Goal: Task Accomplishment & Management: Use online tool/utility

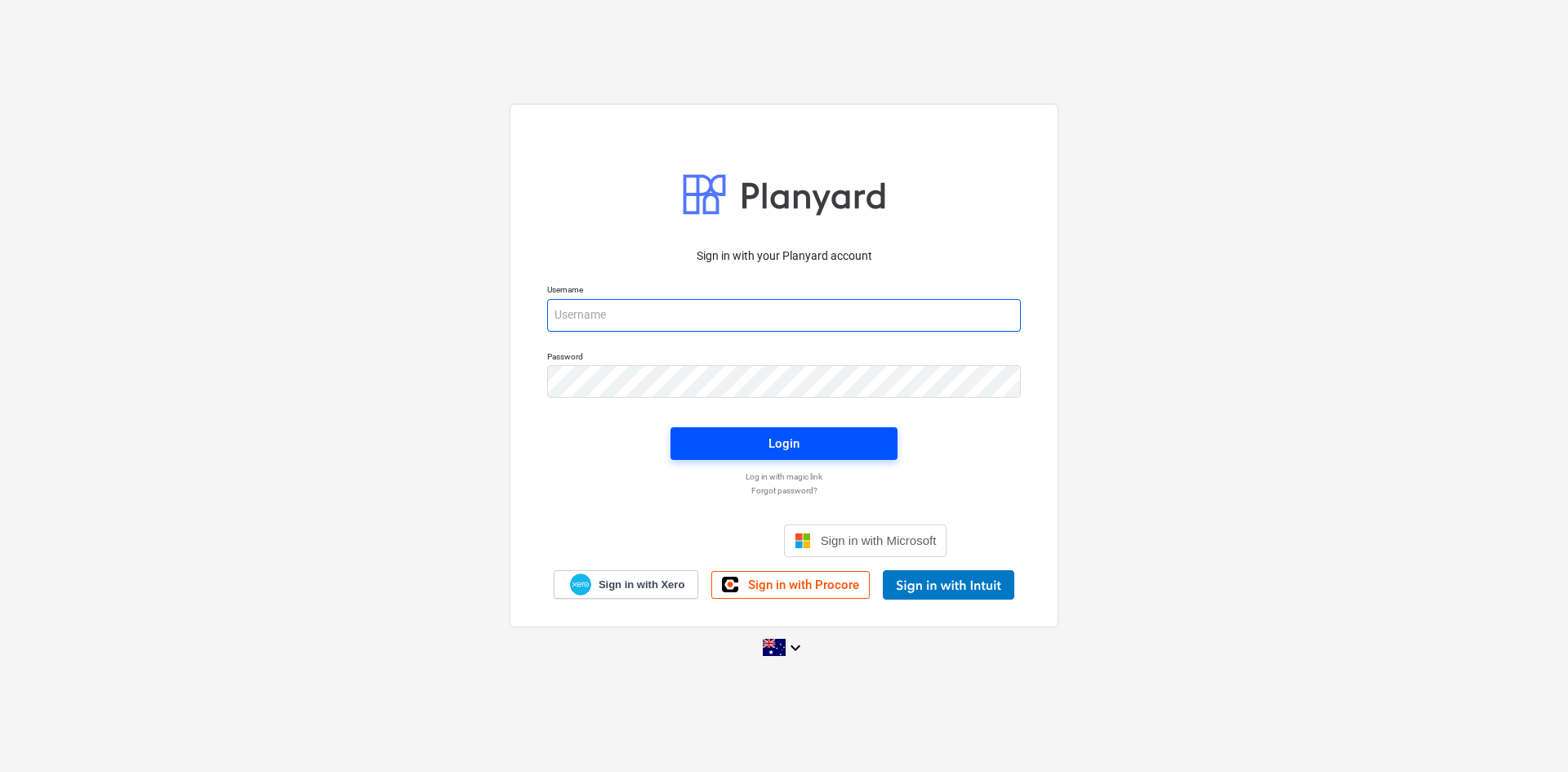
type input "[EMAIL_ADDRESS][DOMAIN_NAME]"
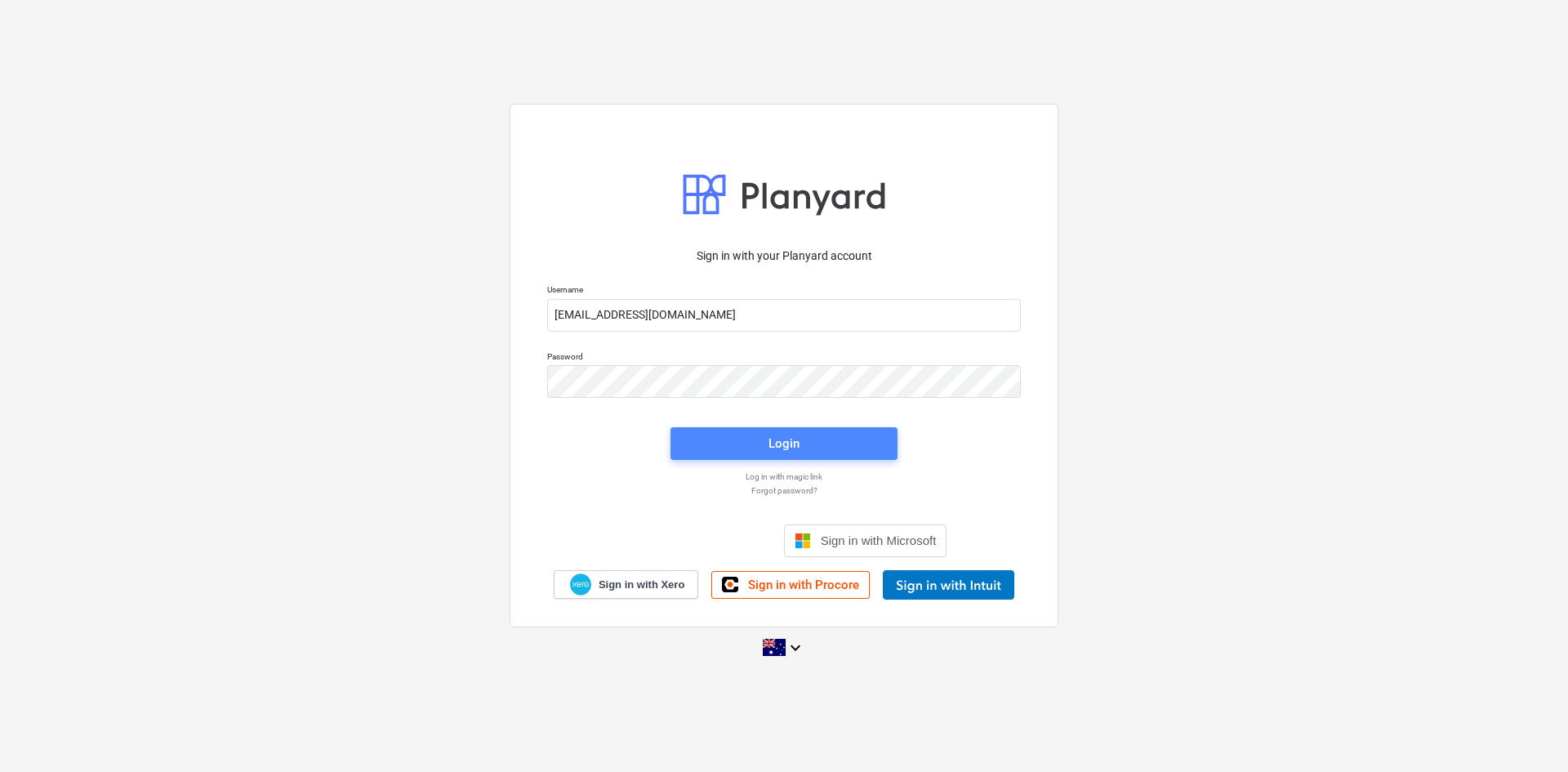
click at [769, 441] on div "Login" at bounding box center [784, 444] width 31 height 22
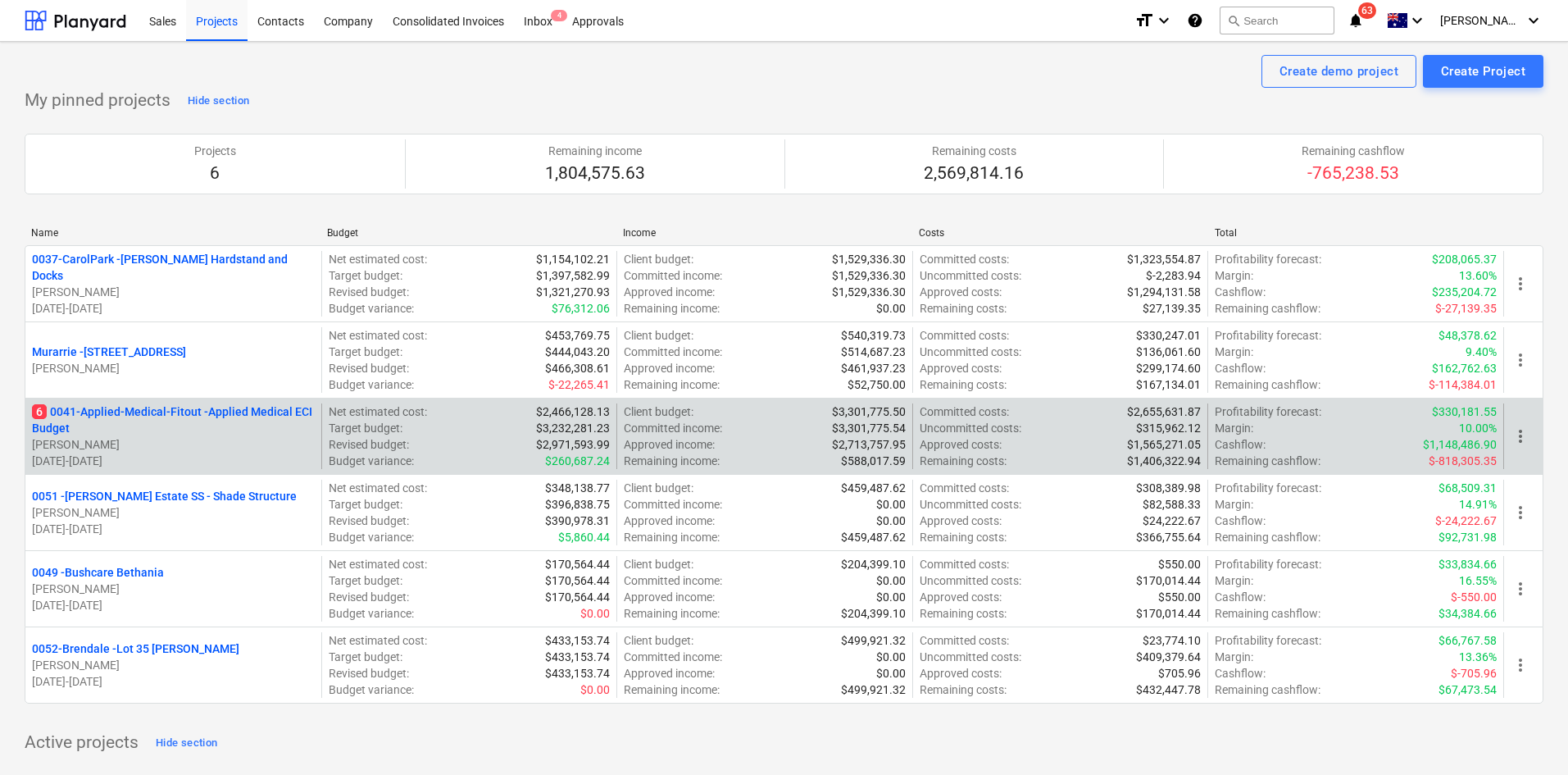
click at [283, 417] on p "6 0041-Applied-Medical-Fitout - Applied Medical ECI Budget" at bounding box center [174, 419] width 283 height 32
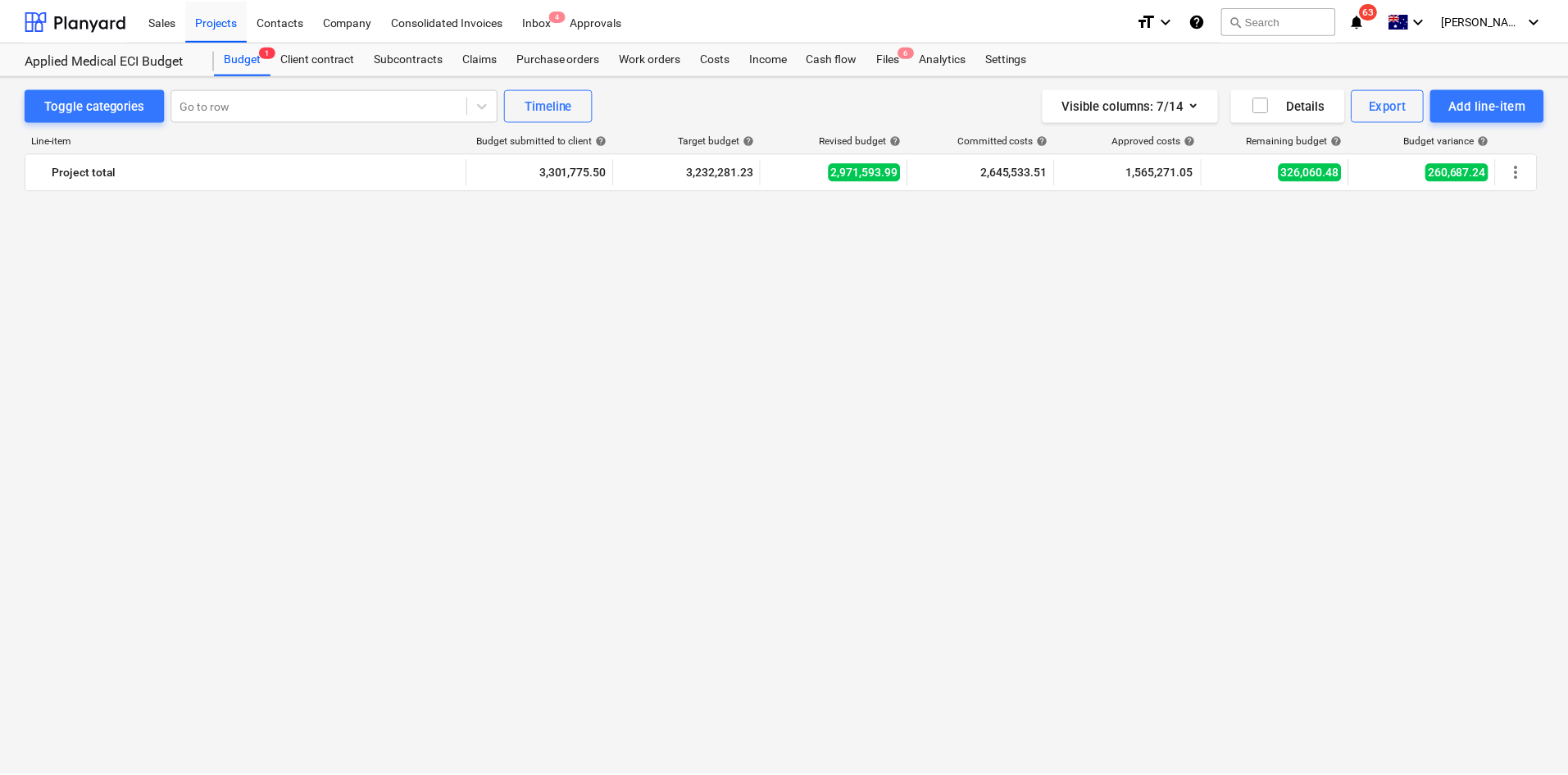
scroll to position [2518, 0]
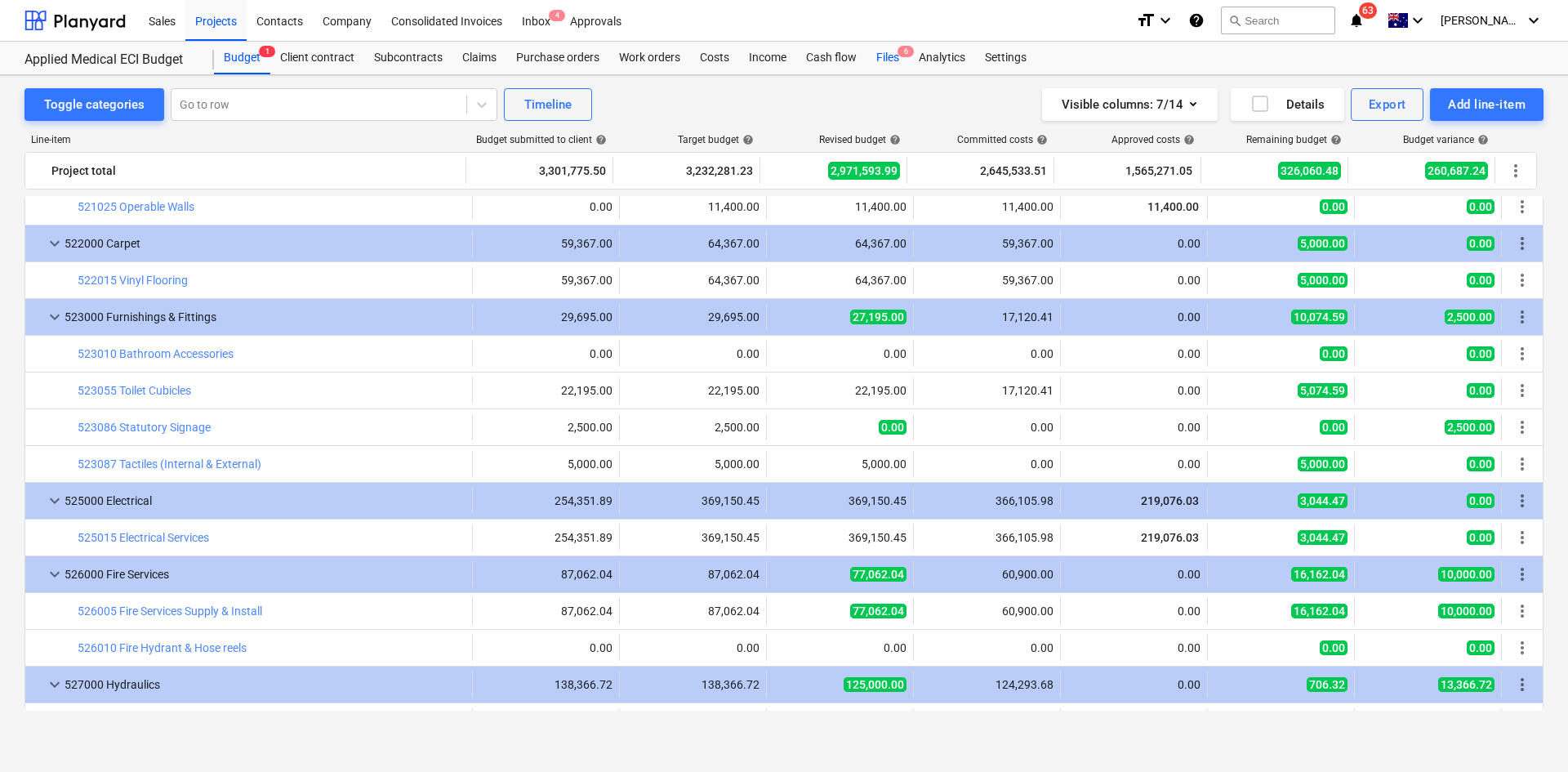
click at [906, 52] on span "6" at bounding box center [906, 52] width 17 height 12
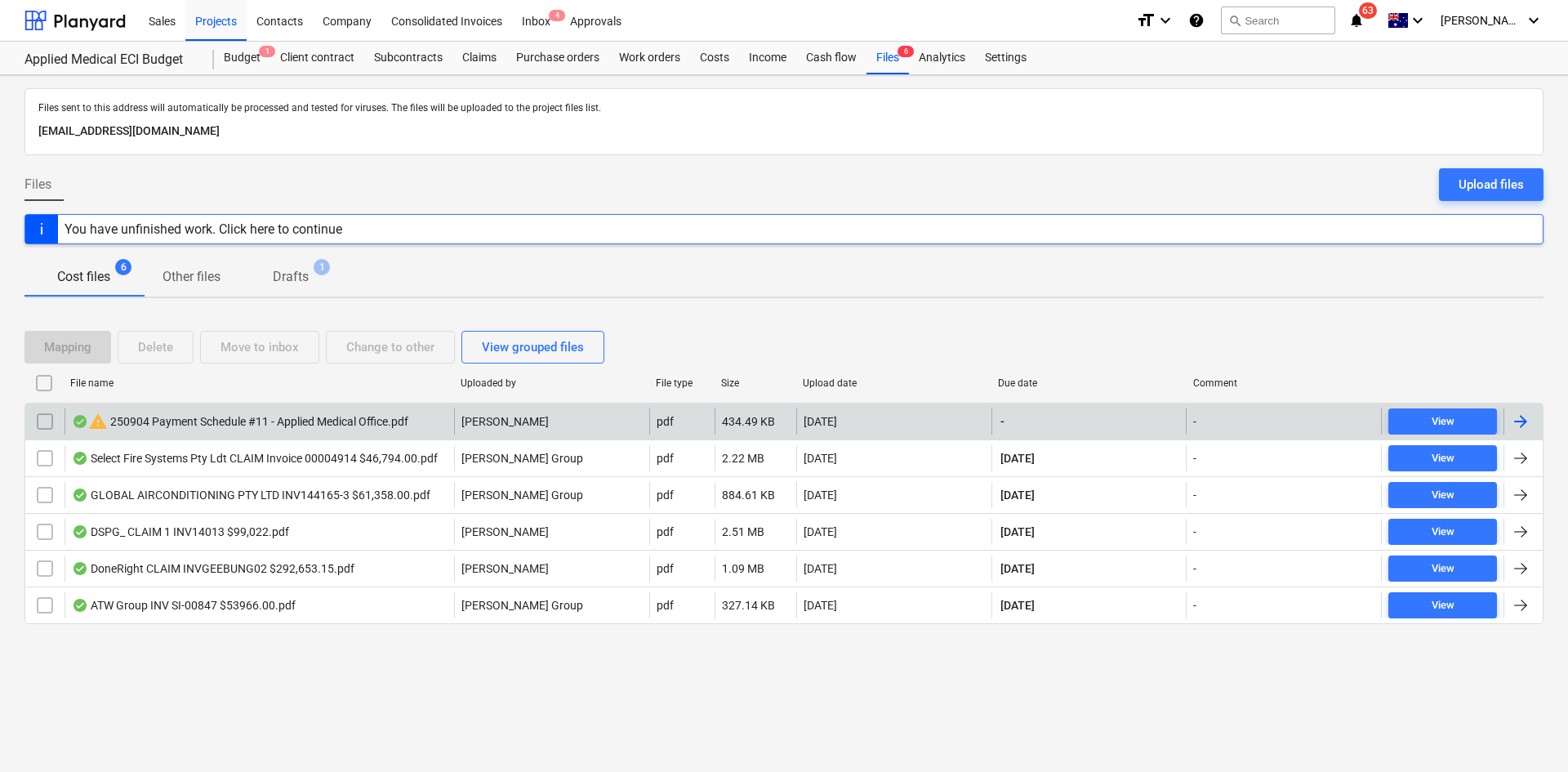
click at [316, 416] on div "warning 250904 Payment Schedule #11 - Applied Medical Office.pdf" at bounding box center [240, 421] width 337 height 20
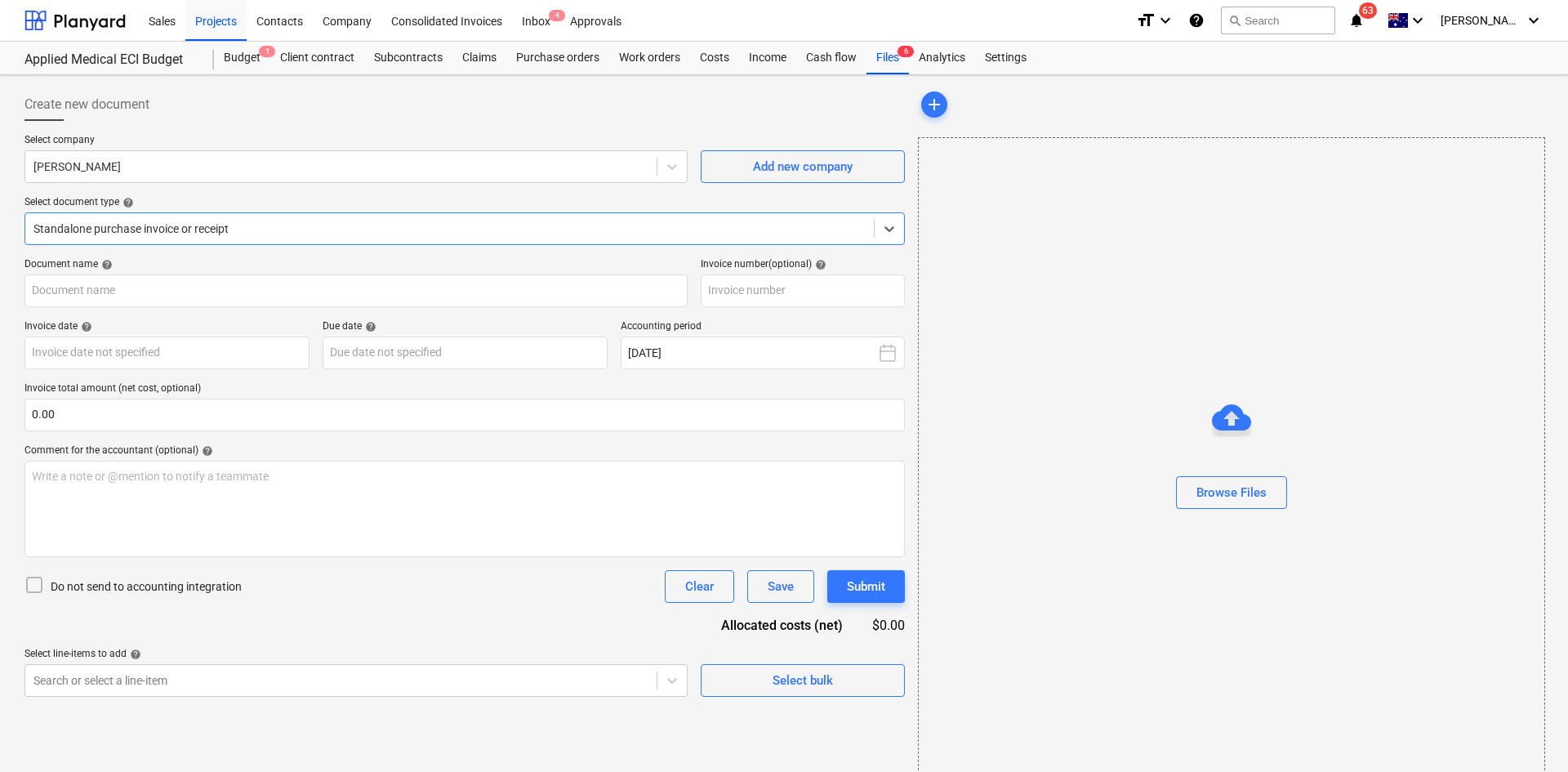
type input "11"
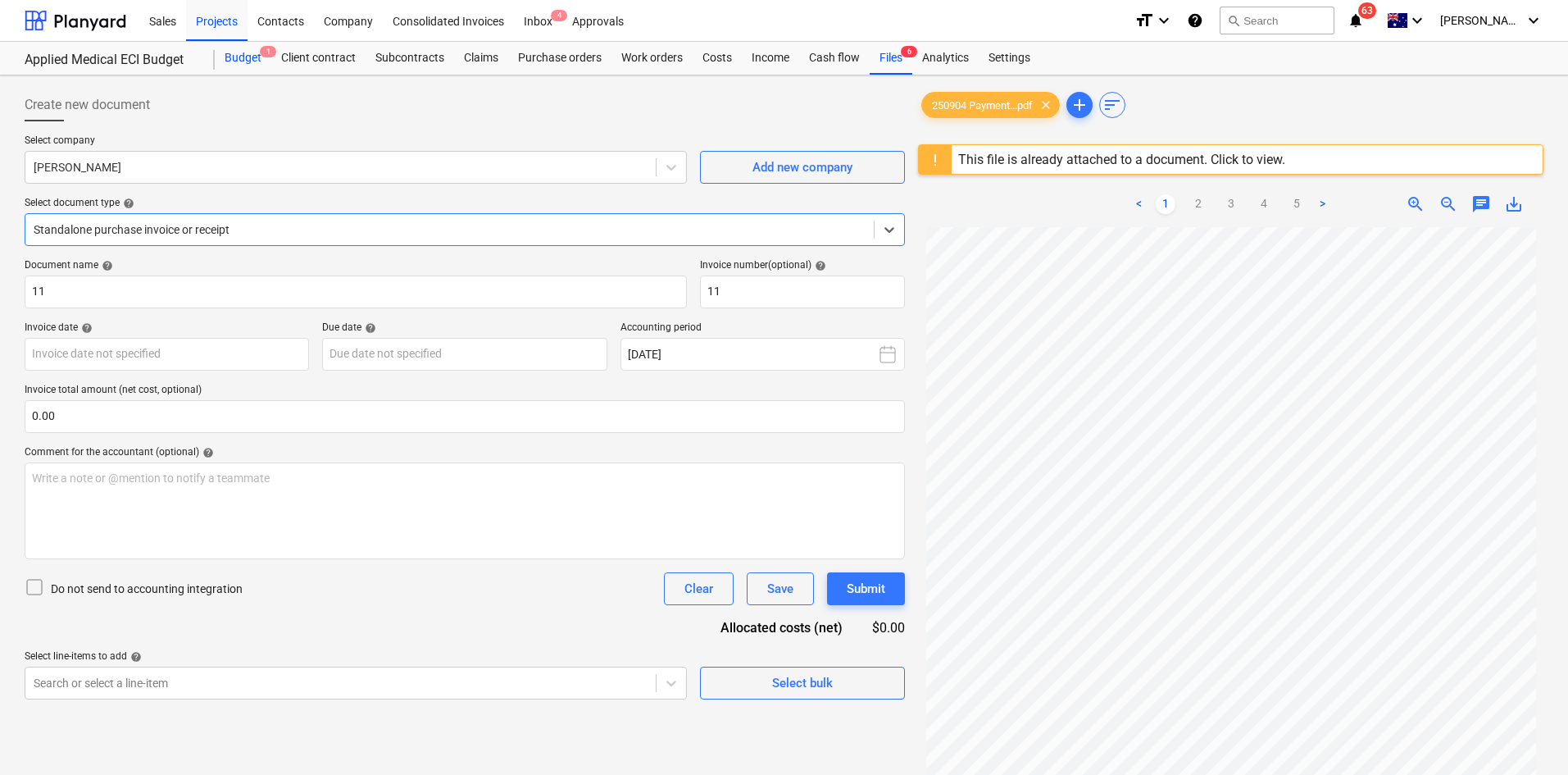
click at [245, 52] on div "Budget 1" at bounding box center [244, 58] width 57 height 32
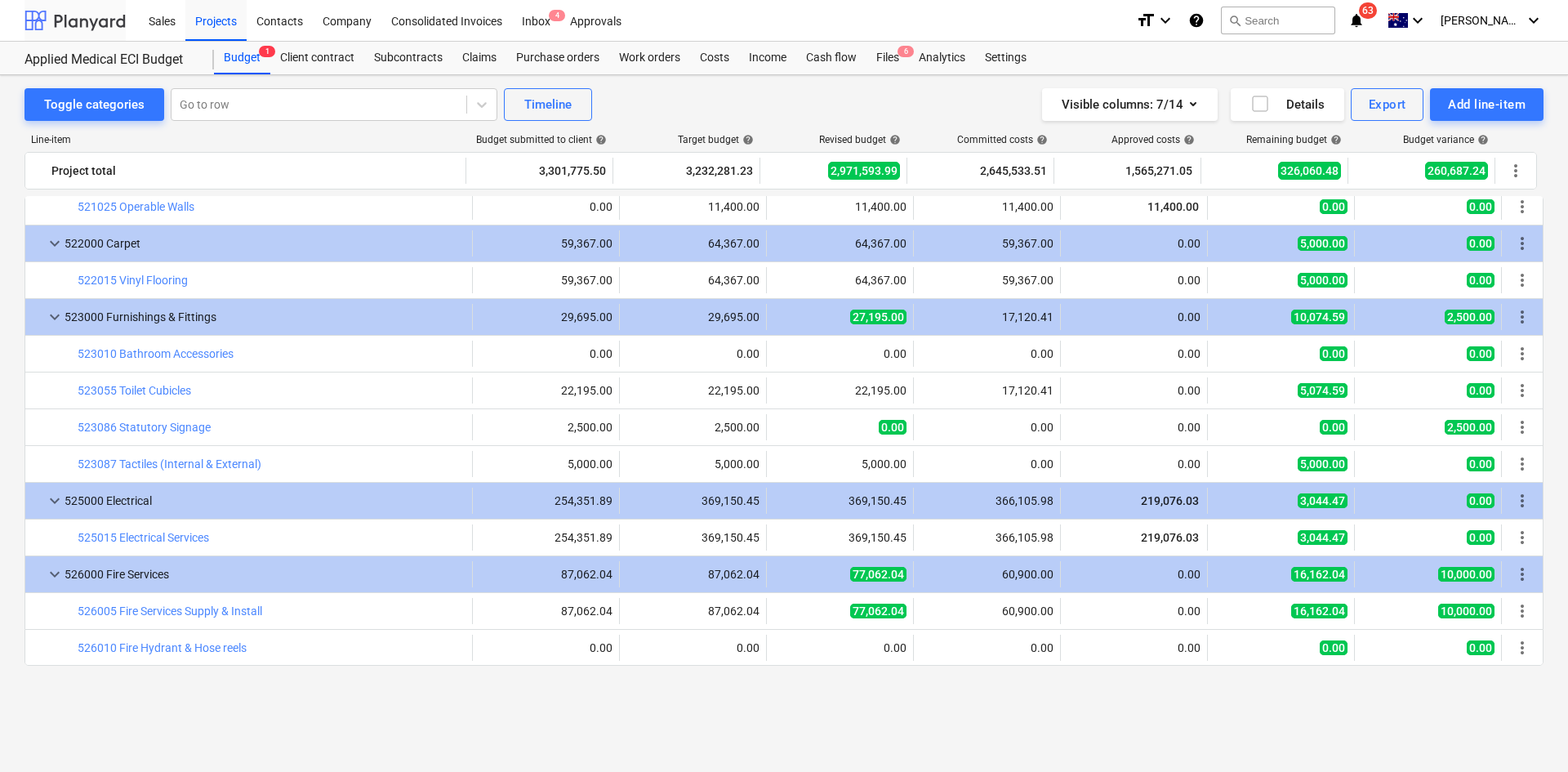
scroll to position [2427, 0]
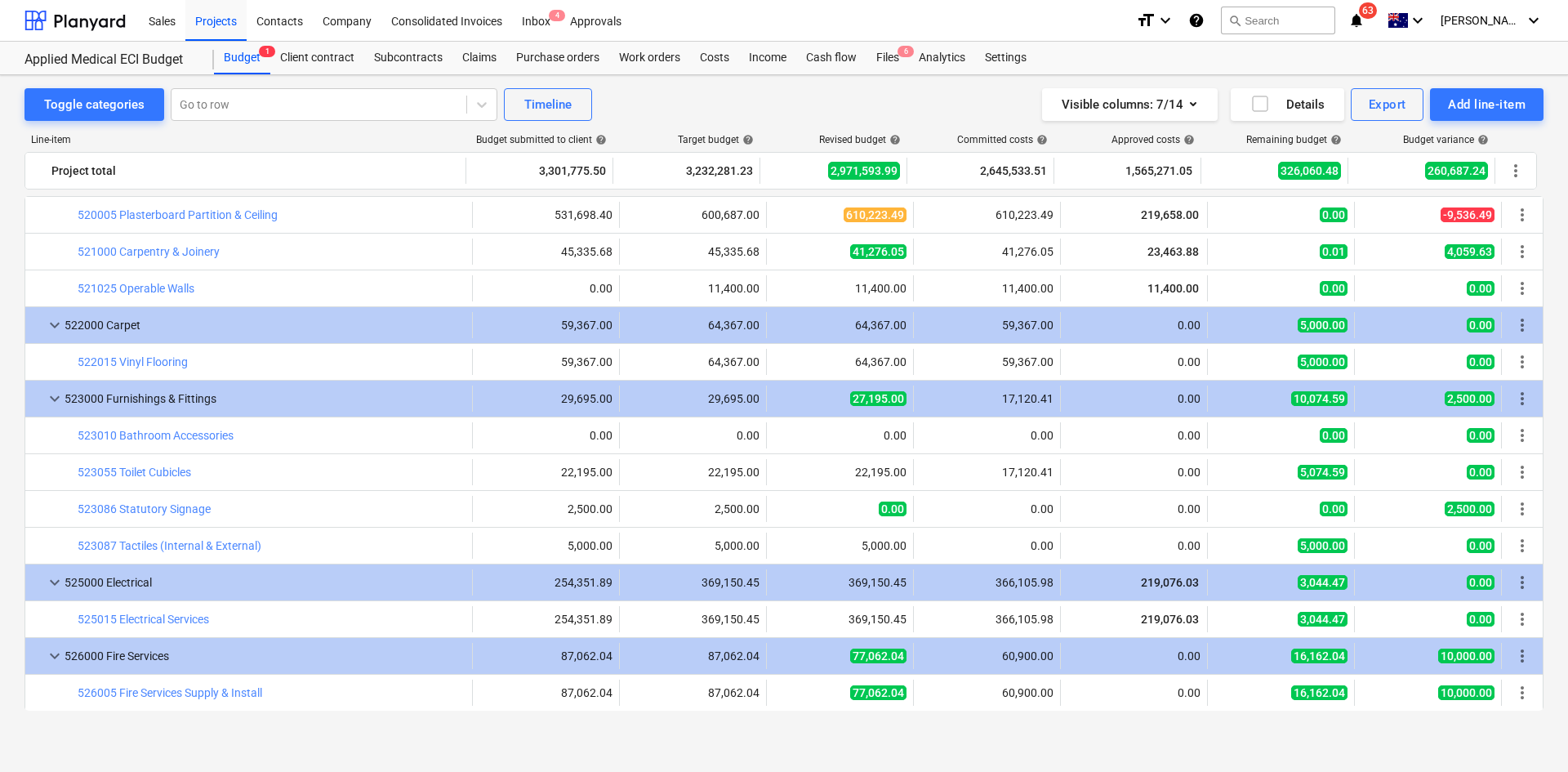
click at [841, 112] on div "Visible columns : 7/14 Details Export Add line-item" at bounding box center [1181, 104] width 724 height 32
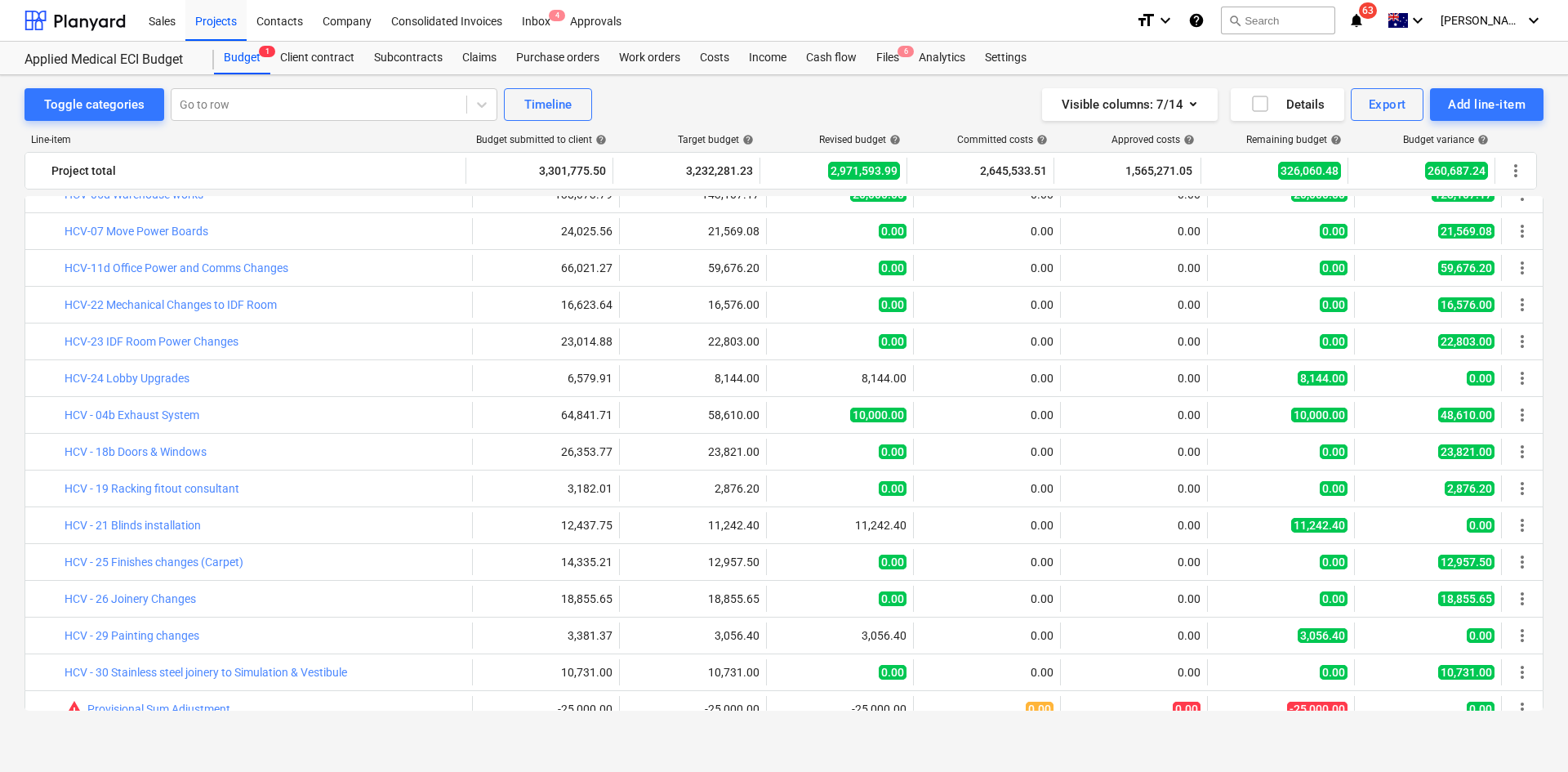
scroll to position [3750, 0]
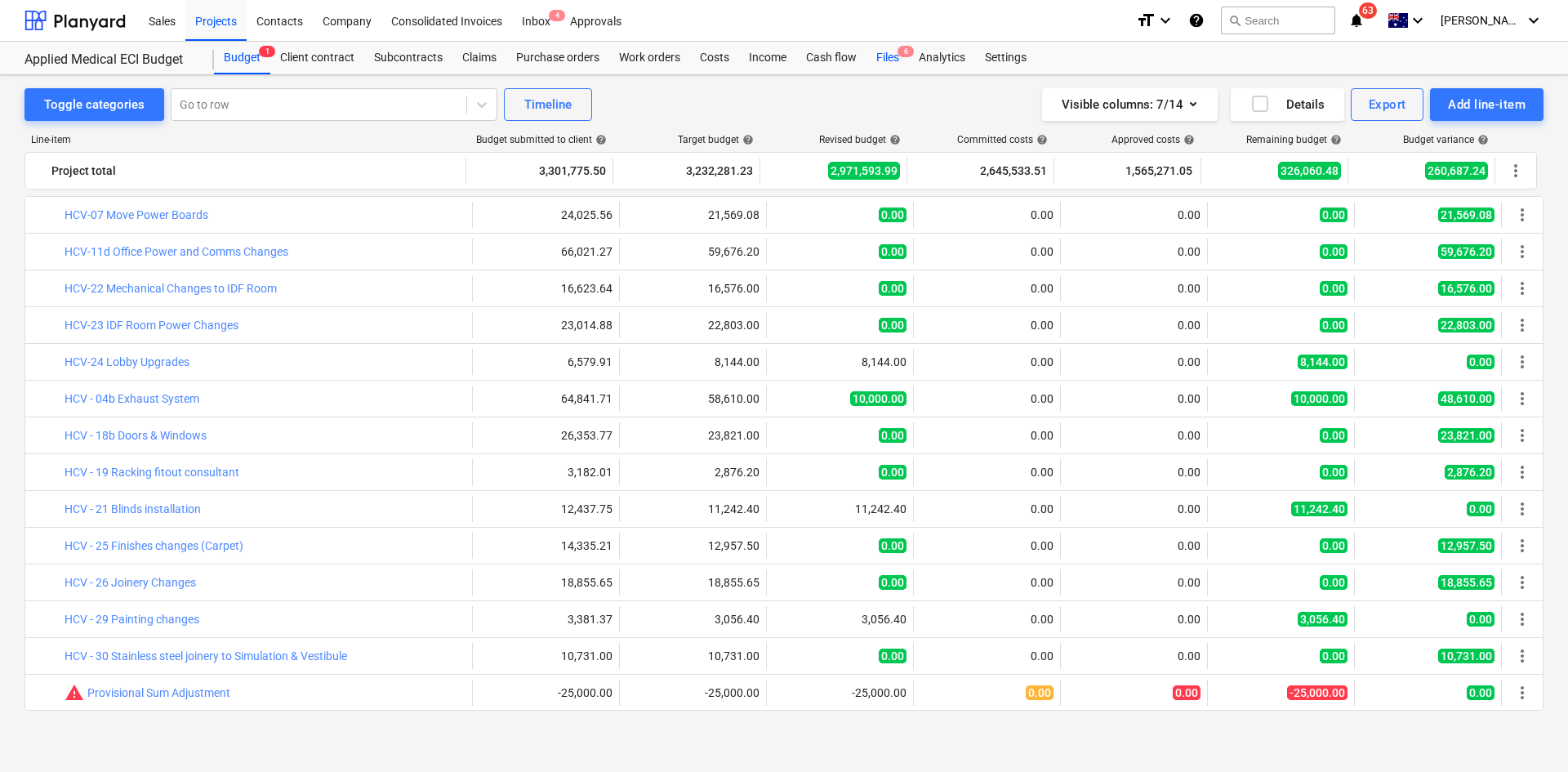
click at [888, 58] on div "Files 6" at bounding box center [887, 58] width 42 height 32
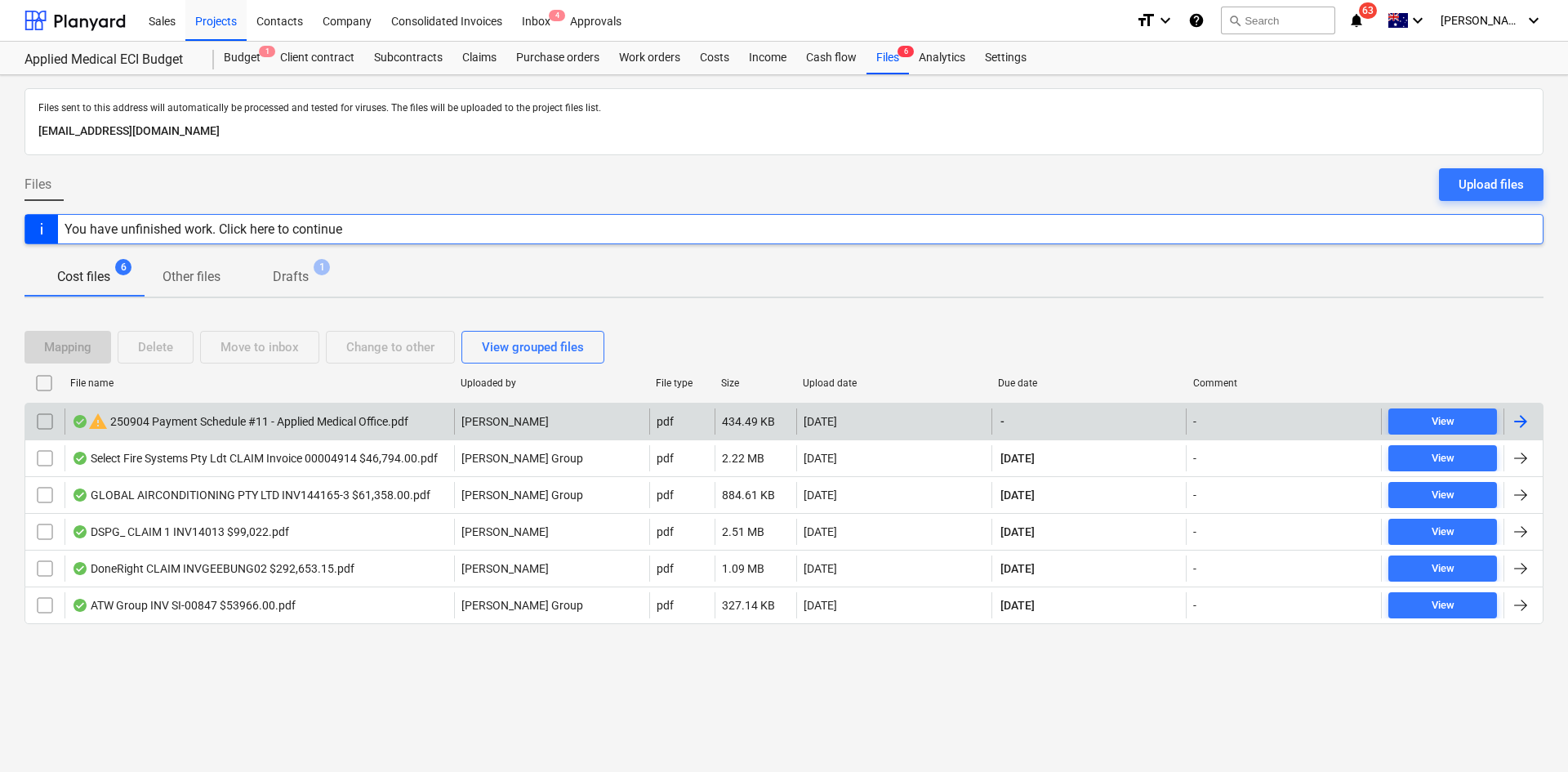
click at [36, 418] on input "checkbox" at bounding box center [45, 421] width 26 height 26
click at [43, 421] on input "checkbox" at bounding box center [45, 421] width 26 height 26
click at [702, 328] on div "Mapping Delete Move to inbox Change to other View grouped files" at bounding box center [784, 347] width 1519 height 46
click at [1365, 27] on icon "notifications" at bounding box center [1356, 21] width 17 height 20
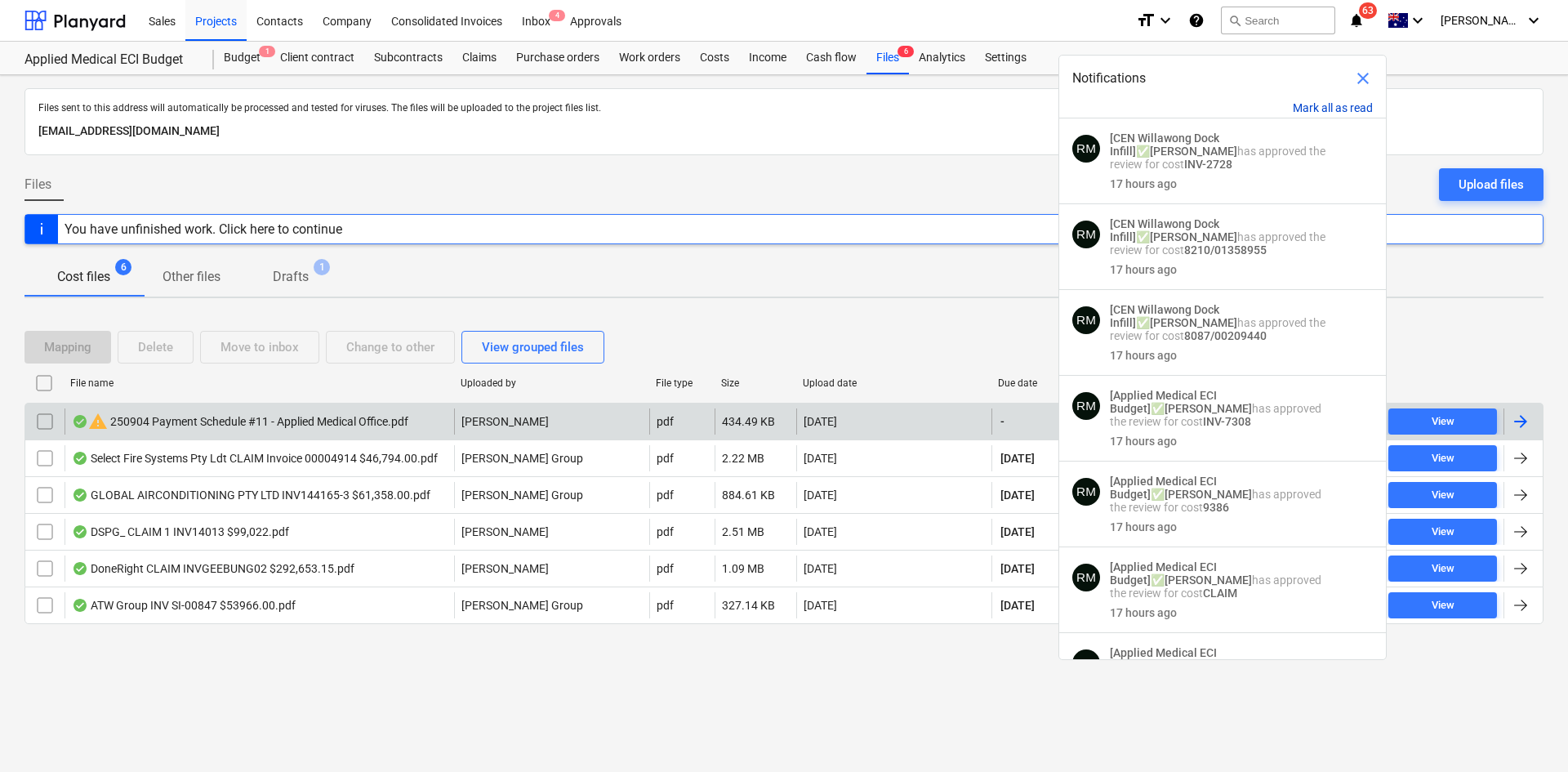
click at [1336, 109] on button "Mark all as read" at bounding box center [1333, 107] width 80 height 13
click at [1327, 103] on button "Mark all as read" at bounding box center [1333, 107] width 80 height 13
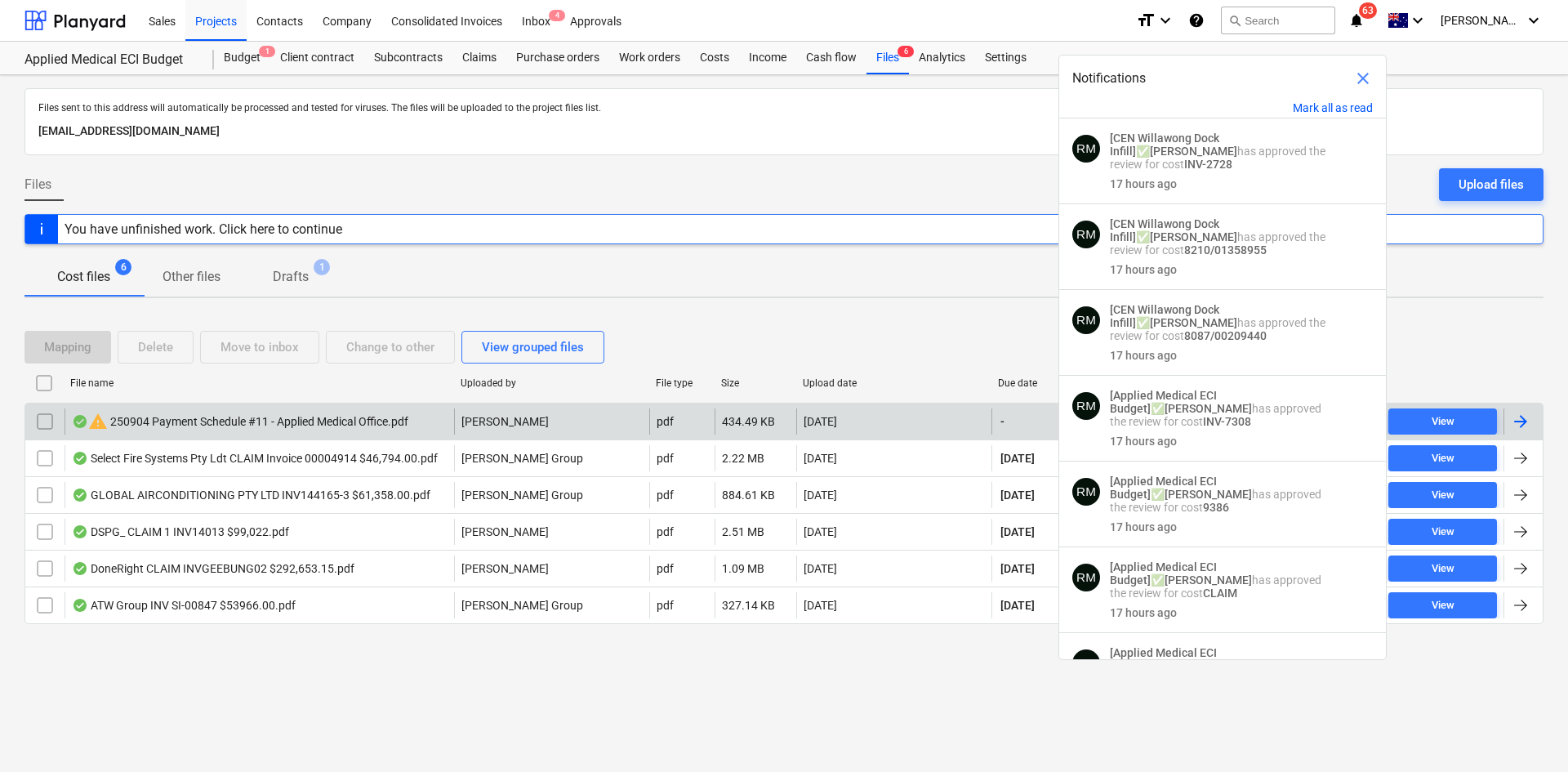
click at [974, 153] on div "Files sent to this address will automatically be processed and tested for virus…" at bounding box center [784, 121] width 1519 height 67
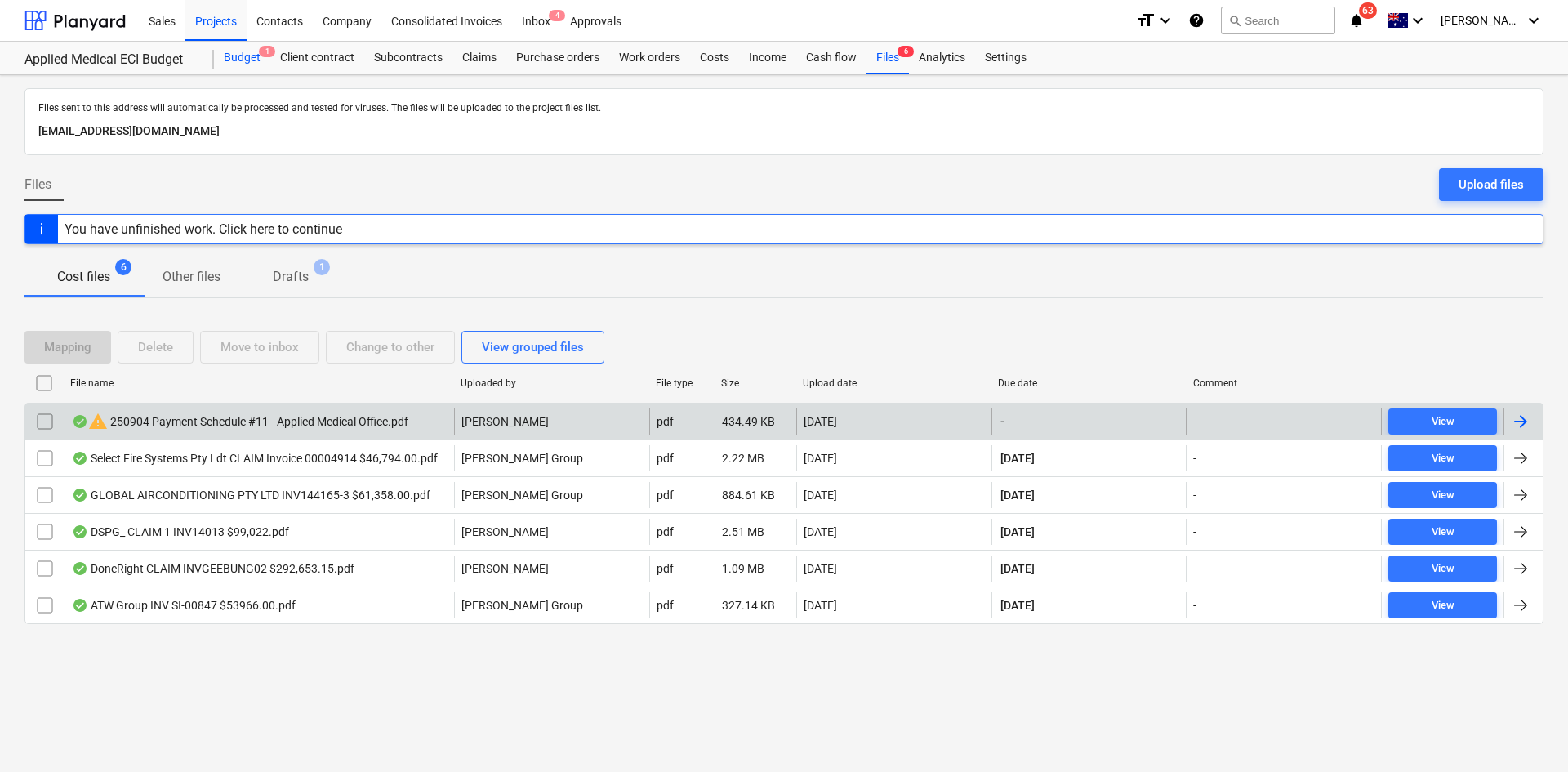
click at [246, 61] on div "Budget 1" at bounding box center [243, 58] width 57 height 32
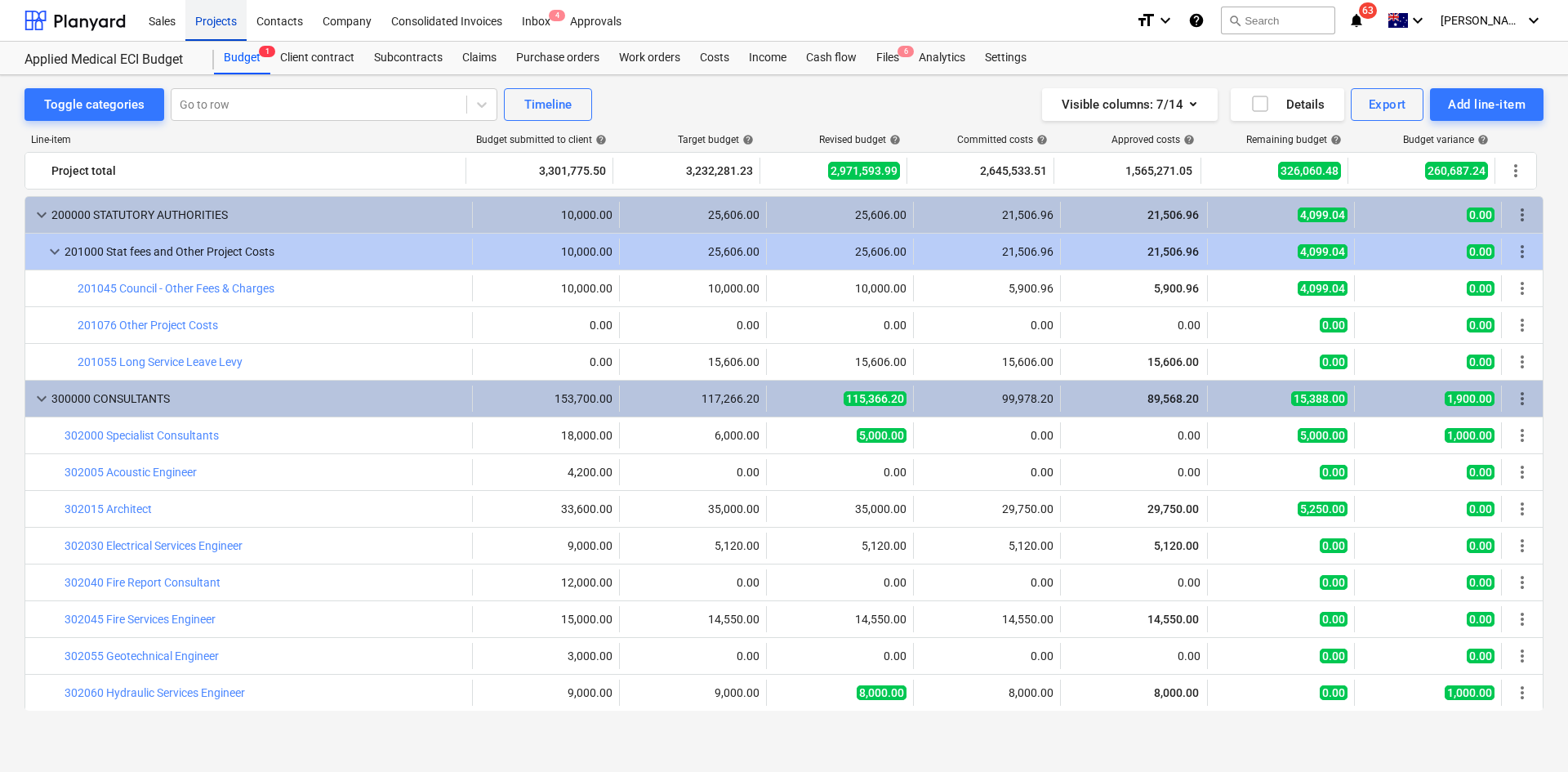
click at [213, 25] on div "Projects" at bounding box center [215, 20] width 62 height 42
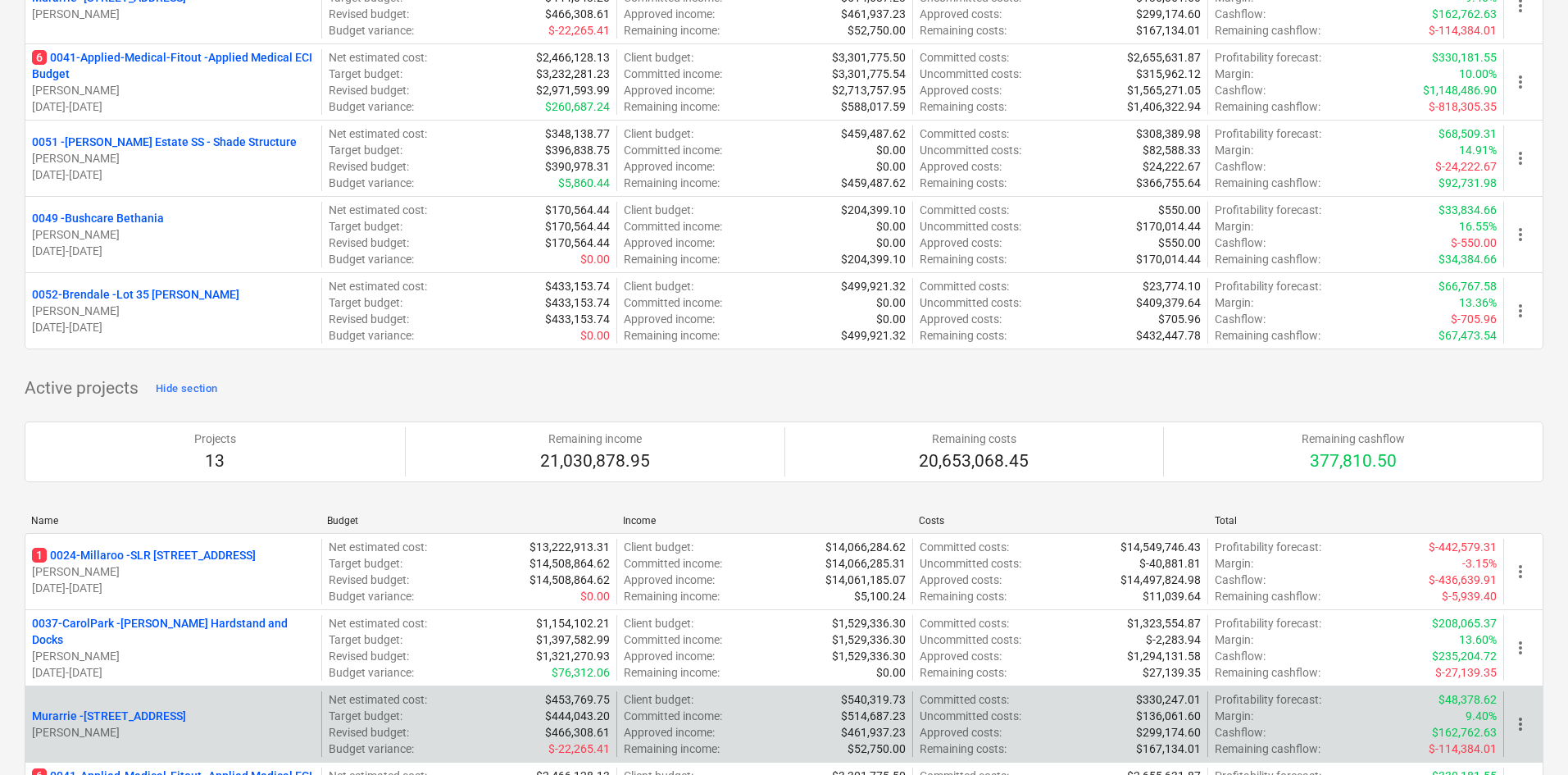
scroll to position [656, 0]
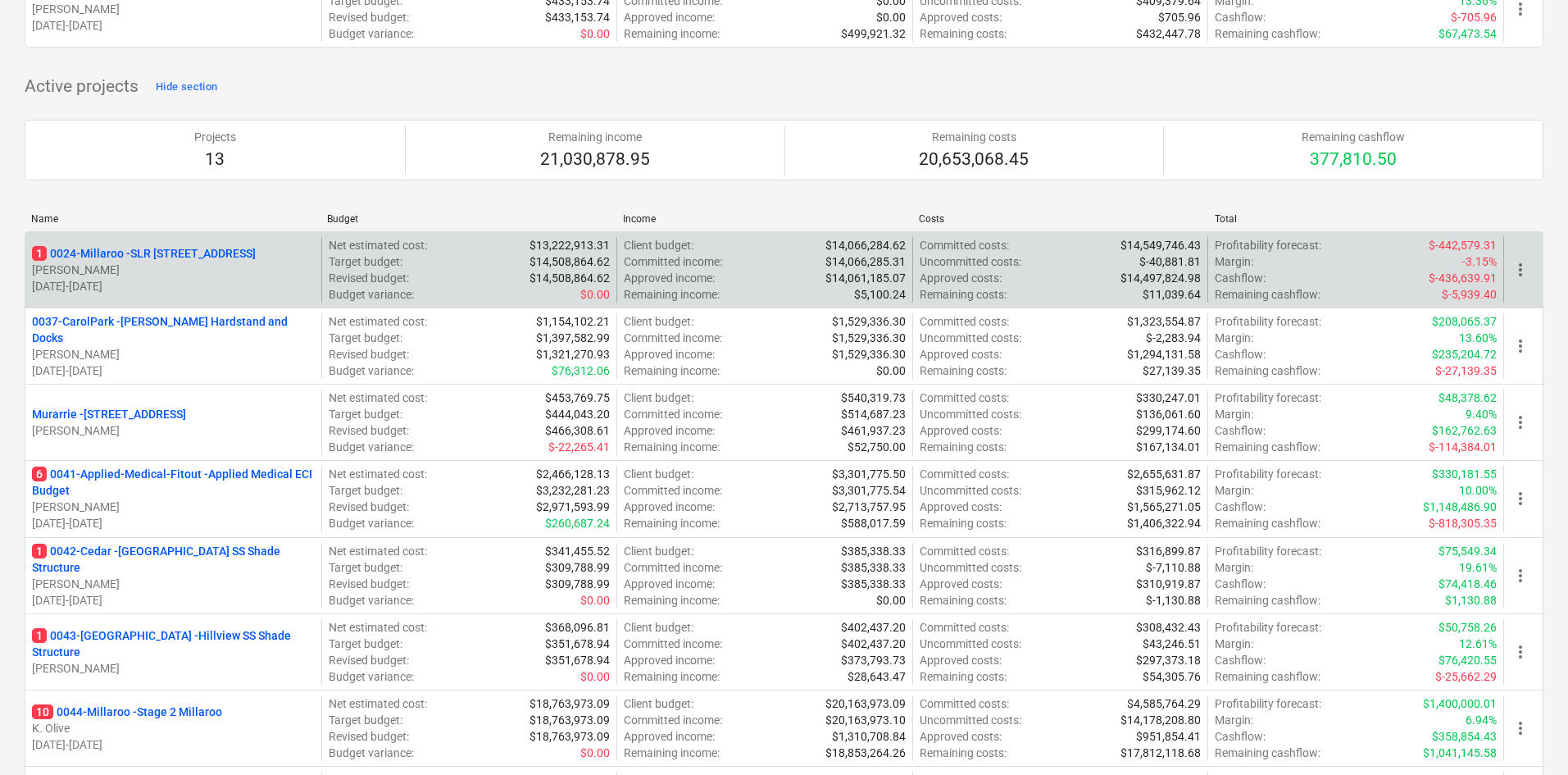
click at [180, 246] on p "1 0024-Millaroo - SLR [STREET_ADDRESS]" at bounding box center [145, 253] width 224 height 17
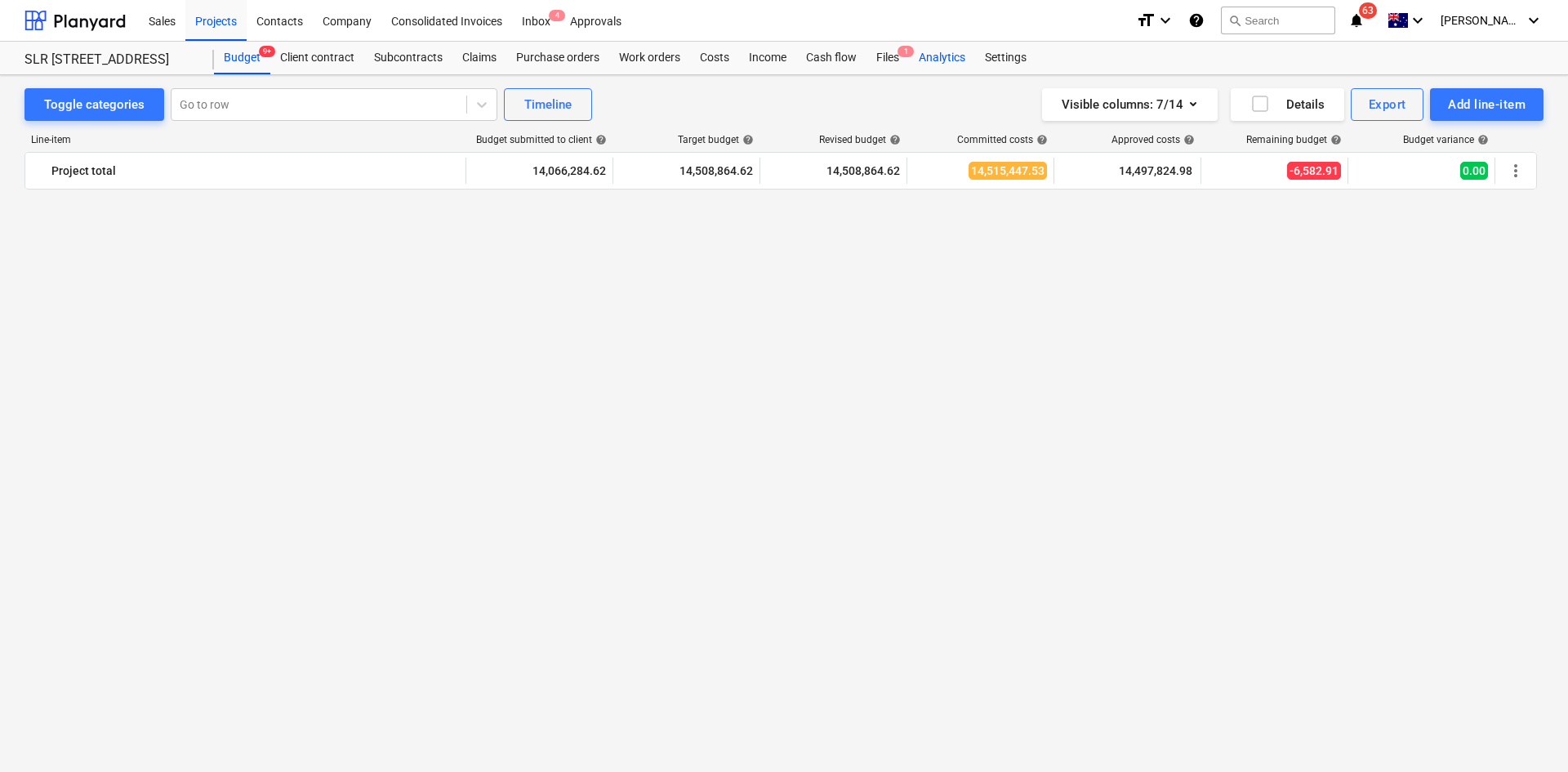
scroll to position [3293, 0]
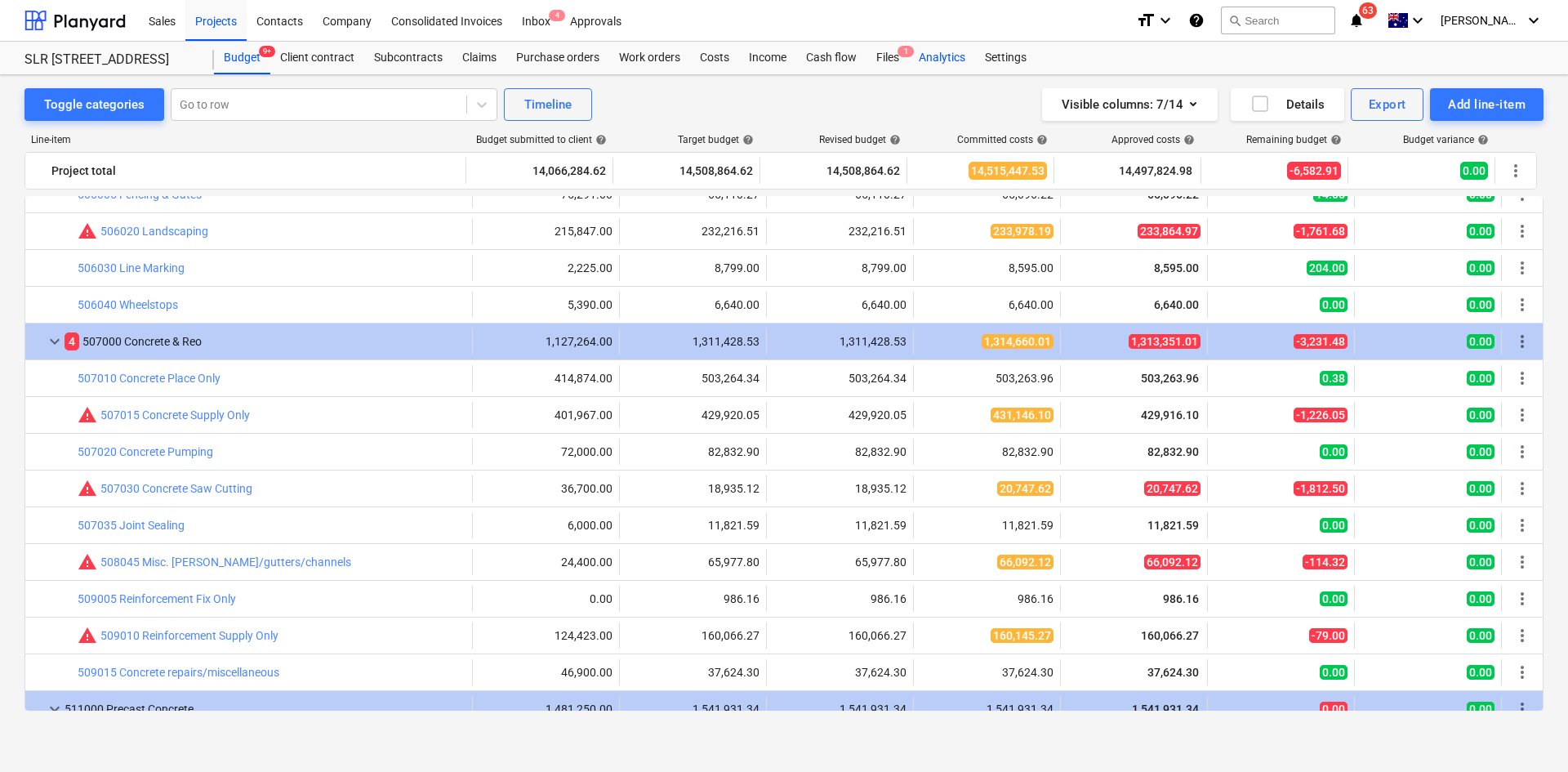
click at [926, 54] on div "Analytics" at bounding box center [942, 58] width 67 height 32
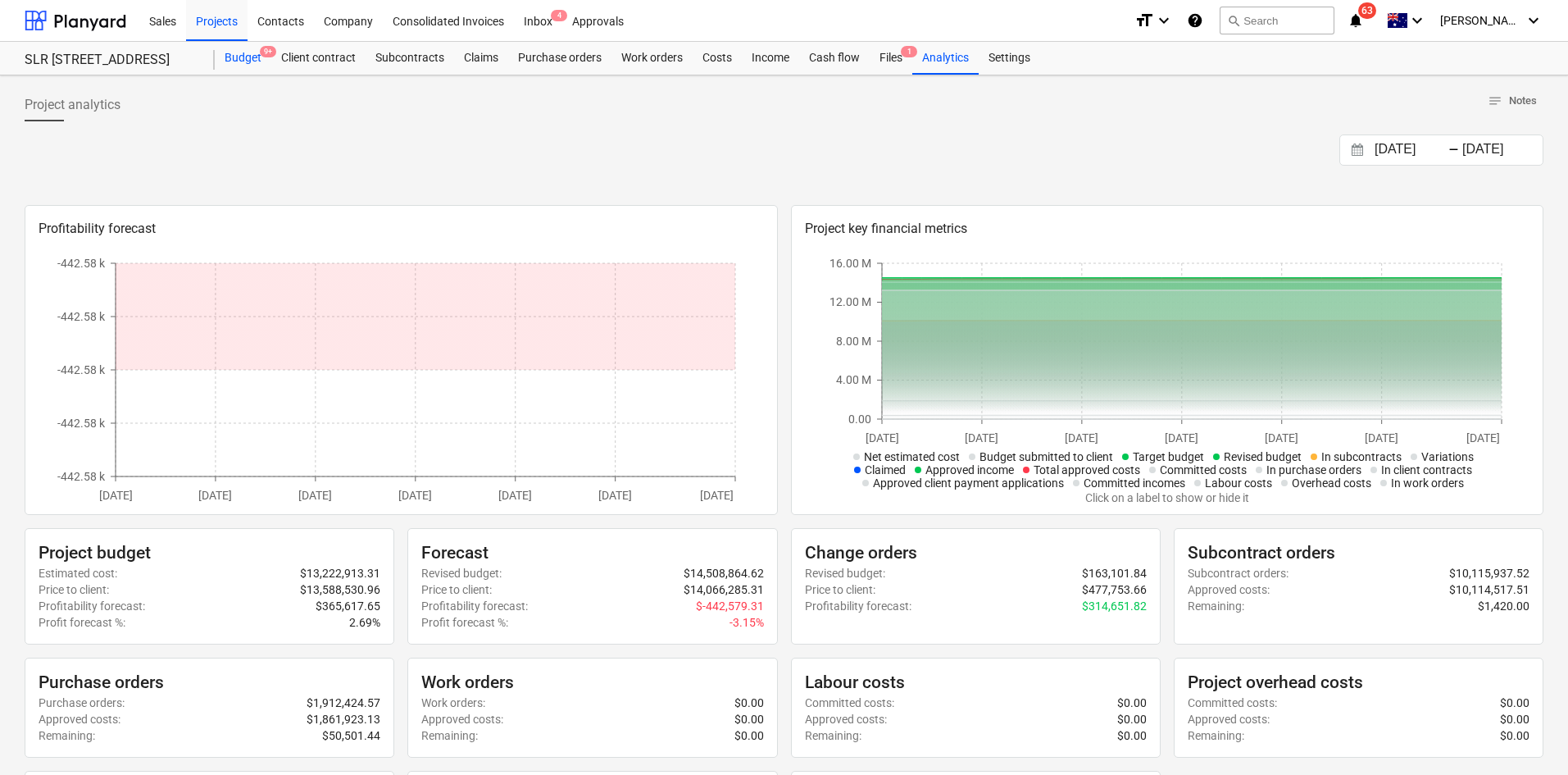
drag, startPoint x: 248, startPoint y: 58, endPoint x: 248, endPoint y: 49, distance: 9.0
click at [248, 57] on div "Budget 9+" at bounding box center [244, 58] width 57 height 32
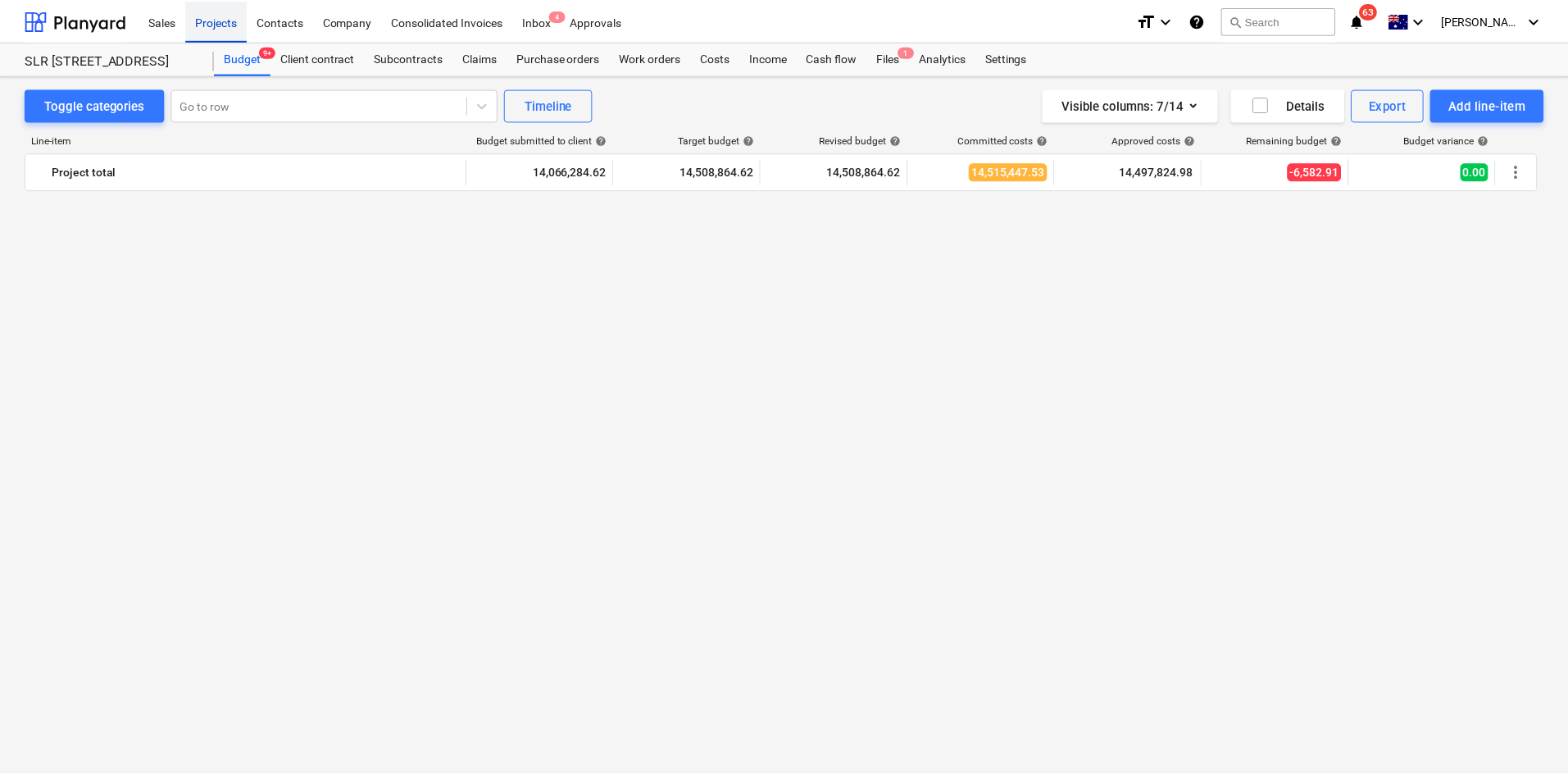
scroll to position [3306, 0]
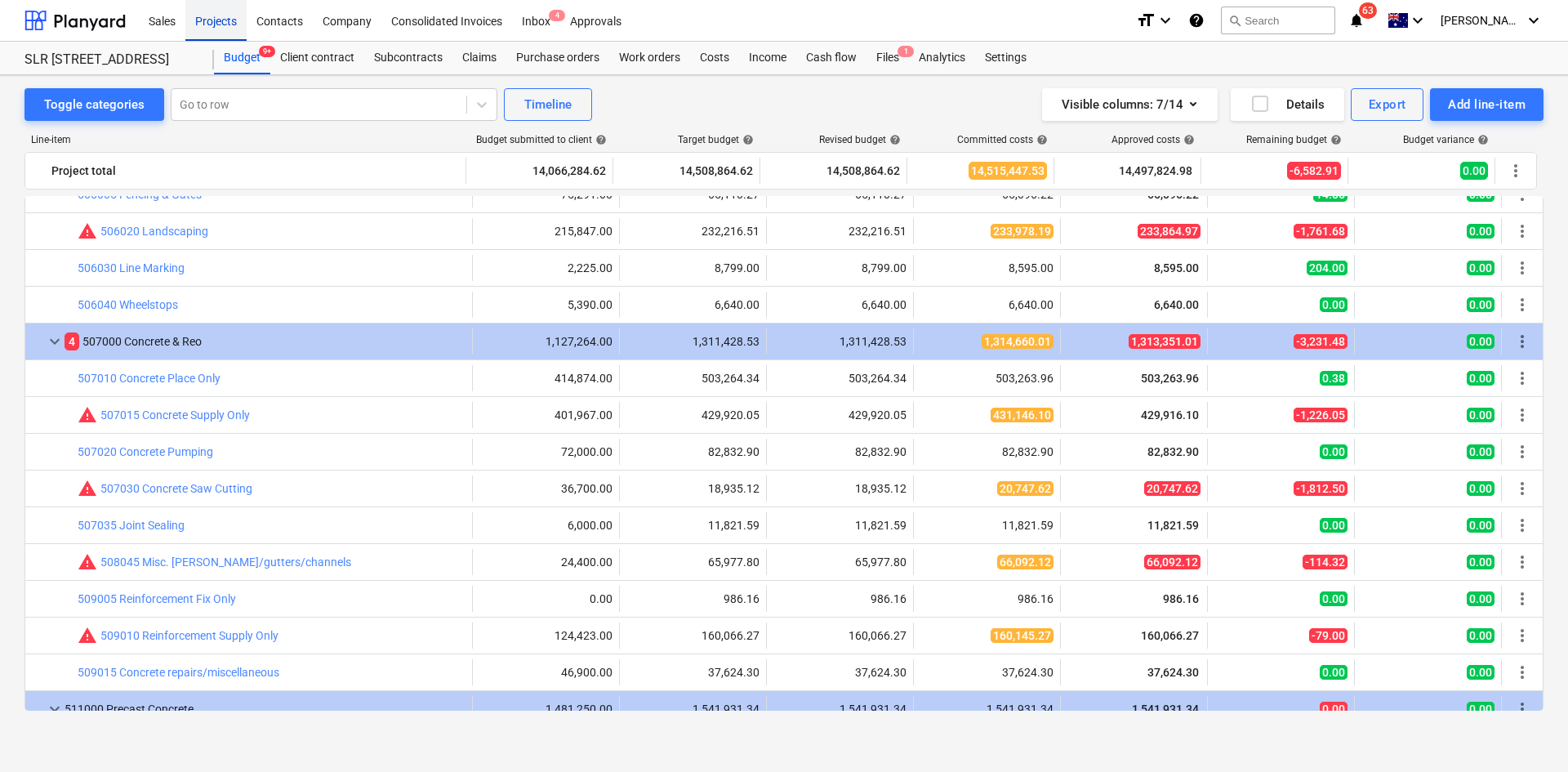
click at [209, 31] on div "Projects" at bounding box center [215, 20] width 62 height 42
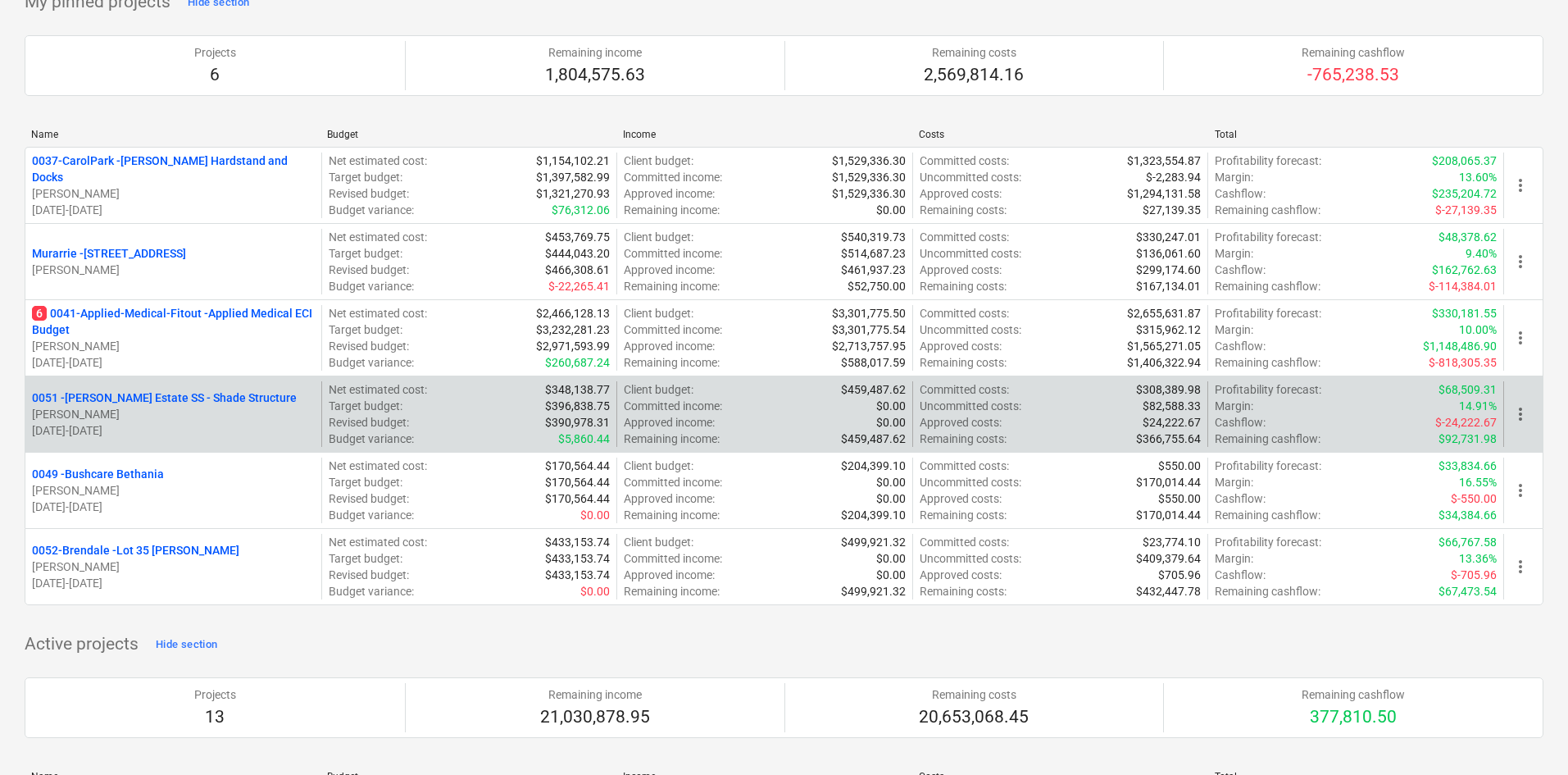
scroll to position [164, 0]
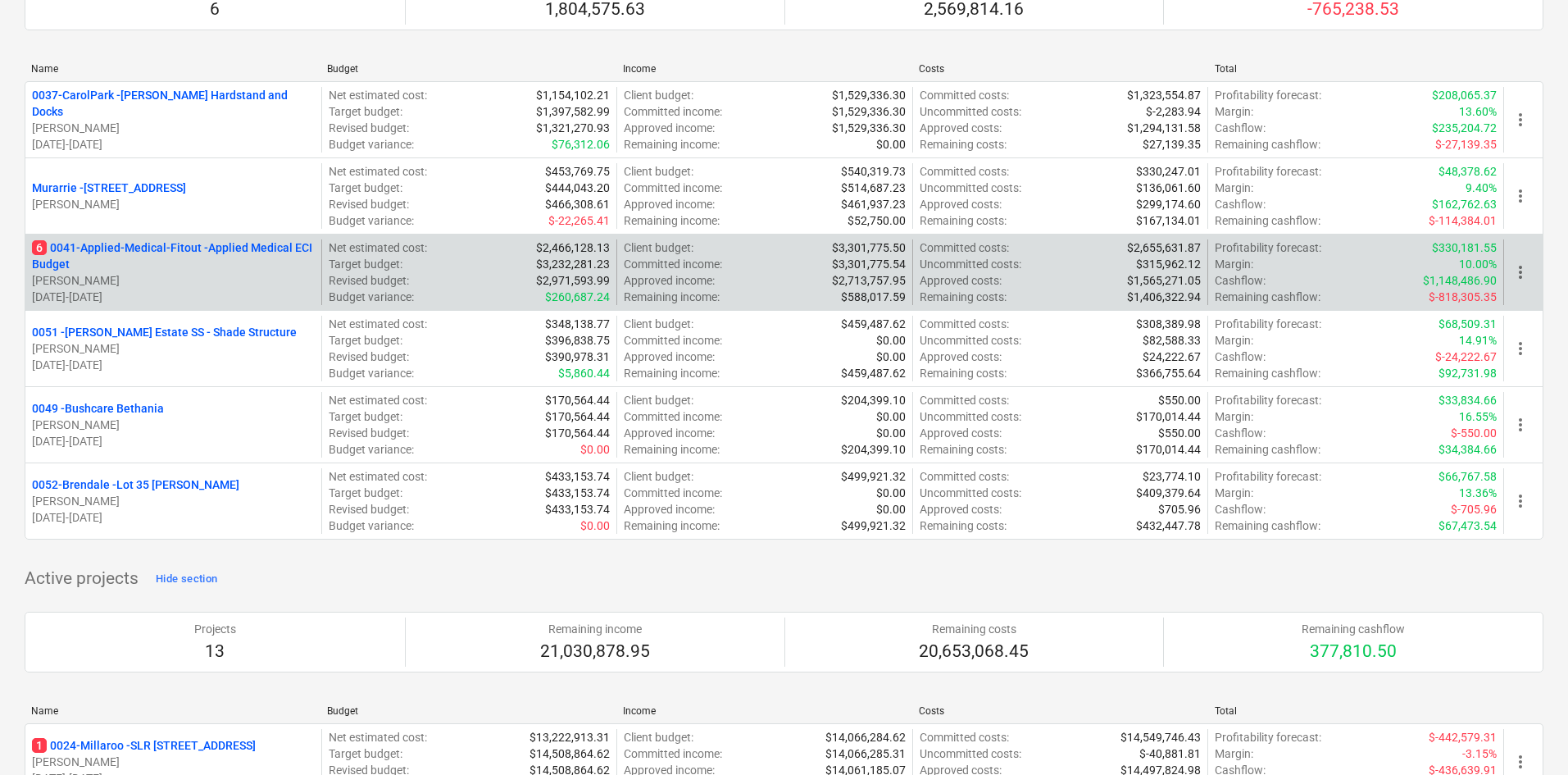
click at [197, 257] on p "6 0041-Applied-Medical-Fitout - Applied Medical ECI Budget" at bounding box center [174, 256] width 283 height 32
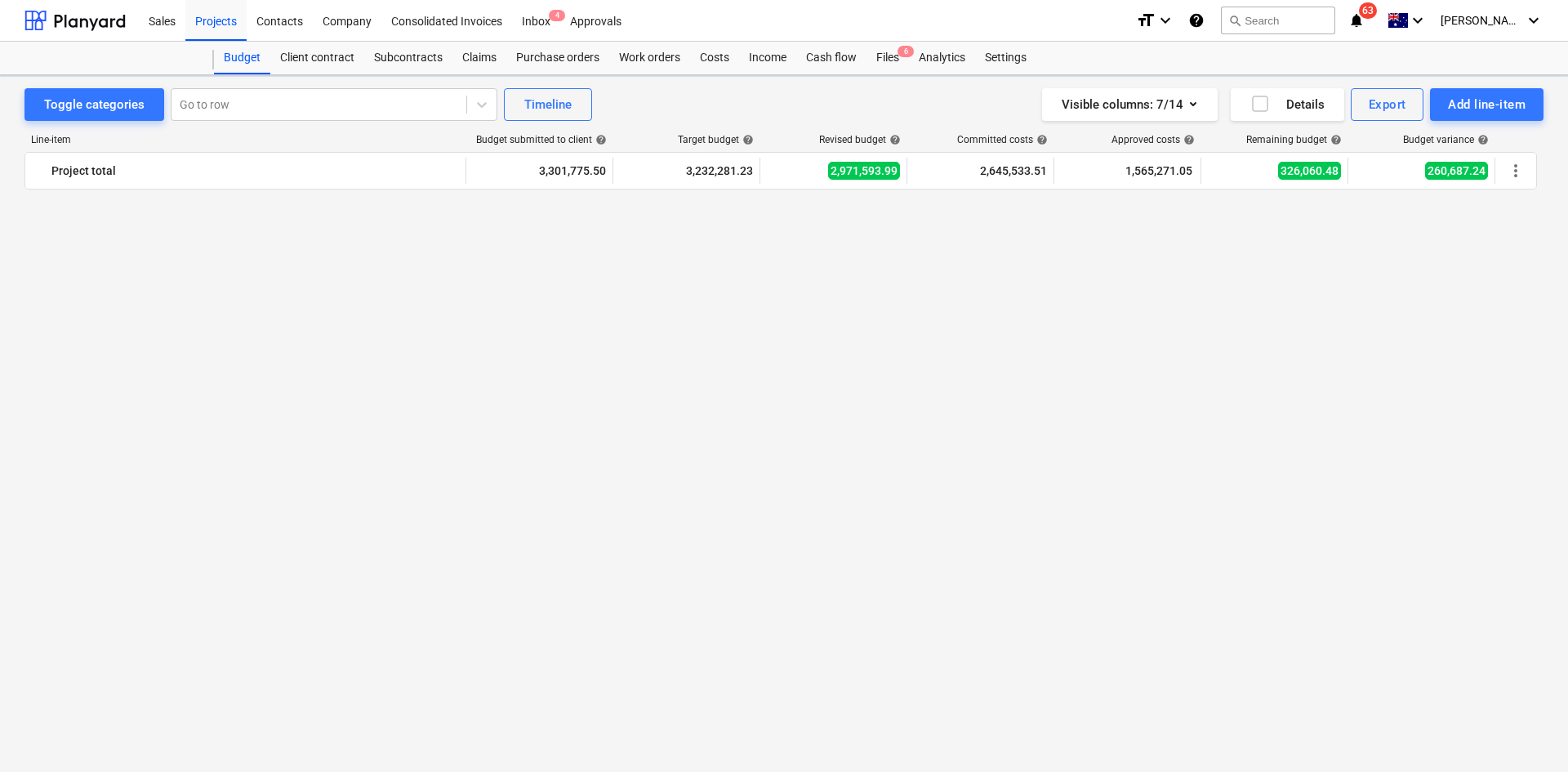
scroll to position [3293, 0]
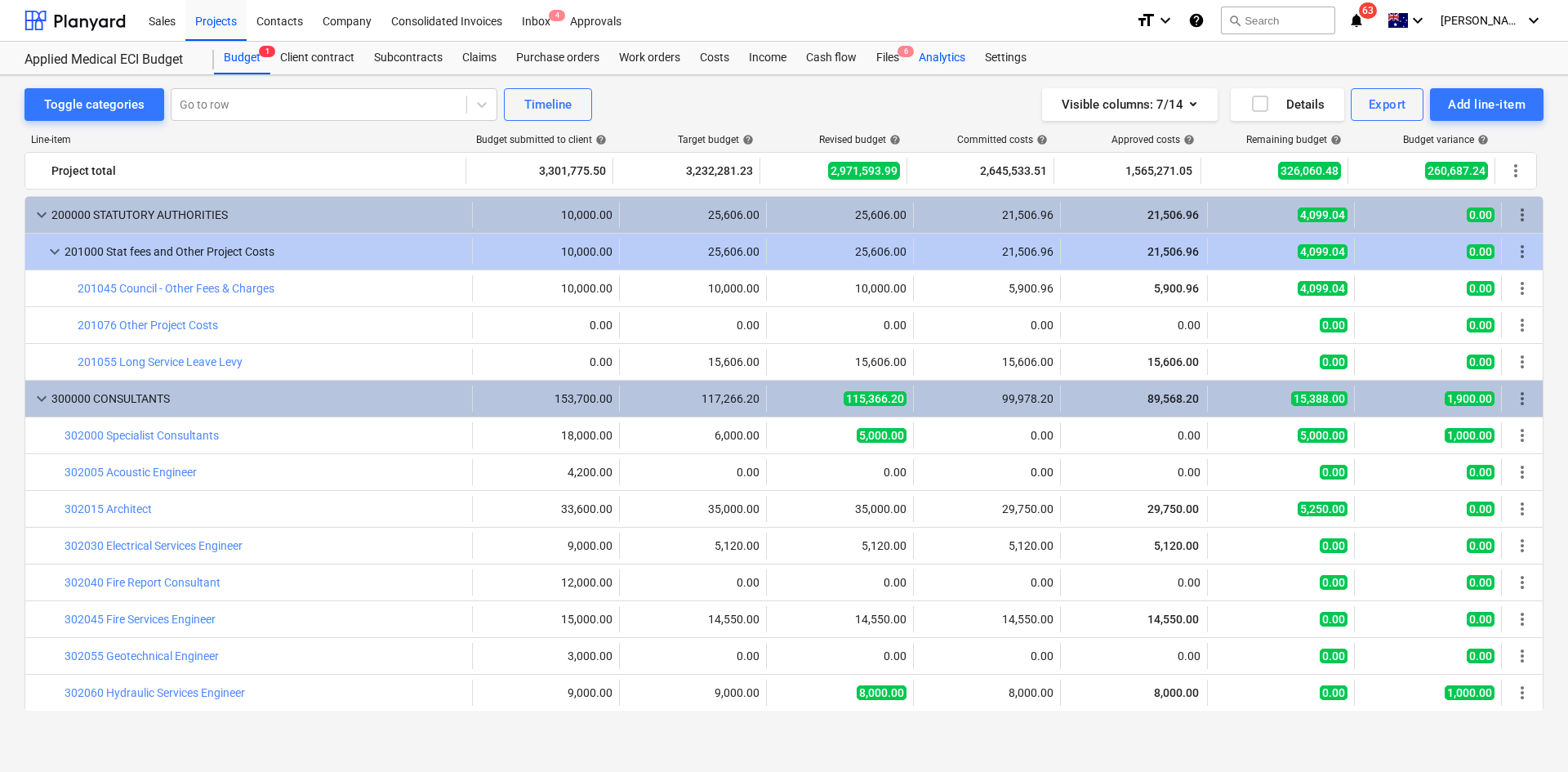
click at [947, 63] on div "Analytics" at bounding box center [942, 58] width 67 height 32
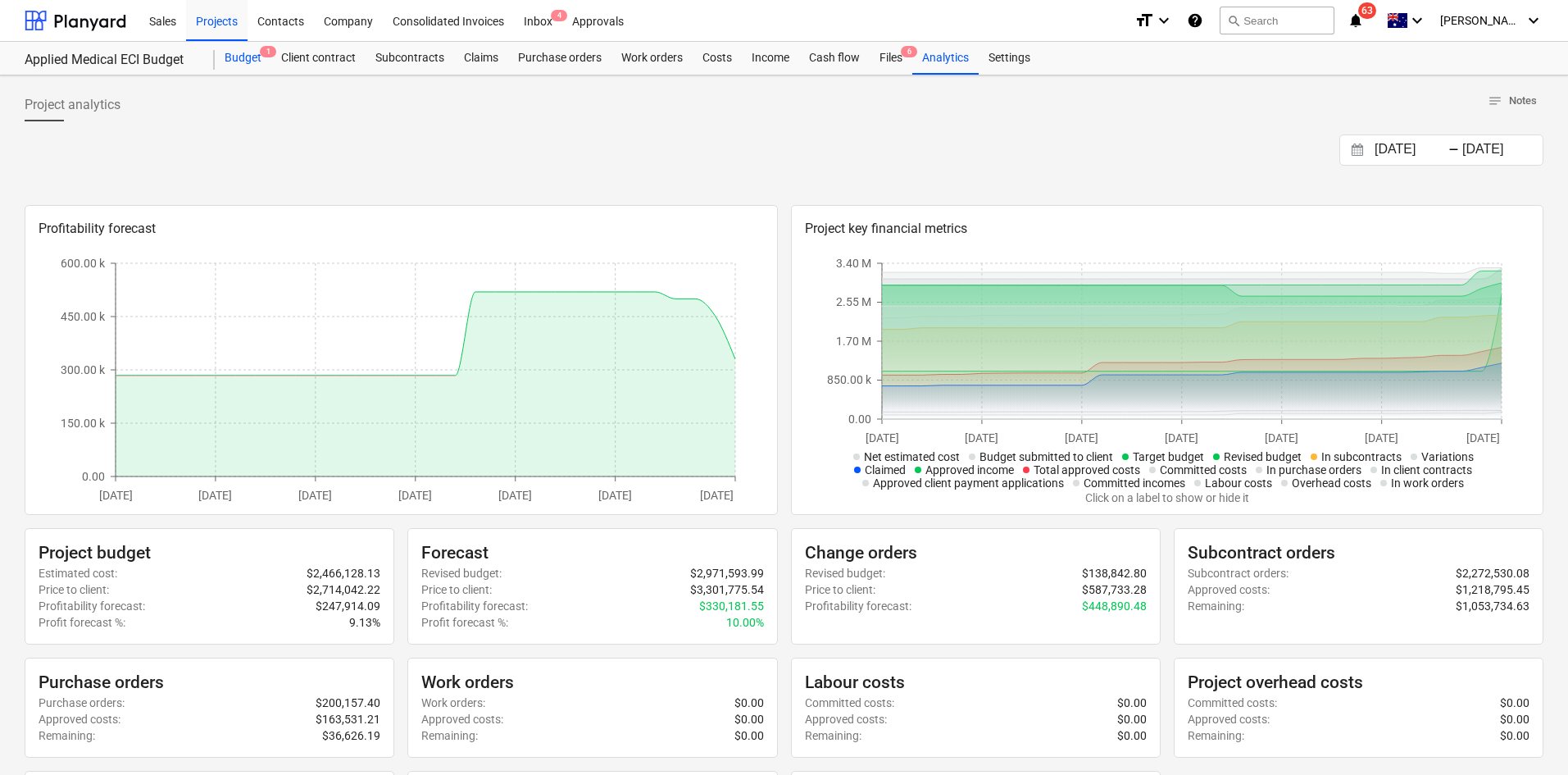
click at [256, 52] on div "Budget 1" at bounding box center [244, 58] width 57 height 32
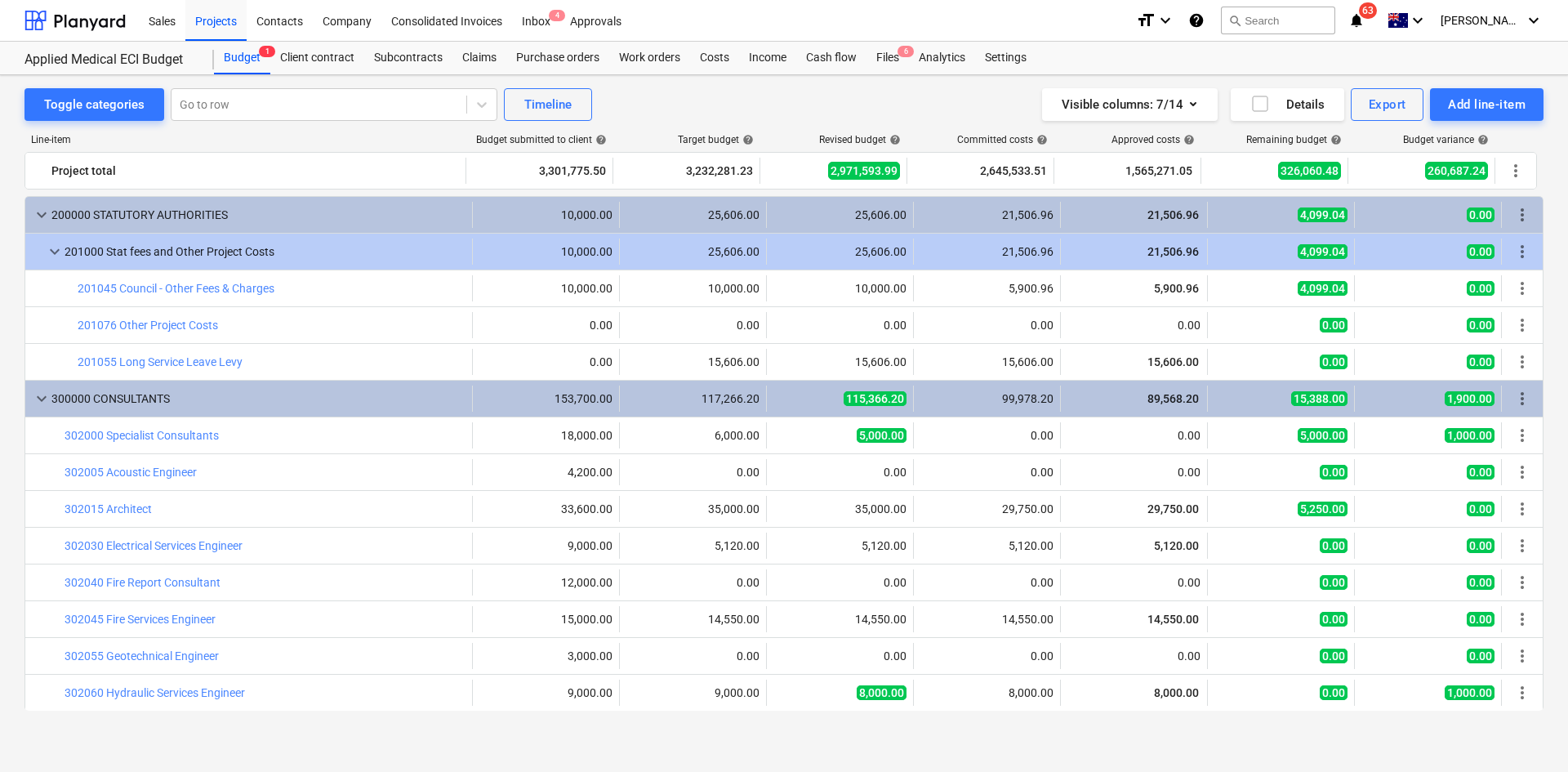
click at [703, 82] on div "Toggle categories Go to row Timeline Visible columns : 7/14 Details Export Add …" at bounding box center [784, 410] width 1568 height 668
click at [893, 62] on div "Files 6" at bounding box center [887, 58] width 42 height 32
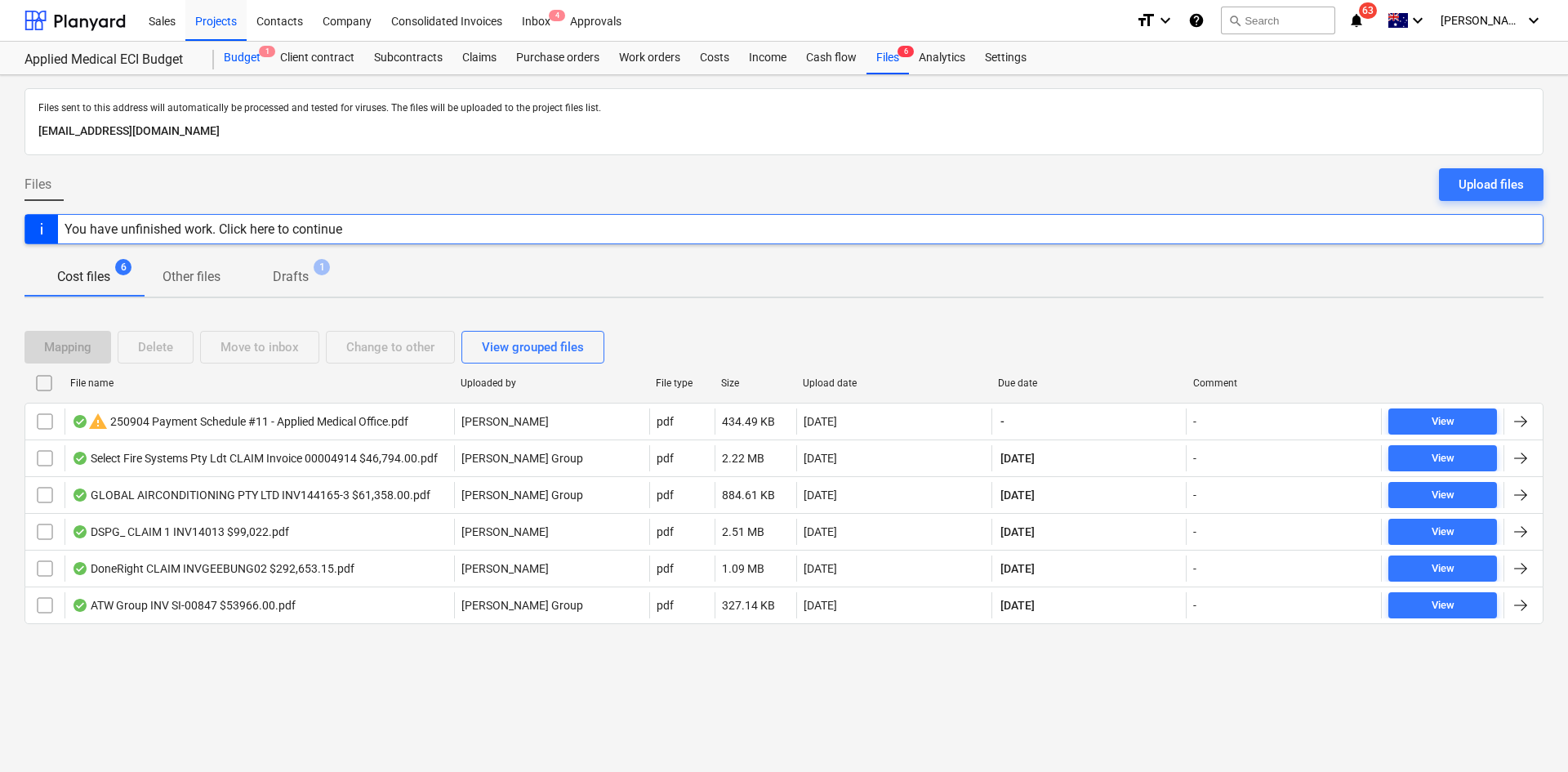
click at [252, 59] on div "Budget 1" at bounding box center [243, 58] width 57 height 32
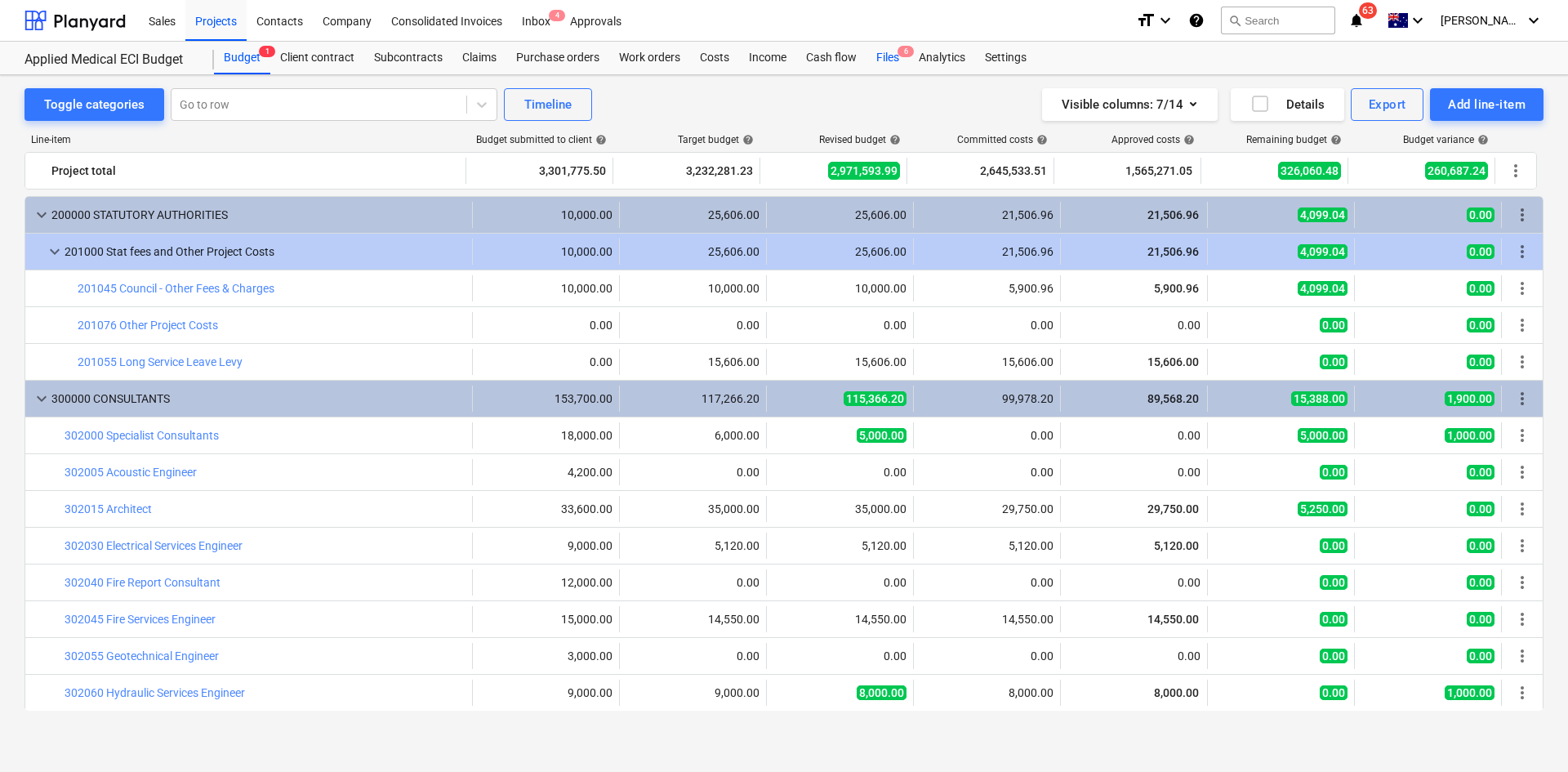
click at [872, 72] on div "Files 6" at bounding box center [887, 58] width 42 height 32
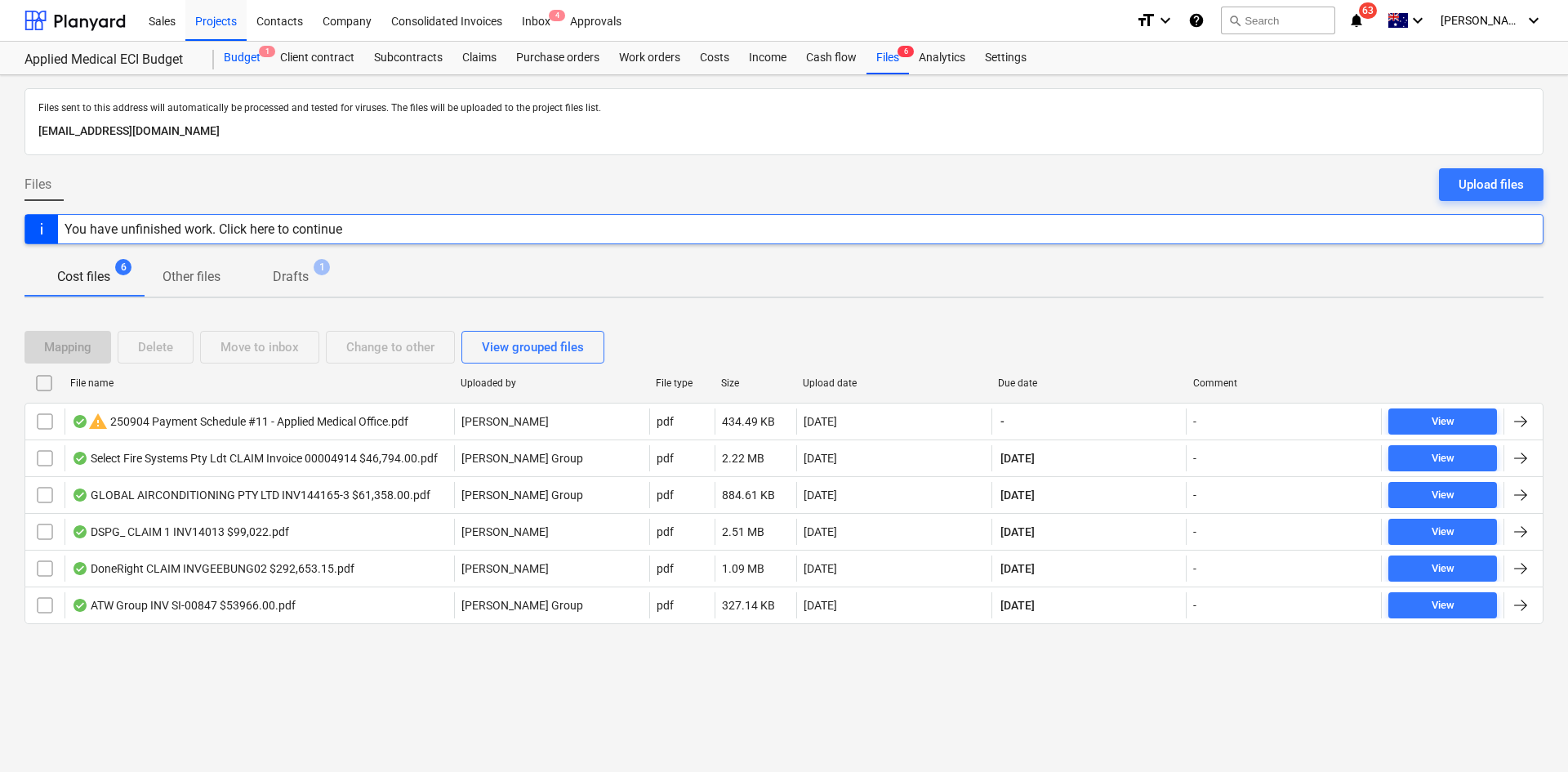
click at [244, 66] on div "Budget 1" at bounding box center [243, 58] width 57 height 32
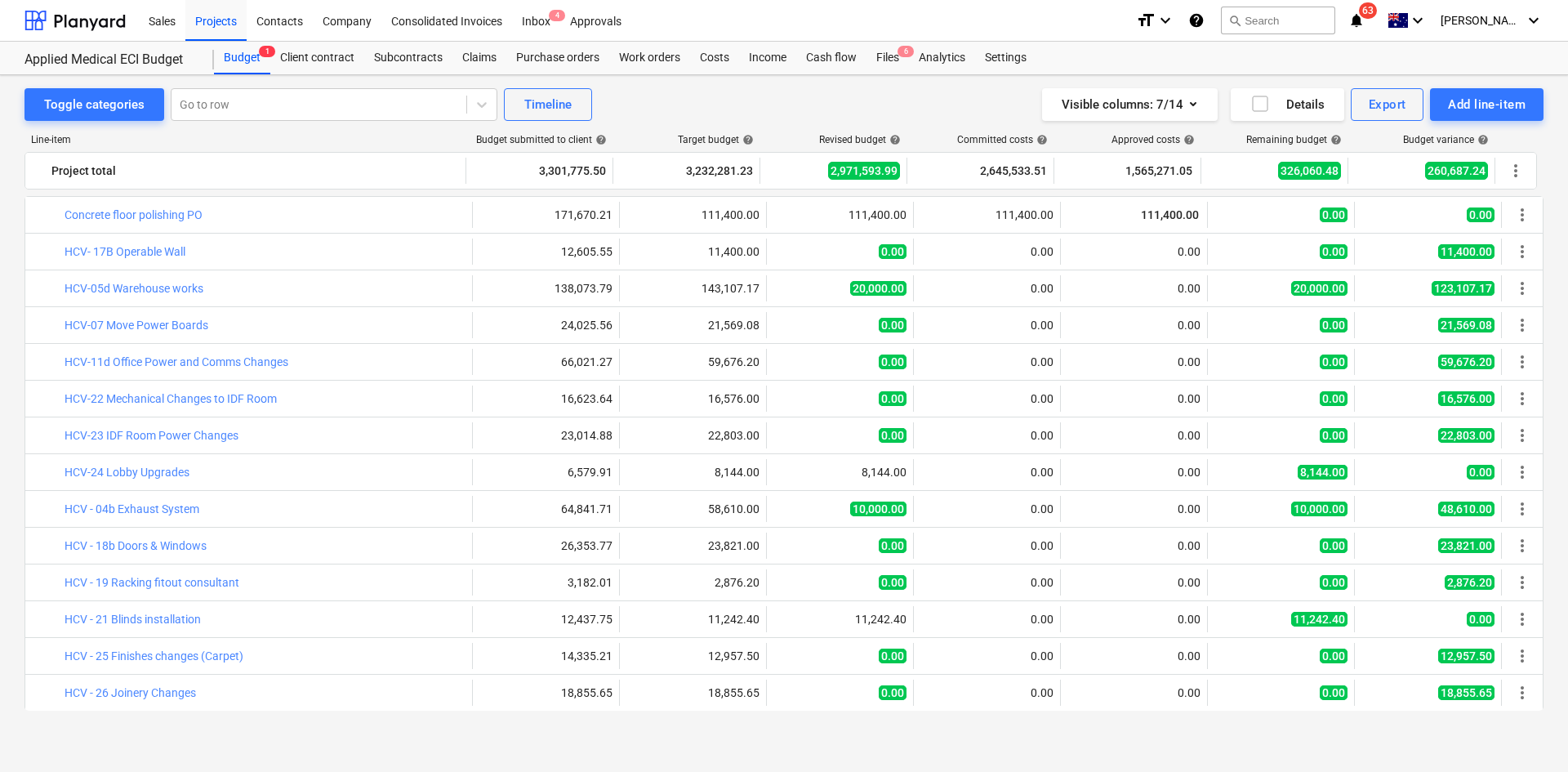
scroll to position [3750, 0]
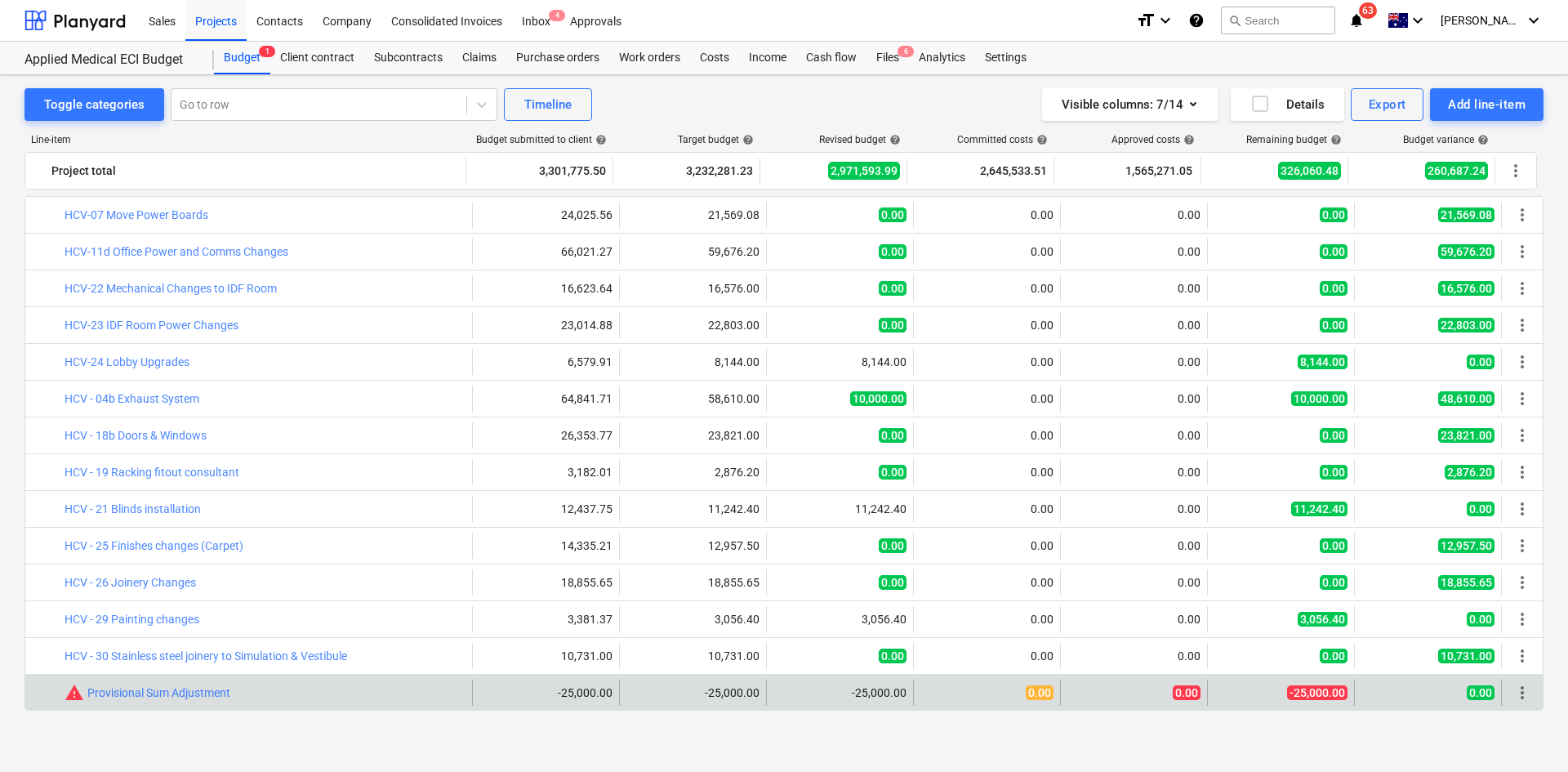
click at [153, 681] on div "bar_chart warning Provisional Sum Adjustment" at bounding box center [264, 693] width 401 height 26
click at [153, 689] on link "Provisional Sum Adjustment" at bounding box center [159, 693] width 143 height 13
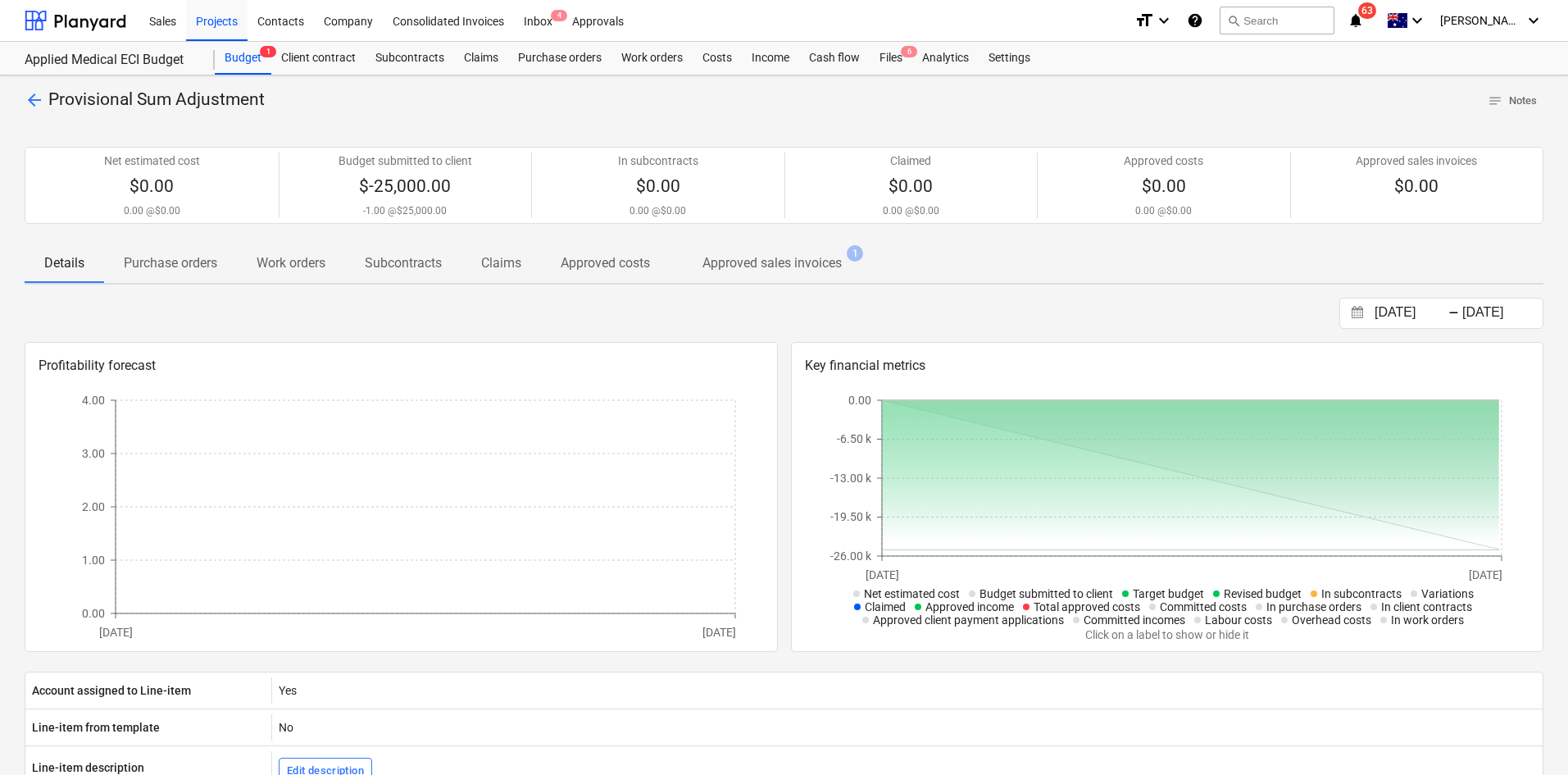
click at [812, 260] on p "Approved sales invoices" at bounding box center [773, 264] width 140 height 20
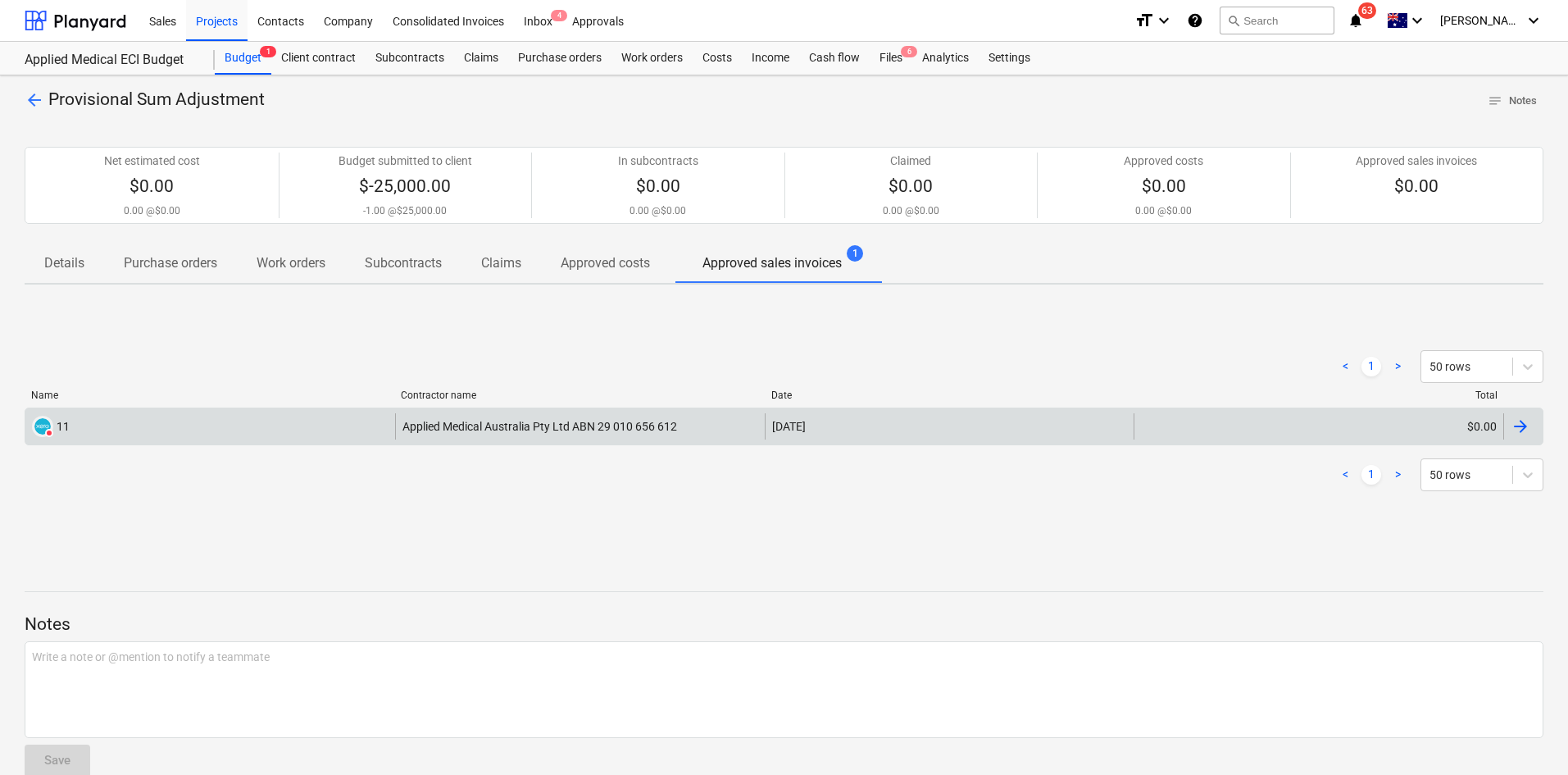
click at [333, 428] on div "DELETED 11" at bounding box center [210, 426] width 370 height 27
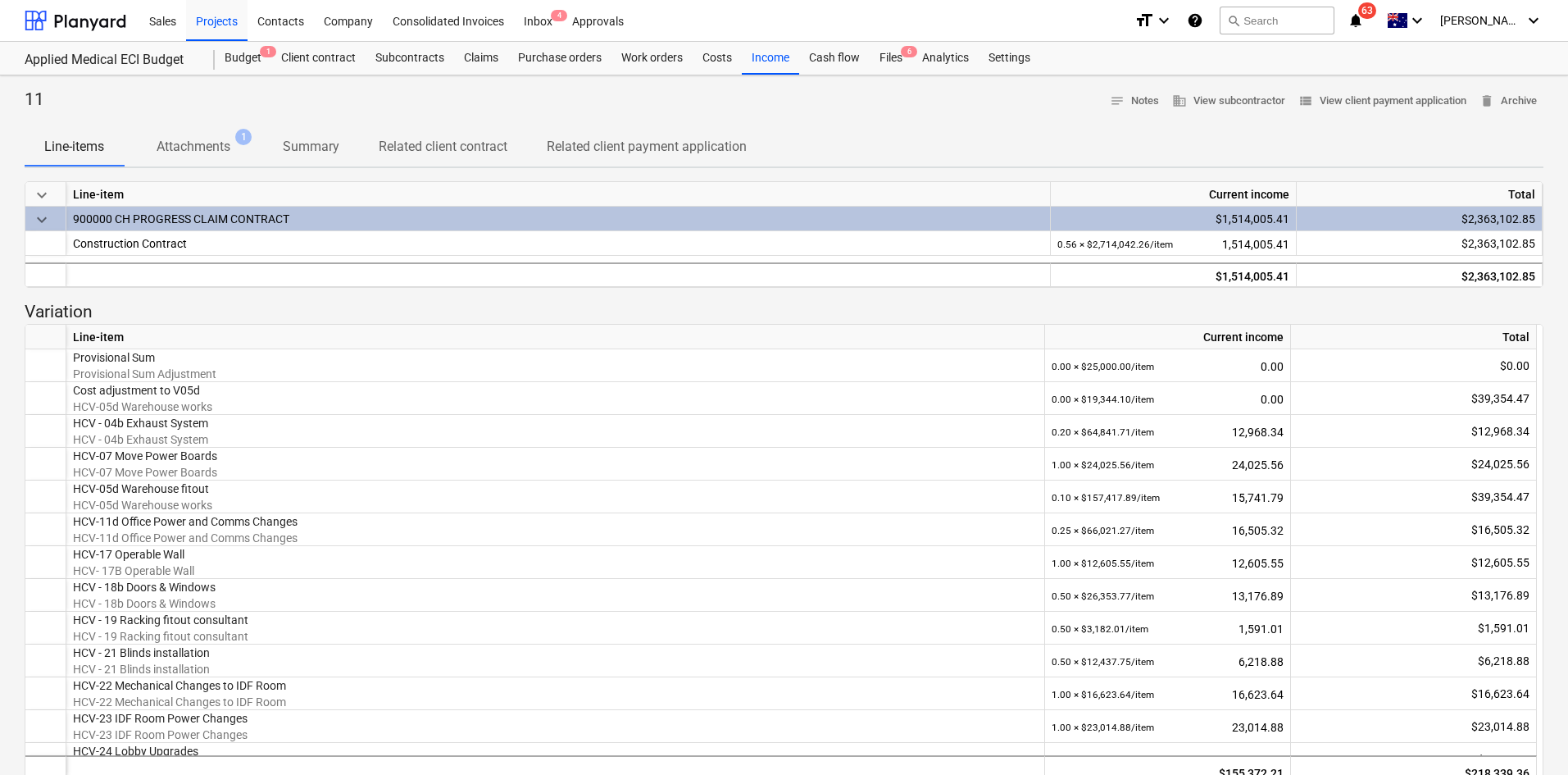
click at [233, 140] on span "Attachments 1" at bounding box center [194, 147] width 100 height 20
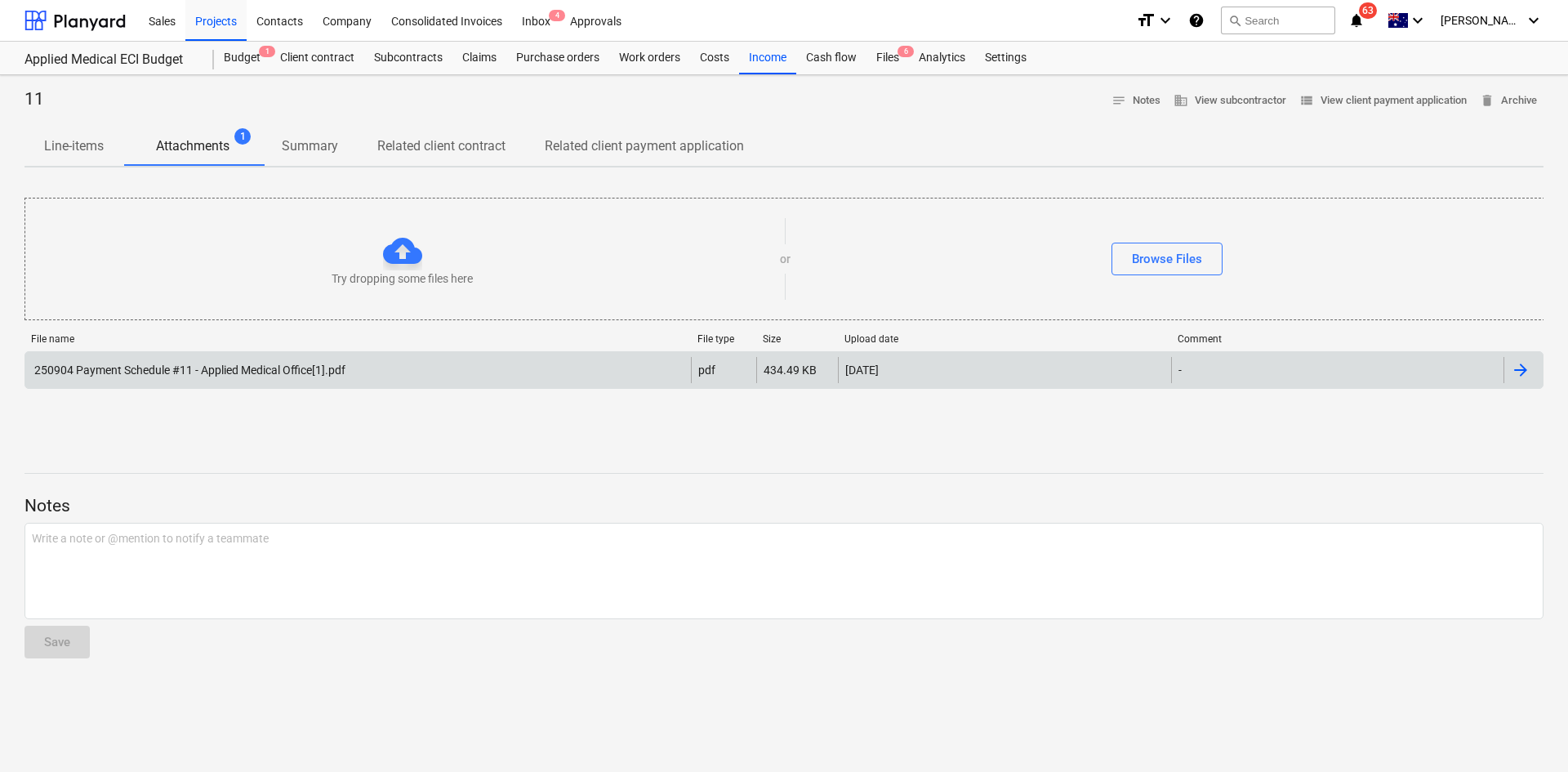
click at [157, 366] on div "250904 Payment Schedule #11 - Applied Medical Office[1].pdf" at bounding box center [189, 369] width 313 height 13
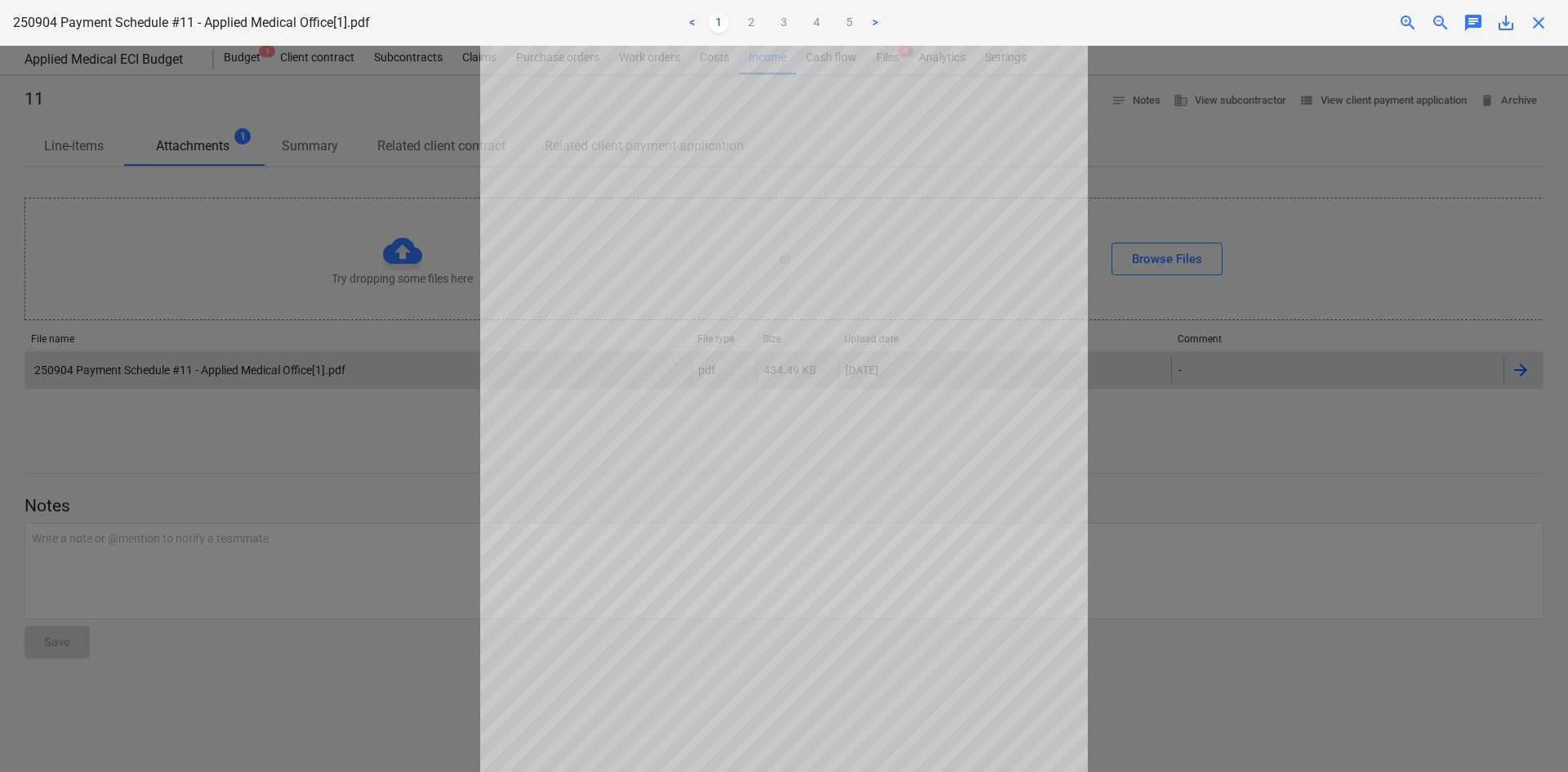
click at [1468, 155] on div at bounding box center [784, 409] width 1568 height 726
click at [1542, 24] on span "close" at bounding box center [1539, 23] width 20 height 20
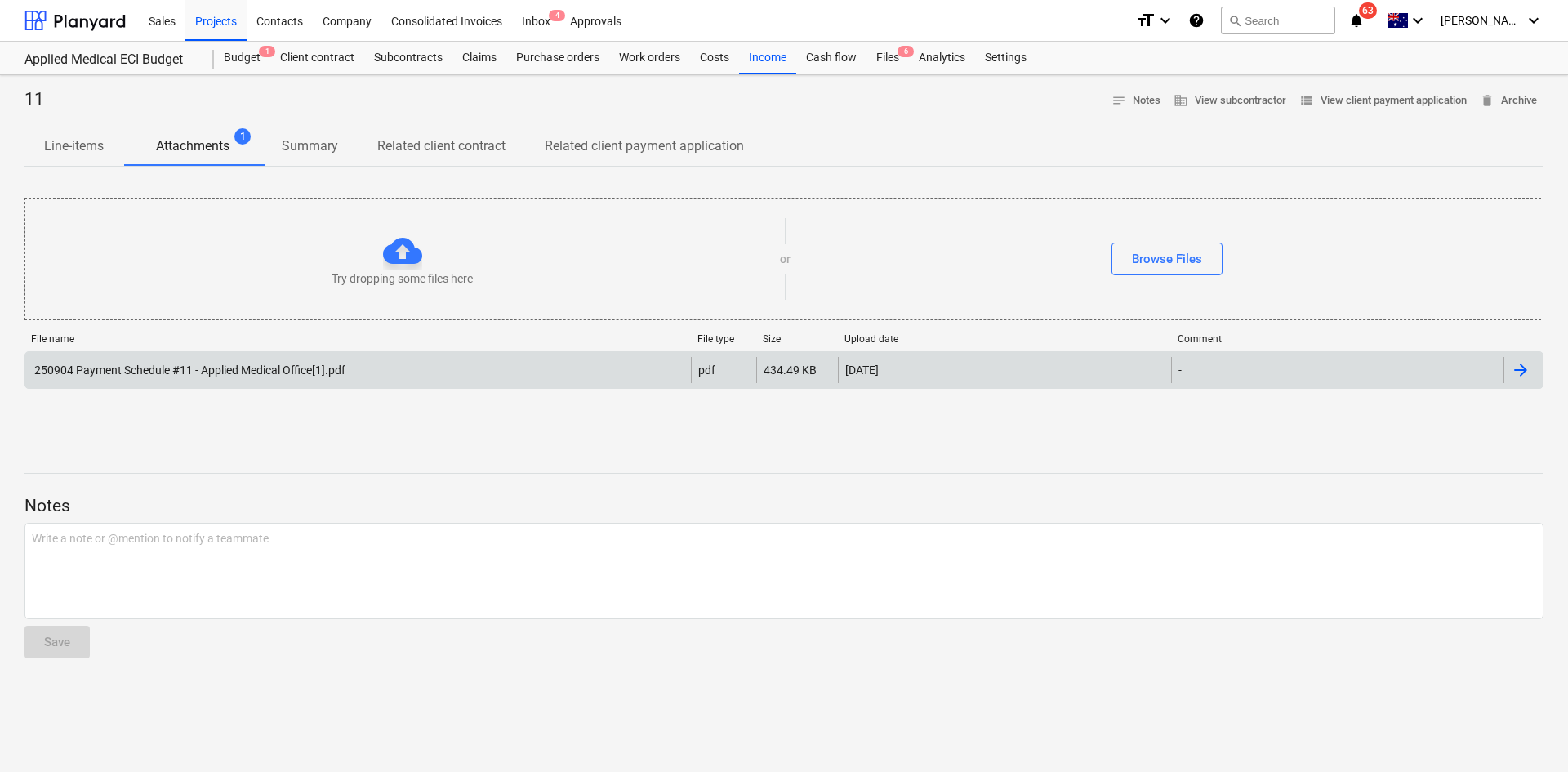
click at [214, 57] on div "Applied Medical ECI Budget" at bounding box center [119, 58] width 189 height 32
click at [239, 55] on div "Budget 1" at bounding box center [243, 58] width 57 height 32
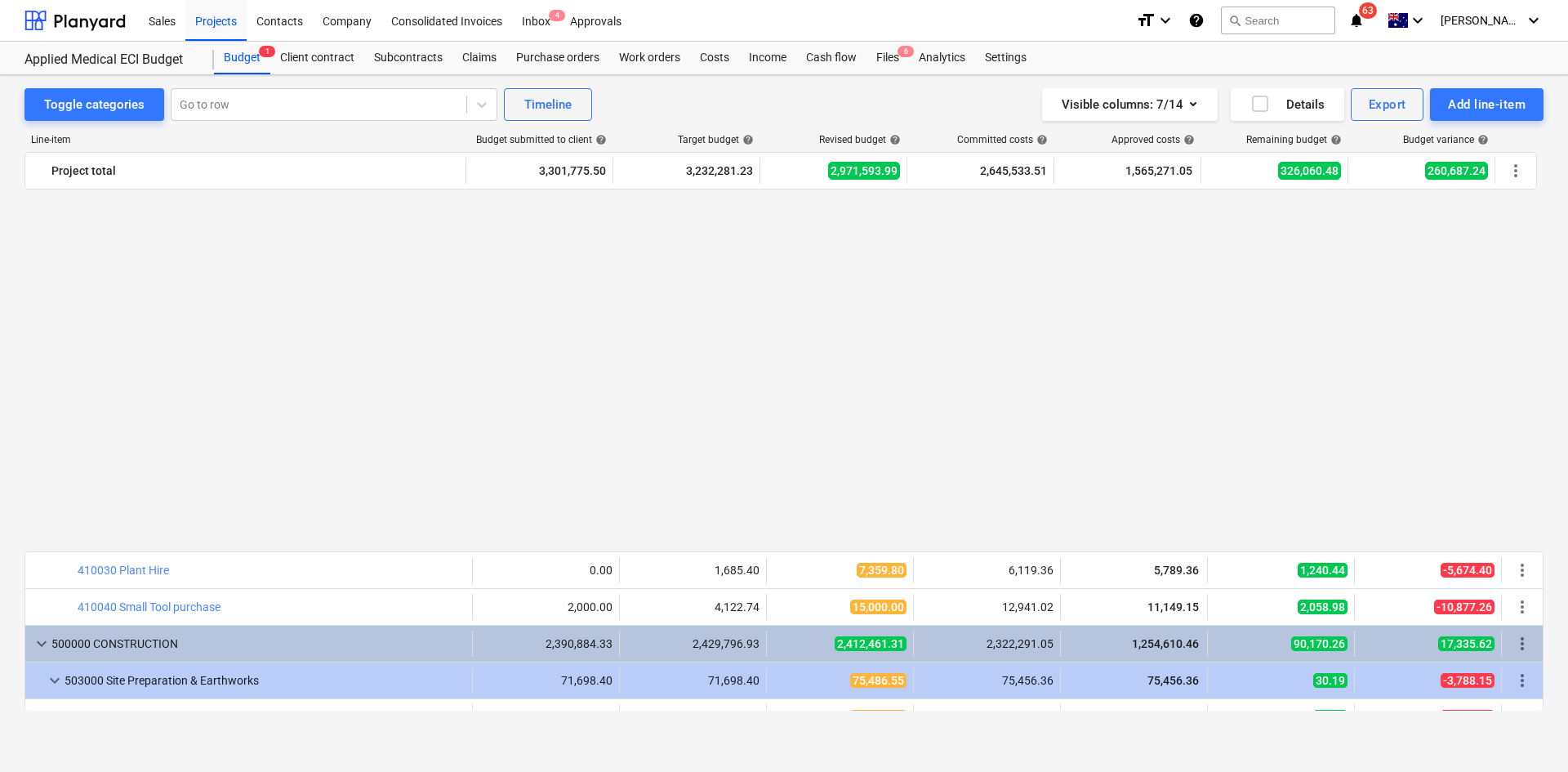
scroll to position [1634, 0]
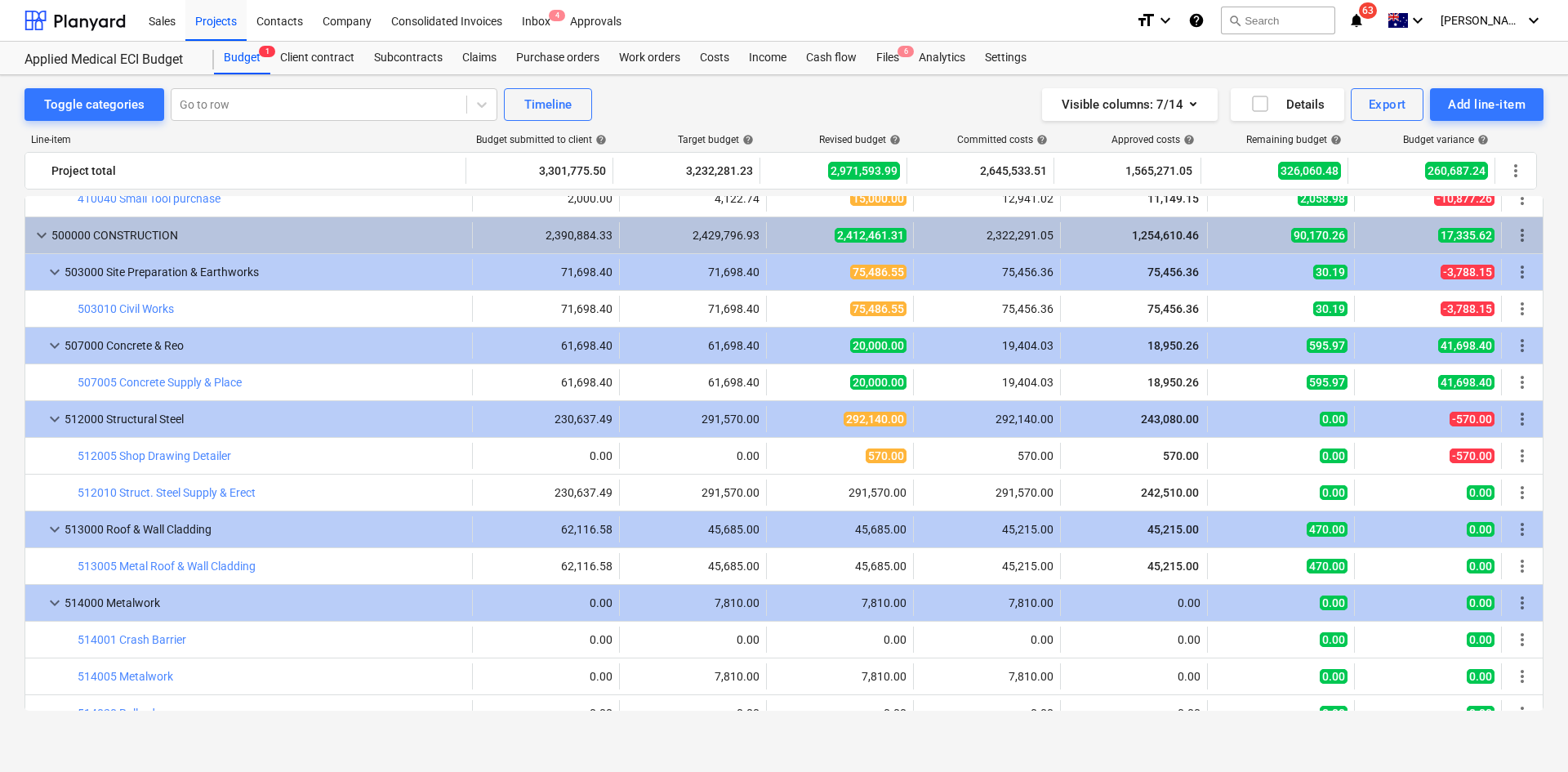
click at [852, 729] on div "Line-item Budget submitted to client help Target budget help Revised budget hel…" at bounding box center [784, 425] width 1519 height 609
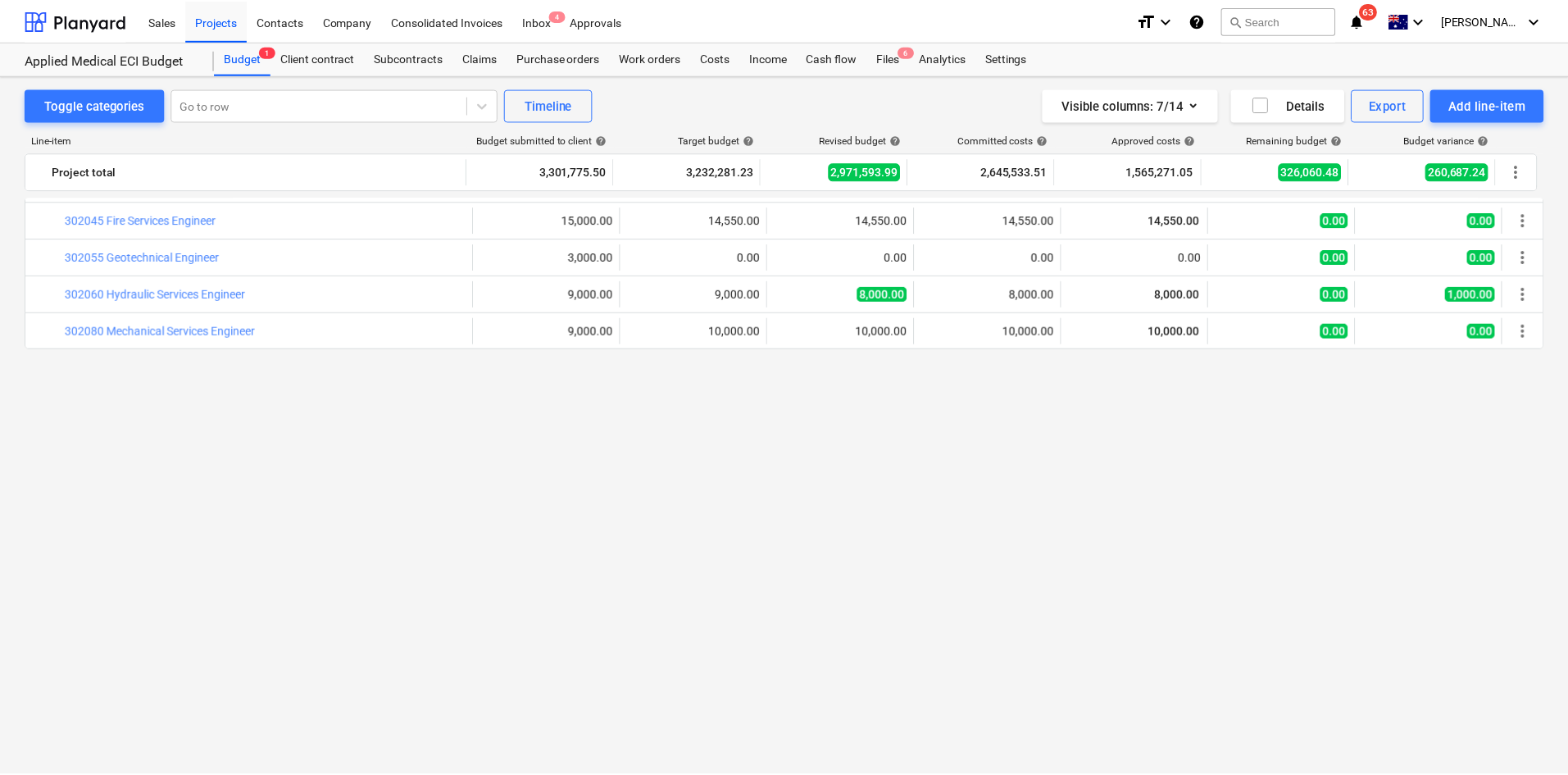
scroll to position [0, 0]
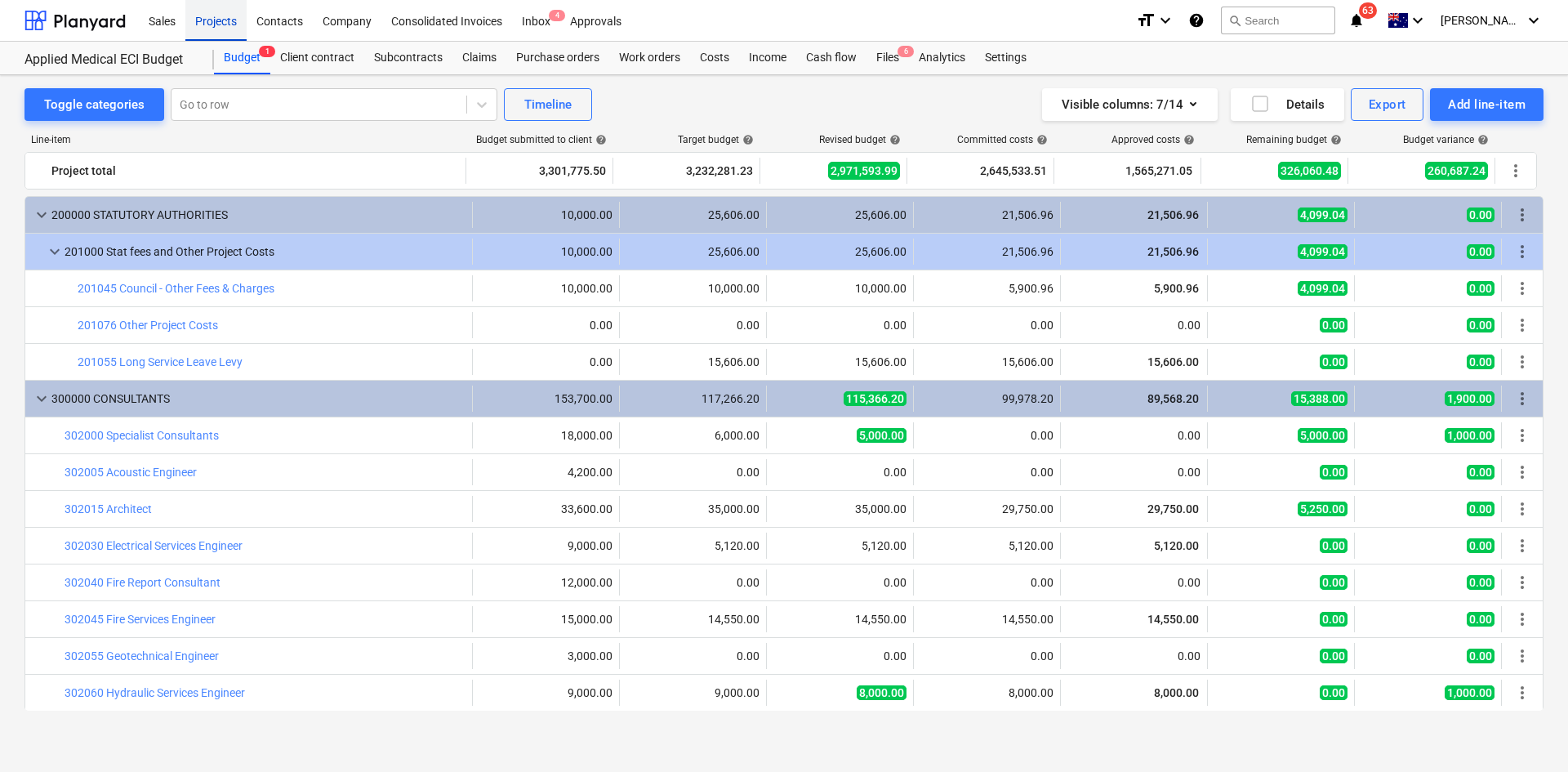
click at [229, 9] on div "Projects" at bounding box center [215, 20] width 62 height 42
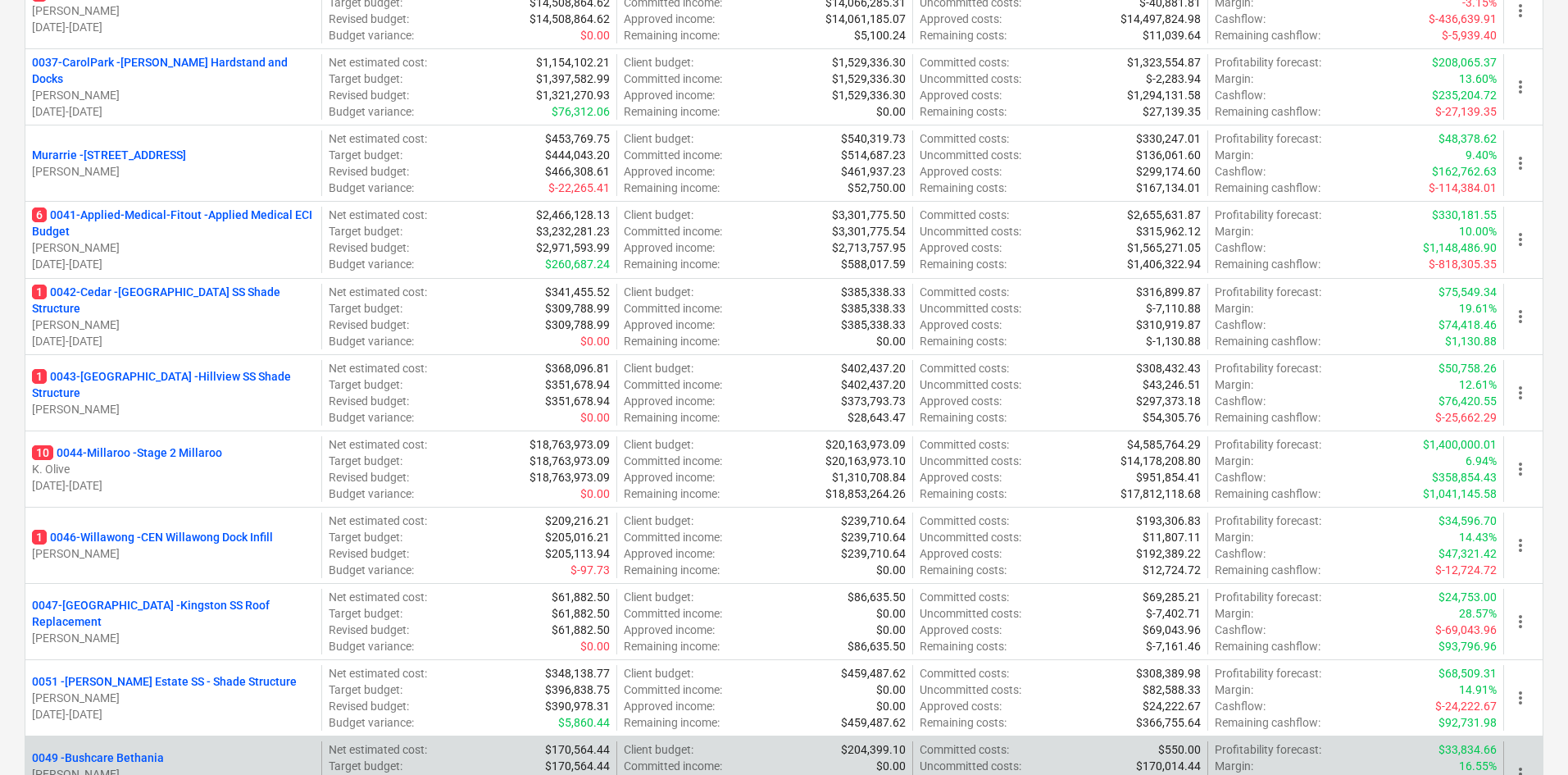
scroll to position [1066, 0]
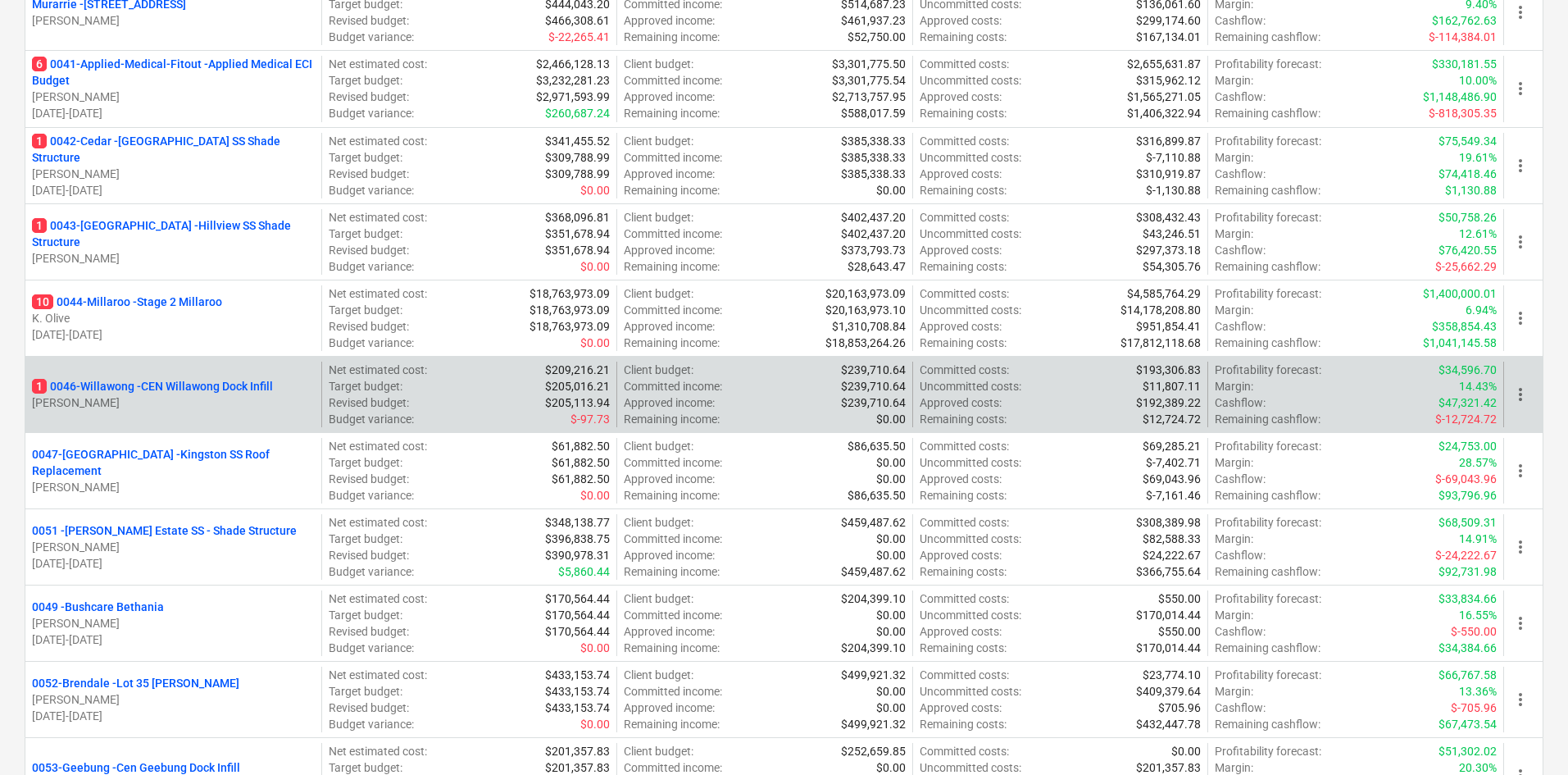
click at [186, 400] on p "[PERSON_NAME]" at bounding box center [174, 402] width 283 height 17
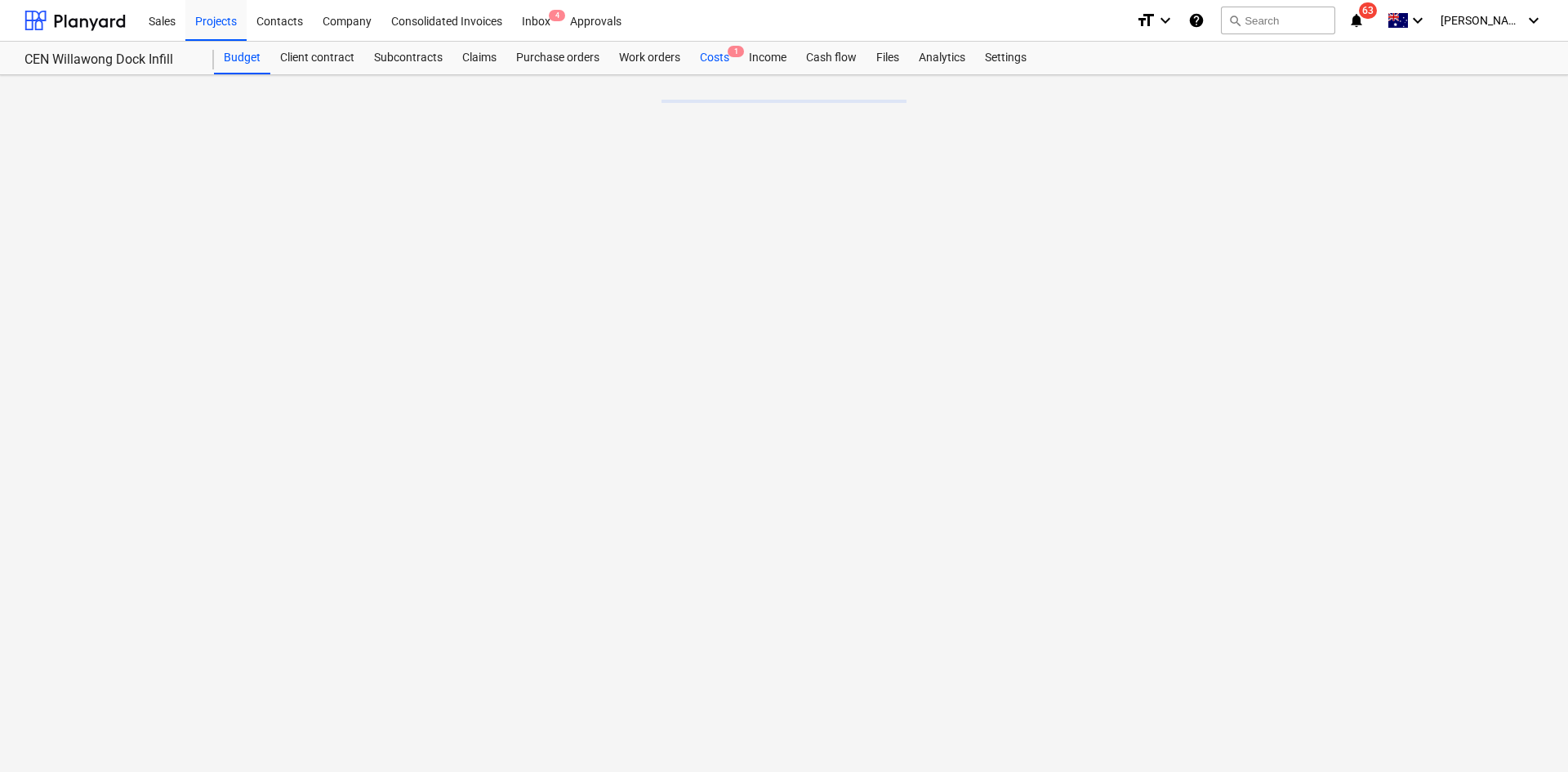
click at [727, 57] on div "Costs 1" at bounding box center [715, 58] width 49 height 32
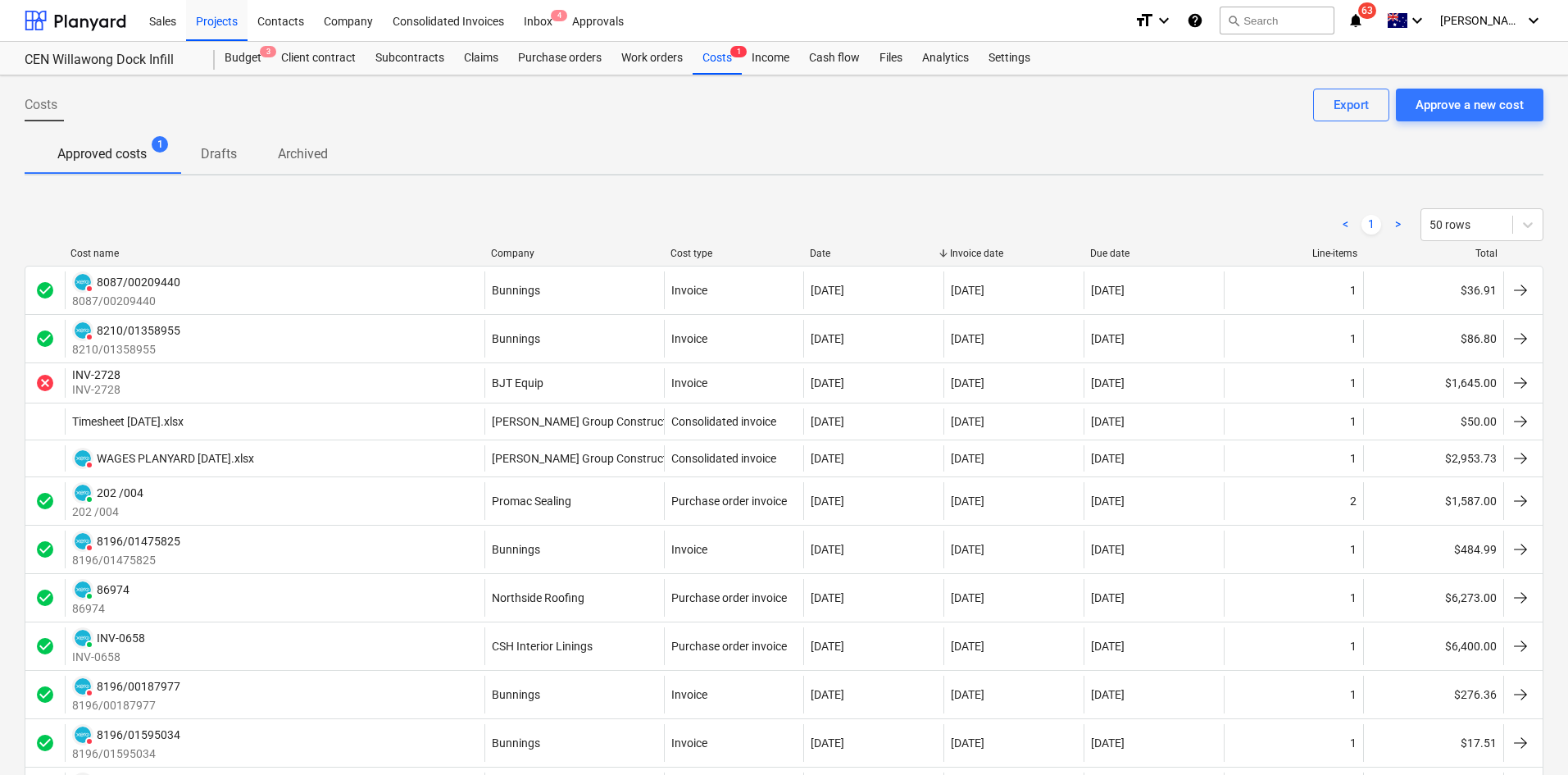
click at [398, 211] on div "< 1 > 50 rows" at bounding box center [784, 224] width 1519 height 32
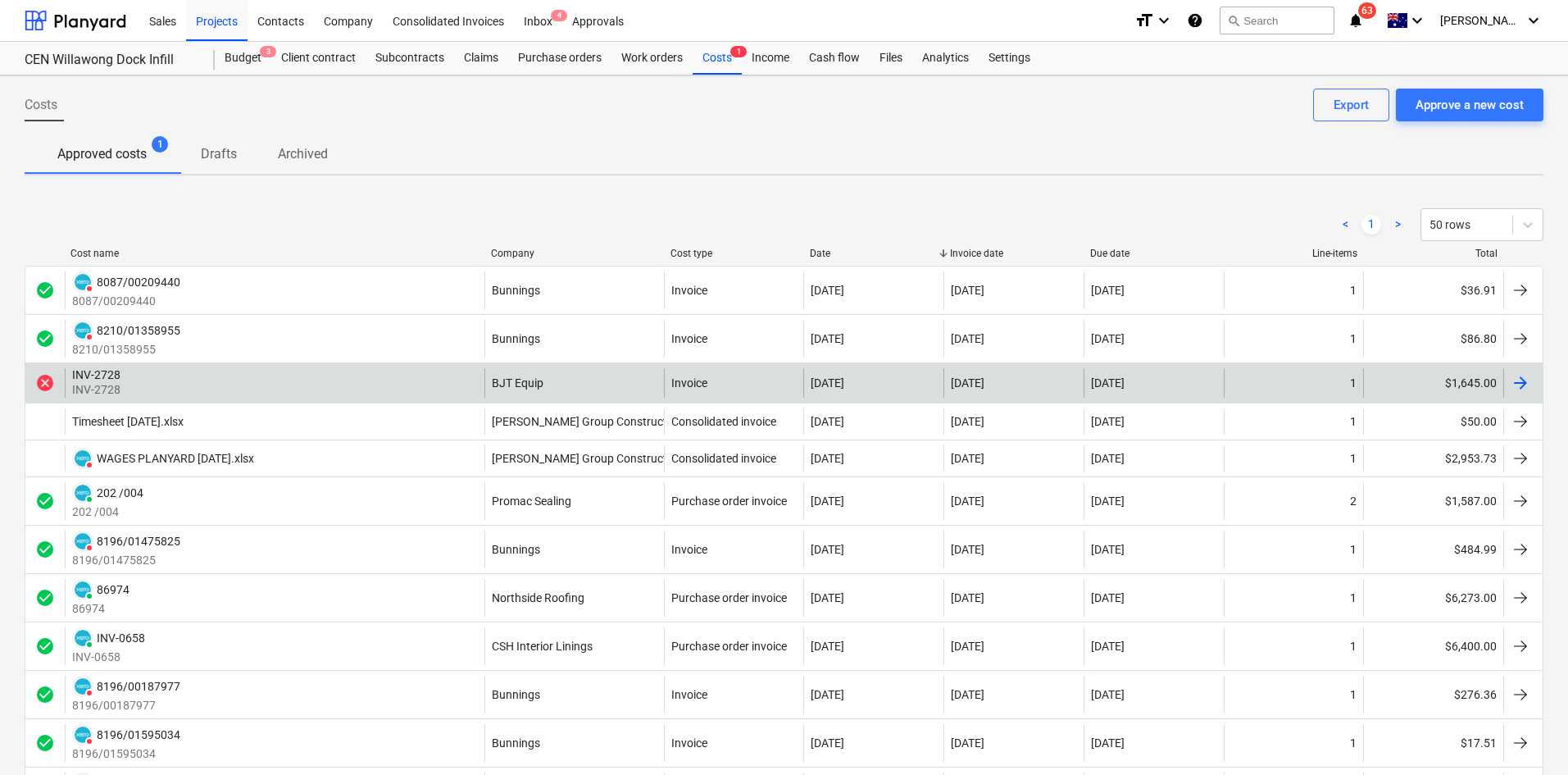
click at [234, 372] on div "INV-2728 INV-2728" at bounding box center [274, 383] width 420 height 30
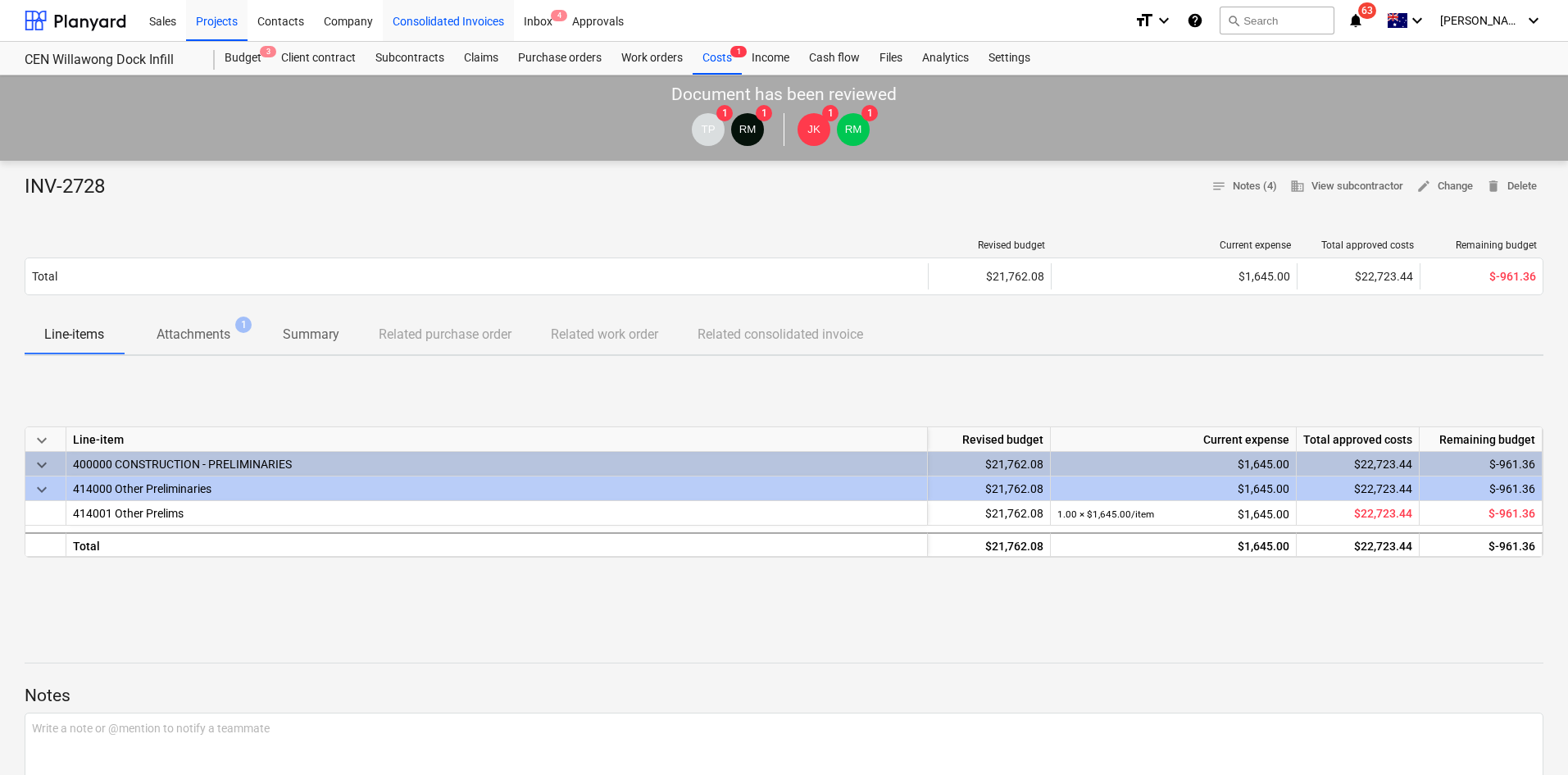
click at [427, 13] on div "Consolidated Invoices" at bounding box center [447, 20] width 131 height 42
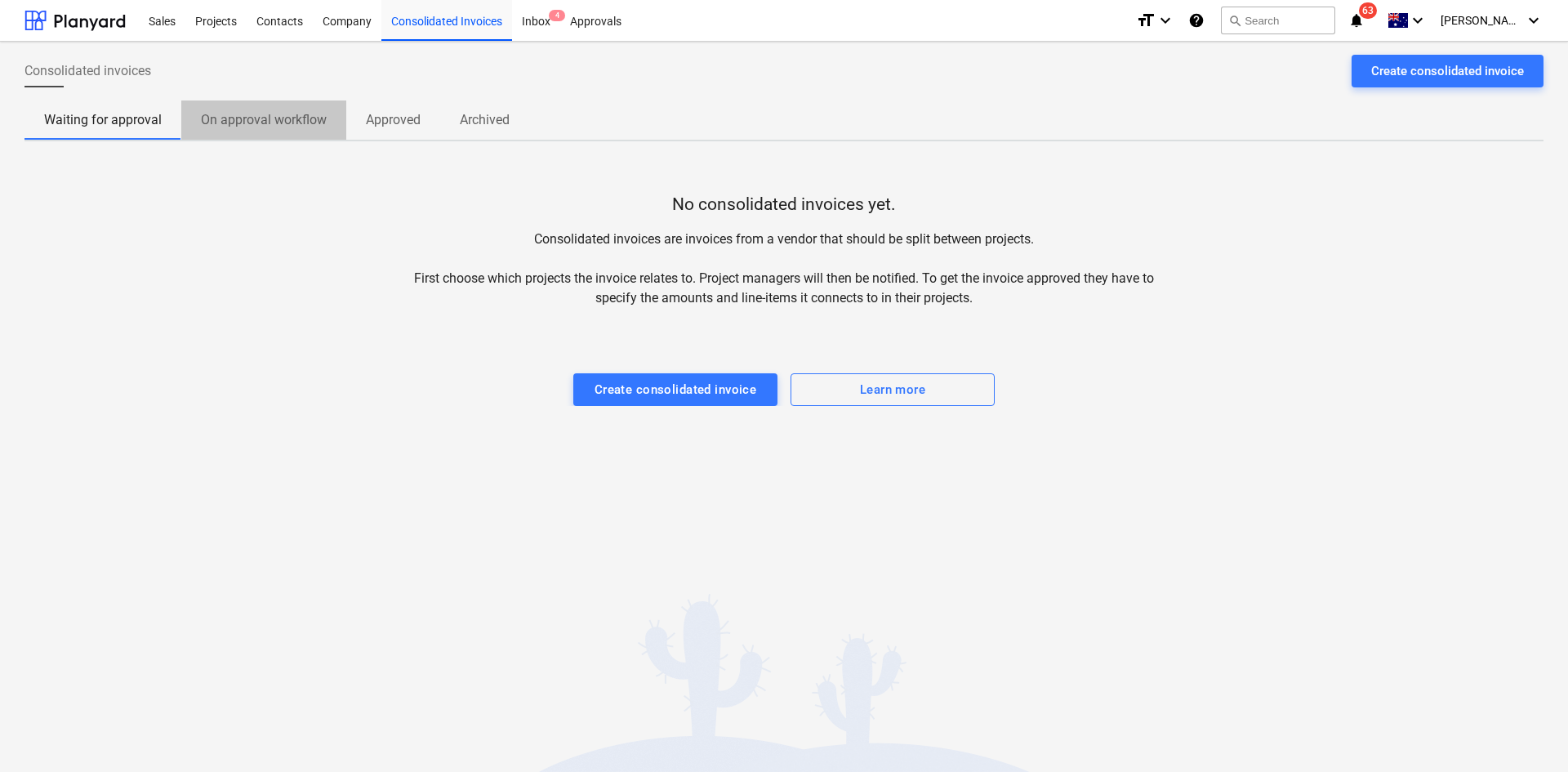
click at [234, 118] on p "On approval workflow" at bounding box center [263, 121] width 125 height 20
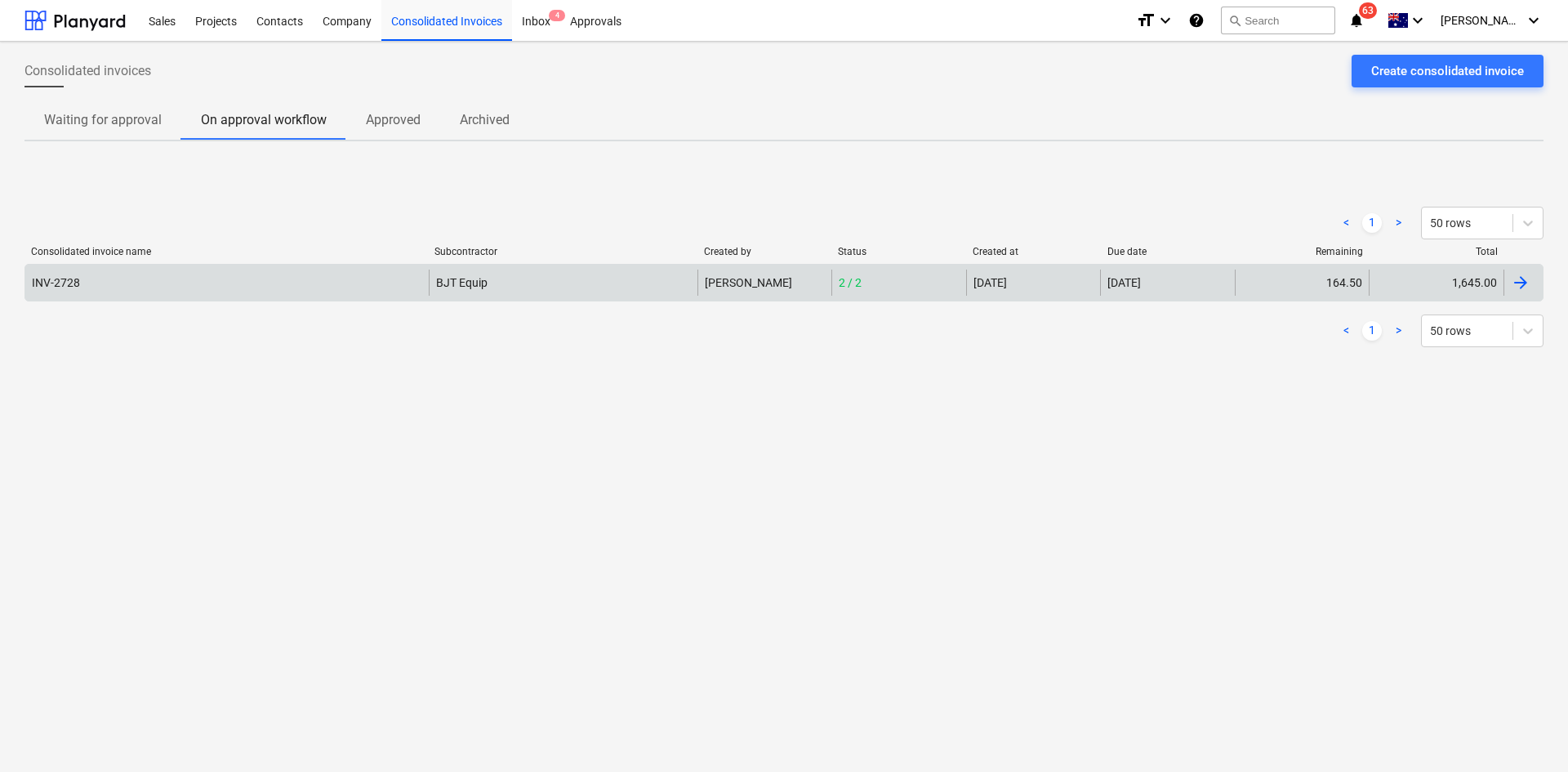
click at [360, 281] on div "INV-2728" at bounding box center [227, 282] width 404 height 26
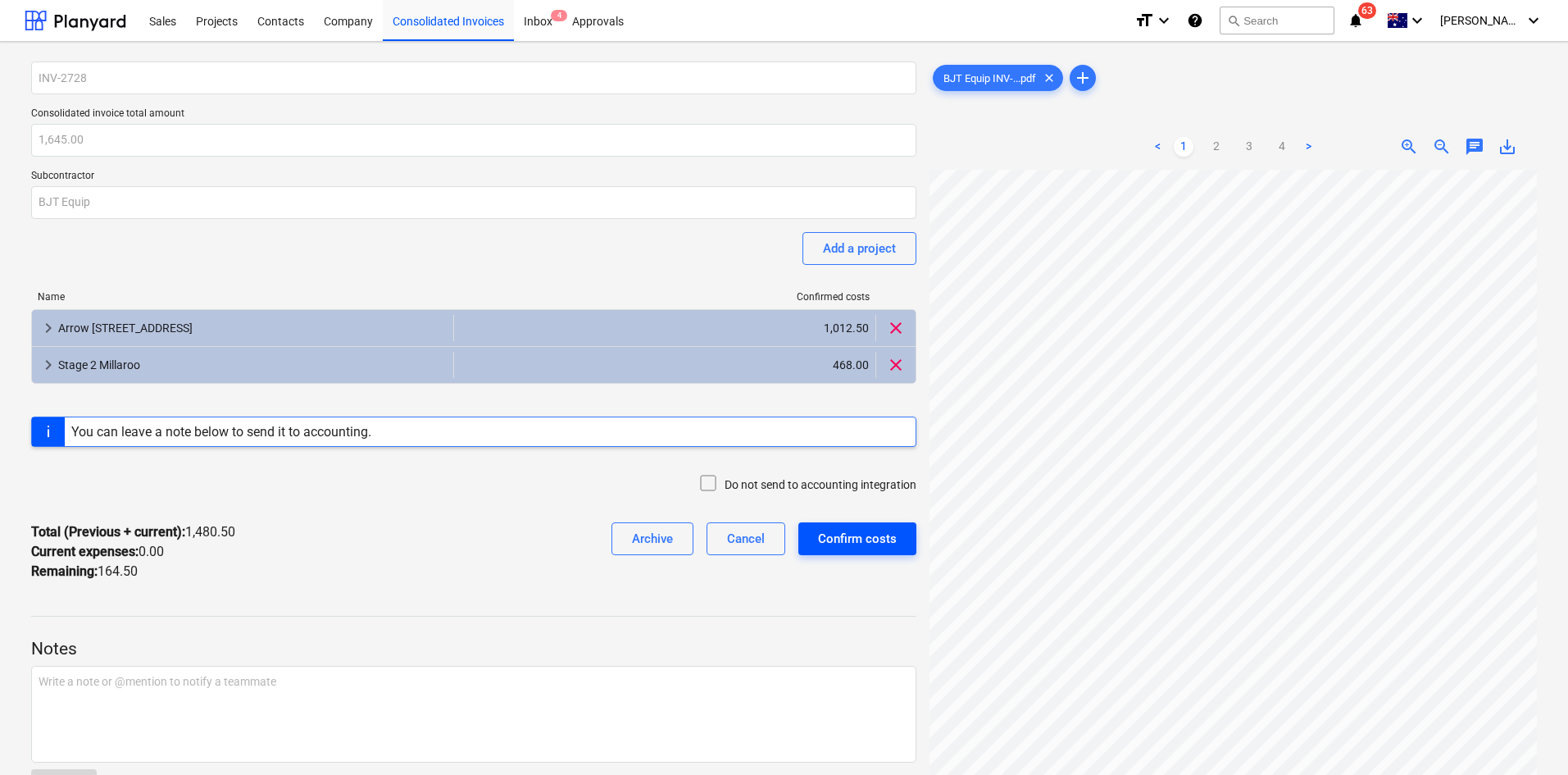
click at [856, 532] on div "Confirm costs" at bounding box center [857, 539] width 79 height 22
click at [428, 16] on div "Consolidated Invoices" at bounding box center [447, 20] width 131 height 42
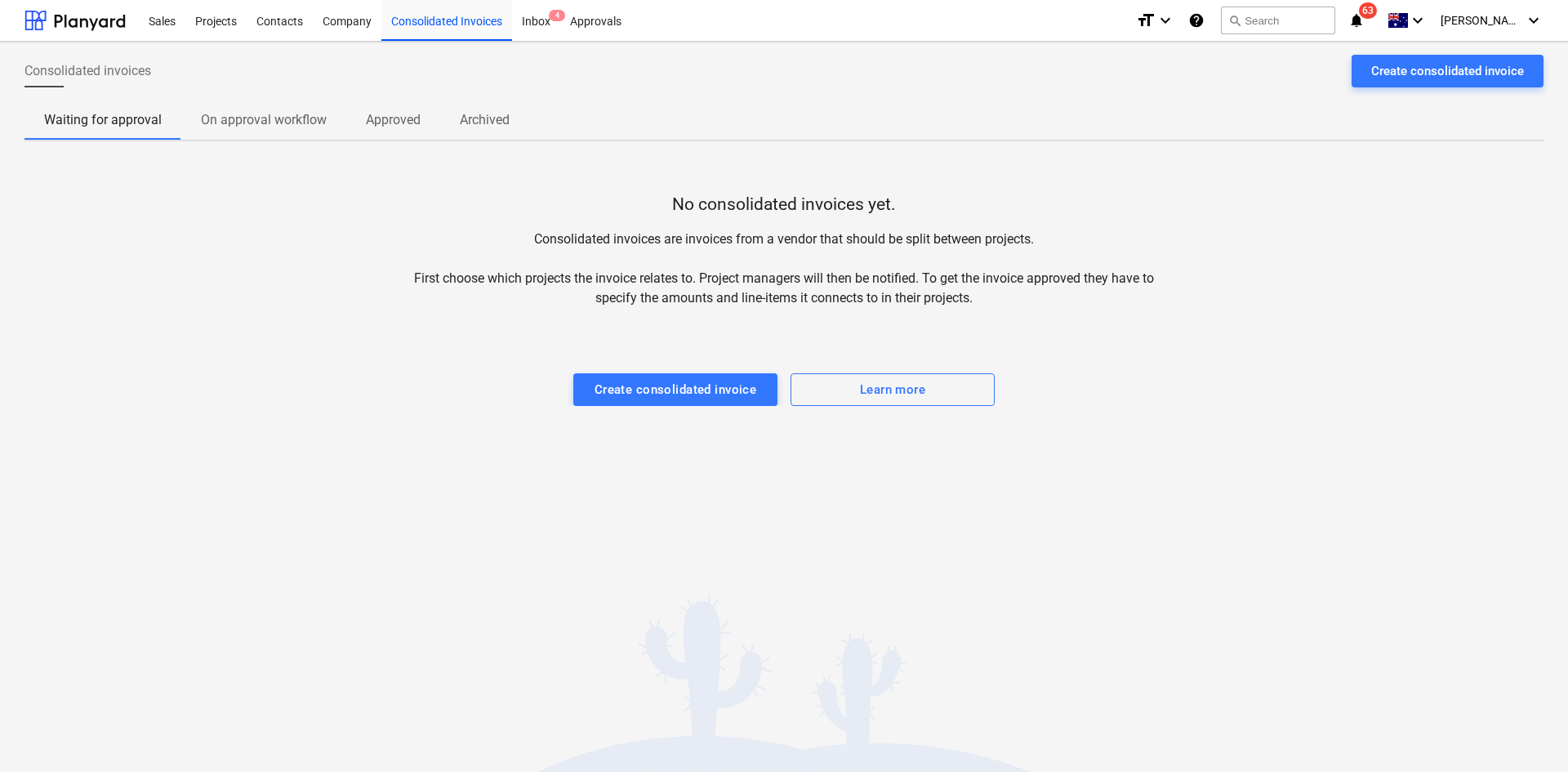
click at [293, 123] on p "On approval workflow" at bounding box center [263, 121] width 125 height 20
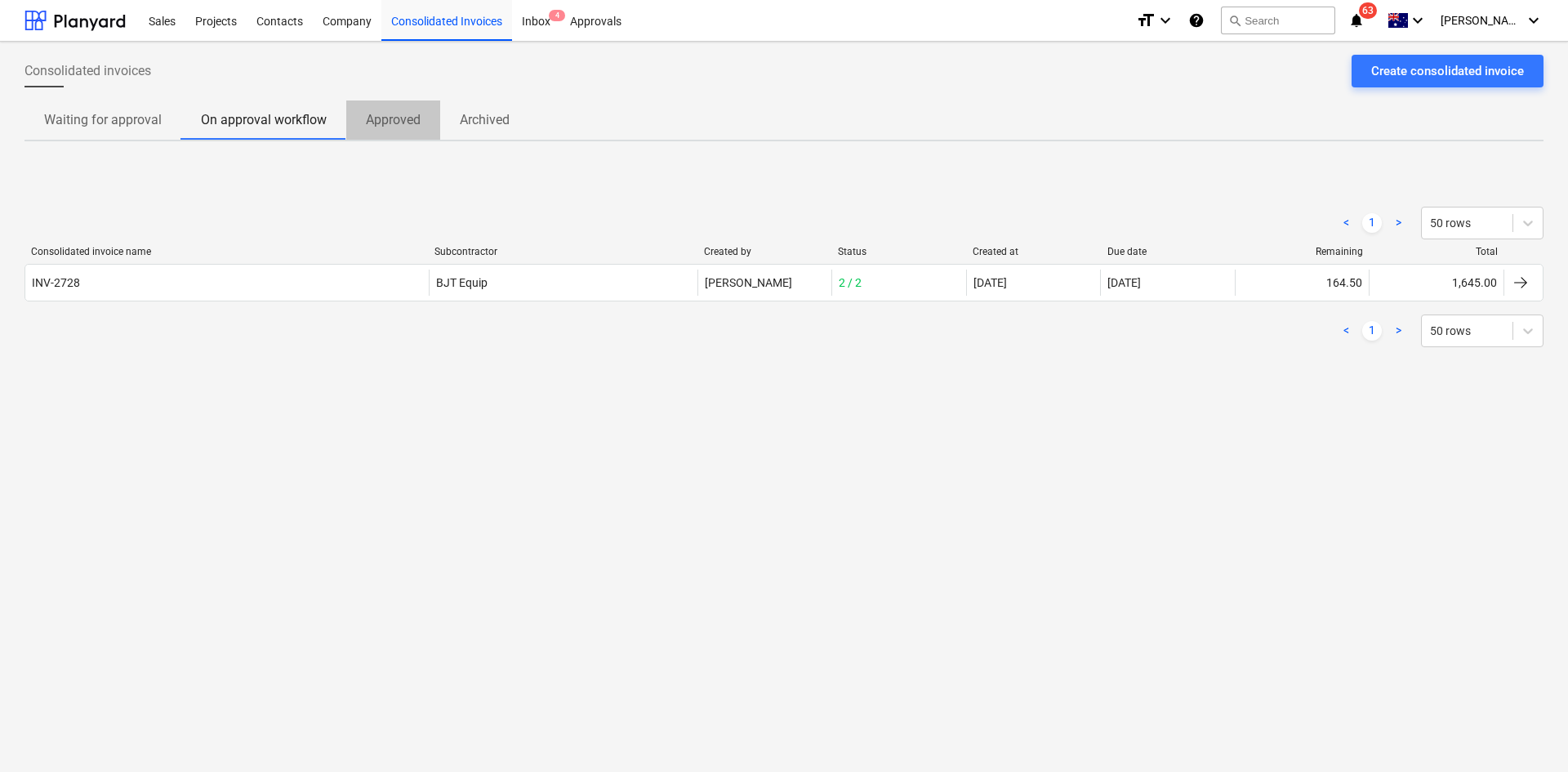
click at [421, 116] on span "Approved" at bounding box center [394, 121] width 94 height 29
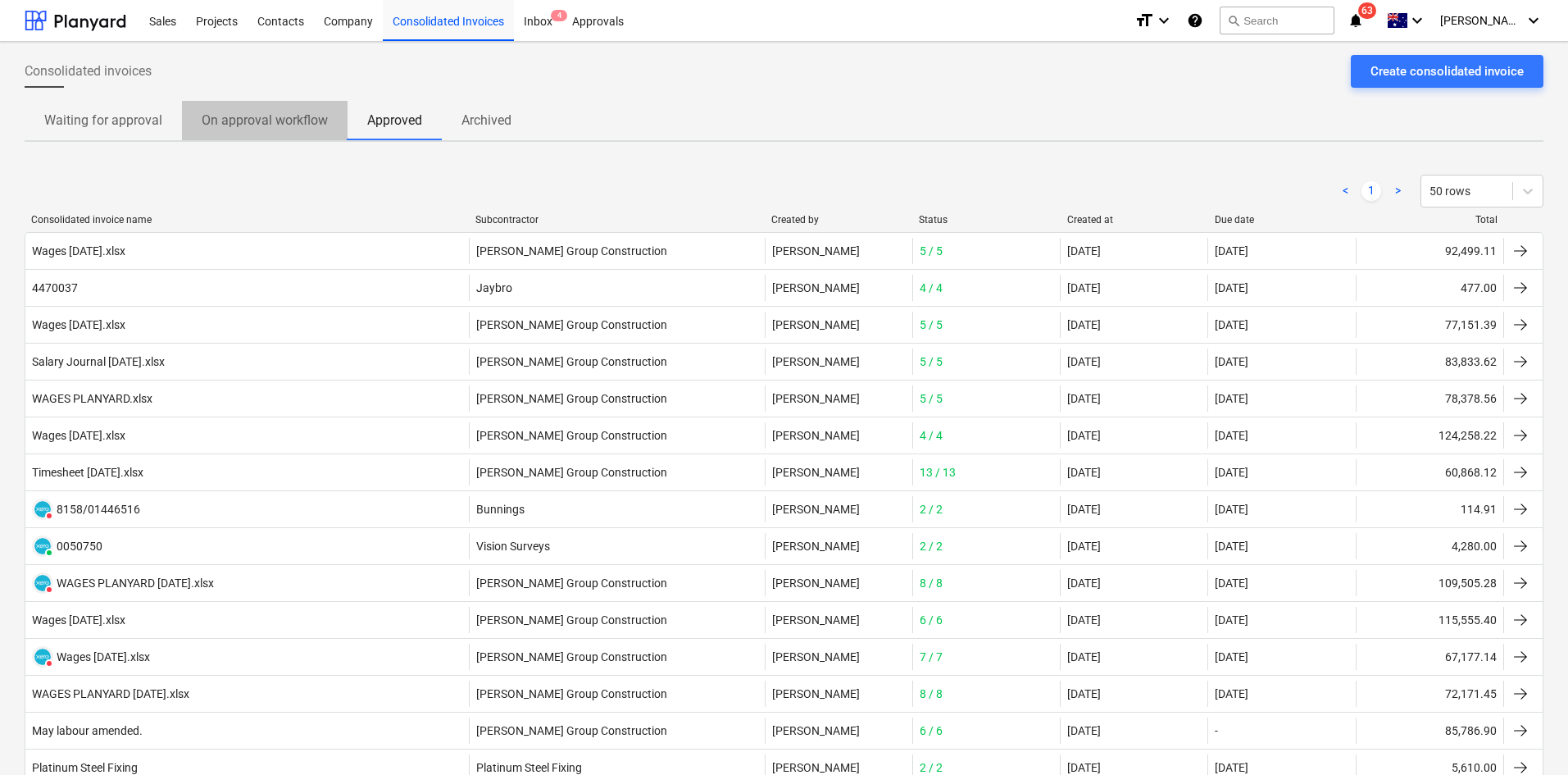
click at [279, 121] on p "On approval workflow" at bounding box center [264, 121] width 126 height 20
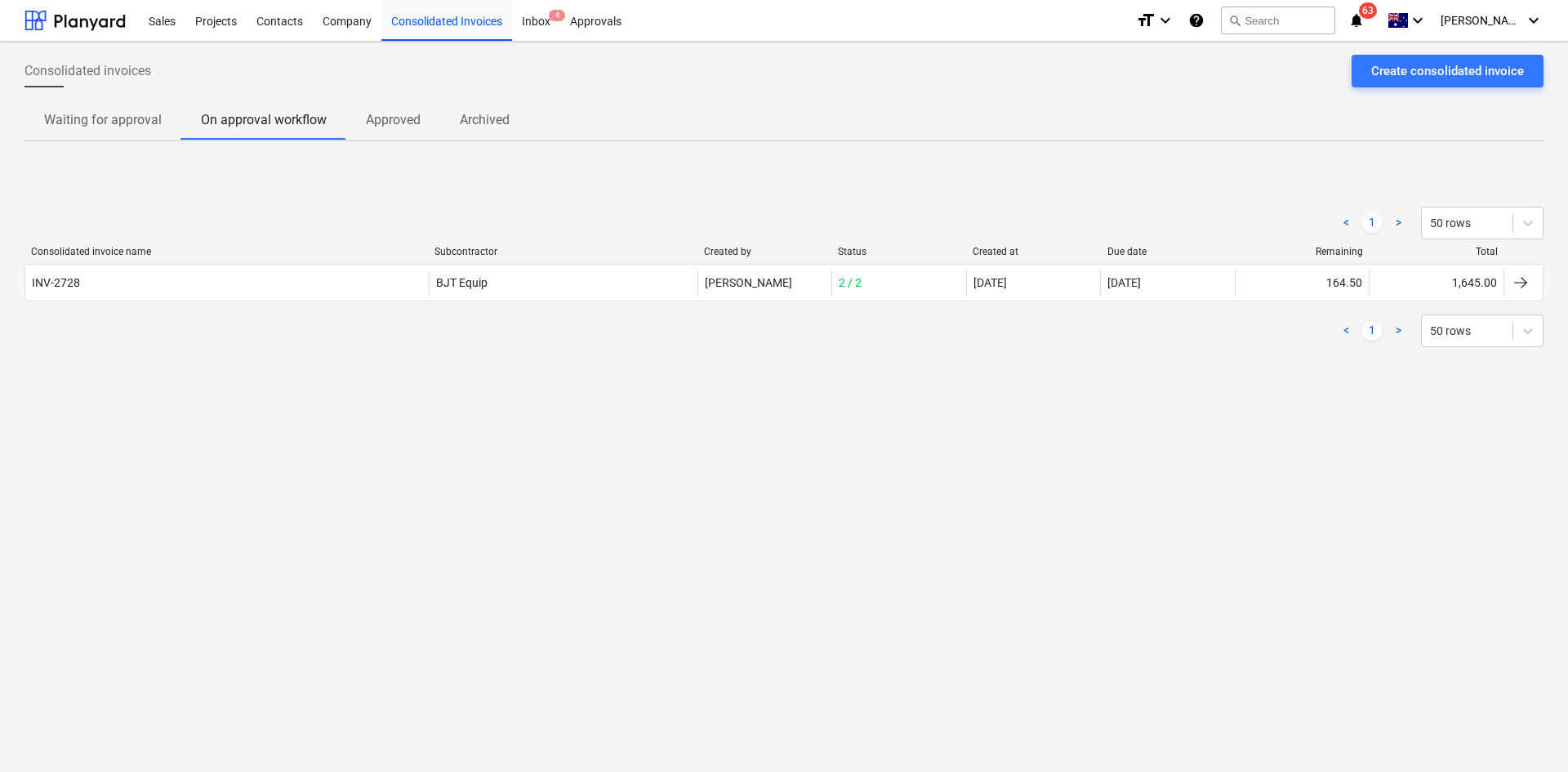
click at [472, 117] on p "Archived" at bounding box center [485, 121] width 50 height 20
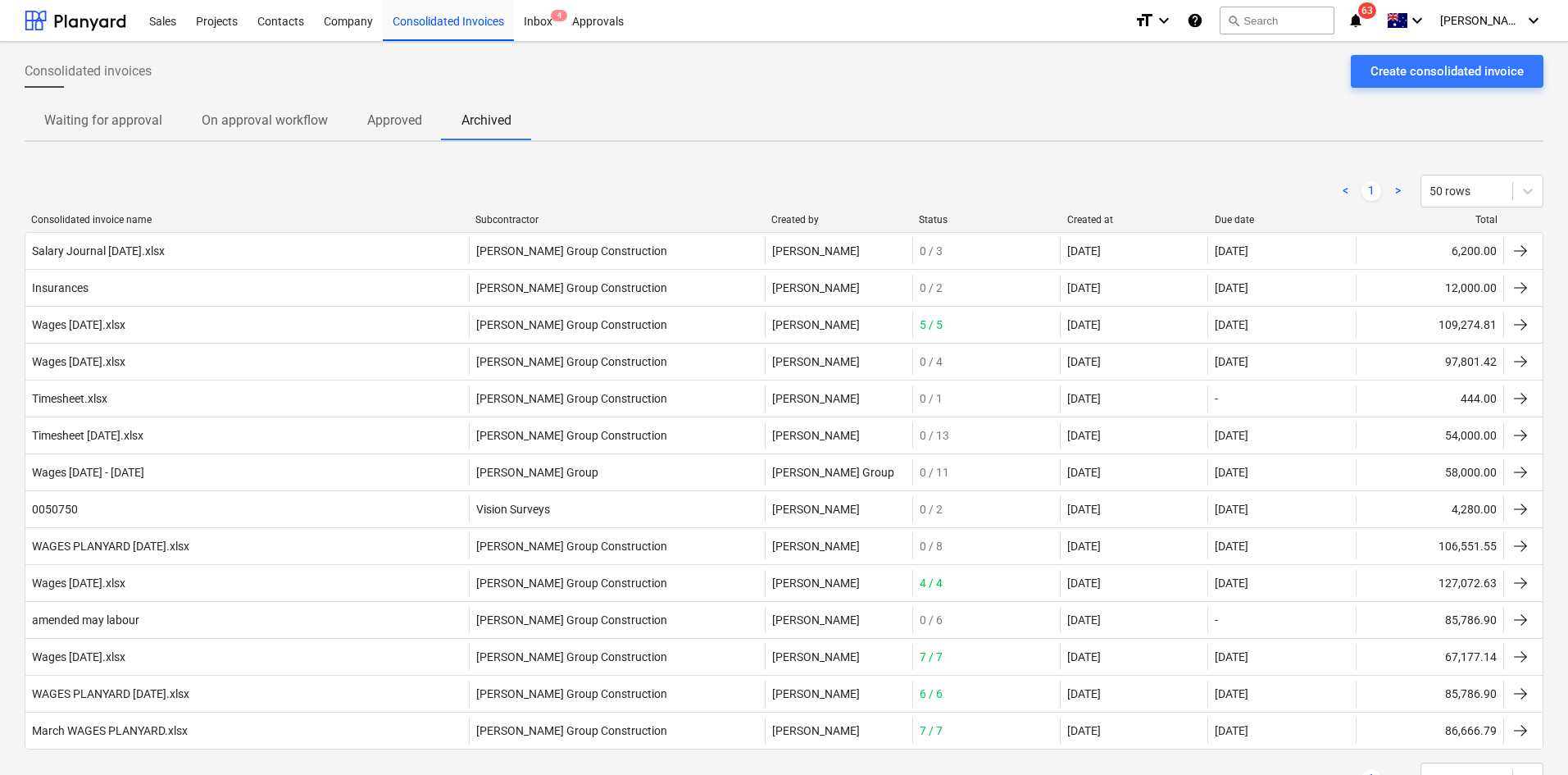
click at [294, 125] on p "On approval workflow" at bounding box center [264, 121] width 126 height 20
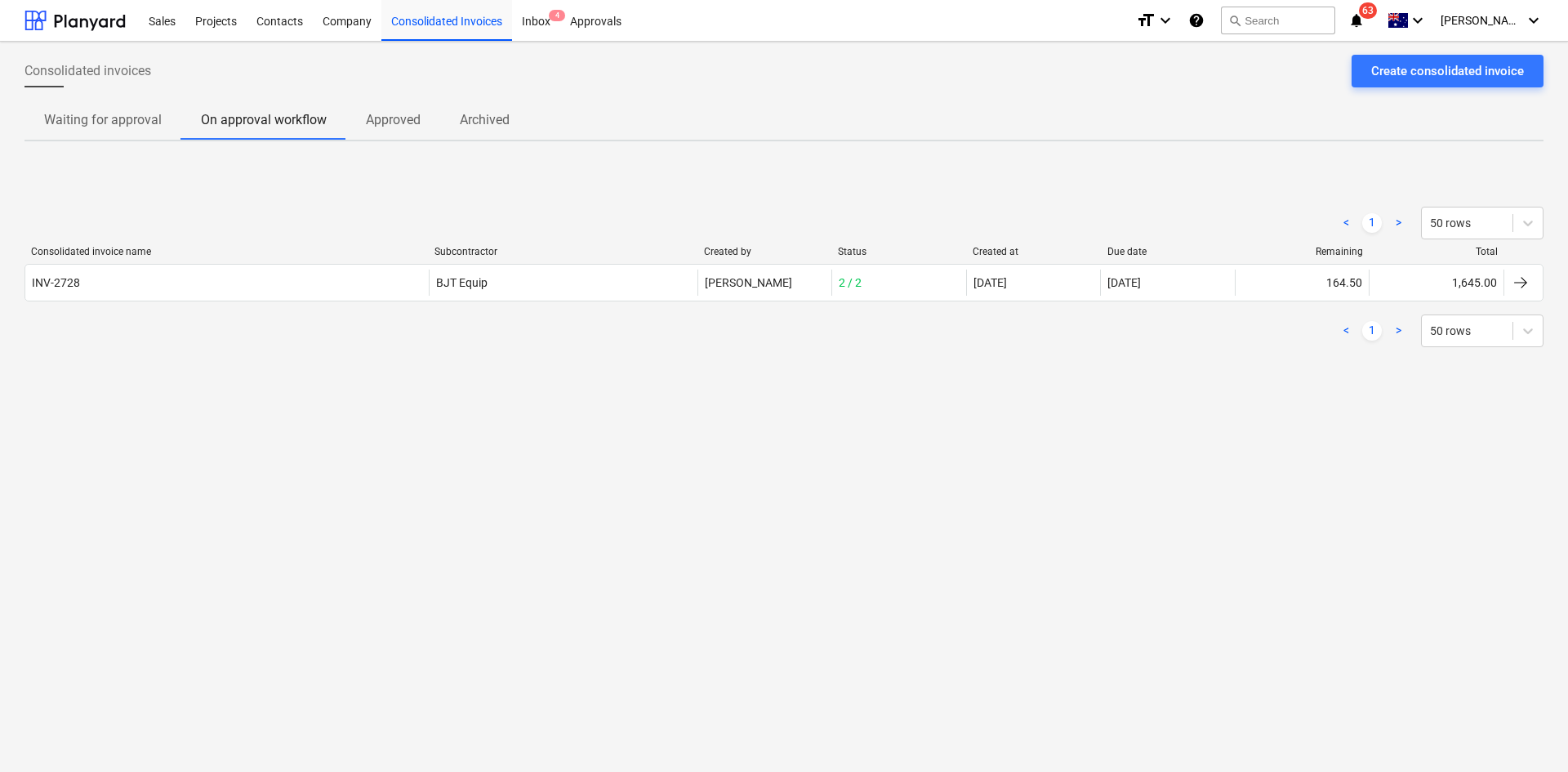
click at [326, 162] on div "< 1 > 50 rows Consolidated invoice name Subcontractor Created by Status Created…" at bounding box center [784, 277] width 1519 height 245
click at [1222, 474] on div "Consolidated invoices Create consolidated invoice Waiting for approval On appro…" at bounding box center [784, 408] width 1568 height 731
drag, startPoint x: 458, startPoint y: 519, endPoint x: 418, endPoint y: 378, distance: 146.6
click at [458, 519] on div "Consolidated invoices Create consolidated invoice Waiting for approval On appro…" at bounding box center [784, 408] width 1568 height 731
click at [214, 18] on div "Projects" at bounding box center [215, 20] width 62 height 42
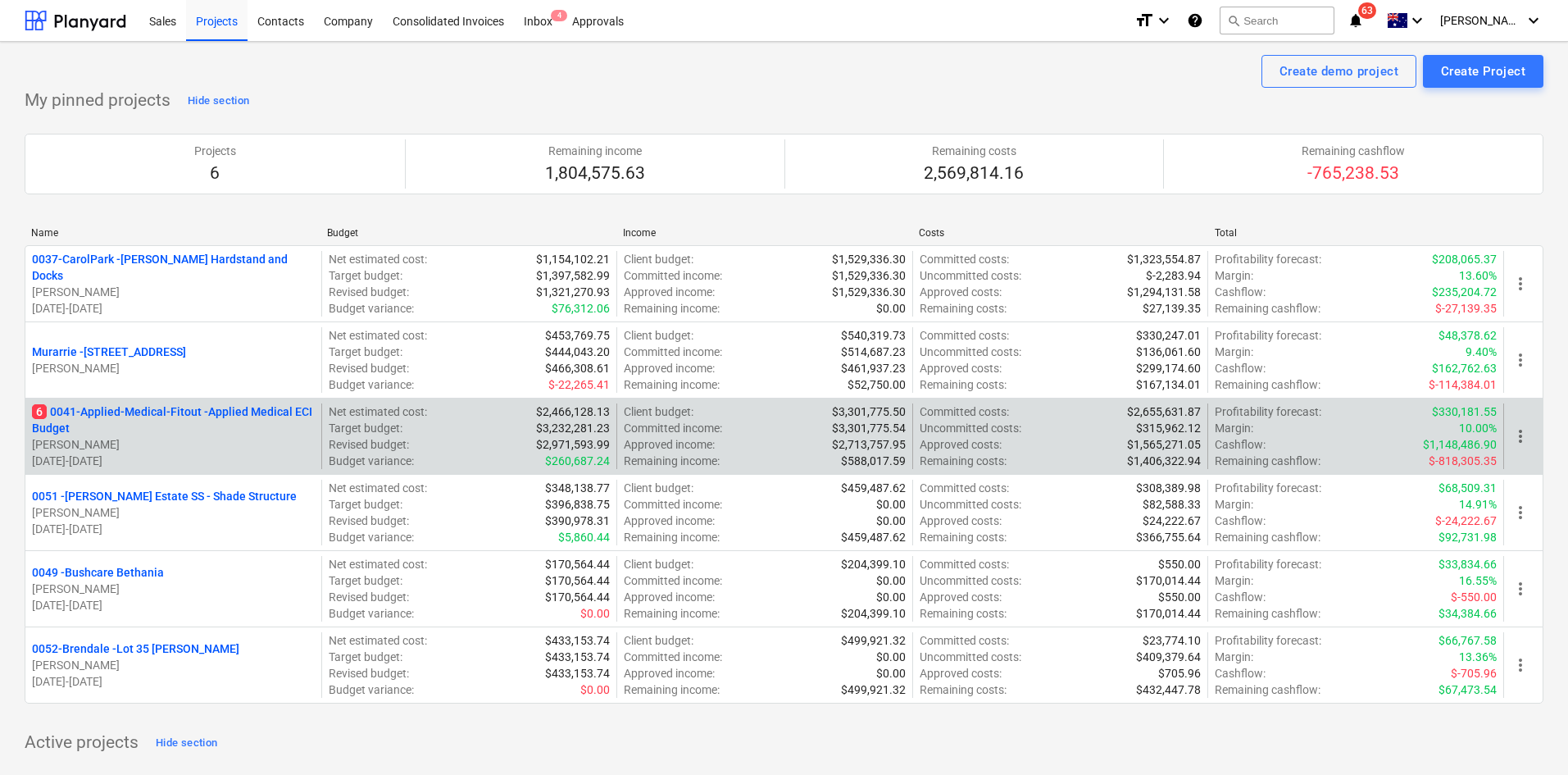
click at [137, 405] on p "6 0041-Applied-Medical-Fitout - Applied Medical ECI Budget" at bounding box center [174, 419] width 283 height 32
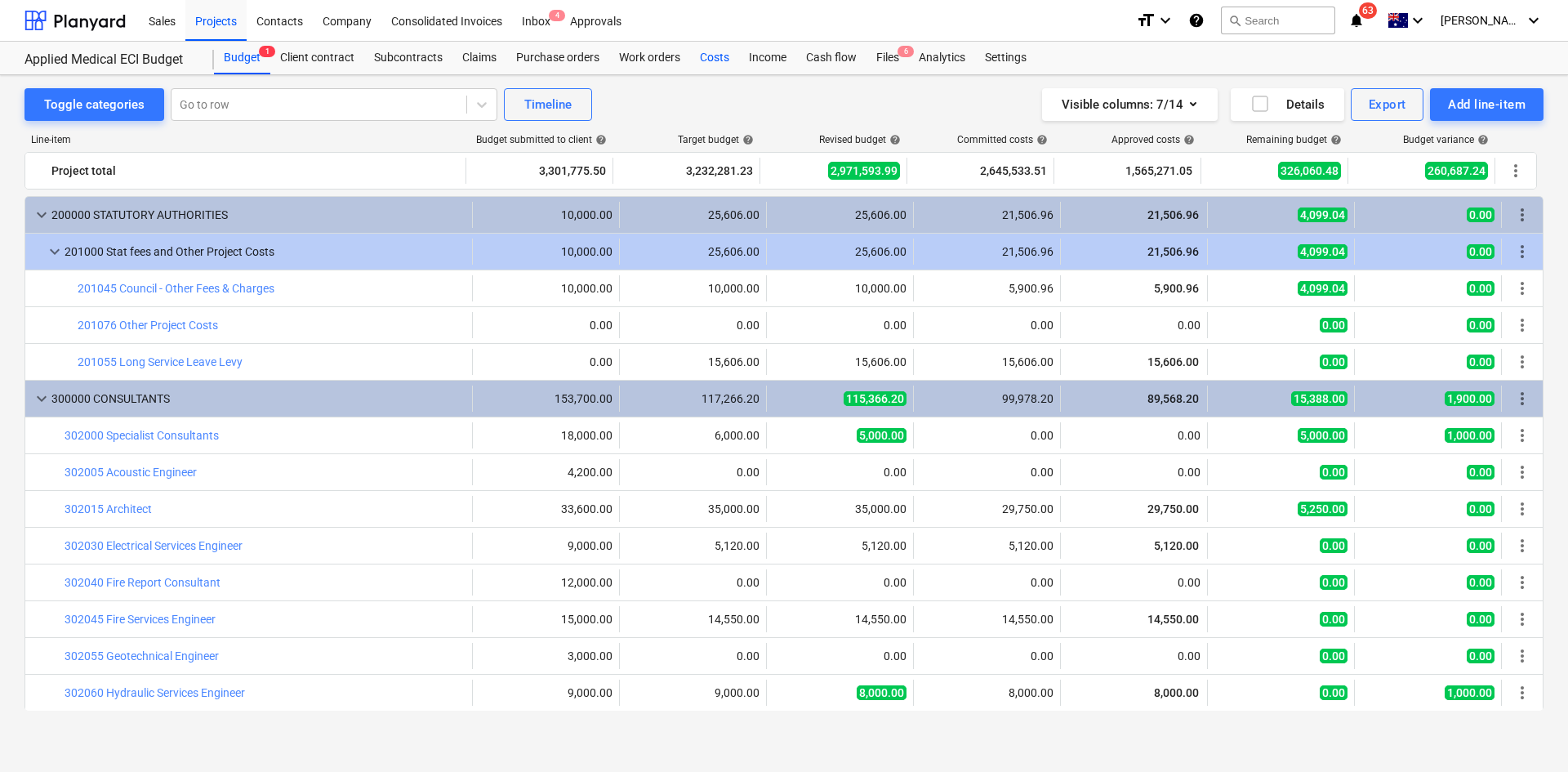
click at [708, 57] on div "Costs" at bounding box center [715, 58] width 49 height 32
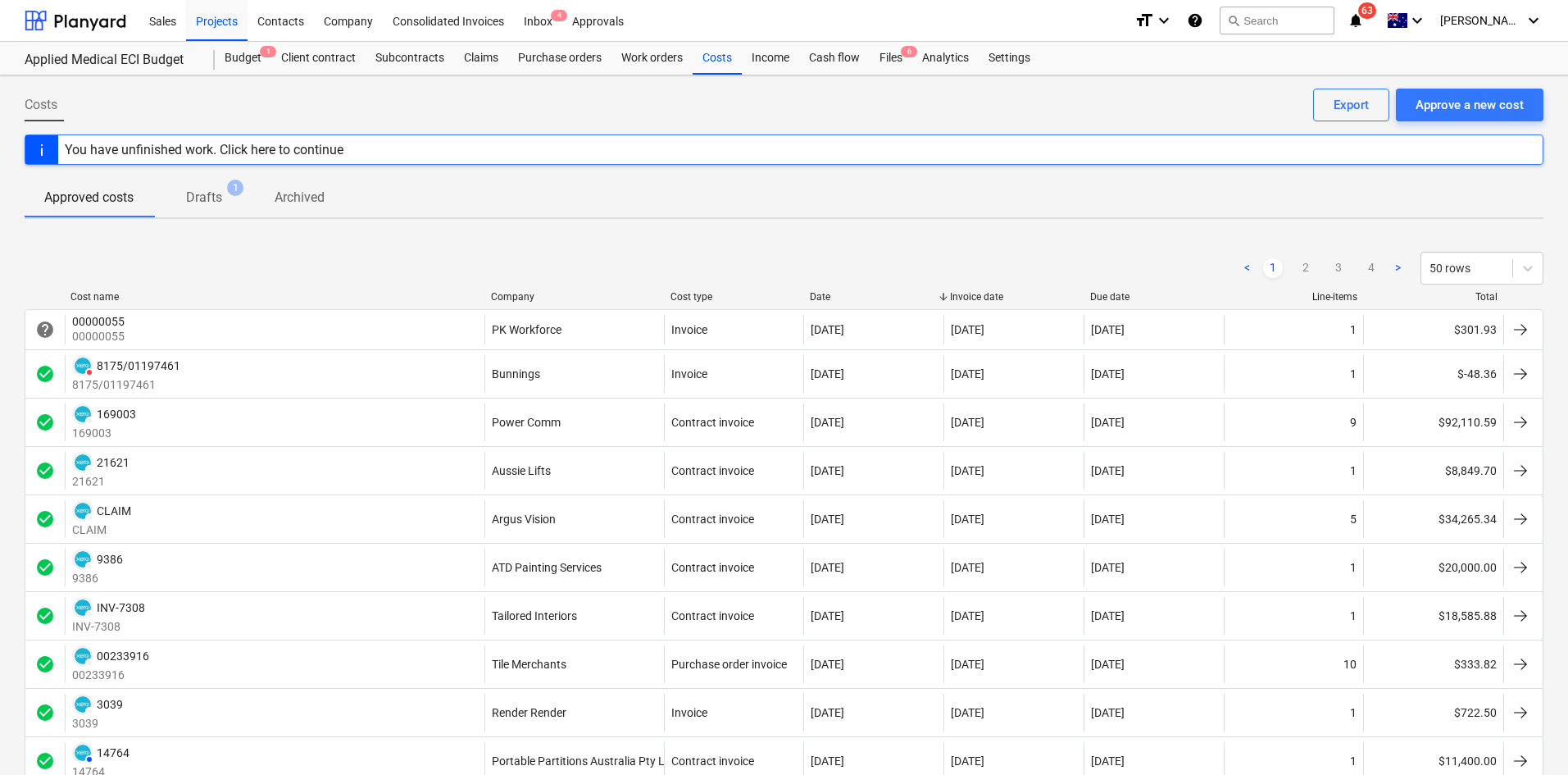
click at [520, 286] on div "< 1 2 3 4 > 50 rows" at bounding box center [784, 268] width 1519 height 46
click at [512, 294] on div "Company" at bounding box center [574, 297] width 166 height 12
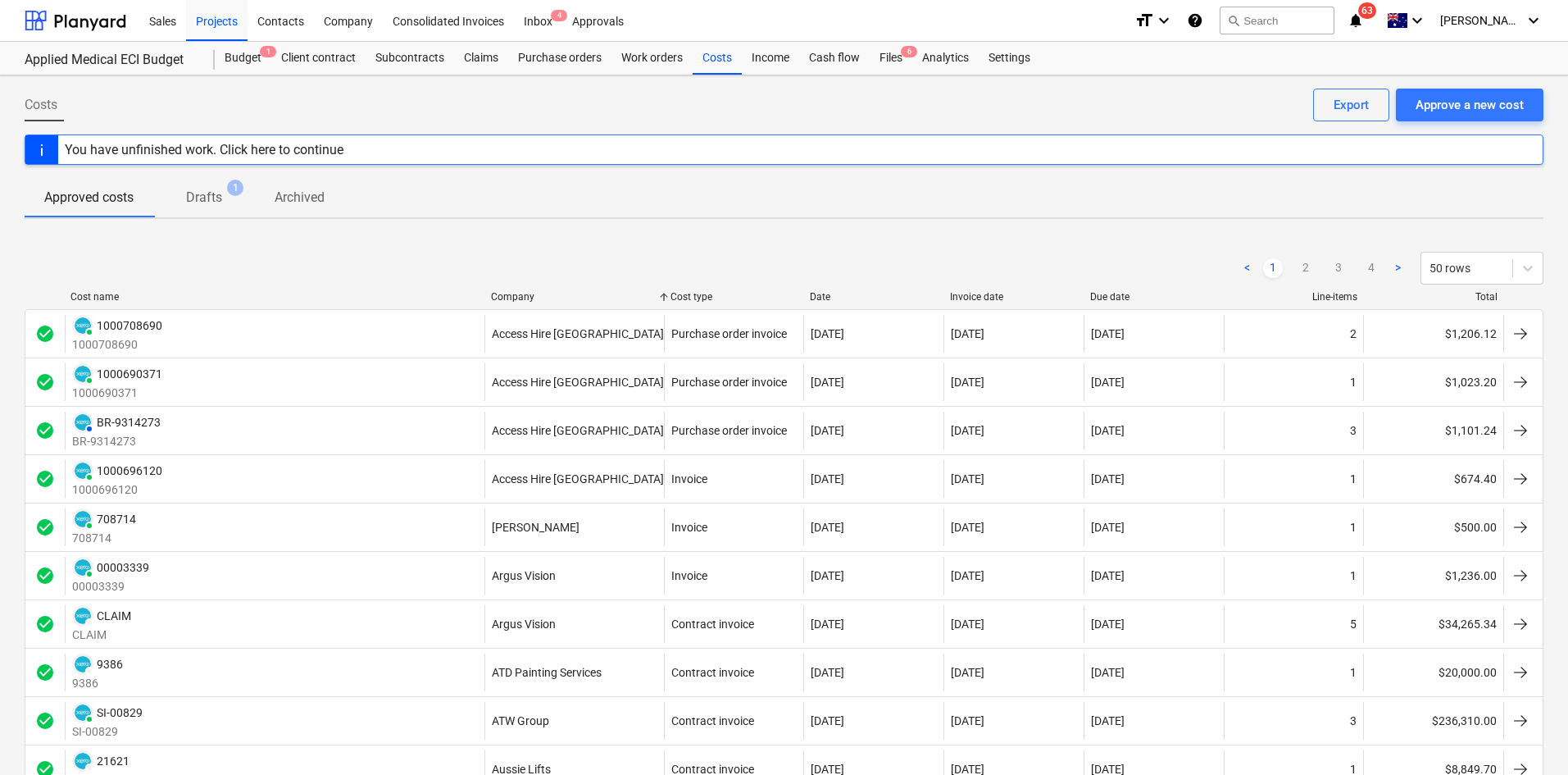
click at [524, 298] on div "Company" at bounding box center [574, 297] width 166 height 12
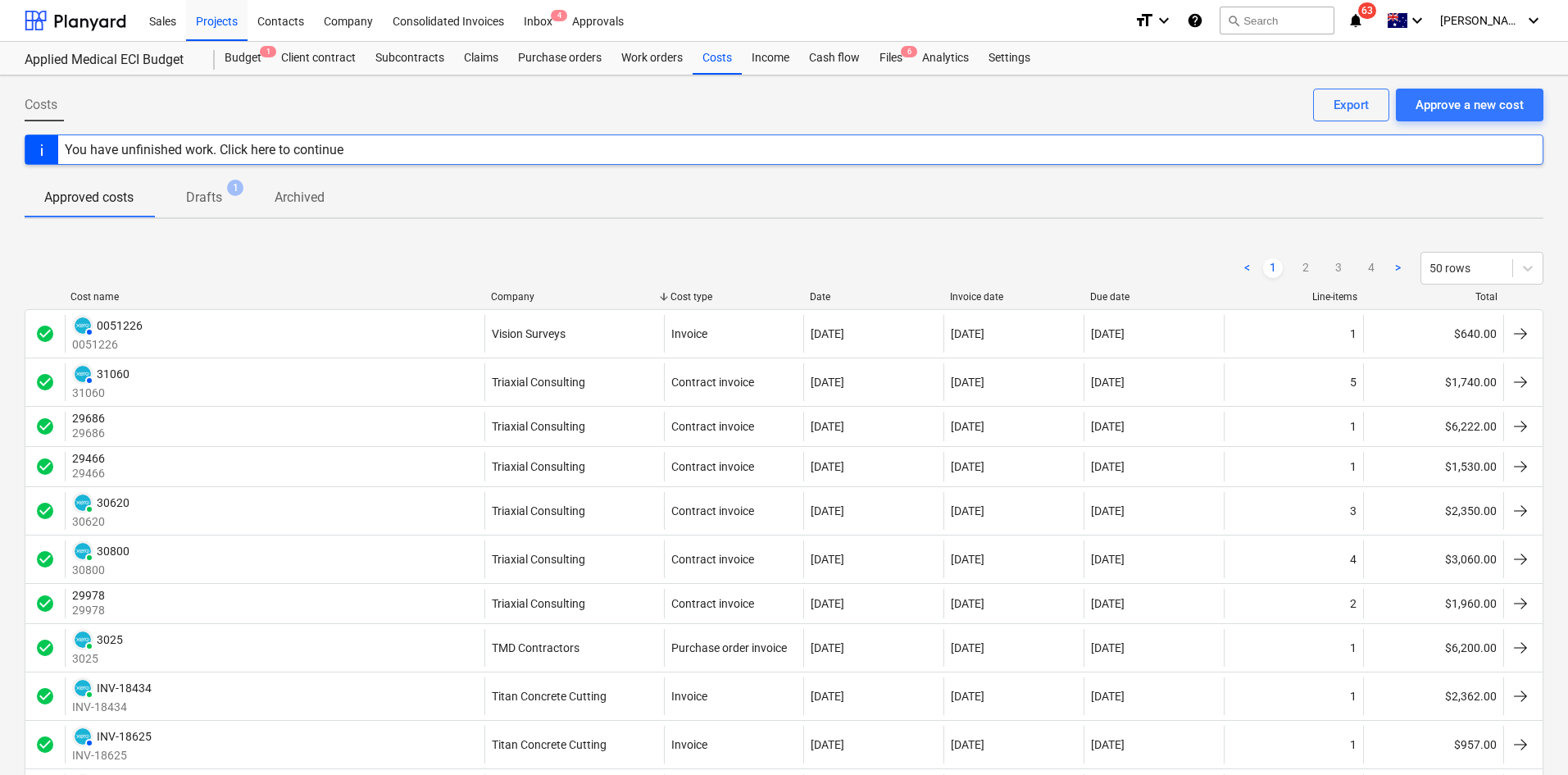
click at [815, 295] on div at bounding box center [803, 297] width 29 height 12
click at [835, 295] on div "Date" at bounding box center [873, 297] width 127 height 12
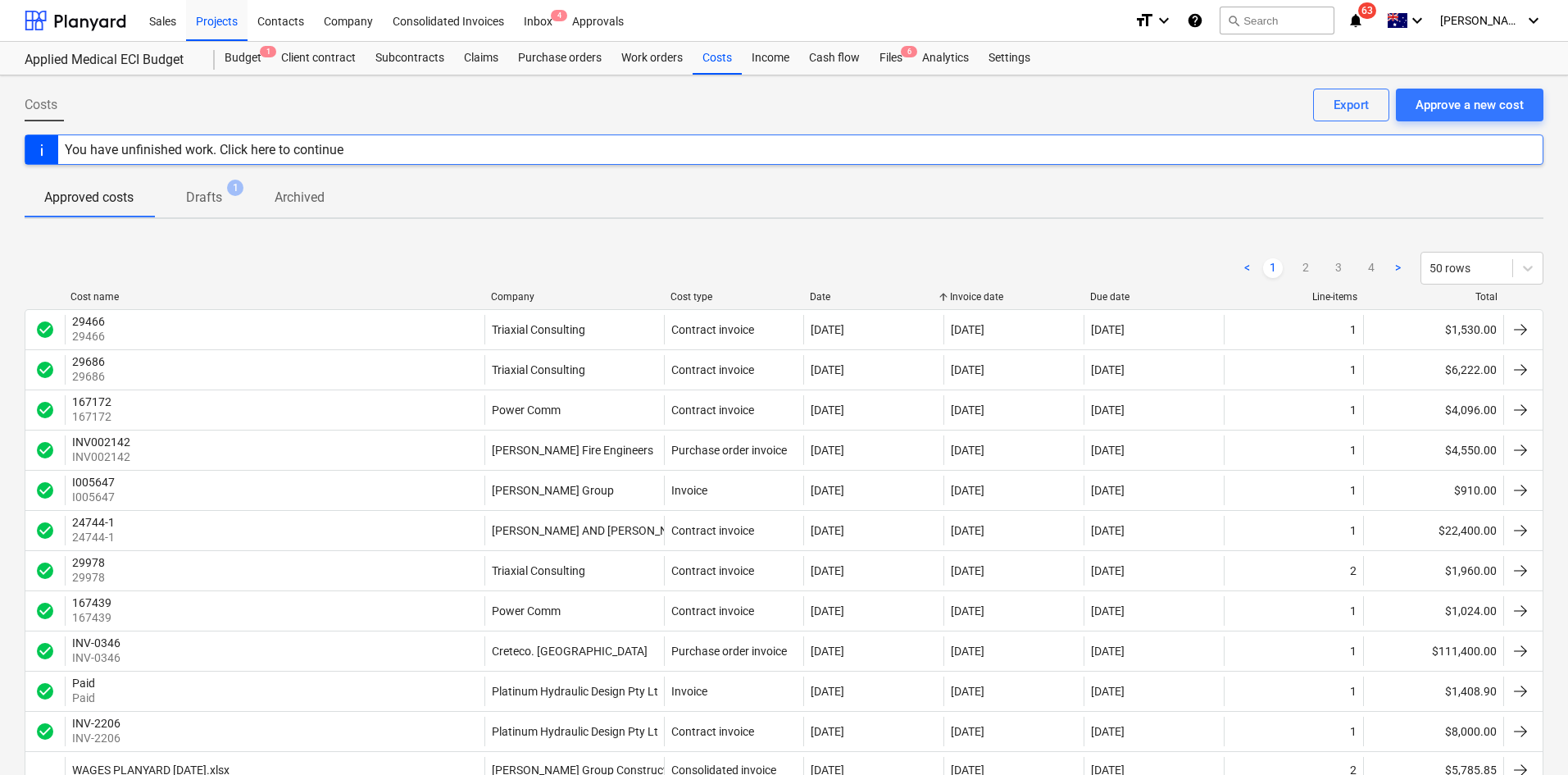
click at [835, 295] on div "Date" at bounding box center [873, 297] width 127 height 12
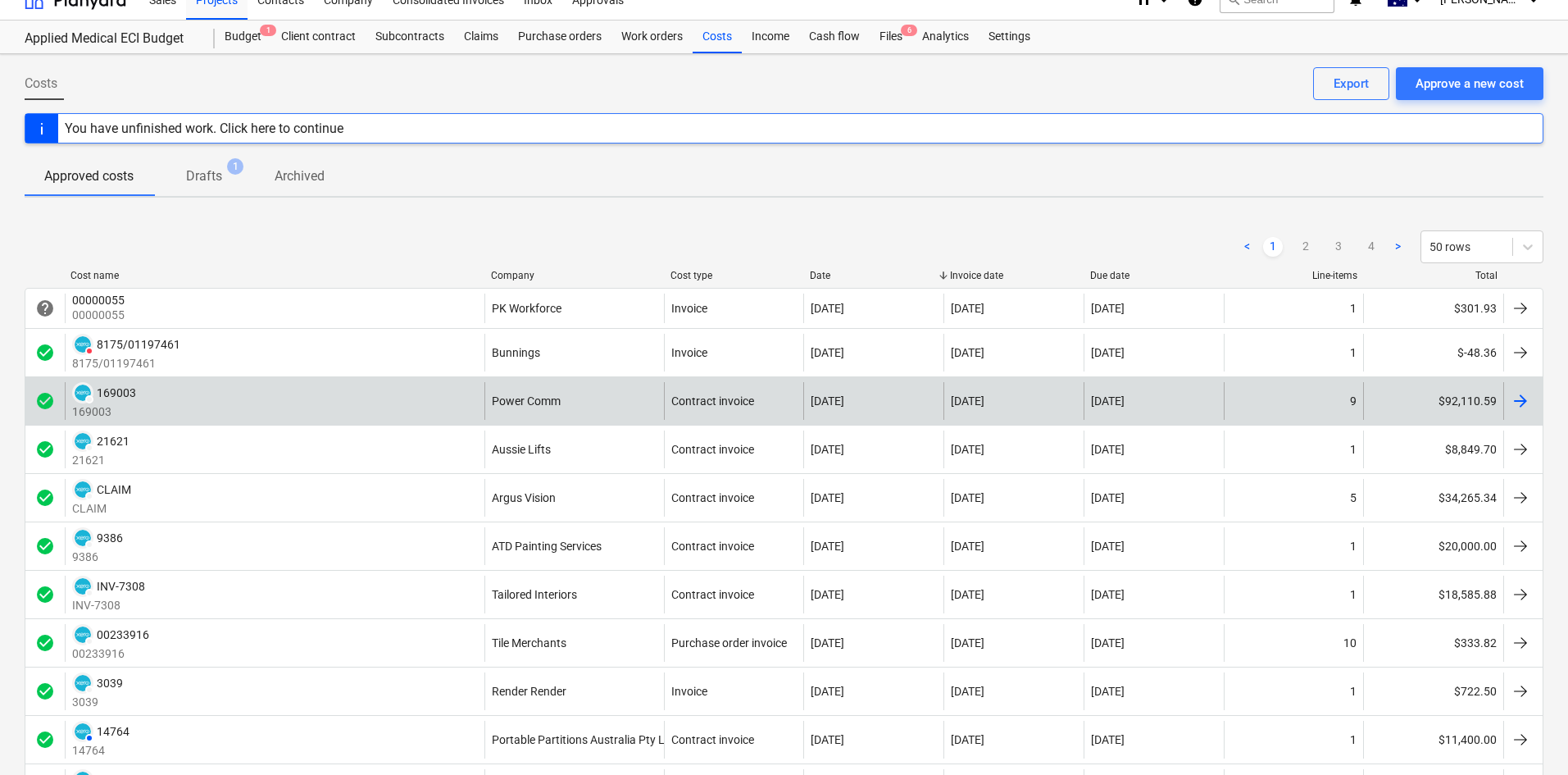
scroll to position [82, 0]
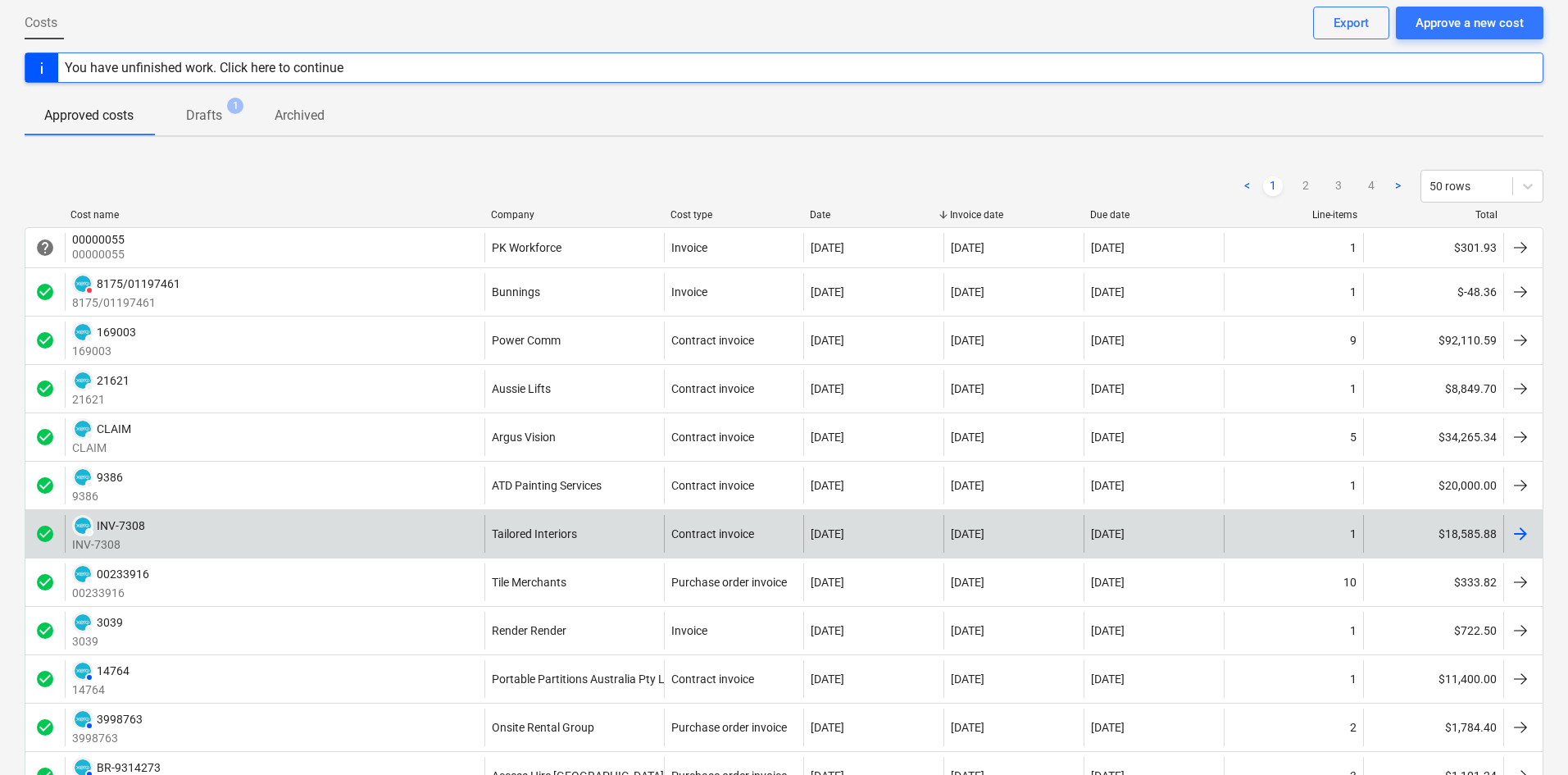
click at [414, 535] on div "DRAFT INV-7308 INV-7308" at bounding box center [274, 534] width 420 height 37
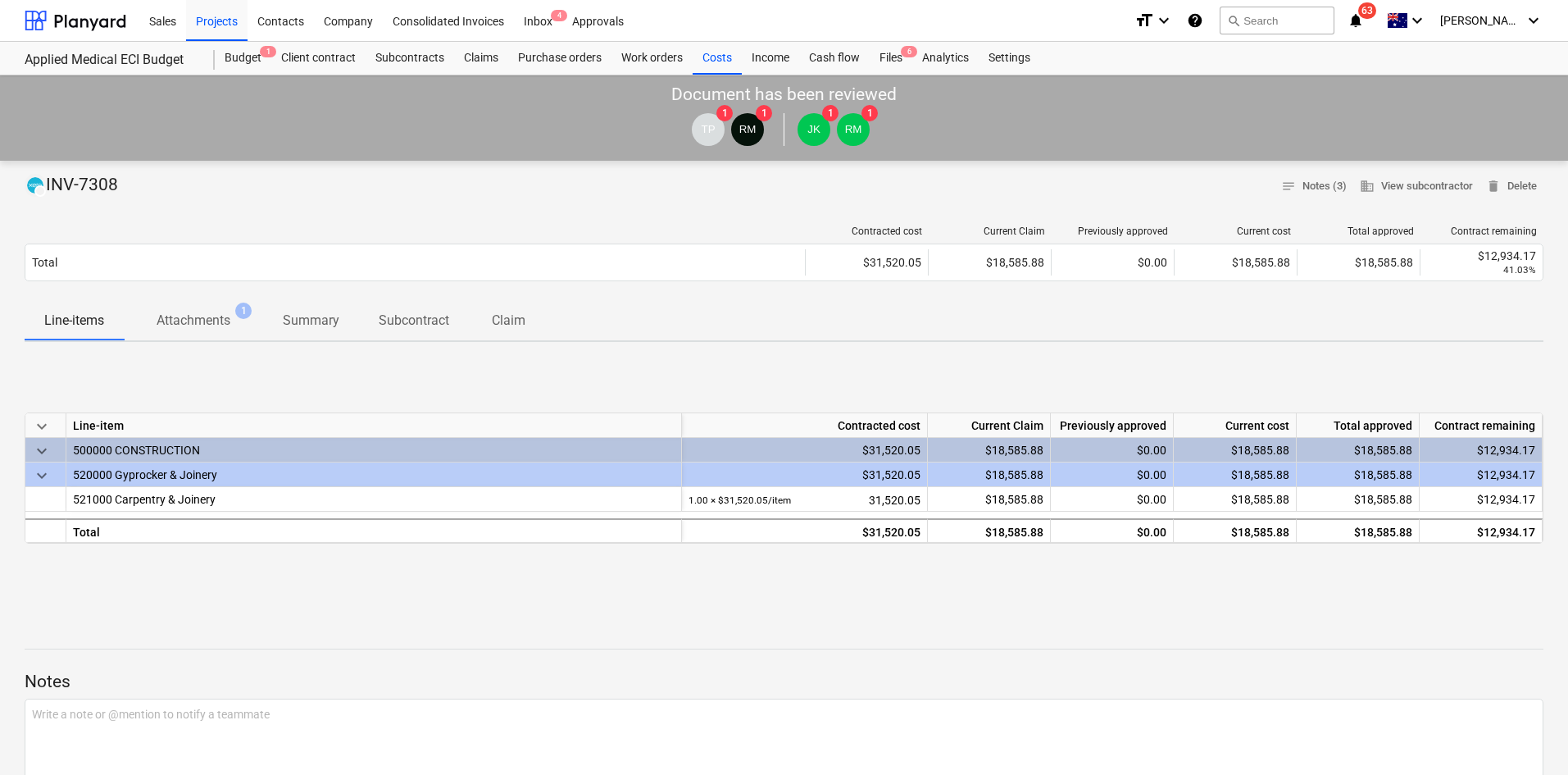
click at [212, 323] on p "Attachments" at bounding box center [193, 321] width 74 height 20
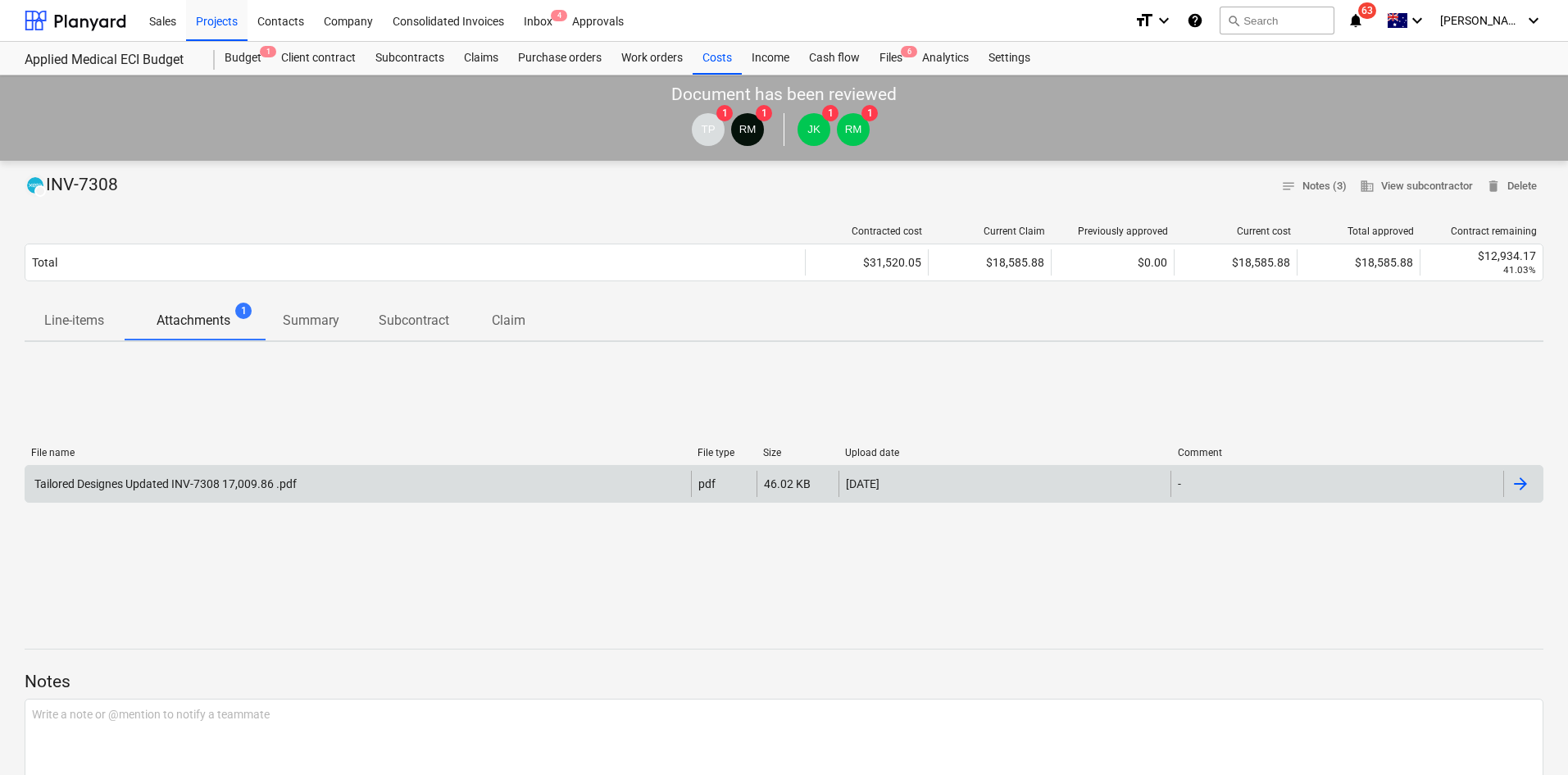
click at [200, 481] on div "Tailored Designes Updated INV-7308 17,009.86 .pdf" at bounding box center [164, 483] width 264 height 13
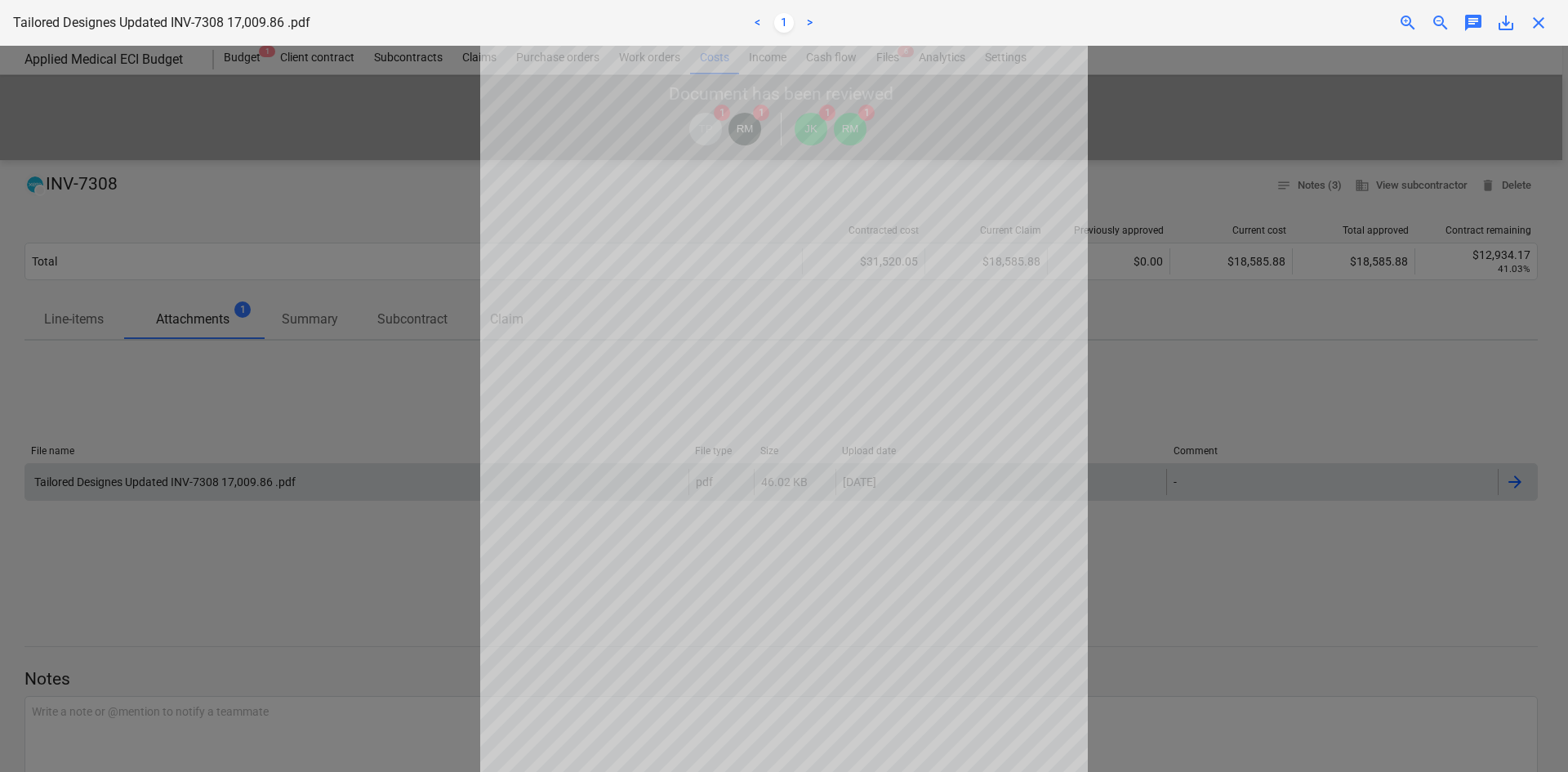
click at [1544, 25] on span "close" at bounding box center [1539, 23] width 20 height 20
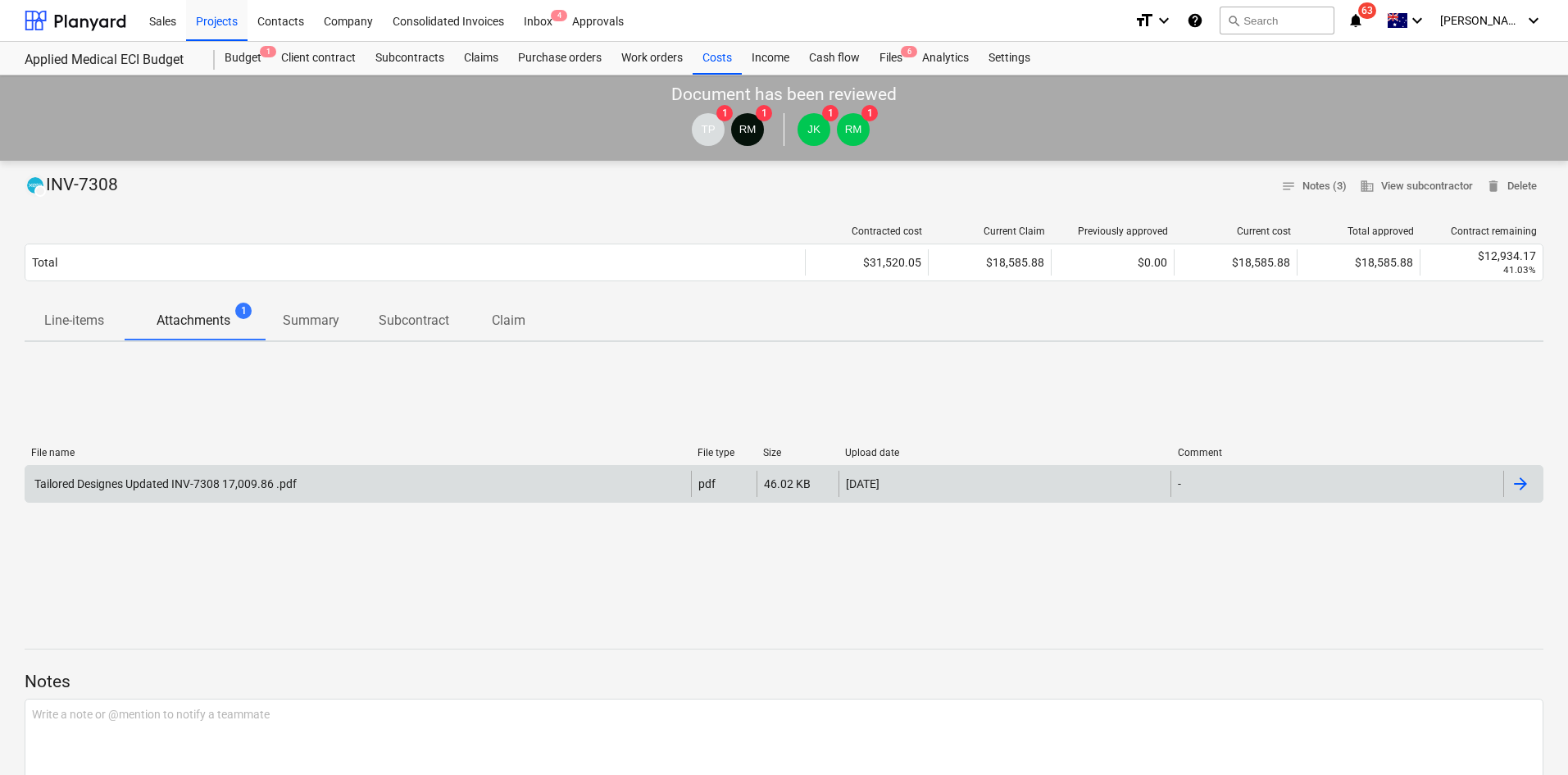
click at [526, 481] on div "Tailored Designes Updated INV-7308 17,009.86 .pdf" at bounding box center [358, 484] width 666 height 27
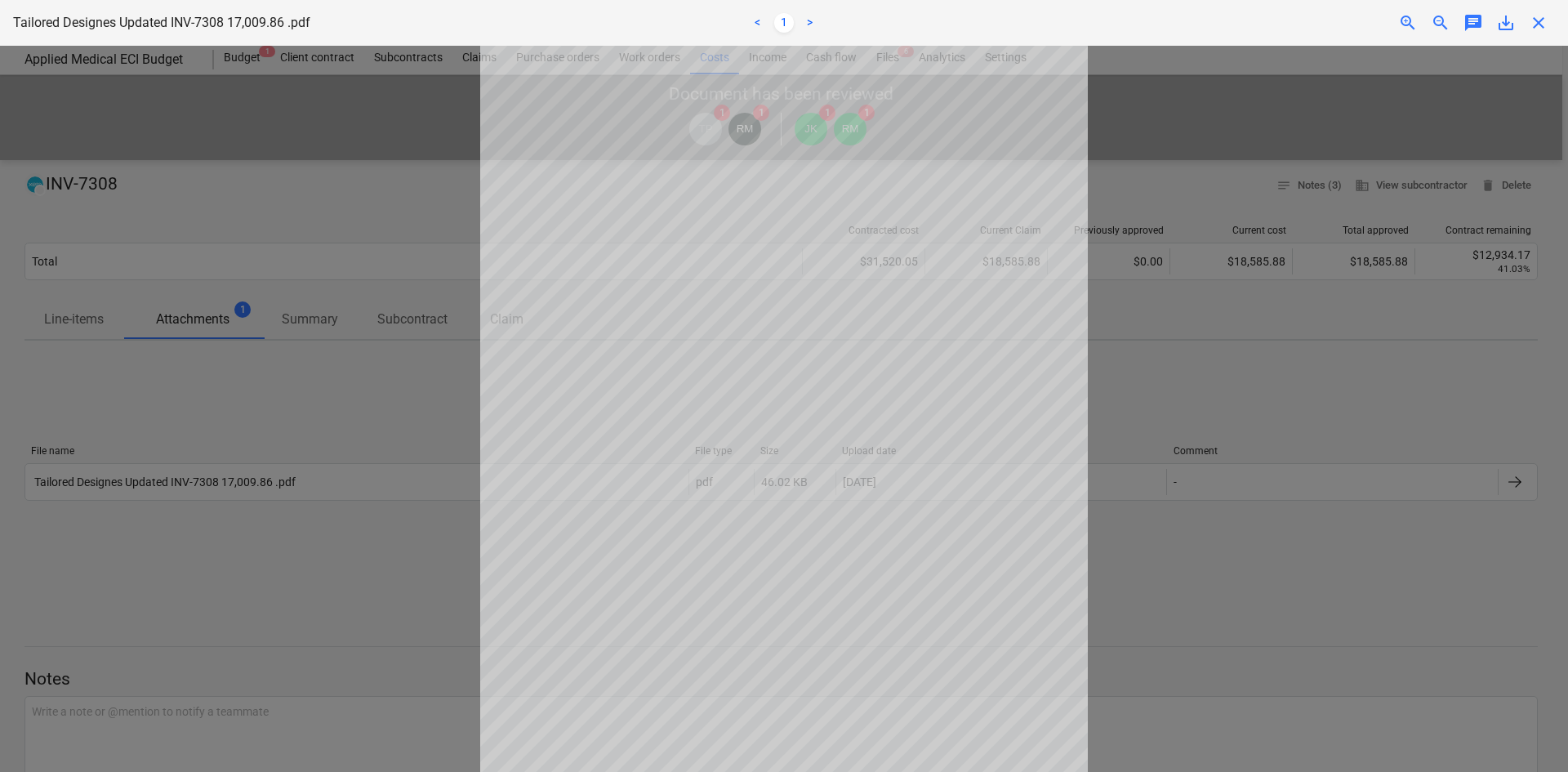
click at [1253, 275] on div at bounding box center [784, 409] width 1568 height 726
click at [1511, 23] on span "save_alt" at bounding box center [1506, 23] width 20 height 20
click at [1552, 13] on div "Tailored Designes Updated INV-7308 17,009.86 .pdf < 1 > zoom_in zoom_out chat 0…" at bounding box center [784, 23] width 1568 height 46
click at [1546, 18] on span "close" at bounding box center [1539, 23] width 20 height 20
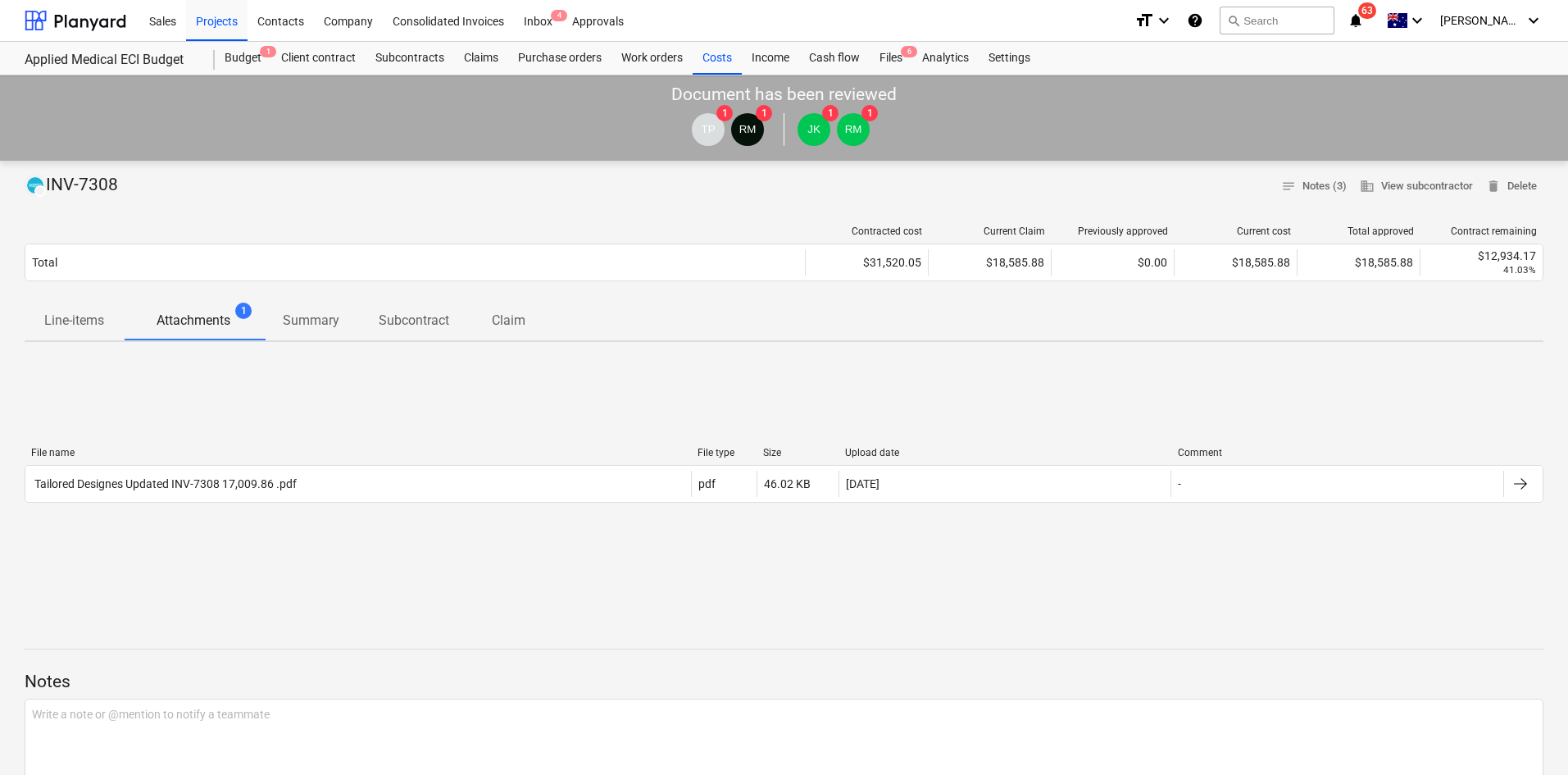
click at [918, 583] on div "File name File type Size Upload date Comment Tailored Designes Updated INV-7308…" at bounding box center [784, 478] width 1519 height 246
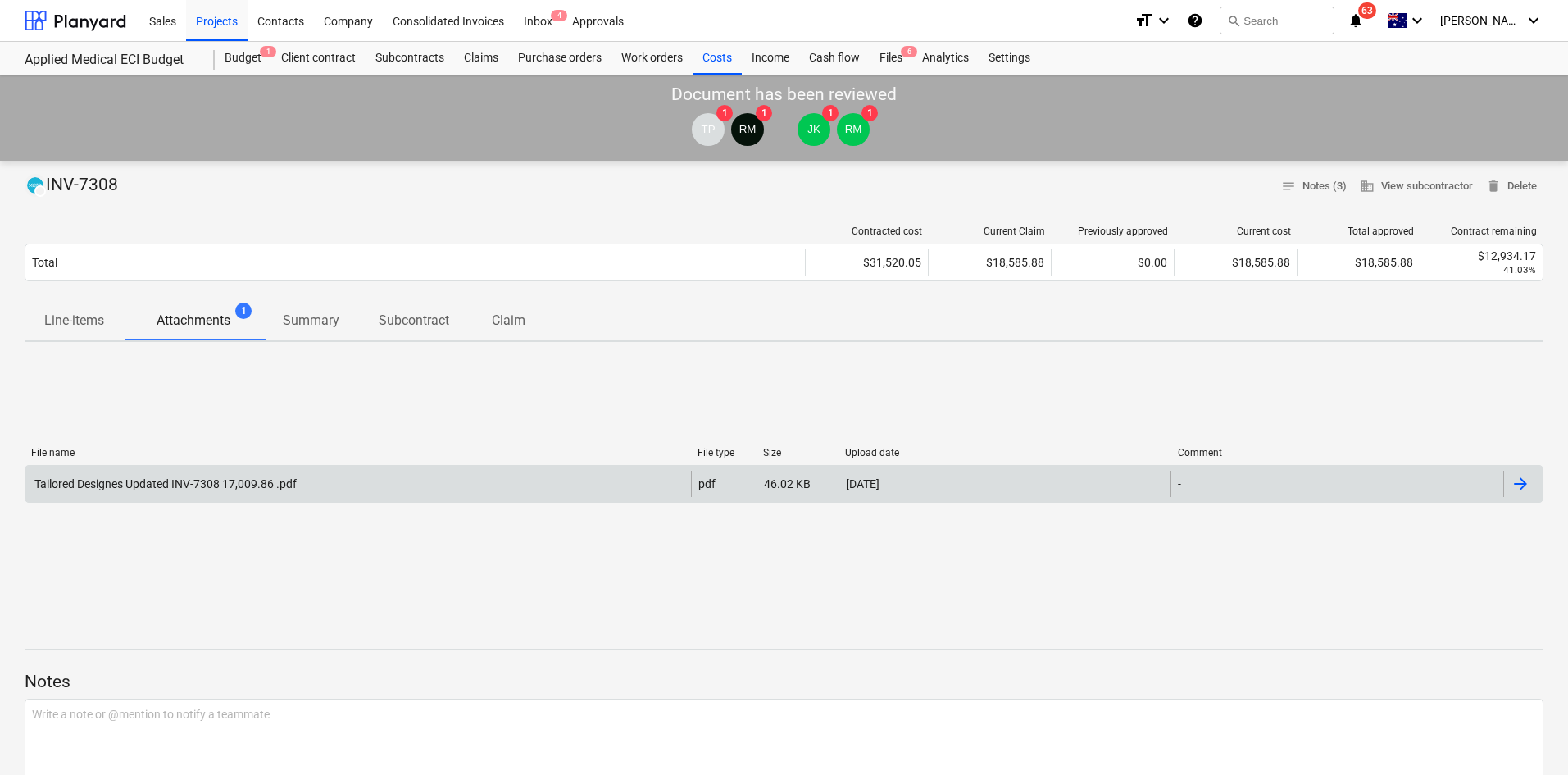
click at [231, 490] on div "Tailored Designes Updated INV-7308 17,009.86 .pdf" at bounding box center [164, 483] width 264 height 13
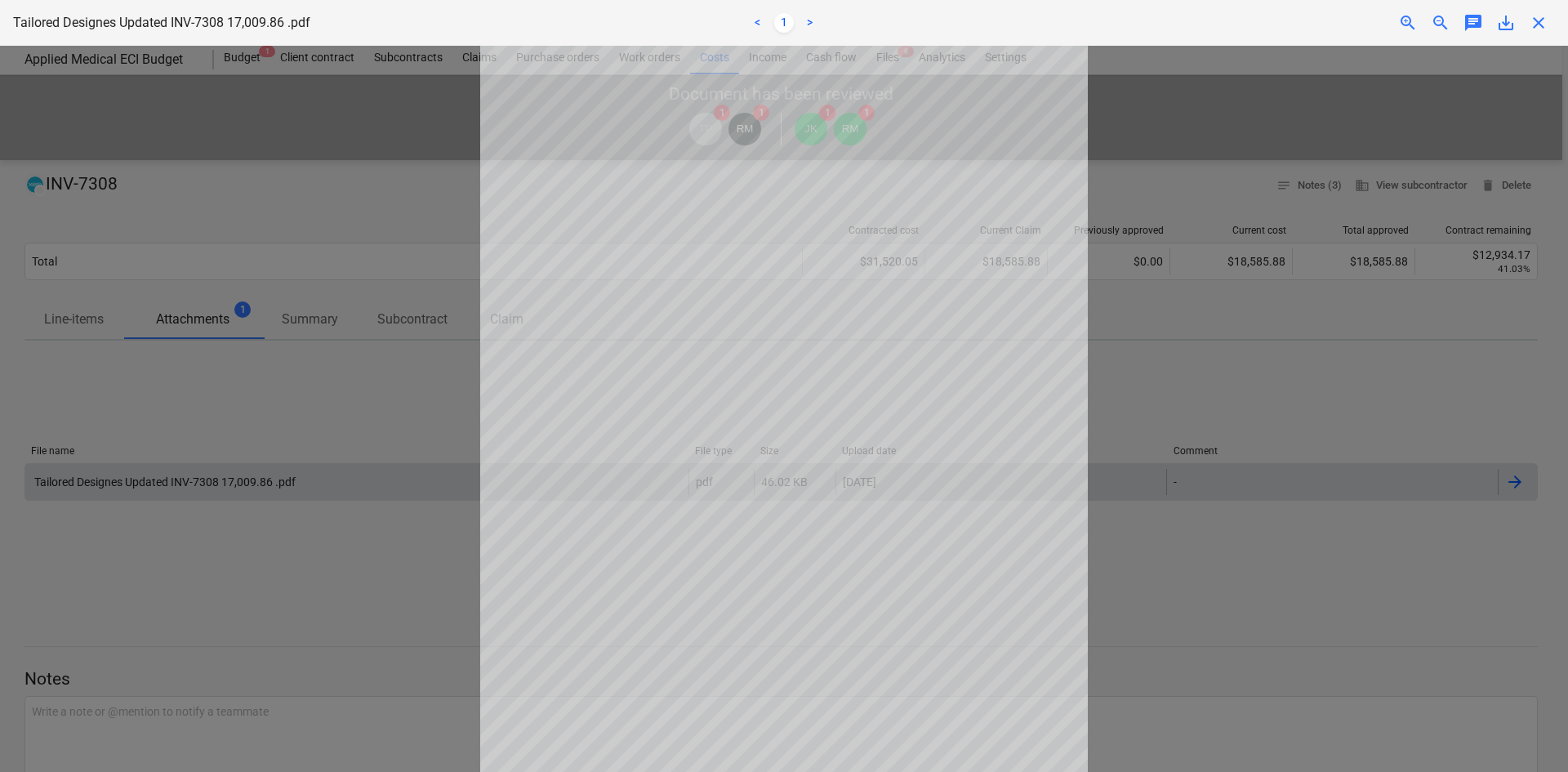
click at [335, 228] on div at bounding box center [784, 409] width 1568 height 726
click at [1278, 179] on div at bounding box center [784, 409] width 1568 height 726
click at [1567, 3] on div "Tailored Designes Updated INV-7308 17,009.86 .pdf < 1 > zoom_in zoom_out chat 0…" at bounding box center [784, 23] width 1568 height 46
click at [1544, 25] on span "close" at bounding box center [1539, 23] width 20 height 20
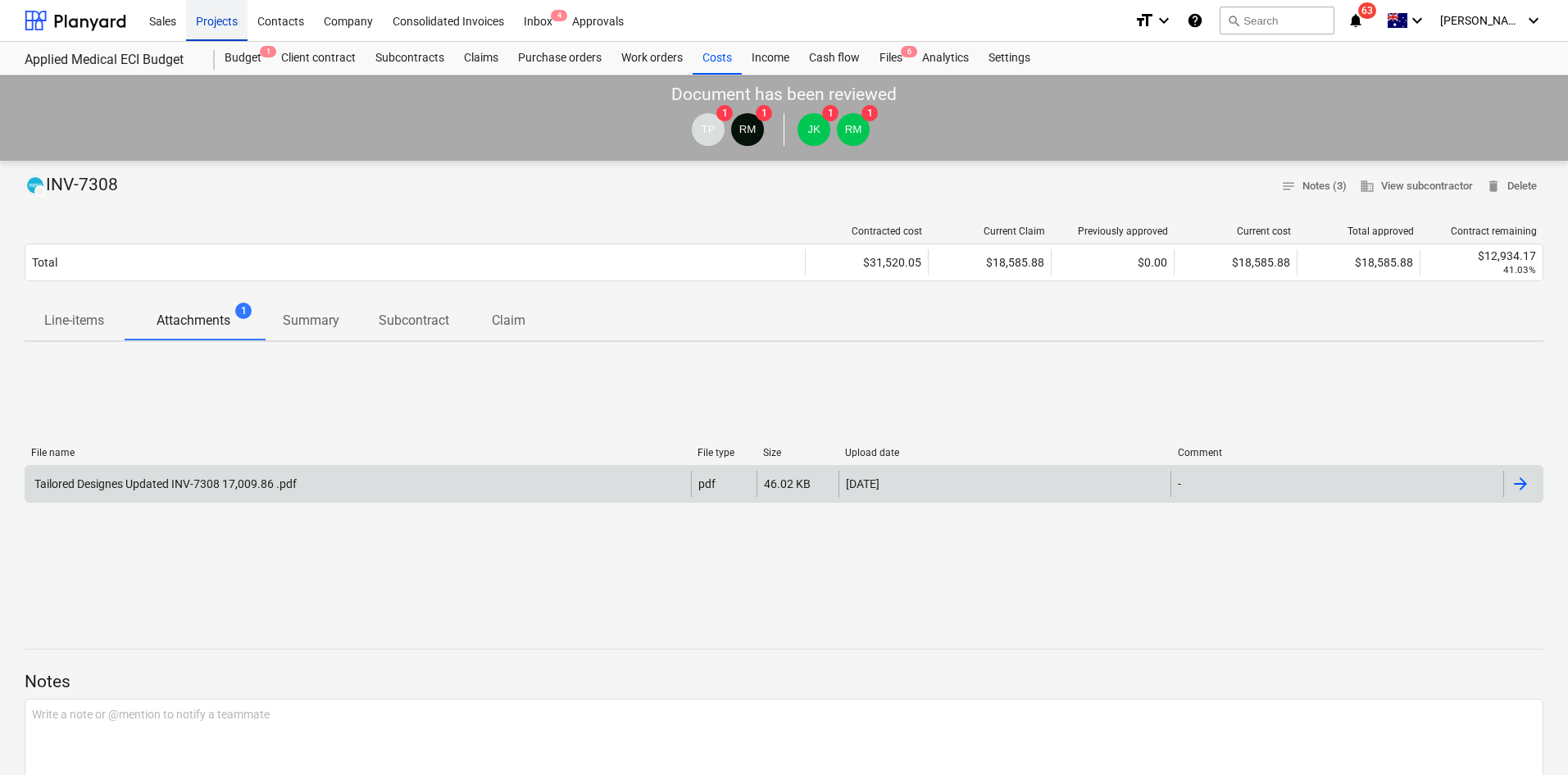
click at [210, 16] on div "Projects" at bounding box center [216, 20] width 62 height 42
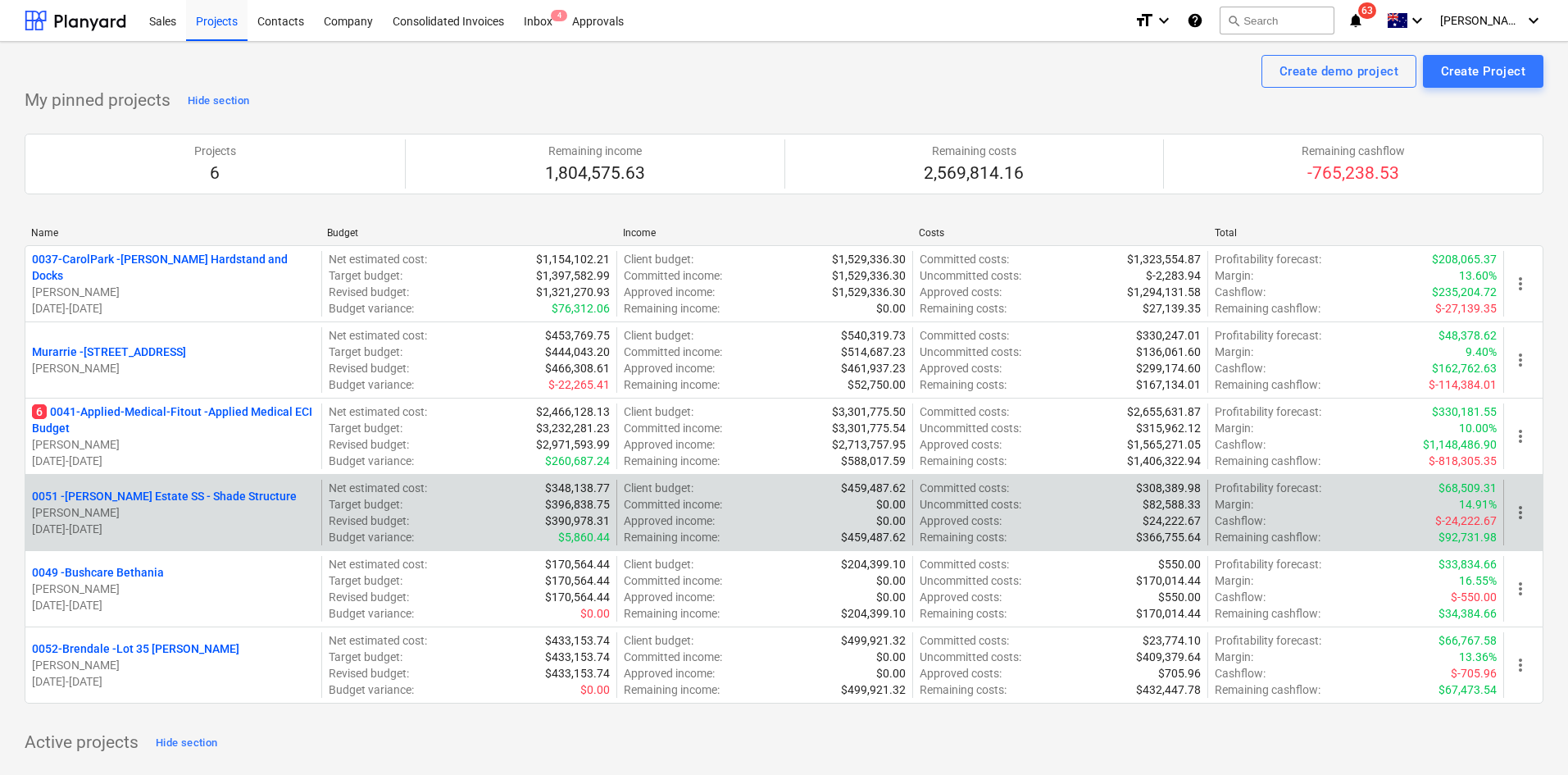
click at [166, 491] on p "0051 - [PERSON_NAME] Estate SS - Shade Structure" at bounding box center [164, 496] width 264 height 17
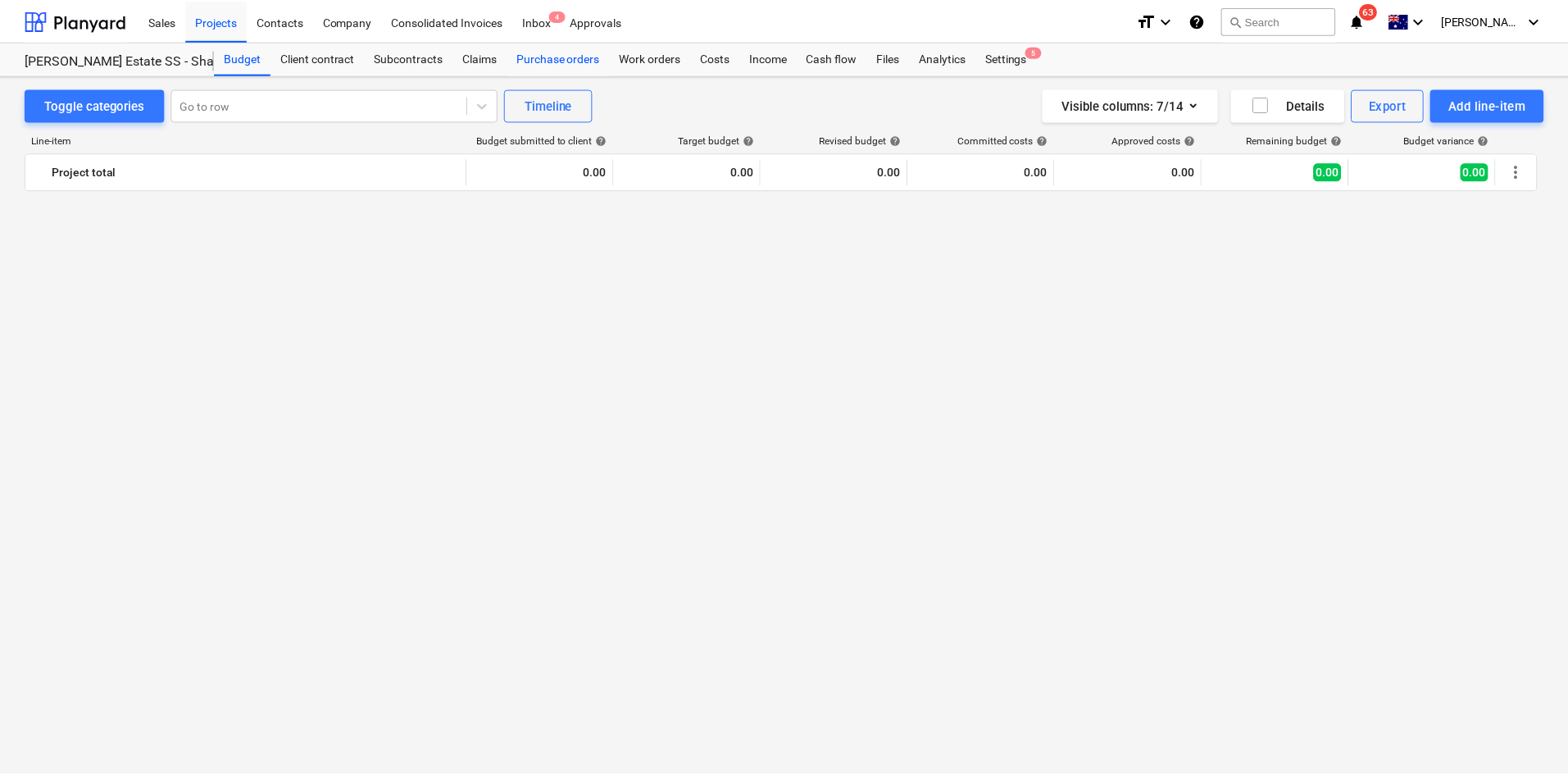
scroll to position [2132, 0]
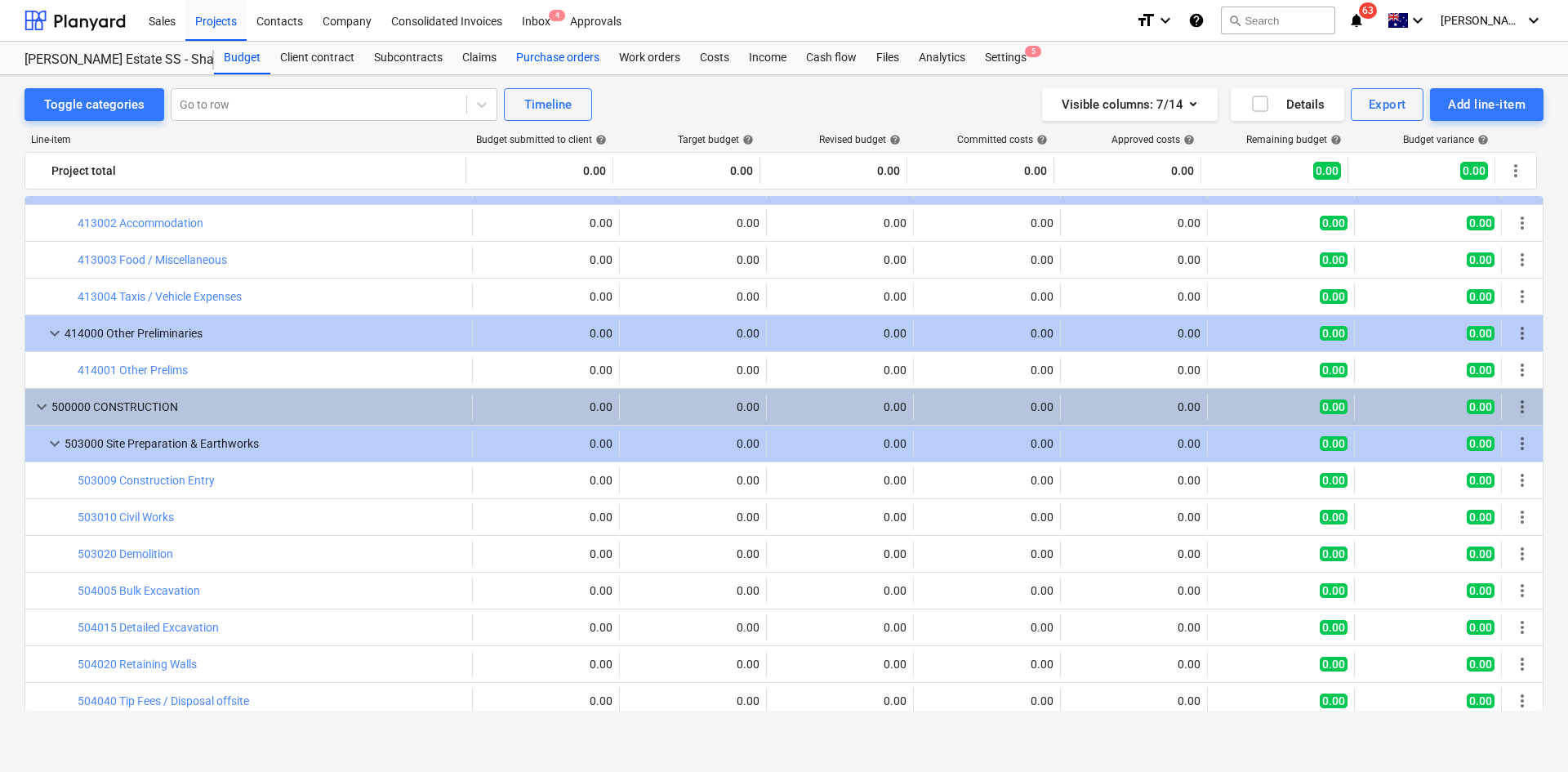
click at [529, 52] on div "Purchase orders" at bounding box center [557, 58] width 103 height 32
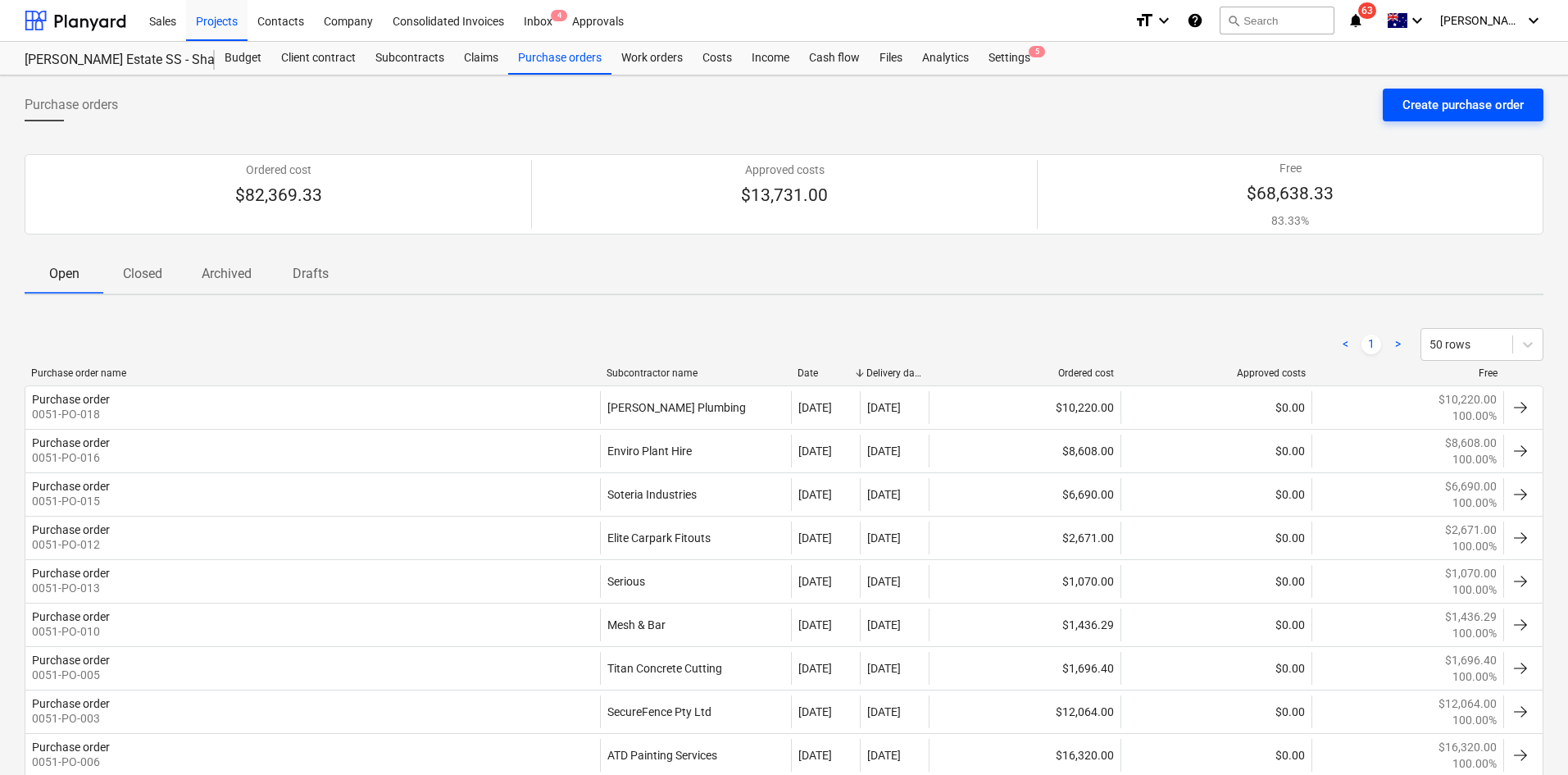
click at [1415, 112] on div "Create purchase order" at bounding box center [1463, 105] width 121 height 22
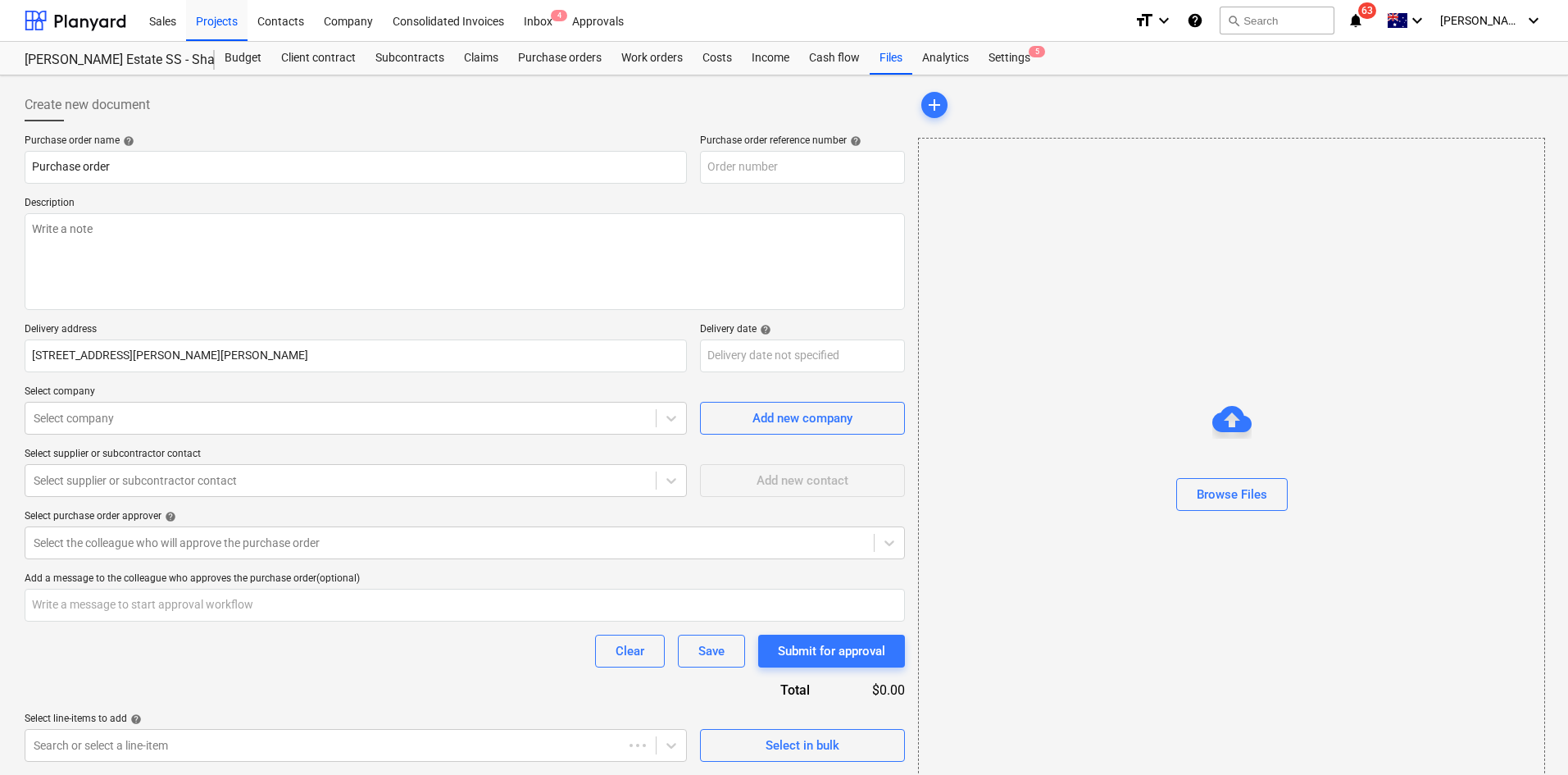
type textarea "x"
type input "0051-PO-020"
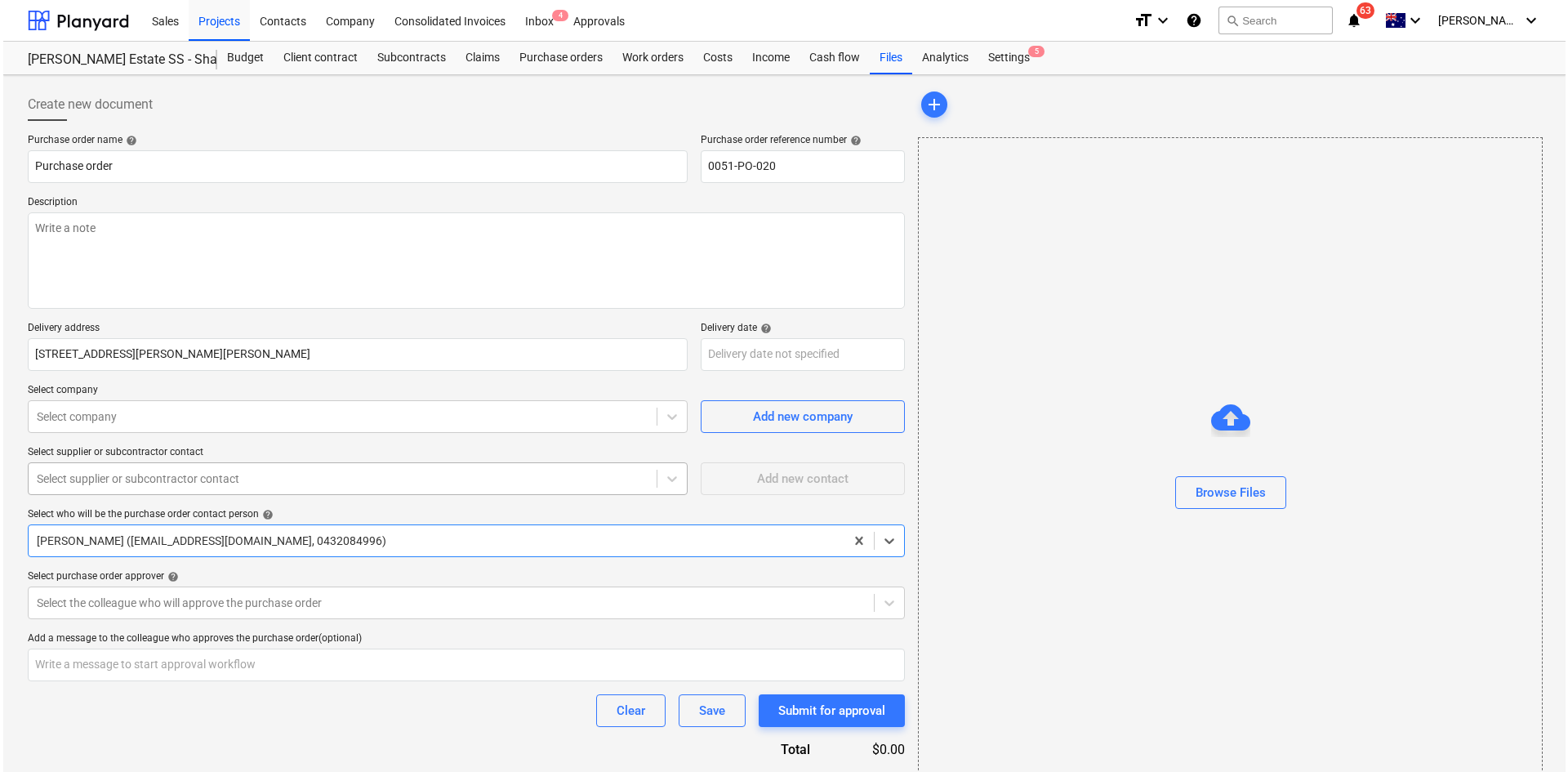
scroll to position [62, 0]
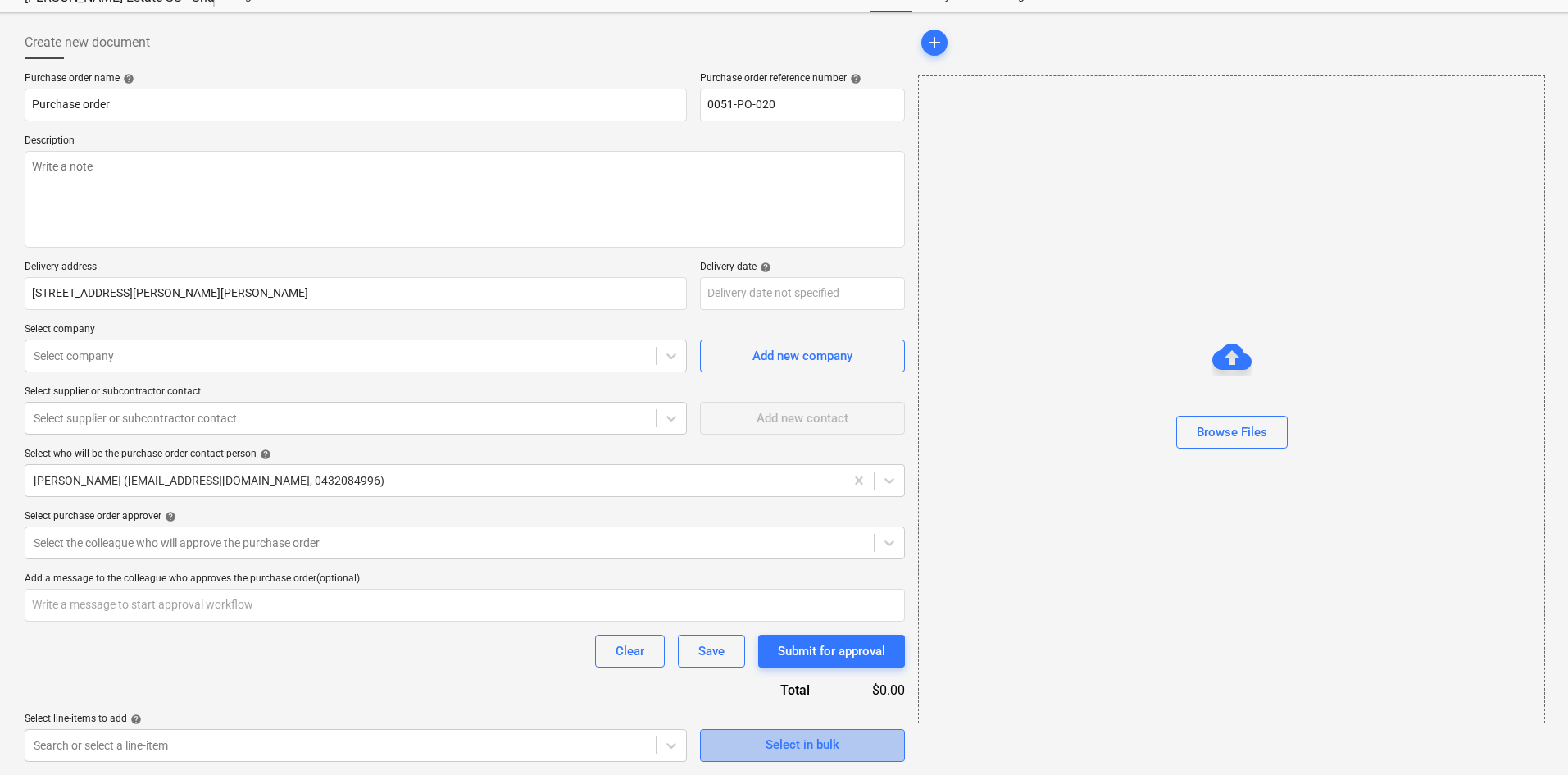
click at [804, 741] on div "Select in bulk" at bounding box center [802, 745] width 74 height 22
type textarea "x"
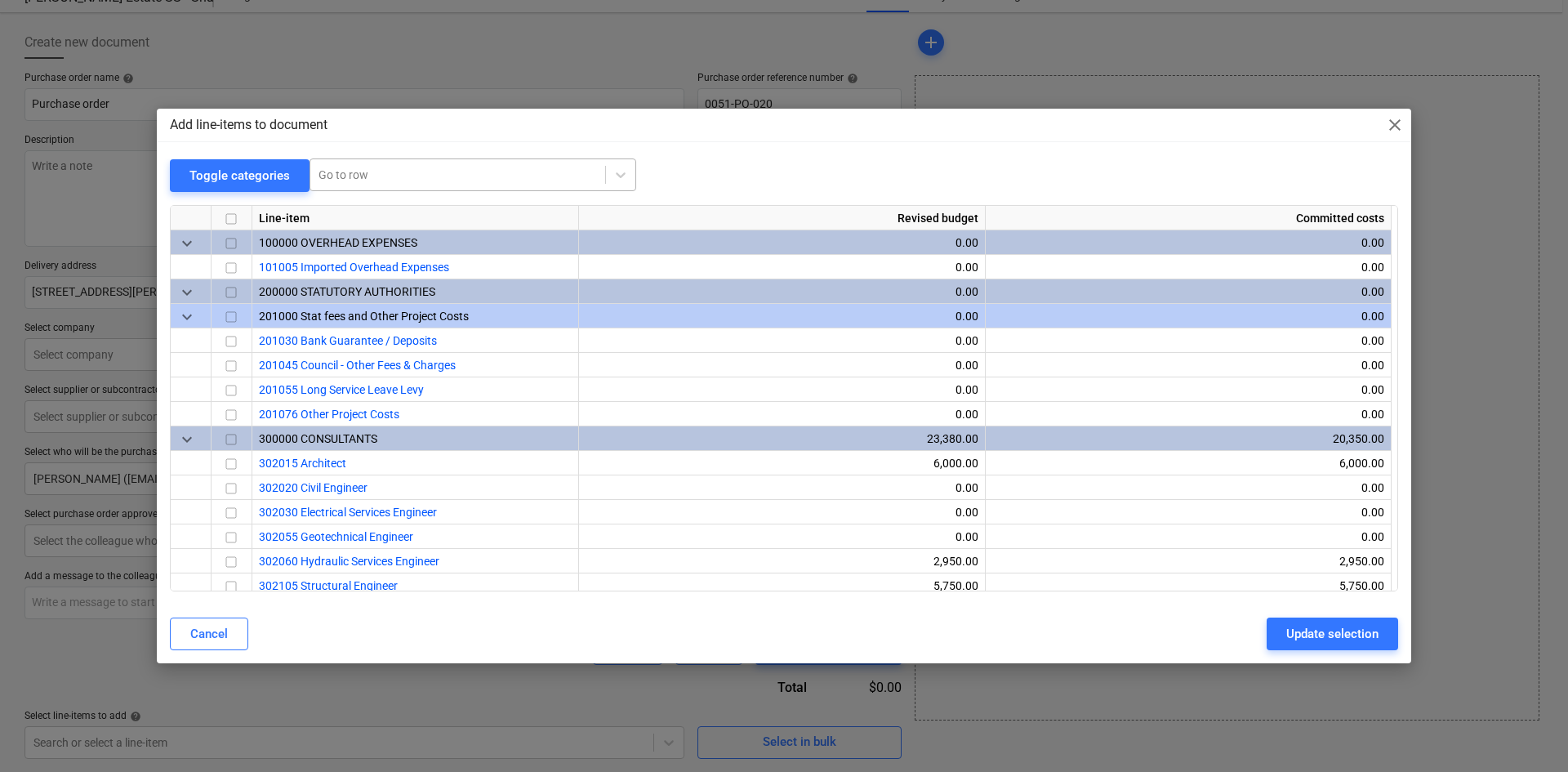
click at [405, 173] on div at bounding box center [457, 174] width 278 height 17
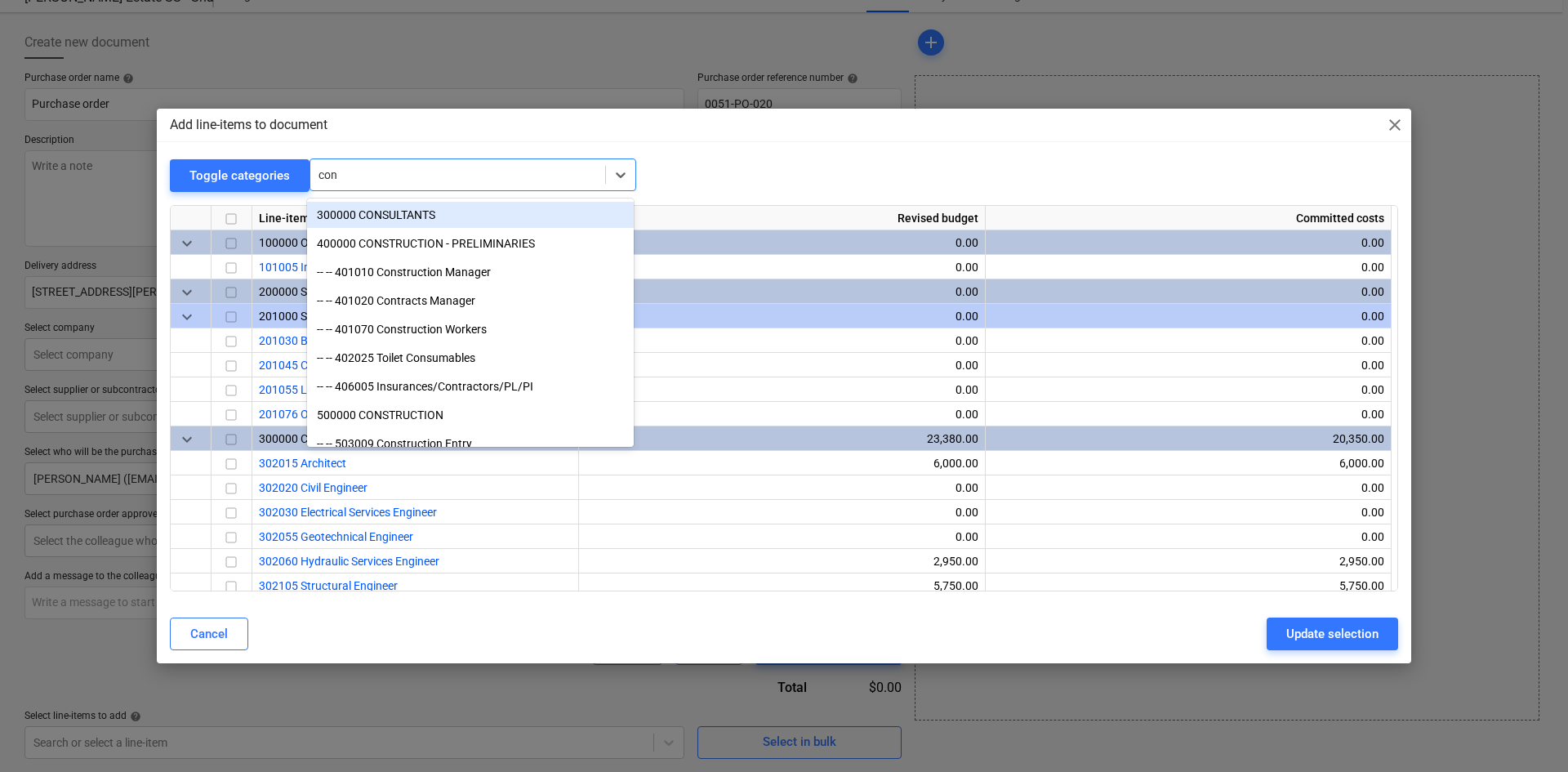
type input "conc"
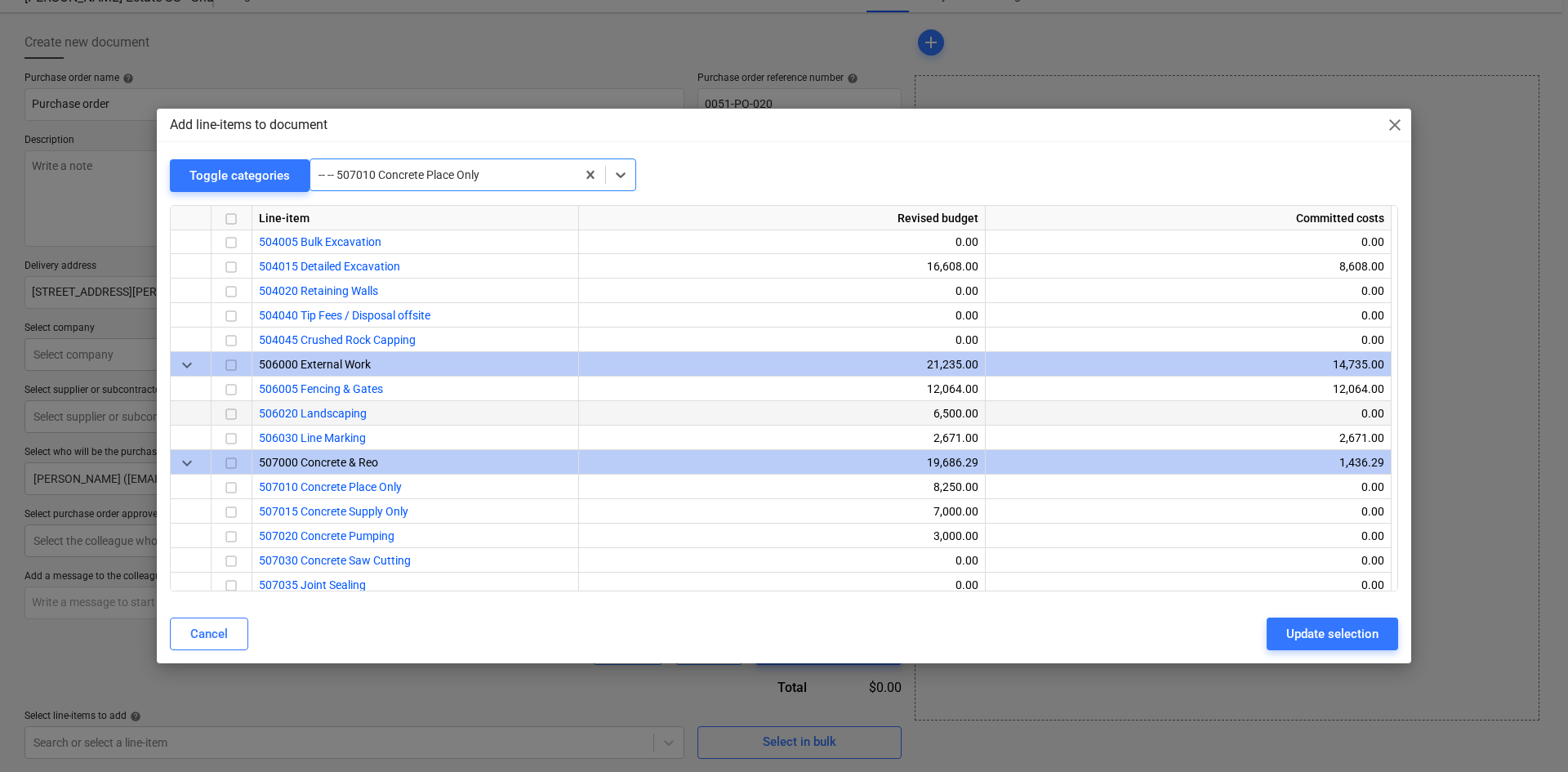
scroll to position [1666, 0]
drag, startPoint x: 431, startPoint y: 443, endPoint x: 783, endPoint y: 191, distance: 432.9
click at [783, 192] on div at bounding box center [784, 198] width 1228 height 13
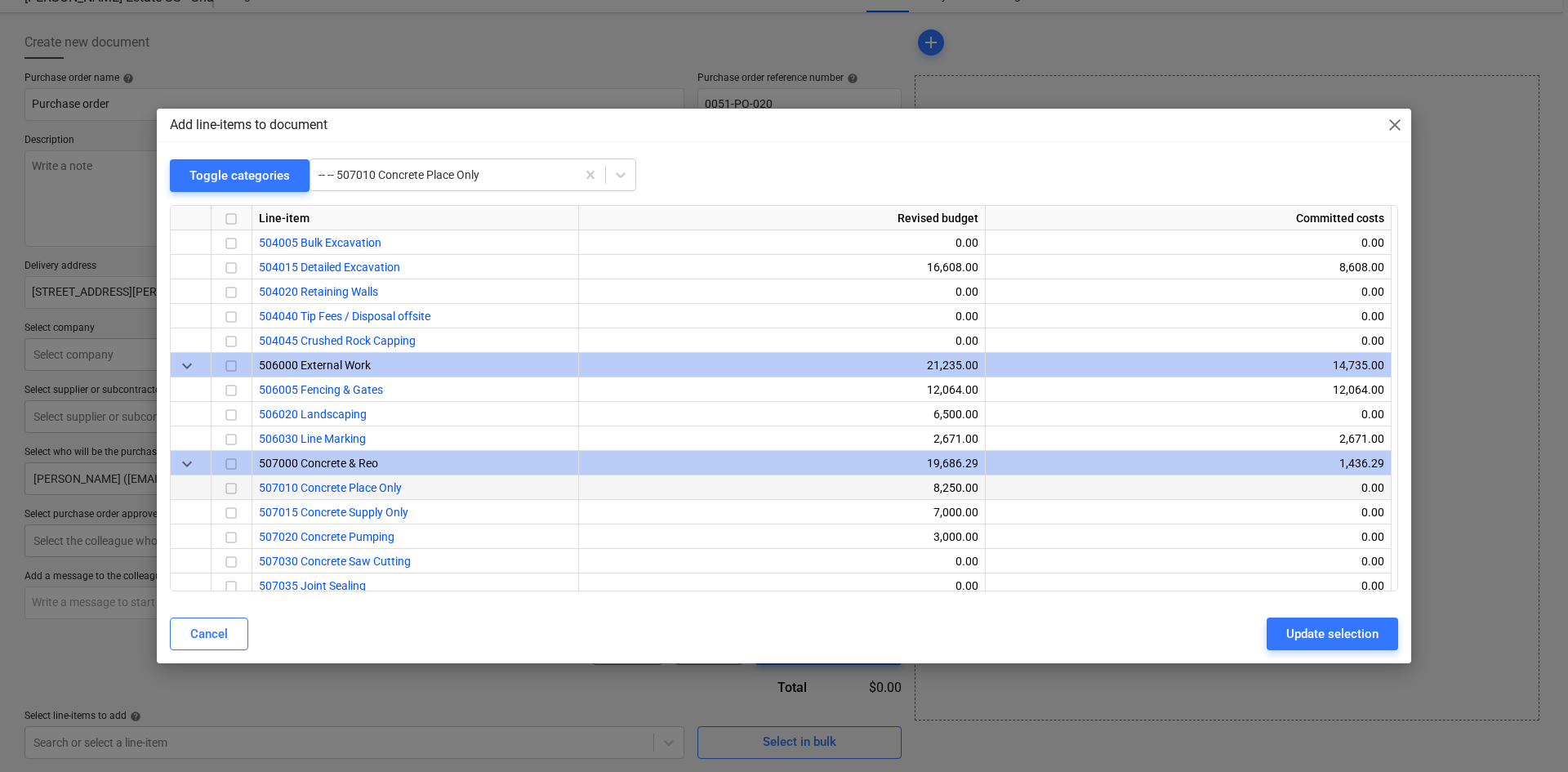
click at [236, 485] on input "checkbox" at bounding box center [231, 489] width 20 height 20
click at [1318, 643] on div "Update selection" at bounding box center [1333, 634] width 92 height 22
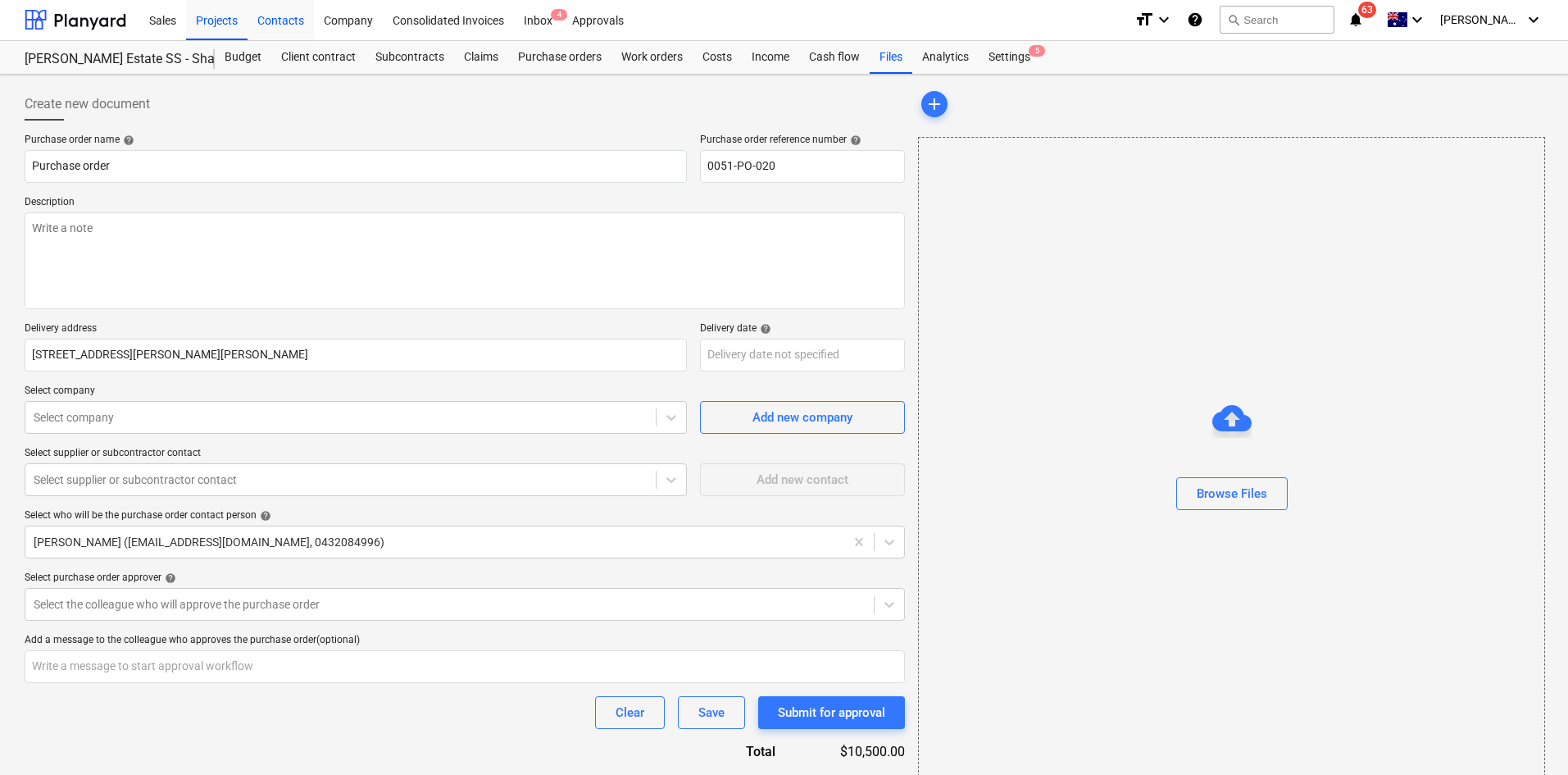
scroll to position [0, 0]
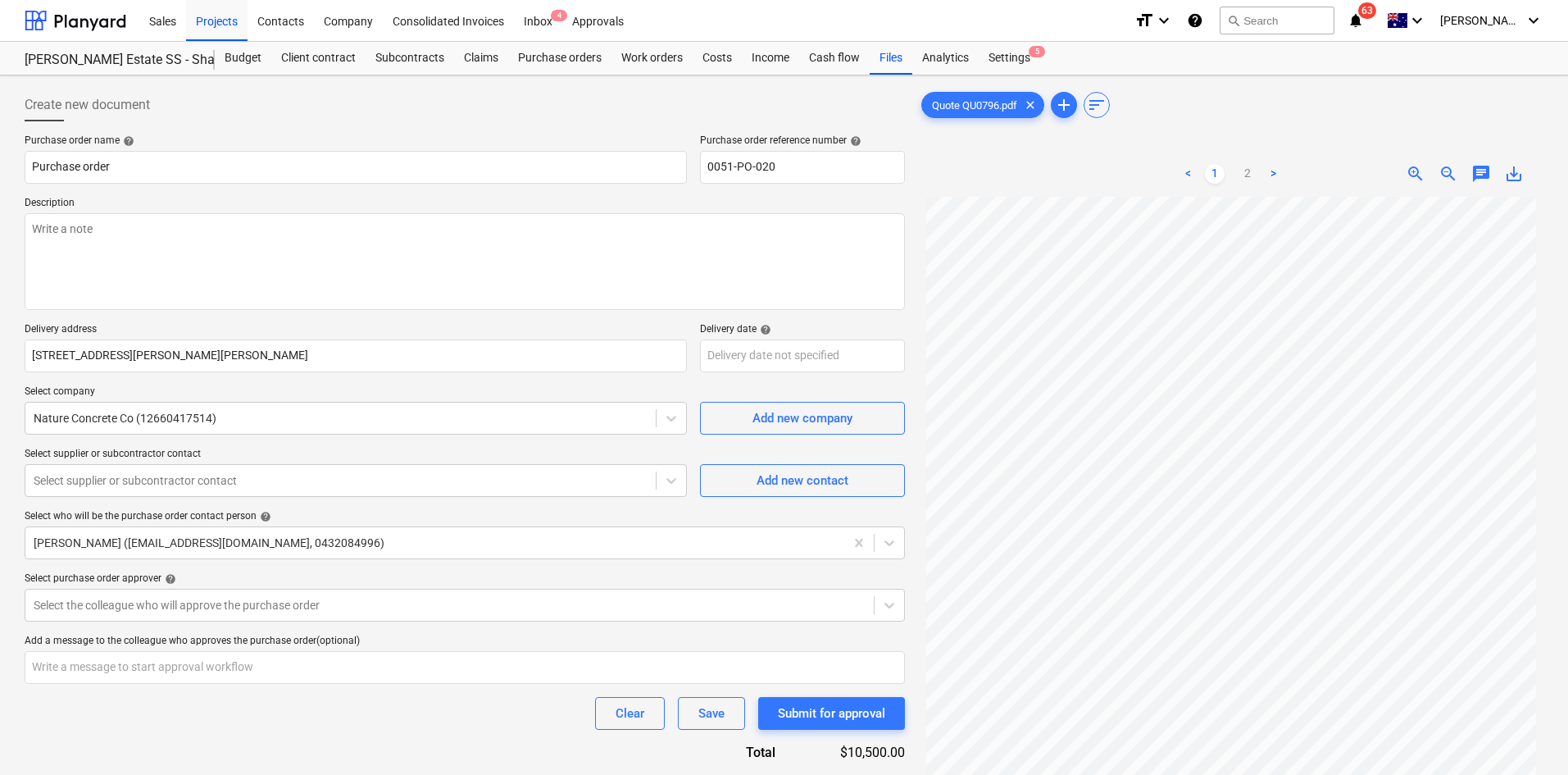
click at [1365, 18] on icon "notifications" at bounding box center [1356, 21] width 17 height 20
click at [1365, 15] on icon "notifications" at bounding box center [1356, 21] width 17 height 20
click at [1365, 18] on icon "notifications" at bounding box center [1356, 21] width 17 height 20
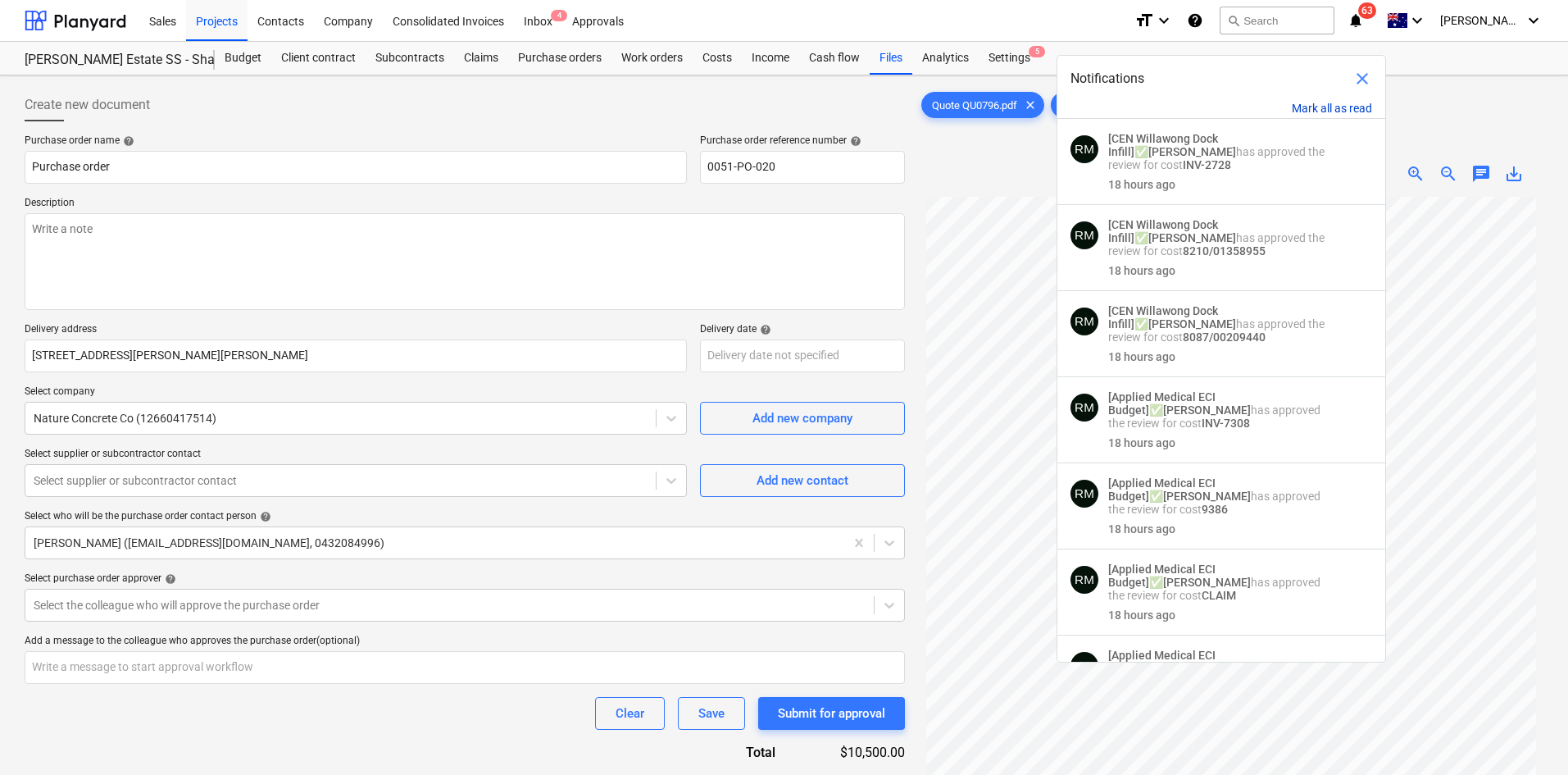
click at [1316, 101] on button "Mark all as read" at bounding box center [1332, 107] width 81 height 13
click at [1317, 102] on button "Mark all as read" at bounding box center [1332, 107] width 81 height 13
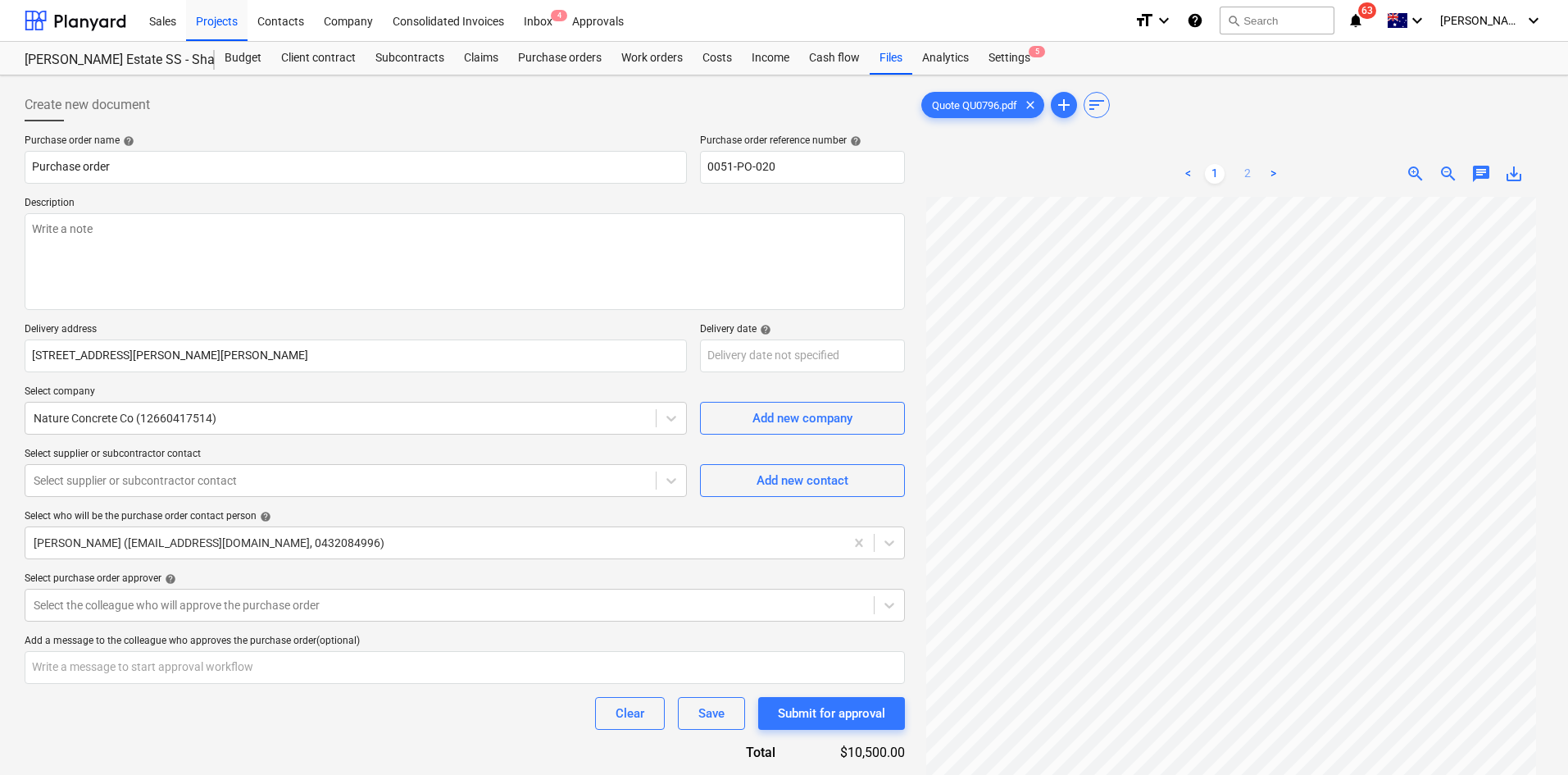
click at [1249, 177] on link "2" at bounding box center [1248, 174] width 20 height 20
click at [1215, 177] on link "1" at bounding box center [1215, 174] width 20 height 20
click at [1239, 170] on link "2" at bounding box center [1248, 174] width 20 height 20
click at [1212, 175] on link "1" at bounding box center [1215, 174] width 20 height 20
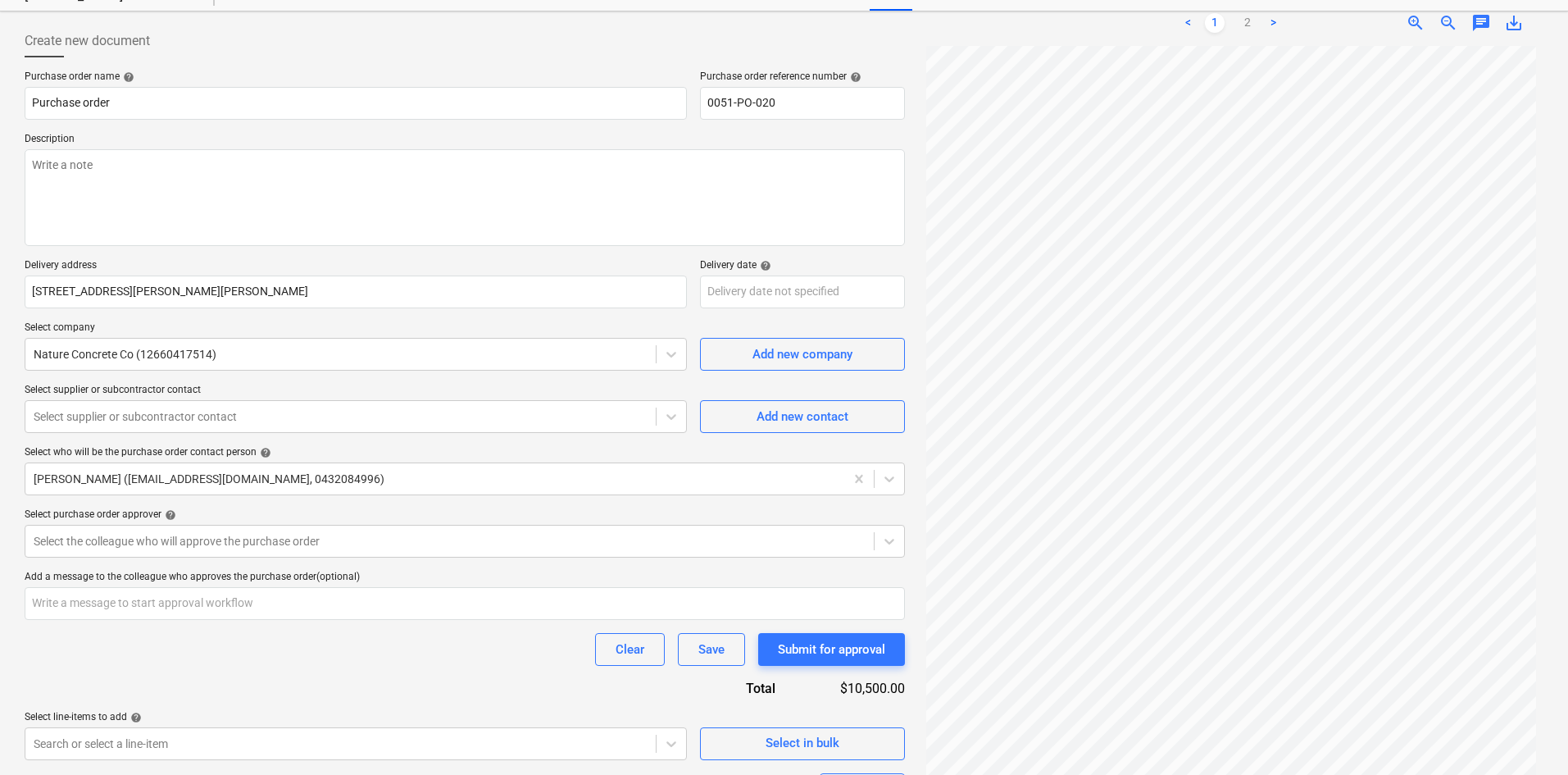
scroll to position [164, 0]
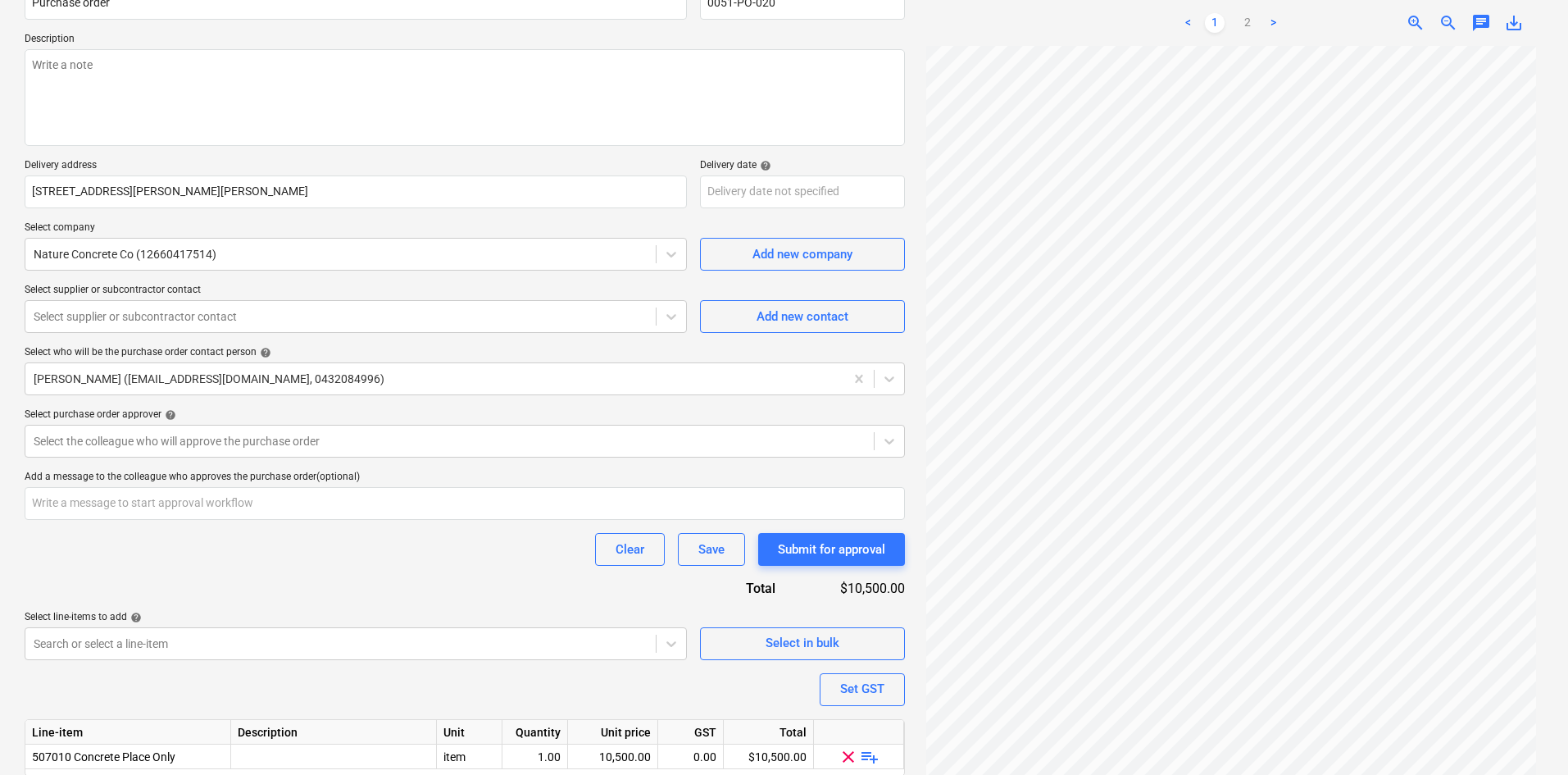
click at [363, 539] on div "Clear Save Submit for approval" at bounding box center [465, 549] width 881 height 32
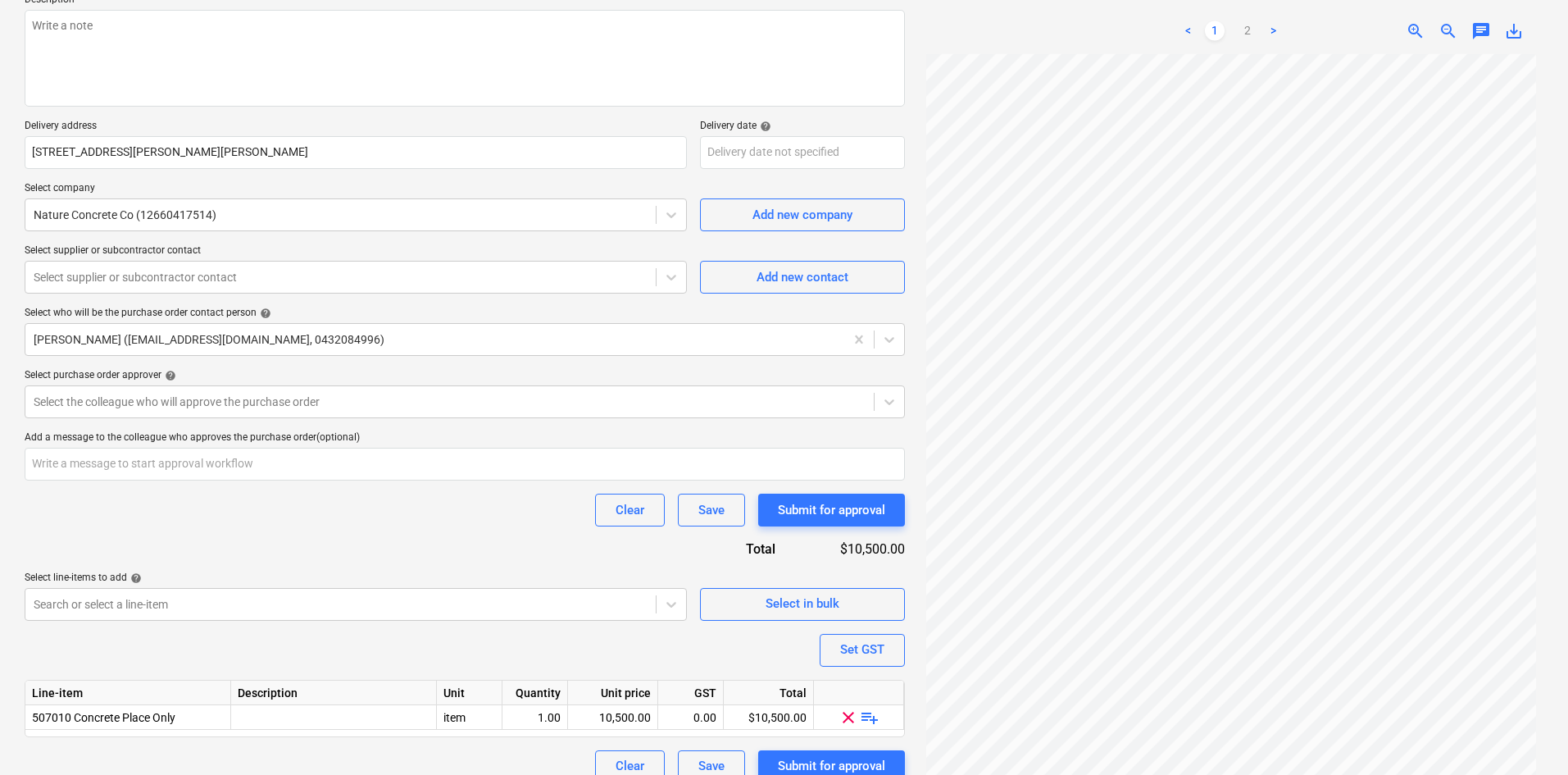
scroll to position [225, 0]
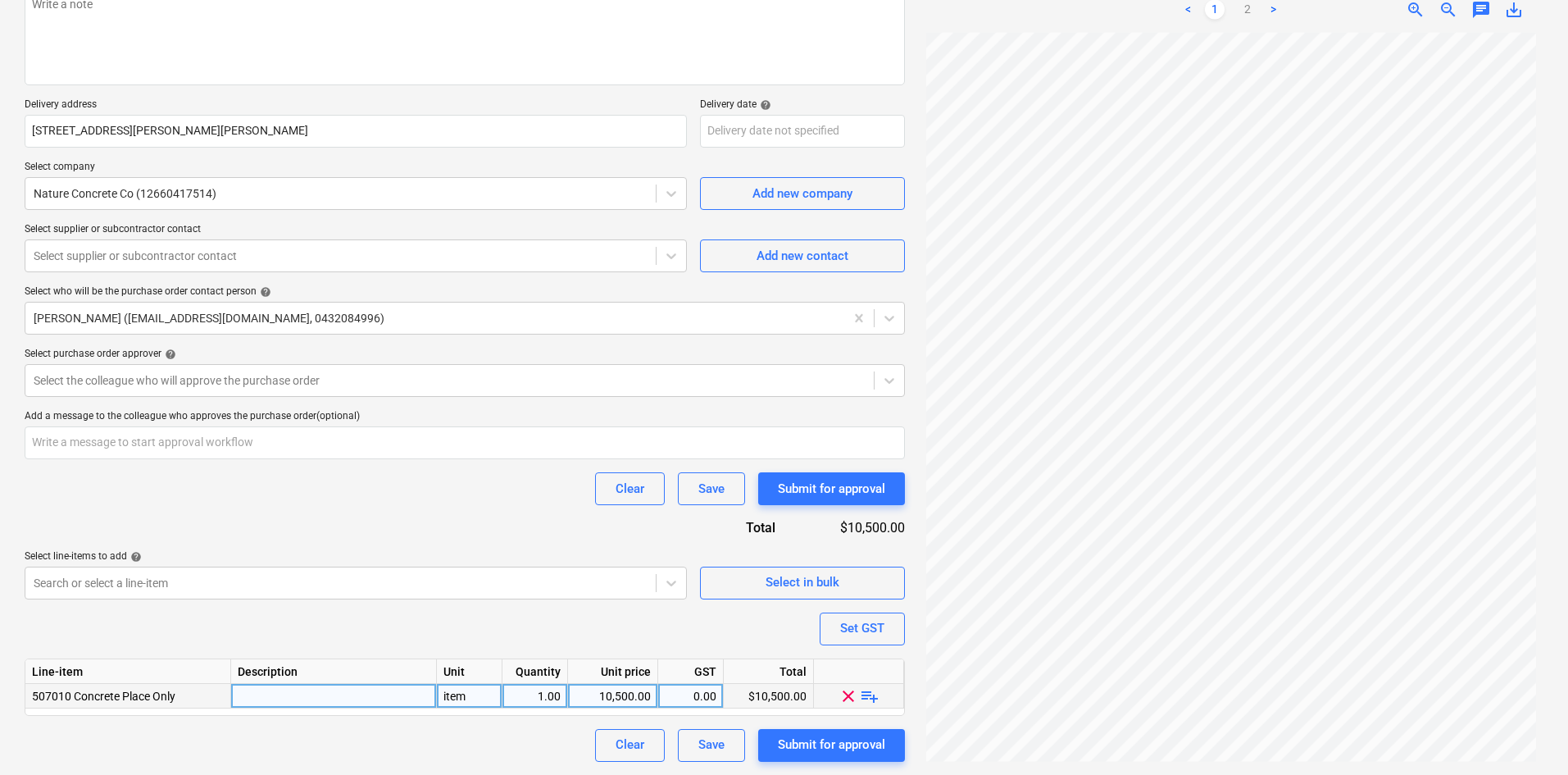
click at [870, 697] on span "playlist_add" at bounding box center [870, 695] width 20 height 20
type textarea "x"
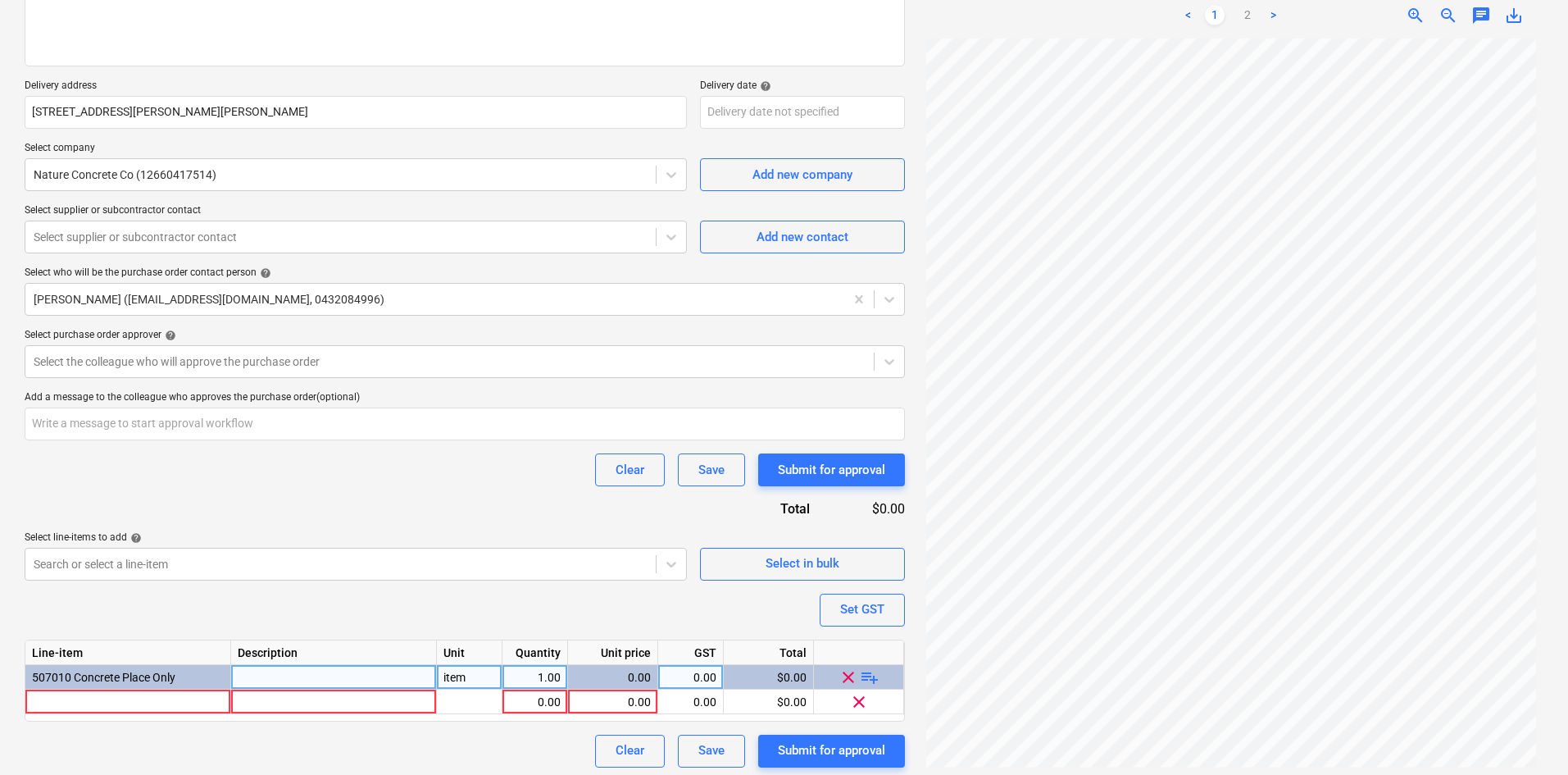
scroll to position [250, 0]
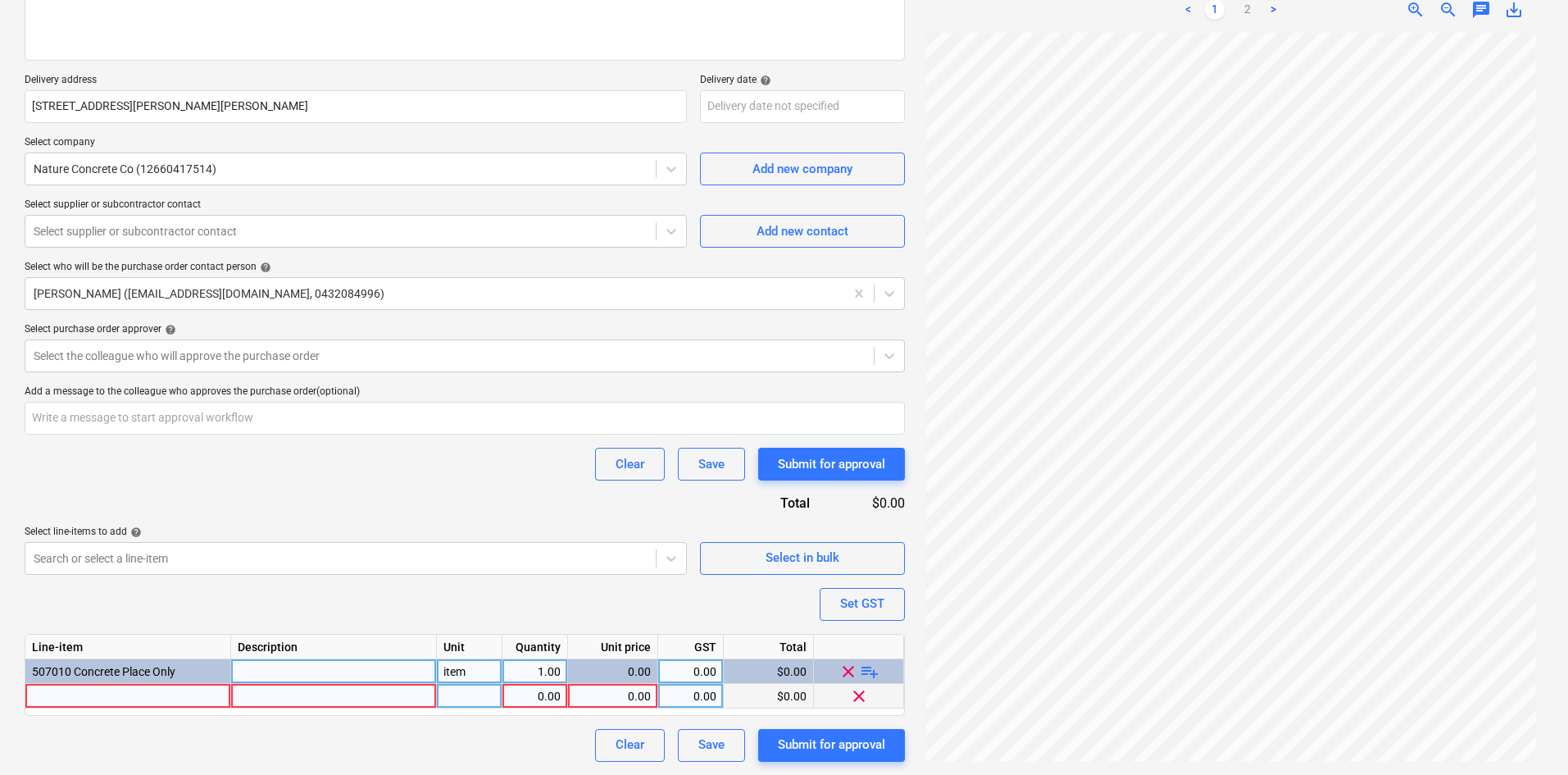
click at [315, 699] on div at bounding box center [333, 696] width 205 height 25
type input "• 5x5m tank base, 200mm deep slab • 10 footings for shade structure • Hold down…"
click at [1243, 4] on link "2" at bounding box center [1248, 10] width 20 height 20
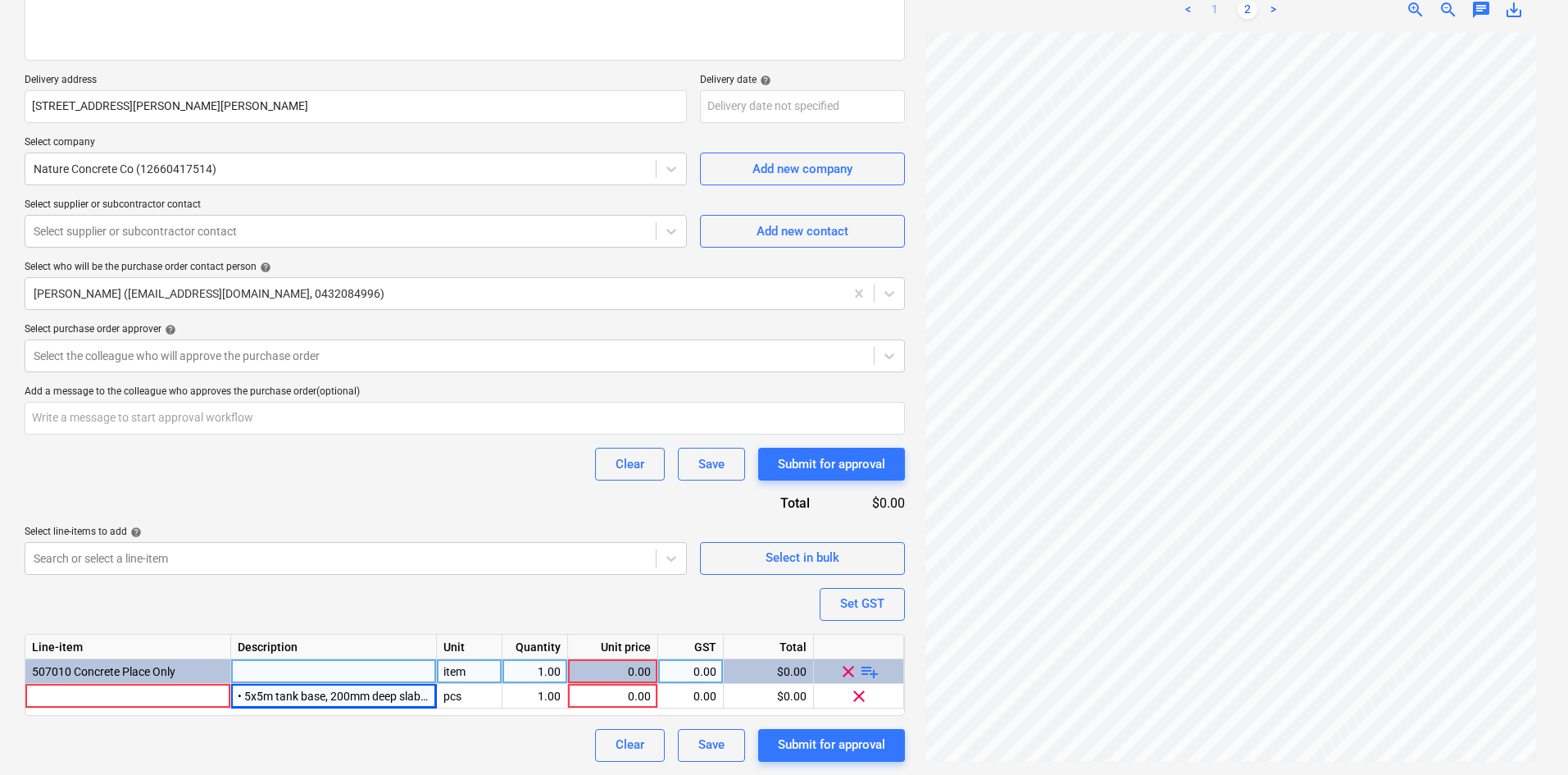
click at [1212, 10] on link "1" at bounding box center [1215, 10] width 20 height 20
click at [279, 471] on div "Clear Save Submit for approval" at bounding box center [465, 463] width 881 height 32
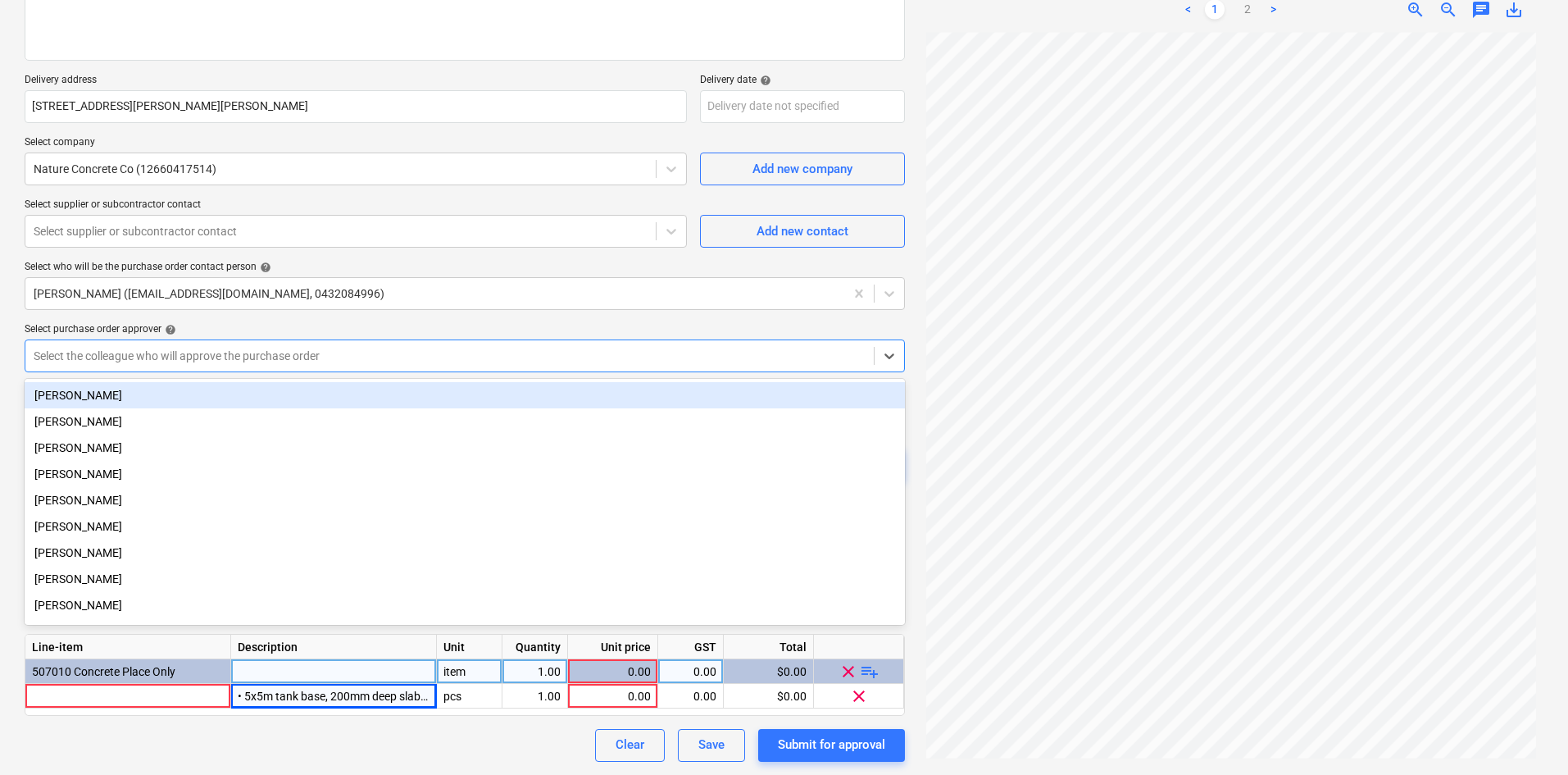
click at [217, 350] on div at bounding box center [449, 356] width 832 height 17
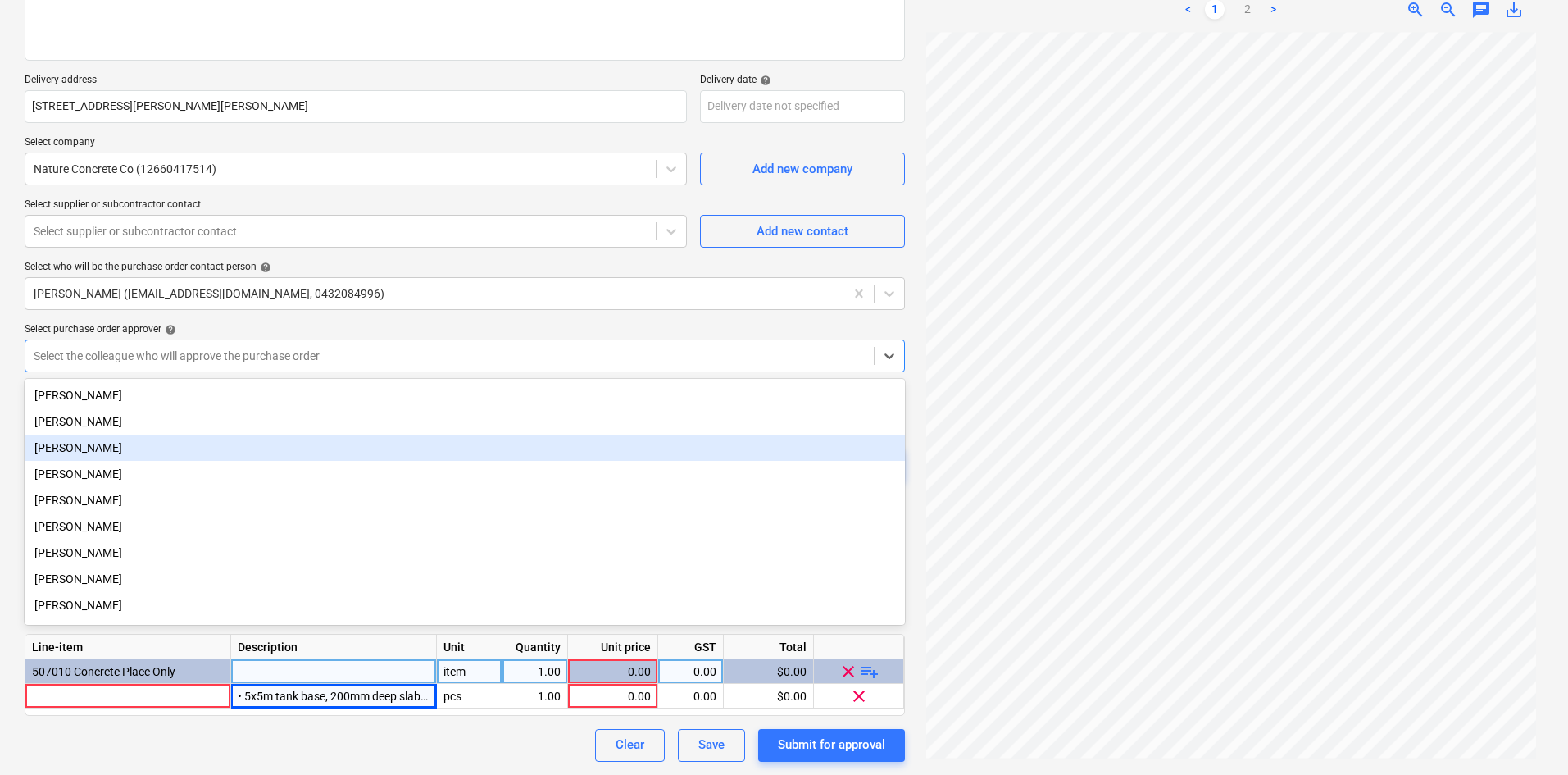
click at [116, 447] on div "[PERSON_NAME]" at bounding box center [465, 447] width 881 height 27
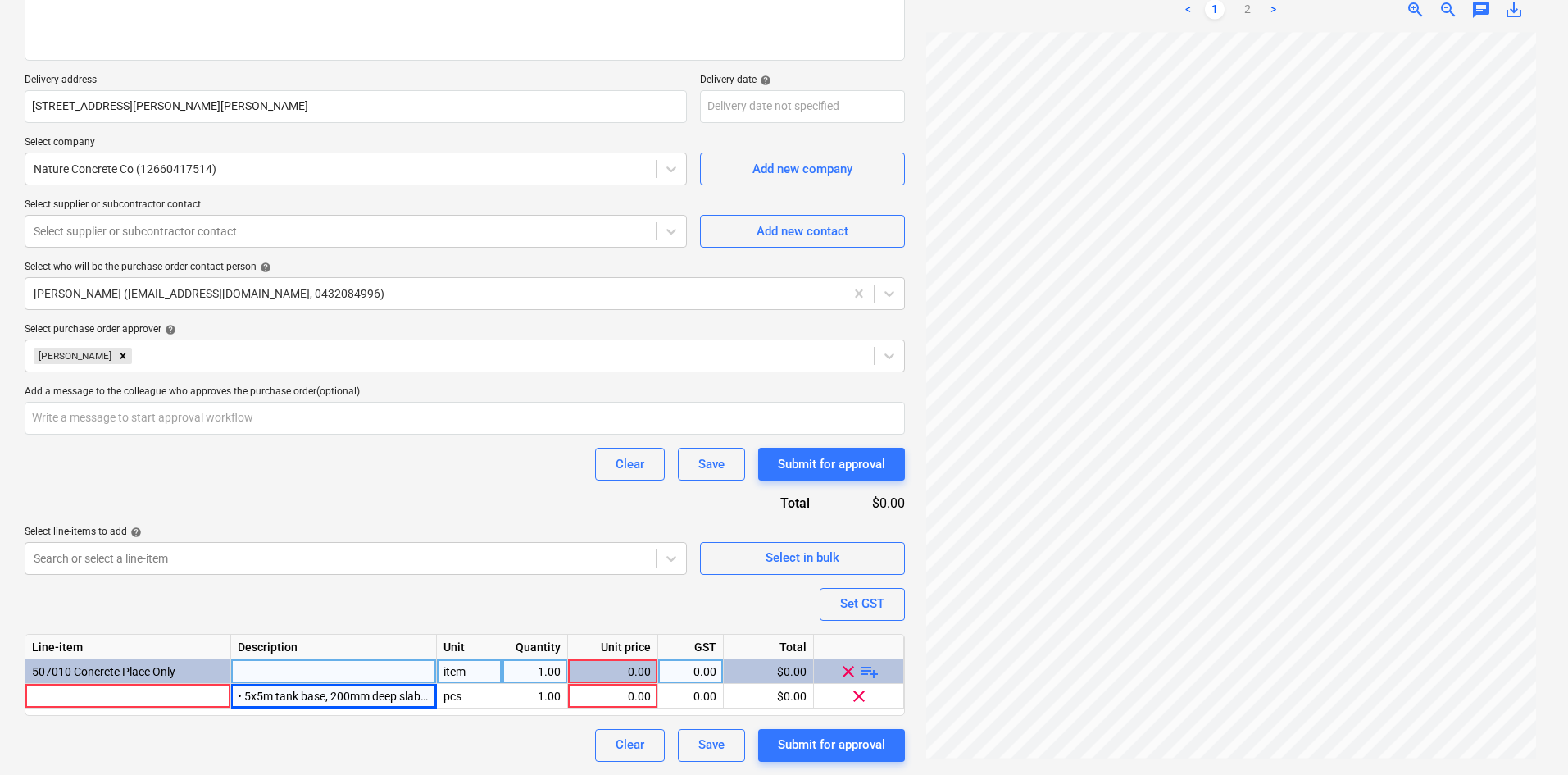
click at [258, 322] on div "Purchase order name help Purchase order Purchase order reference number help 00…" at bounding box center [465, 324] width 881 height 877
click at [423, 227] on div at bounding box center [340, 231] width 614 height 17
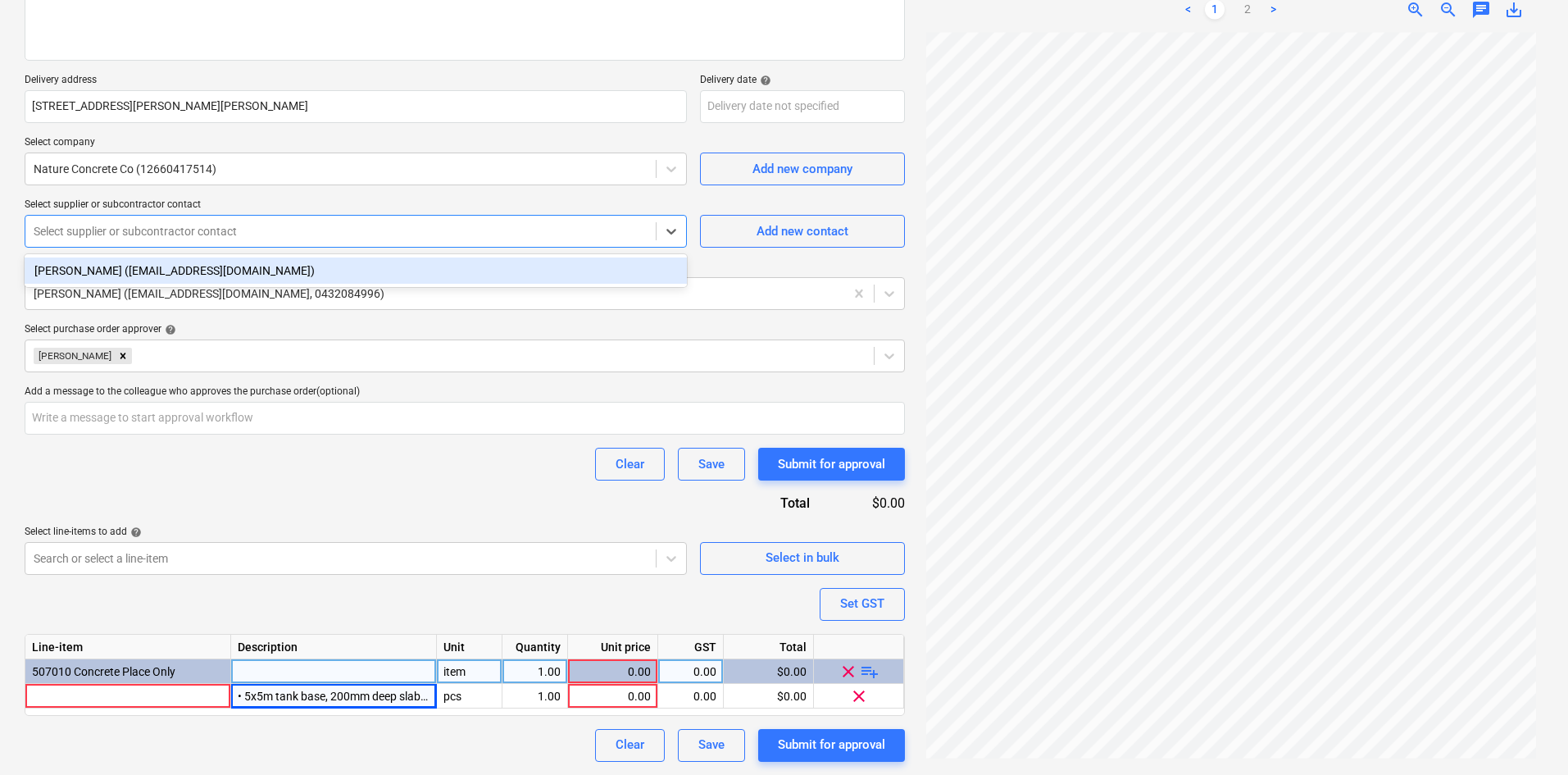
click at [319, 260] on div "[PERSON_NAME] ([EMAIL_ADDRESS][DOMAIN_NAME])" at bounding box center [356, 270] width 663 height 27
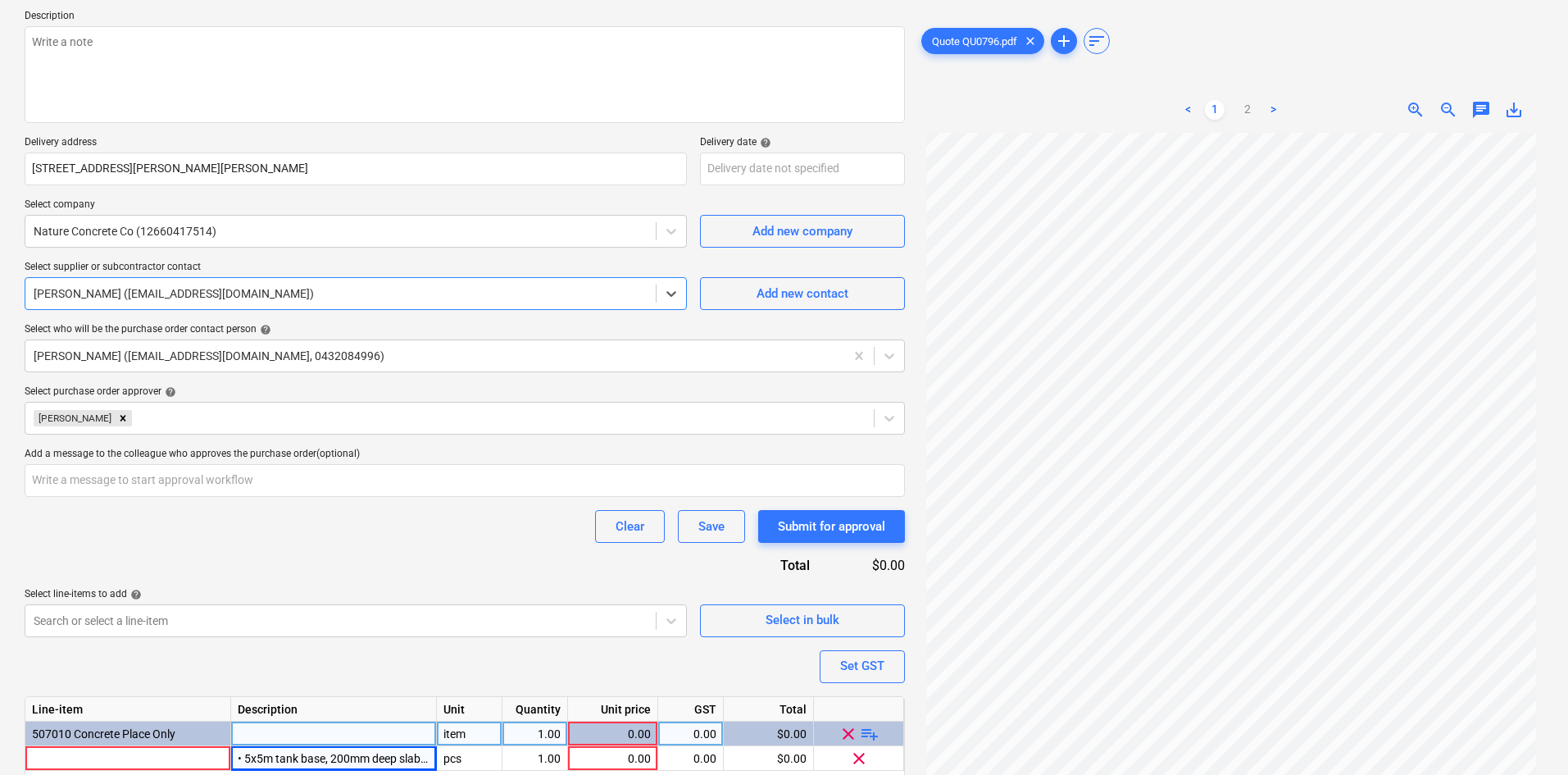
scroll to position [86, 0]
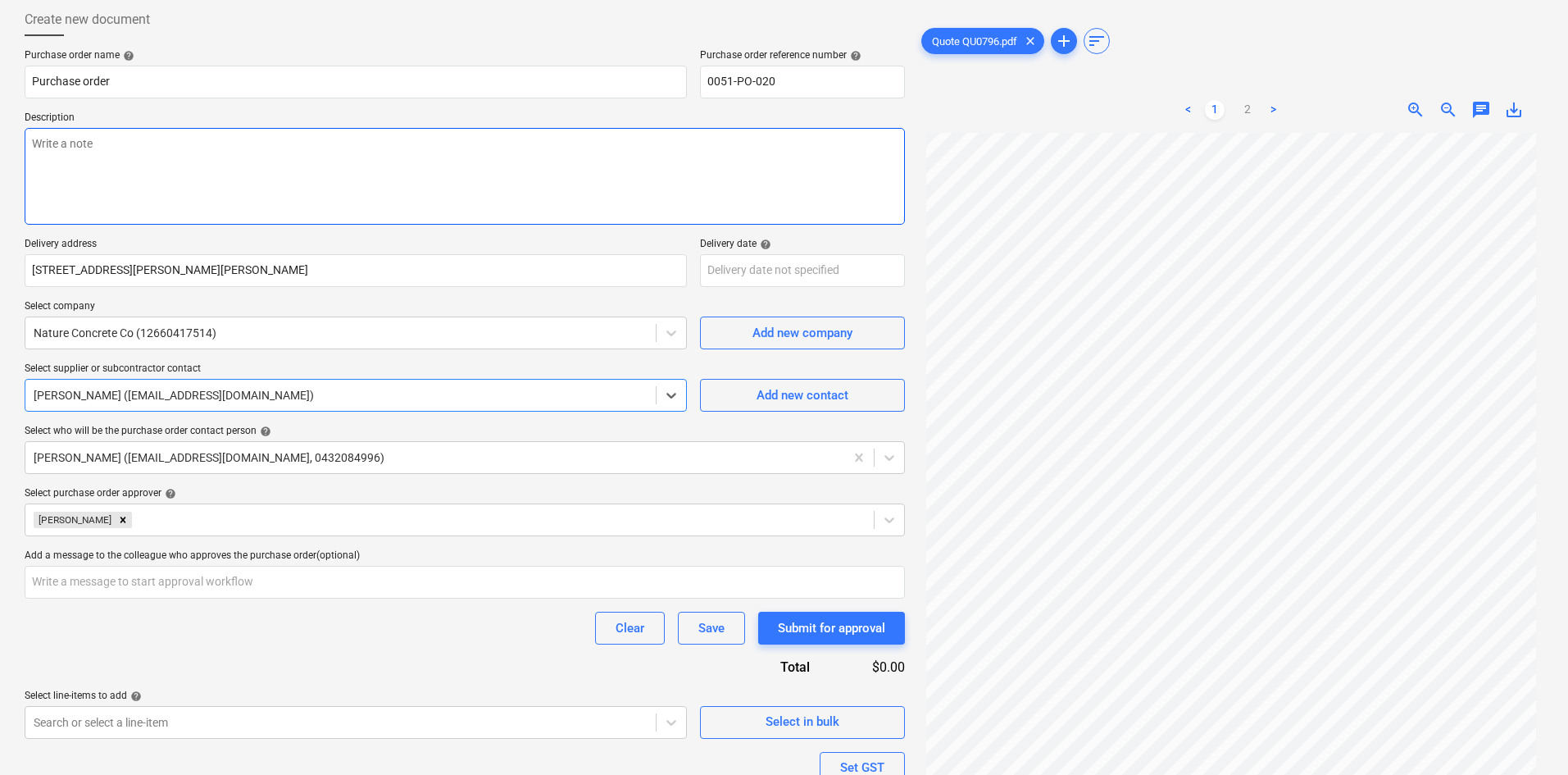
type textarea "x"
click at [363, 190] on textarea at bounding box center [465, 176] width 881 height 96
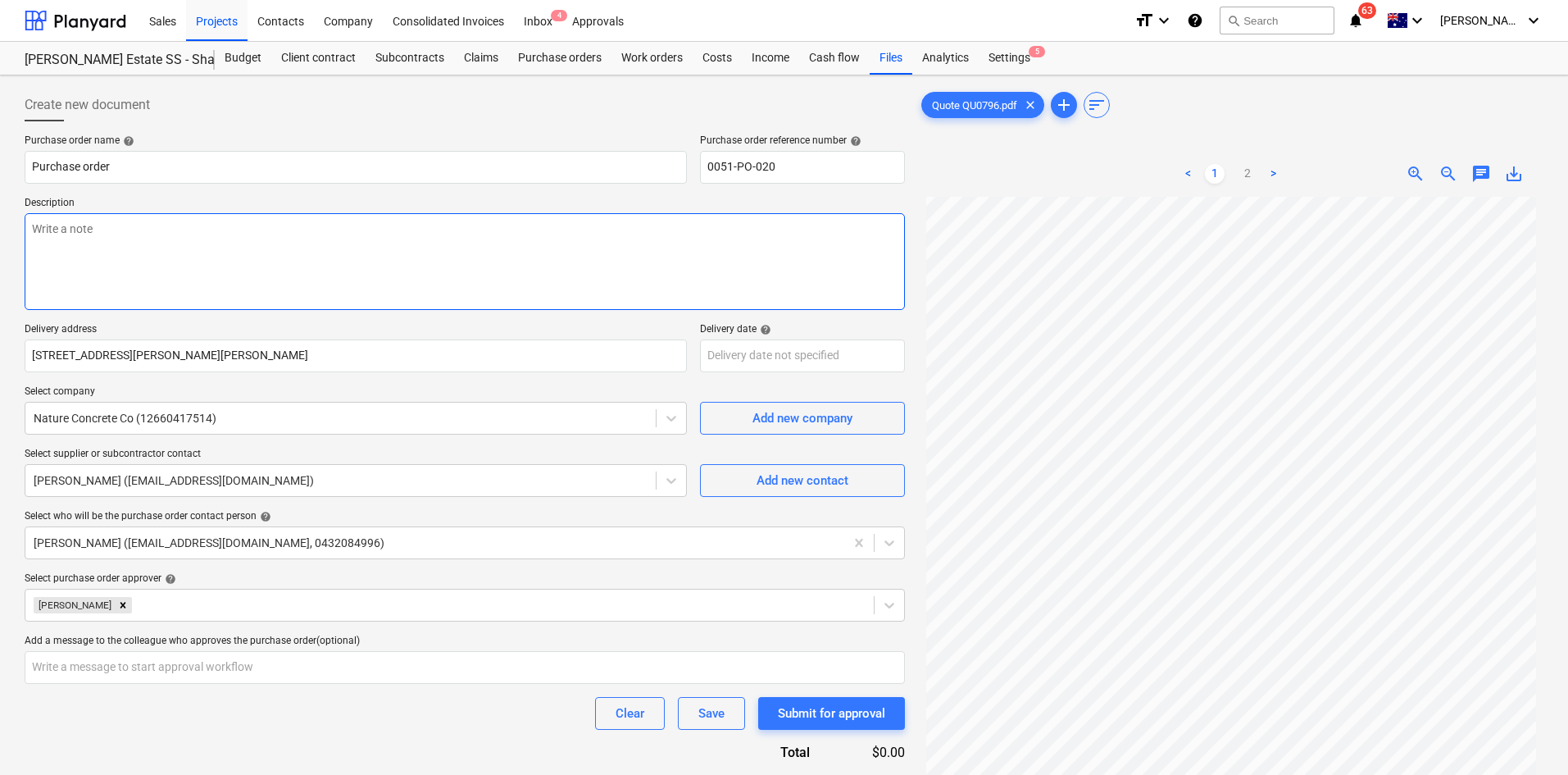
scroll to position [0, 0]
type textarea "A"
type textarea "x"
type textarea "As"
type textarea "x"
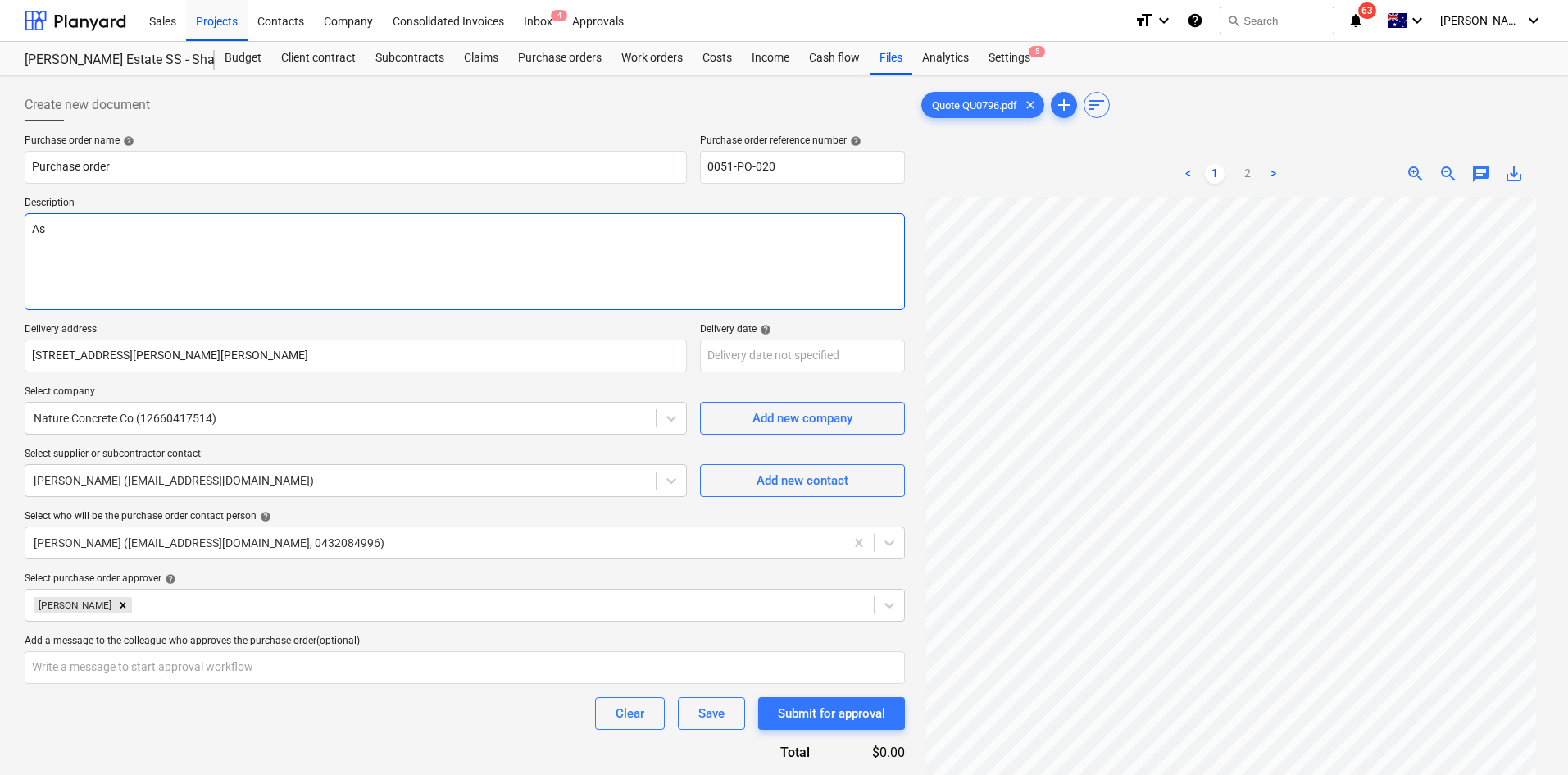
type textarea "As"
type textarea "x"
type textarea "As p"
type textarea "x"
type textarea "As per"
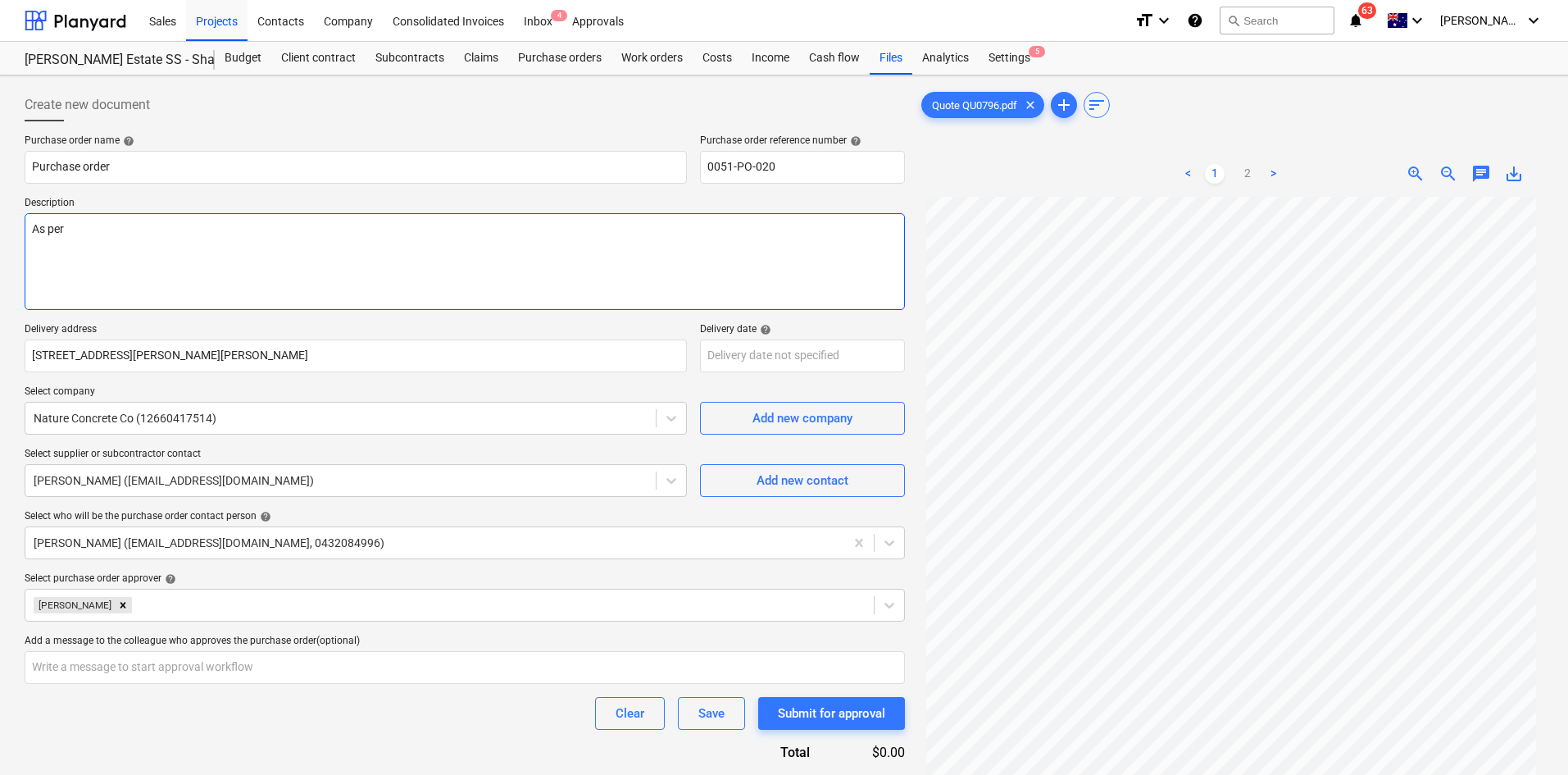
type textarea "x"
type textarea "As per"
type textarea "x"
type textarea "As per q"
type textarea "x"
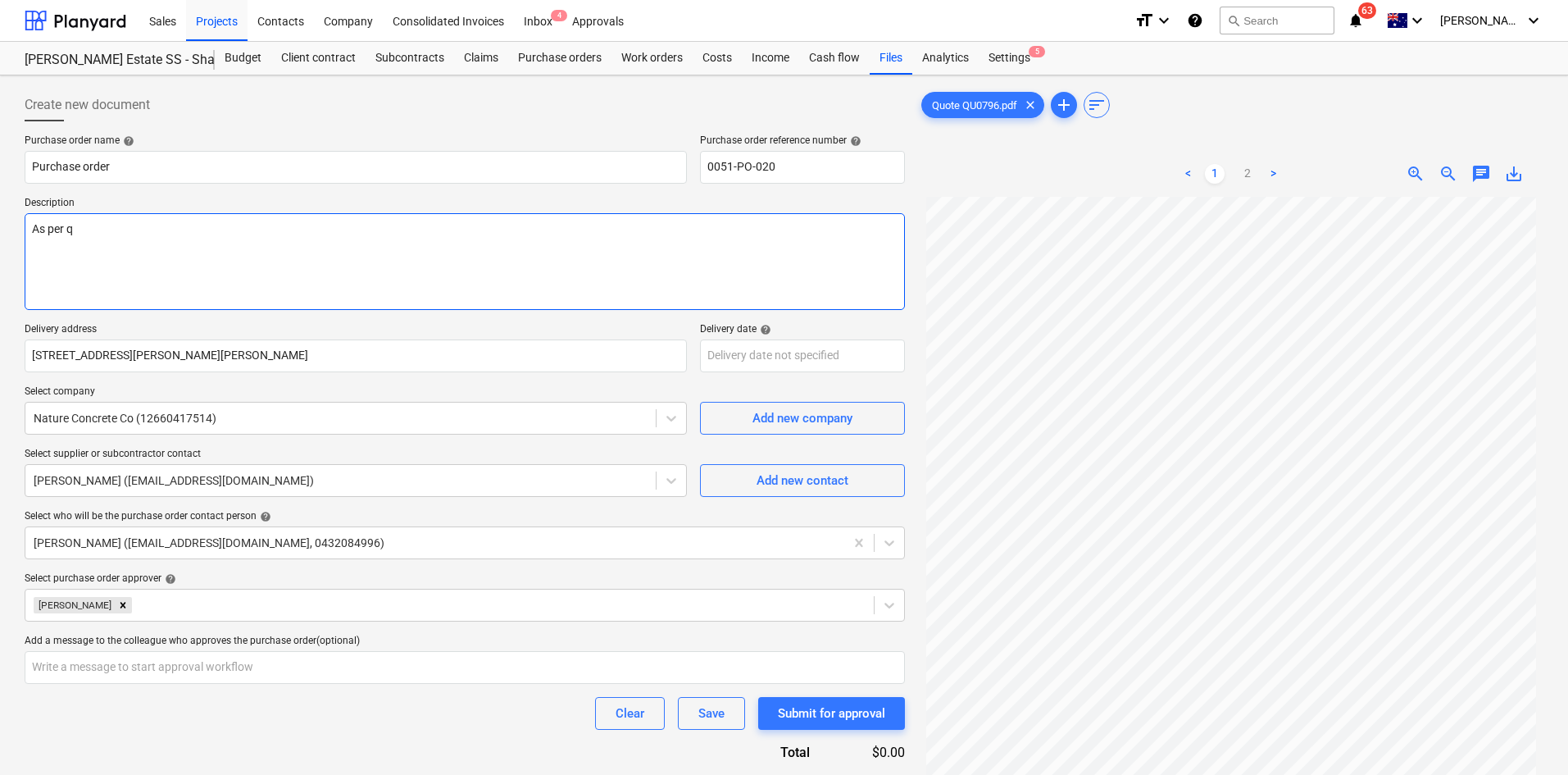
type textarea "As per qu"
type textarea "x"
type textarea "As per qup"
type textarea "x"
type textarea "As per qupt"
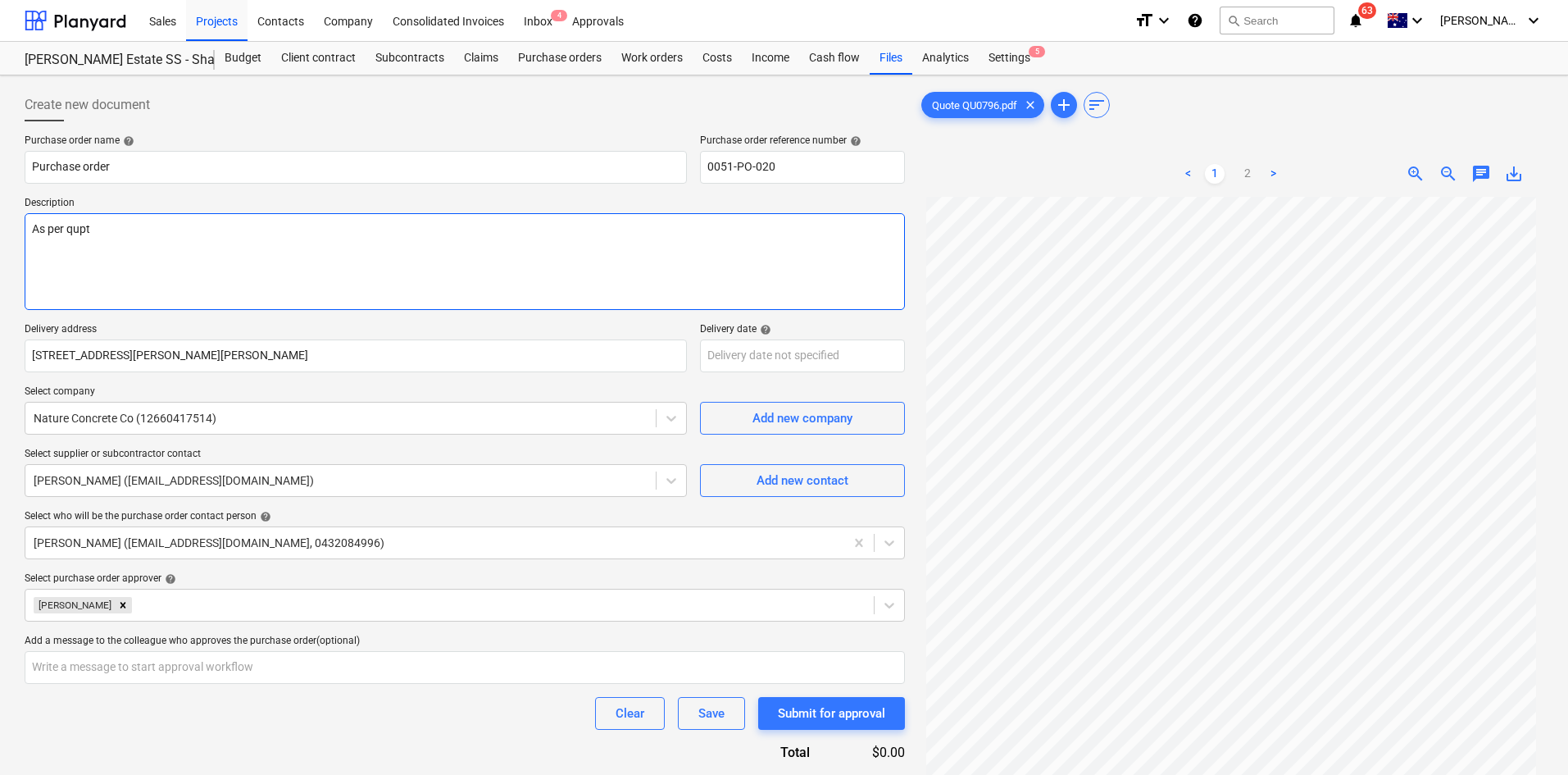
type textarea "x"
type textarea "As per qupte"
type textarea "x"
type textarea "As per qupte"
type textarea "x"
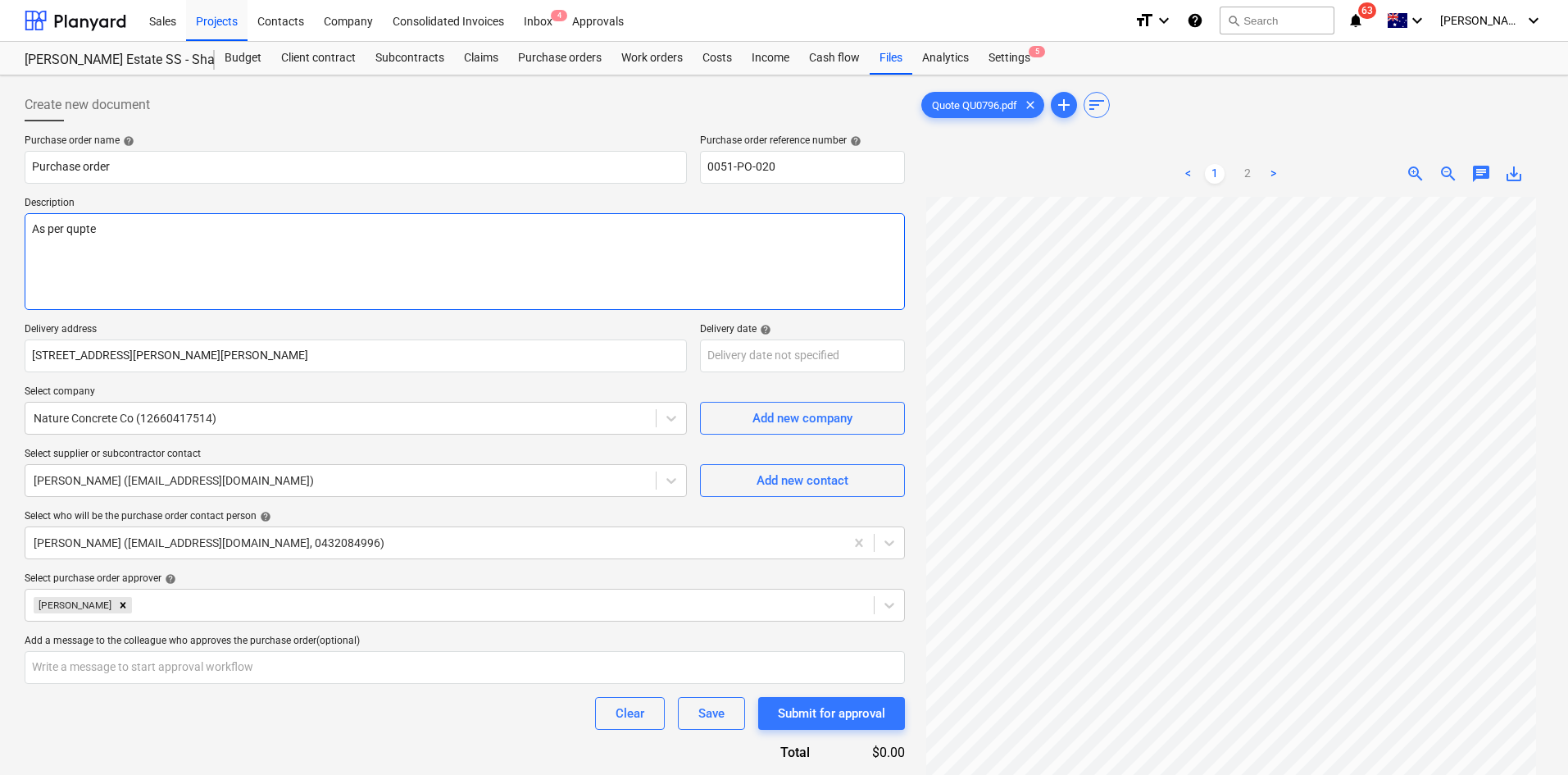
type textarea "As per qupte"
type textarea "x"
type textarea "As per qupt"
type textarea "x"
type textarea "As per qup"
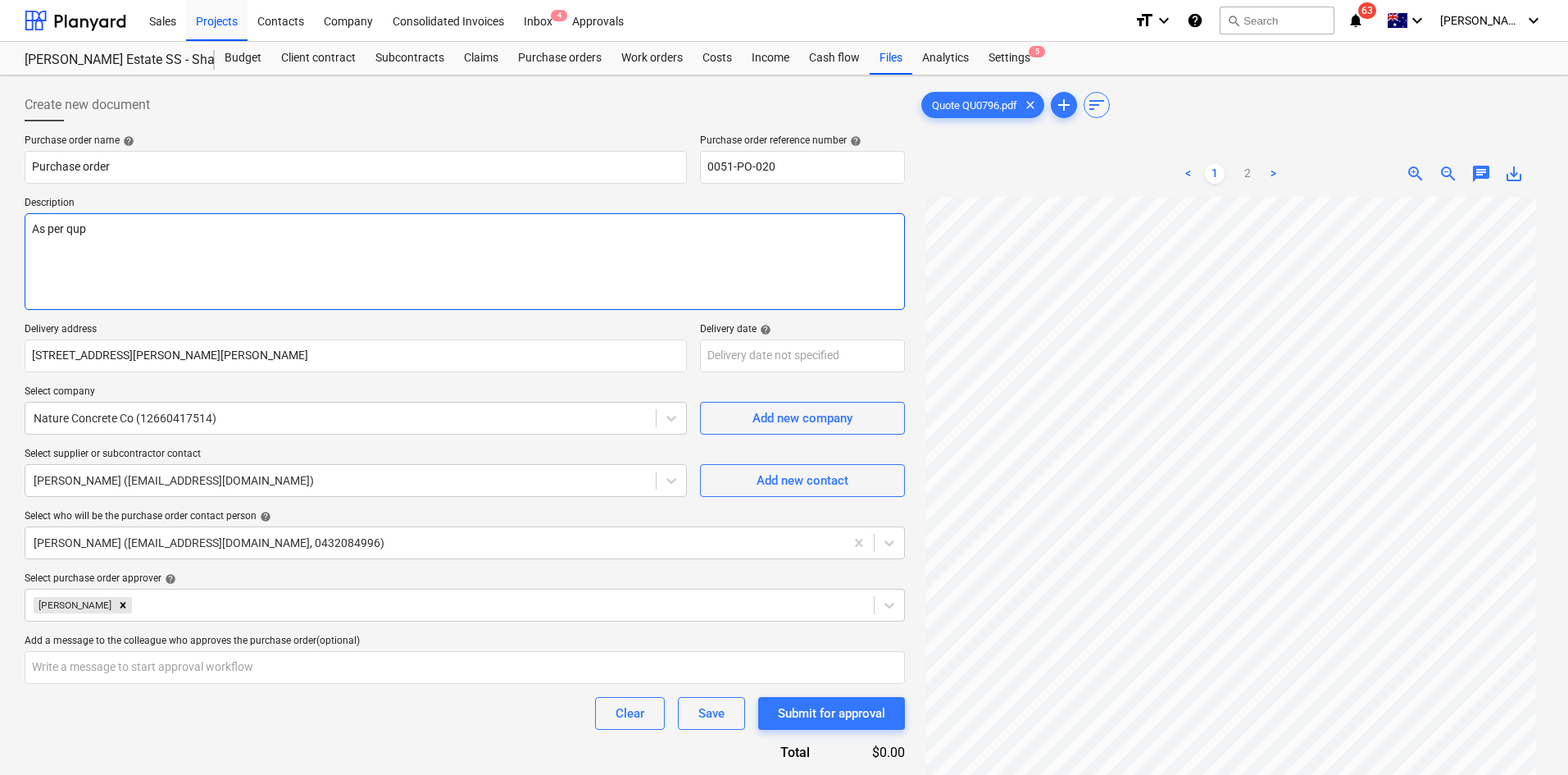
type textarea "x"
type textarea "As per qu"
type textarea "x"
type textarea "As per quo"
type textarea "x"
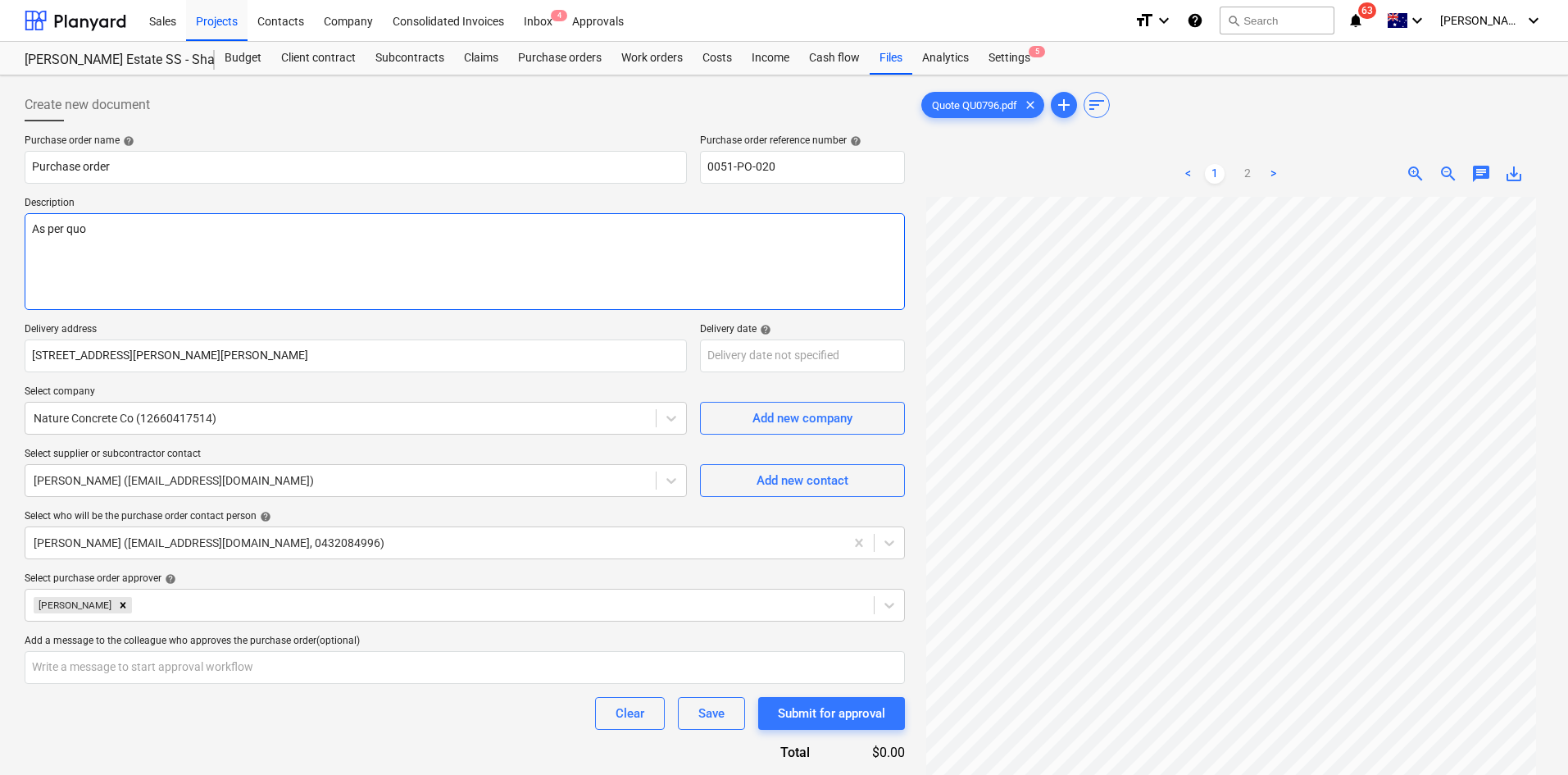
type textarea "As per quot"
type textarea "x"
type textarea "As per quote"
type textarea "x"
type textarea "As per quote"
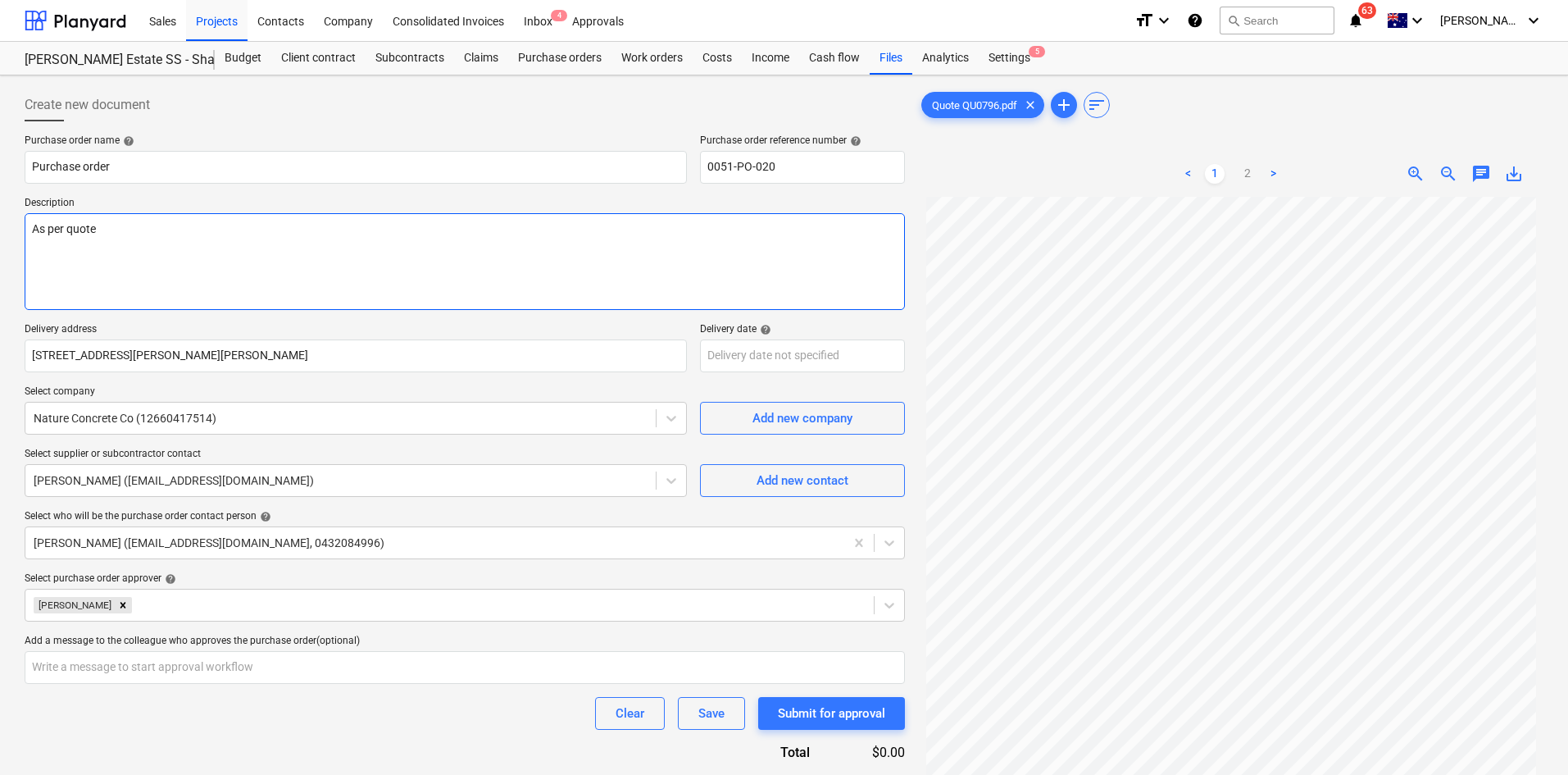
type textarea "x"
type textarea "As per quote :"
type textarea "x"
type textarea "As per quote : QU"
type textarea "x"
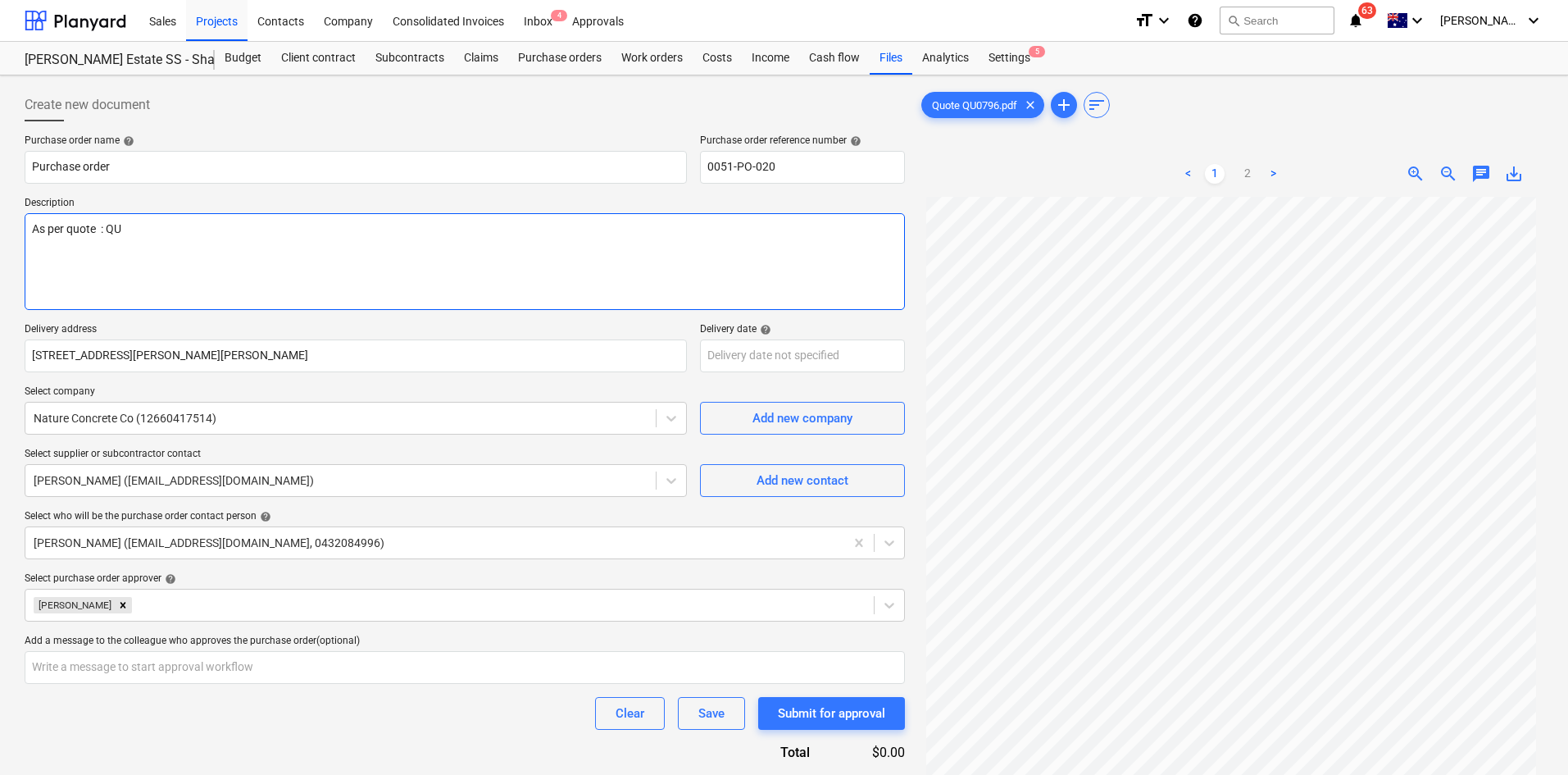
type textarea "As per quote : QU"
type textarea "x"
type textarea "As per quote : QU -"
type textarea "x"
type textarea "As per quote : QU -"
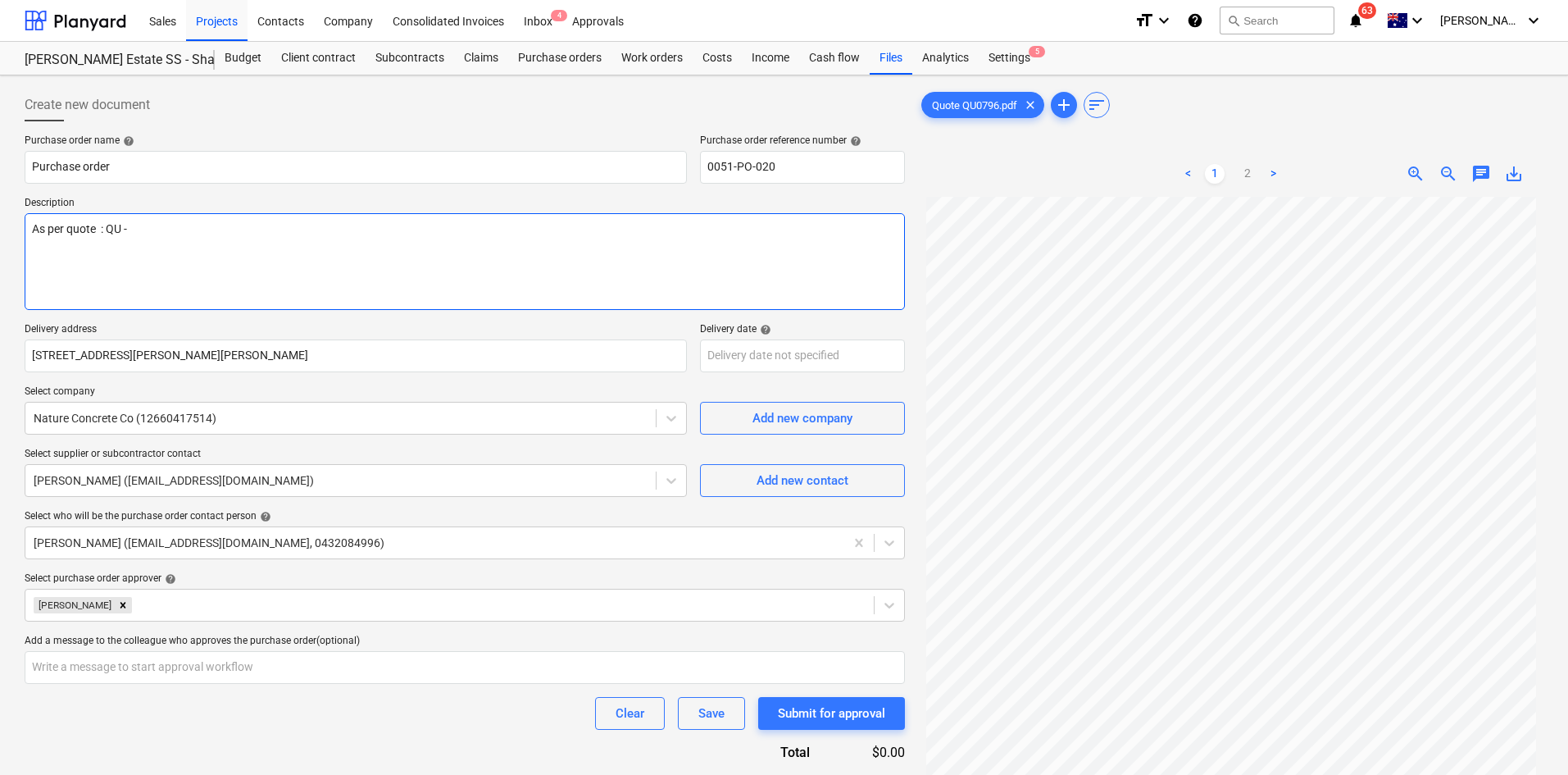
type textarea "x"
type textarea "As per quote : QU - 0"
type textarea "x"
type textarea "As per quote : QU - 07"
type textarea "x"
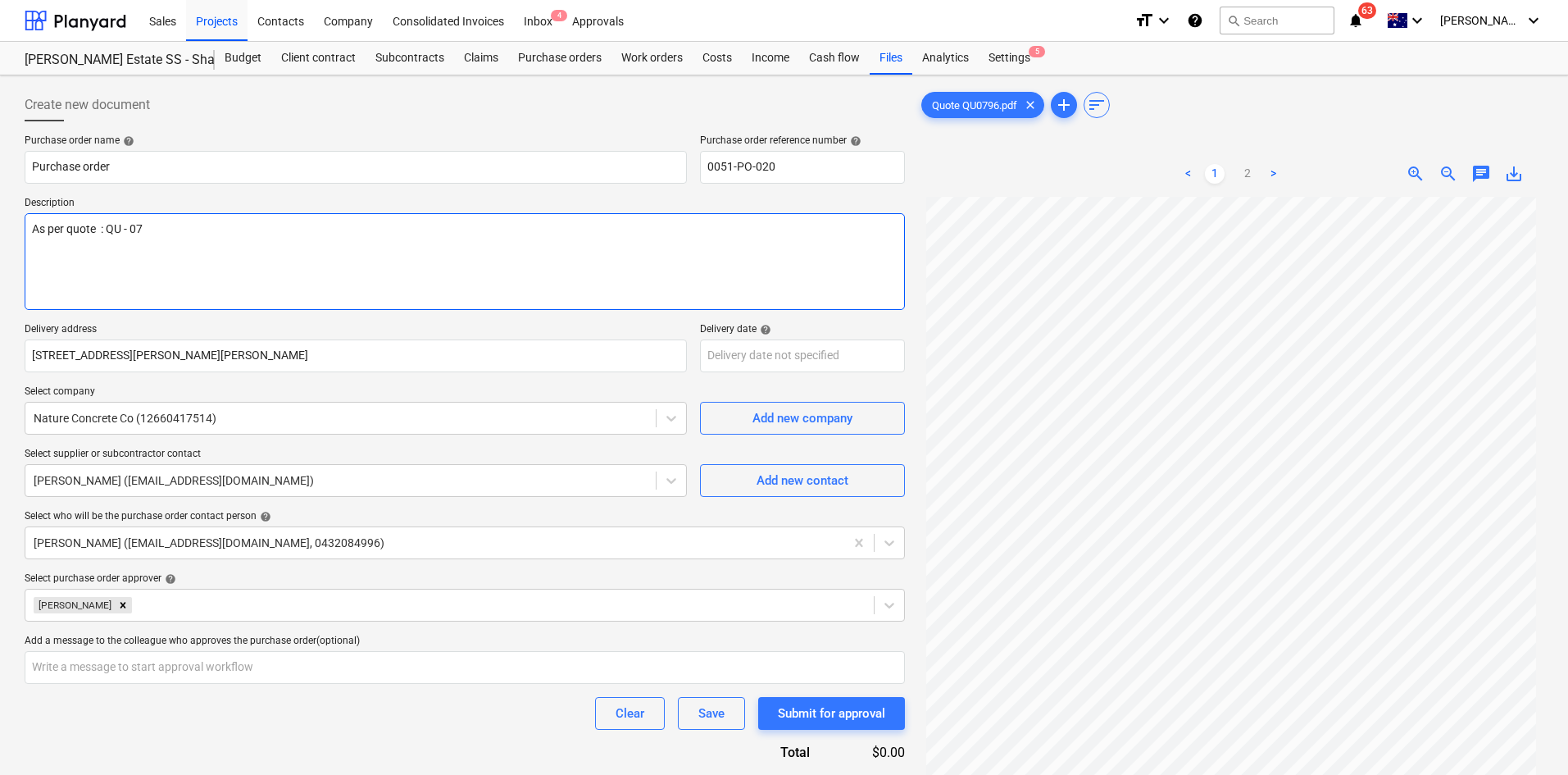
type textarea "As per quote : QU - 079"
type textarea "x"
type textarea "As per quote : QU - 0796"
click at [32, 226] on textarea "As per quote : QU - 0796" at bounding box center [465, 262] width 881 height 96
type textarea "x"
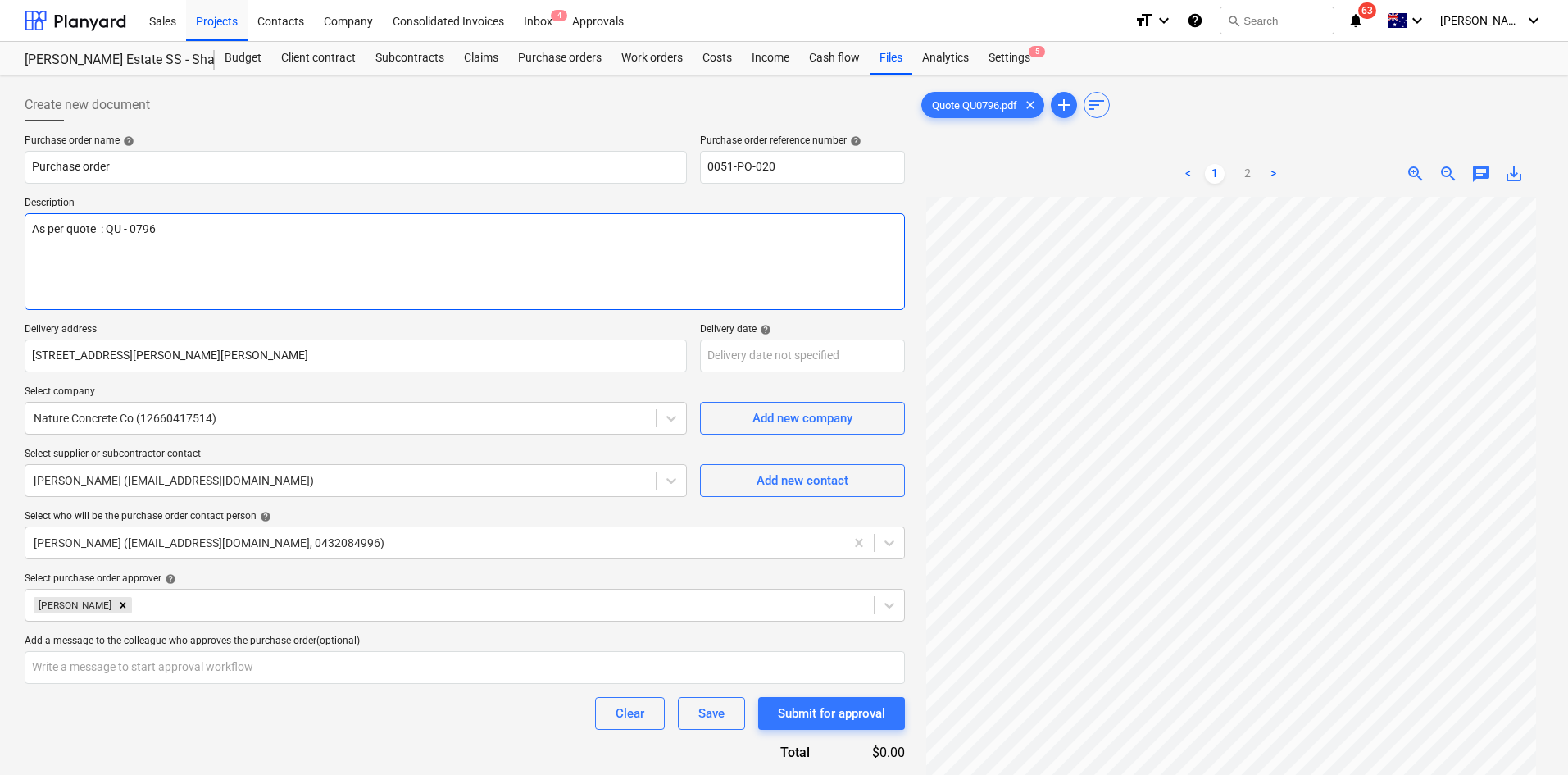
type textarea "As per quote : QU - 0796"
click at [87, 225] on textarea "As per quote : QU - 0796" at bounding box center [465, 262] width 881 height 96
paste textarea "Site contact : [PERSON_NAME] - [PHONE_NUMBER]"
type textarea "x"
type textarea "Site contact : [PERSON_NAME] - [PHONE_NUMBER] As per quote : QU - 0796"
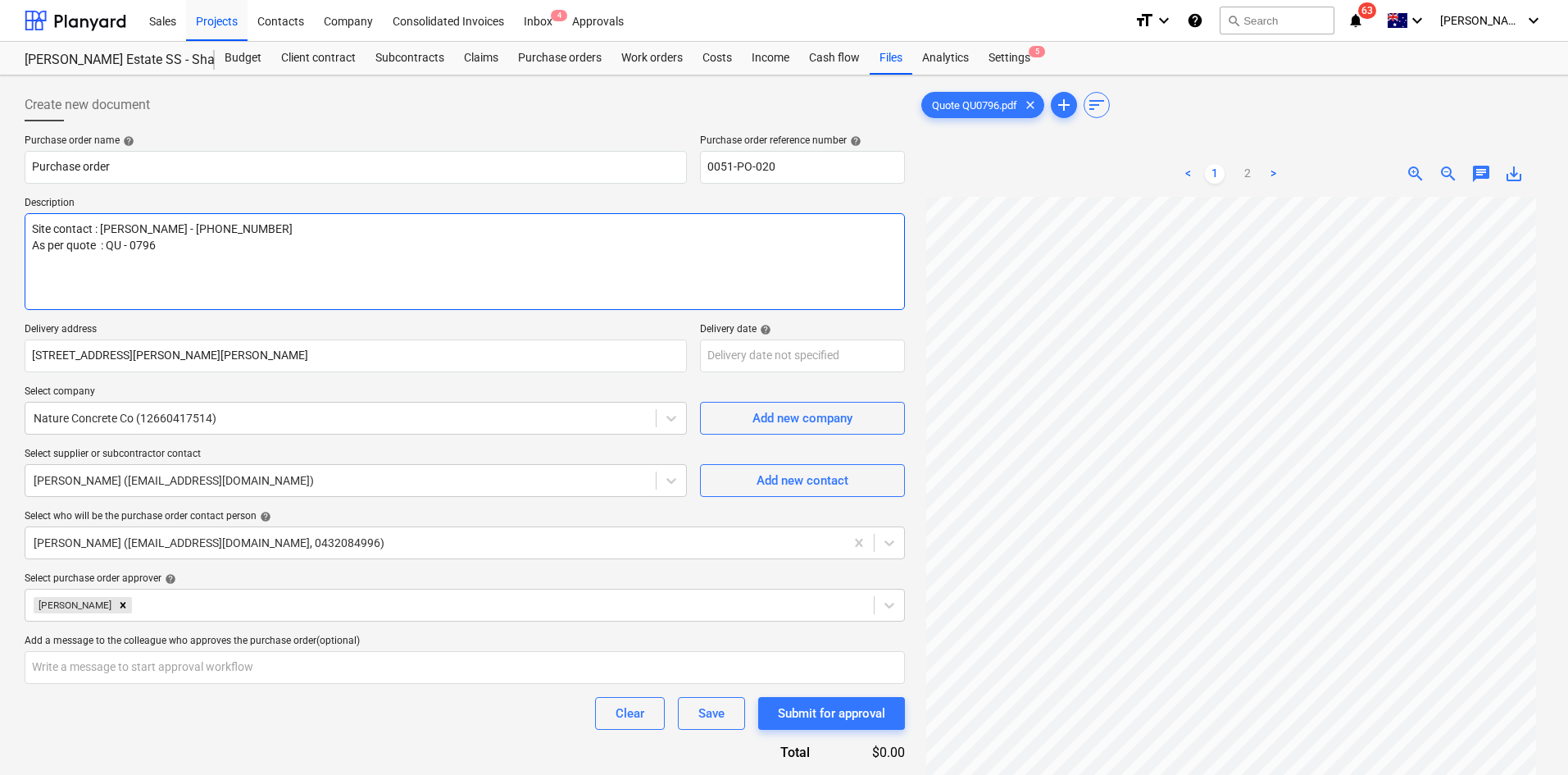
type textarea "x"
type textarea "Site contact : [PERSON_NAME] - [PHONE_NUMBER] As per quote : QU - 0796"
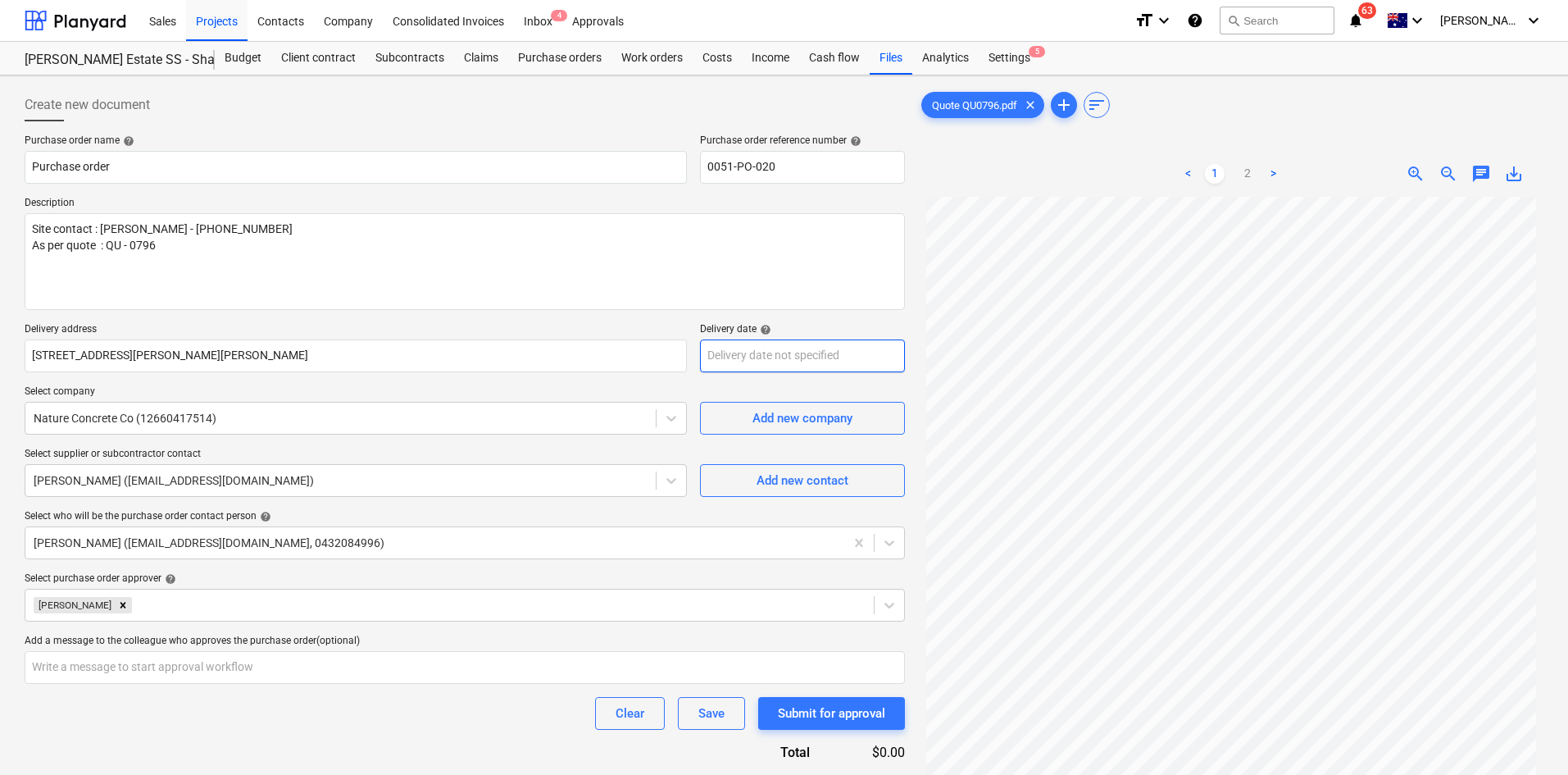
click at [738, 355] on body "Sales Projects Contacts Company Consolidated Invoices Inbox 4 Approvals format_…" at bounding box center [784, 388] width 1568 height 775
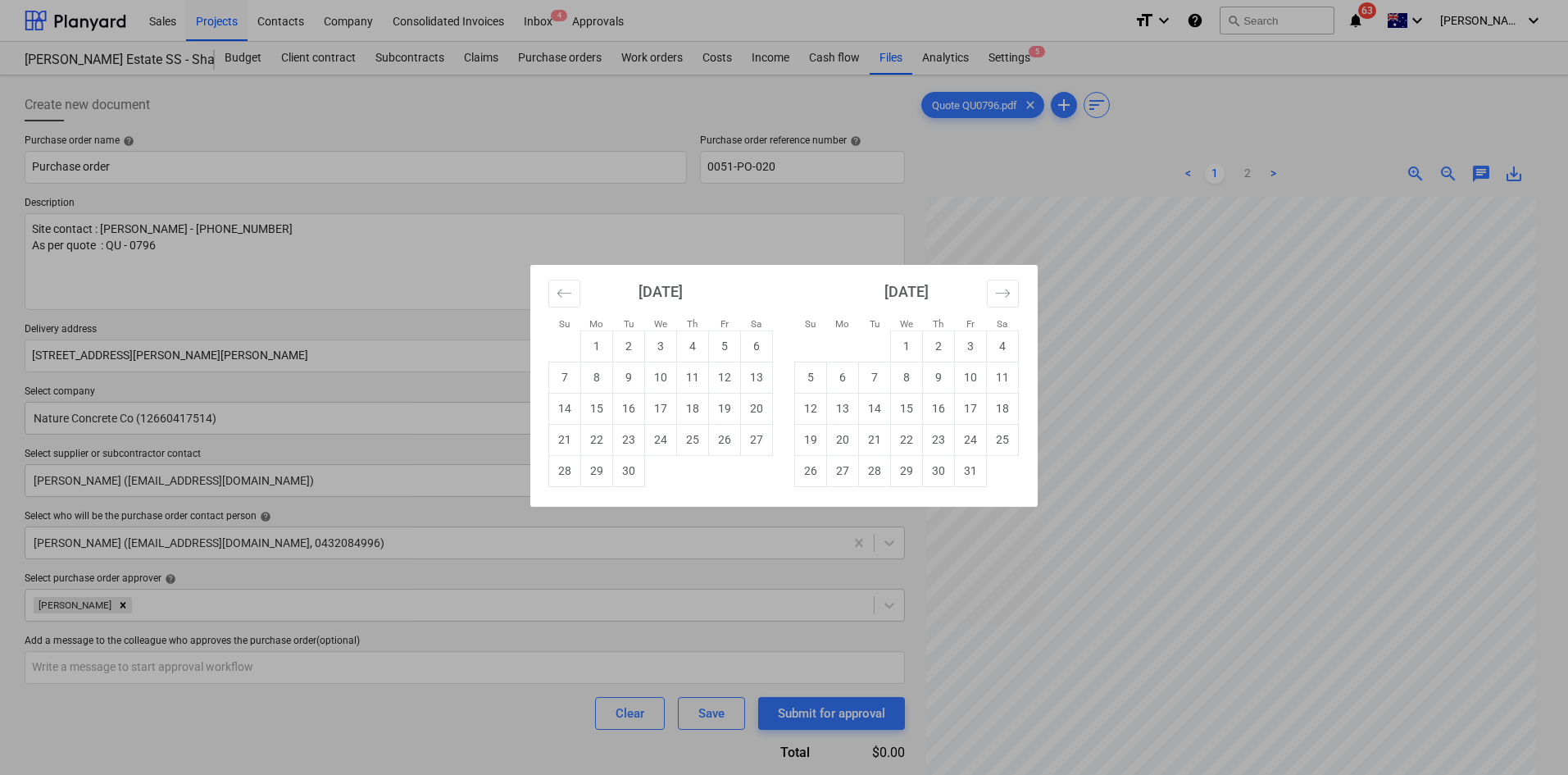
click at [722, 405] on td "19" at bounding box center [725, 408] width 32 height 31
type textarea "x"
type input "[DATE]"
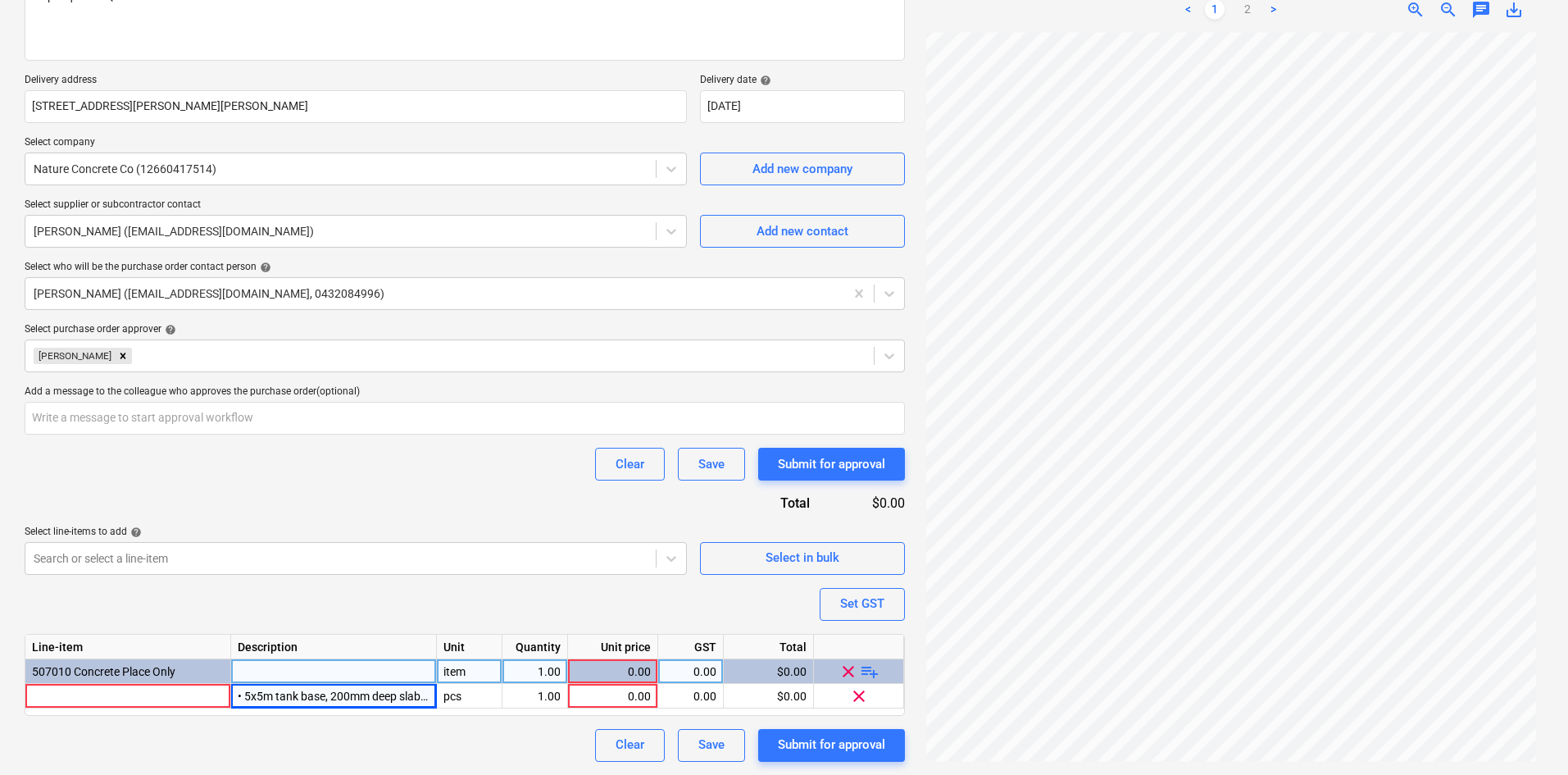
scroll to position [137, 0]
click at [874, 672] on span "playlist_add" at bounding box center [870, 671] width 20 height 20
type textarea "x"
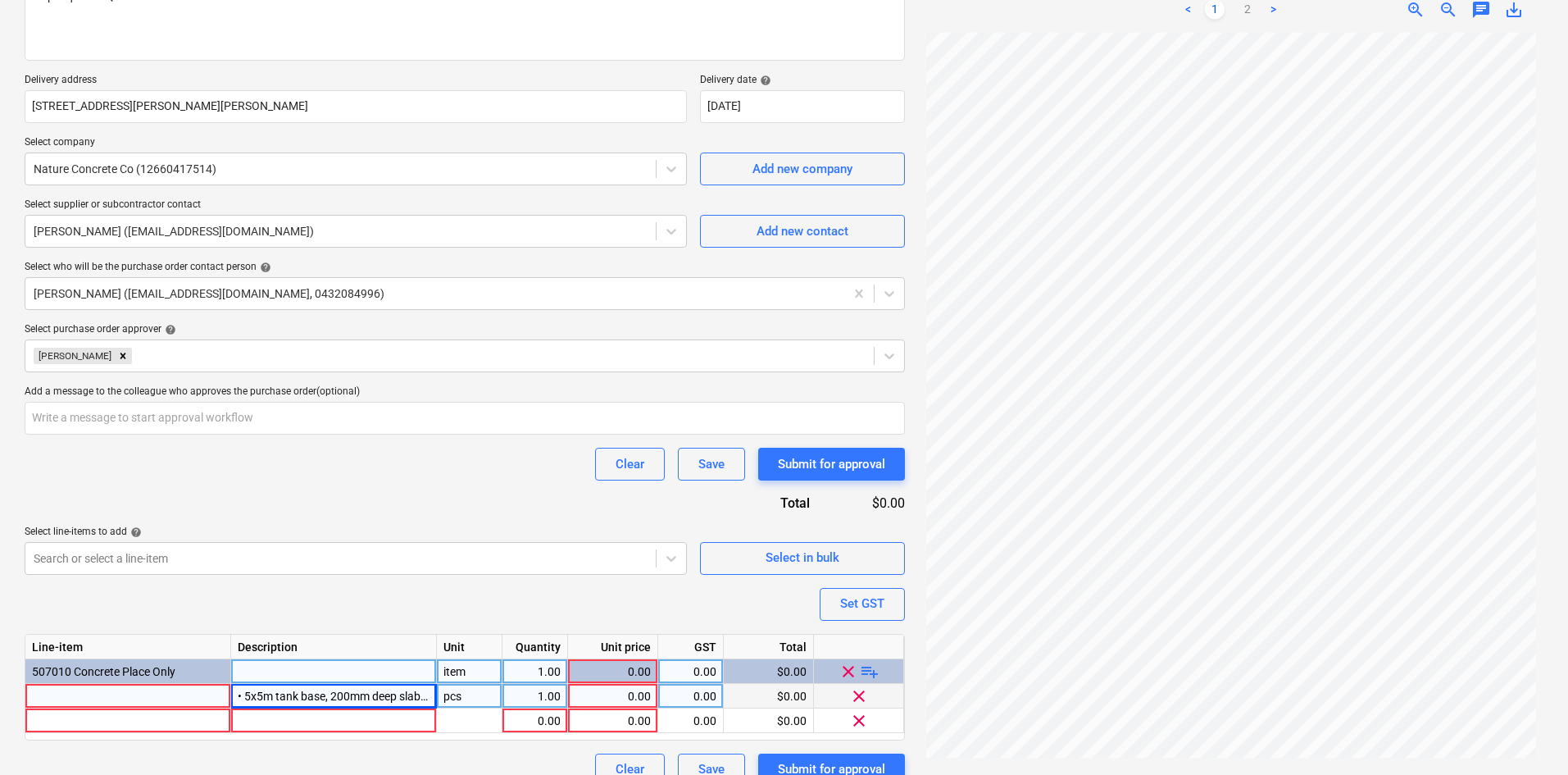
click at [138, 697] on div at bounding box center [128, 696] width 205 height 25
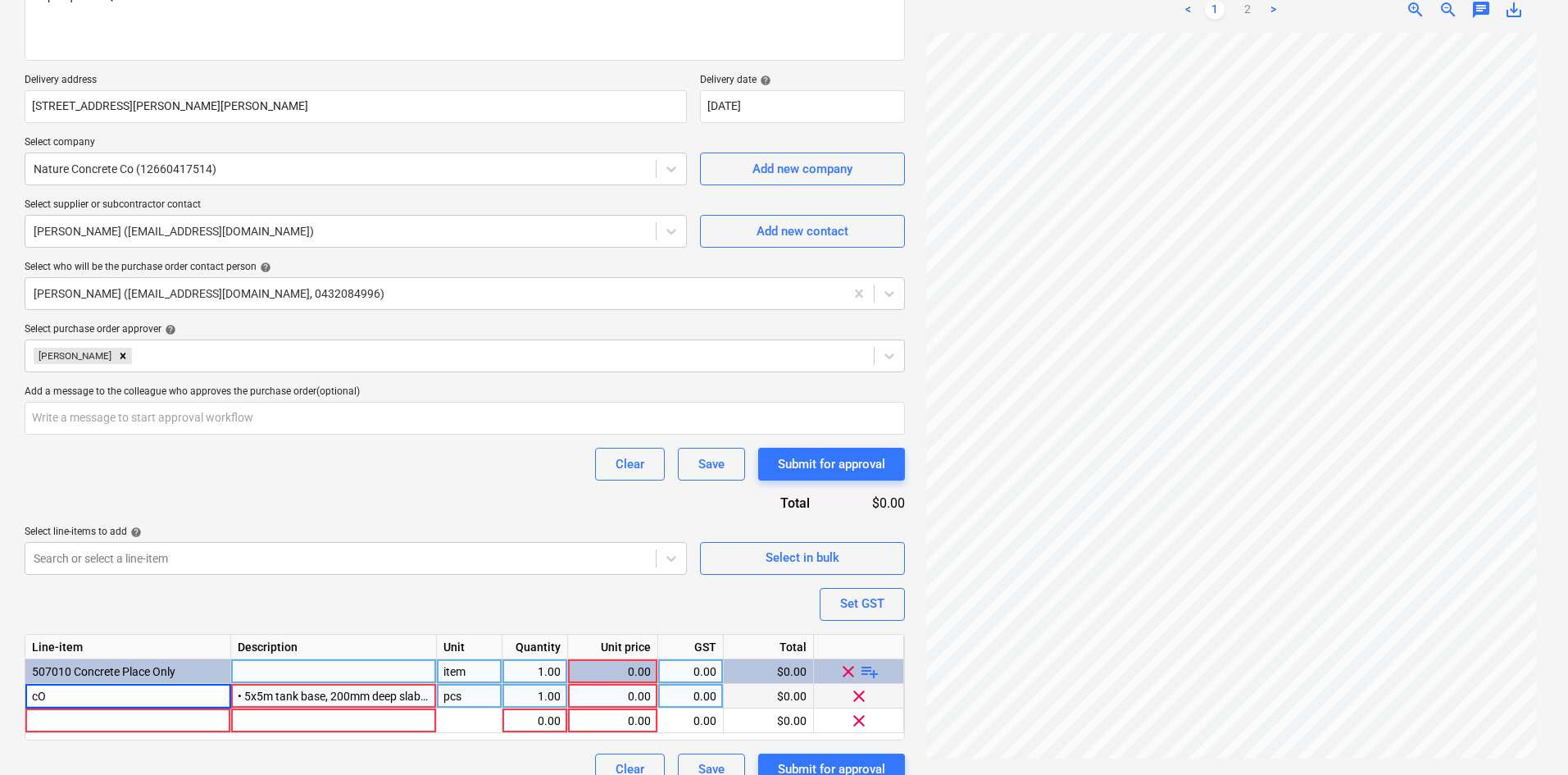
type input "c"
type input "Concrete place works"
type textarea "x"
click at [158, 724] on div at bounding box center [128, 721] width 205 height 25
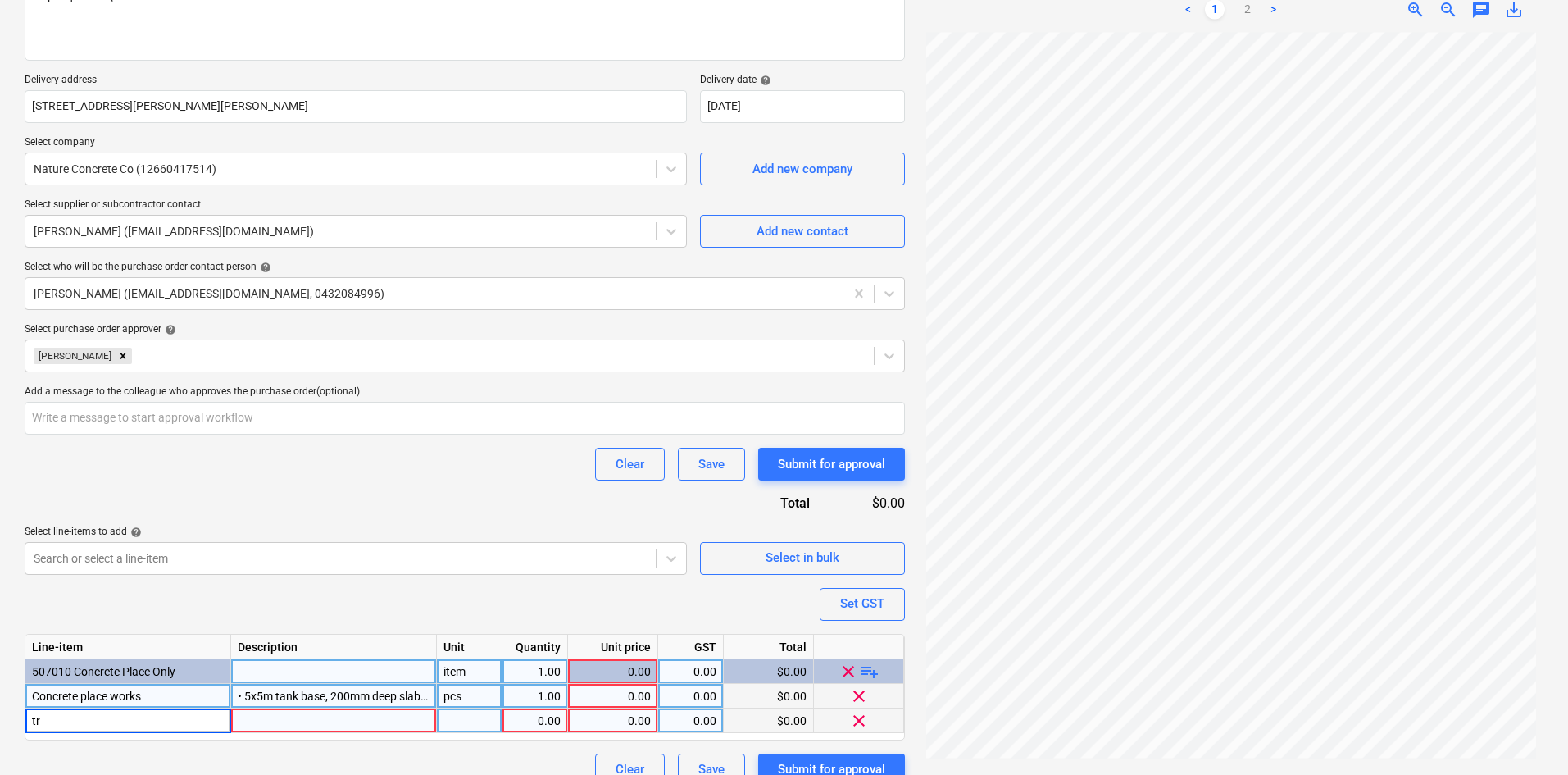
type input "t"
type input "Travel"
type textarea "x"
click at [475, 669] on div "item" at bounding box center [470, 672] width 66 height 25
click at [501, 697] on div "pcs" at bounding box center [470, 696] width 66 height 25
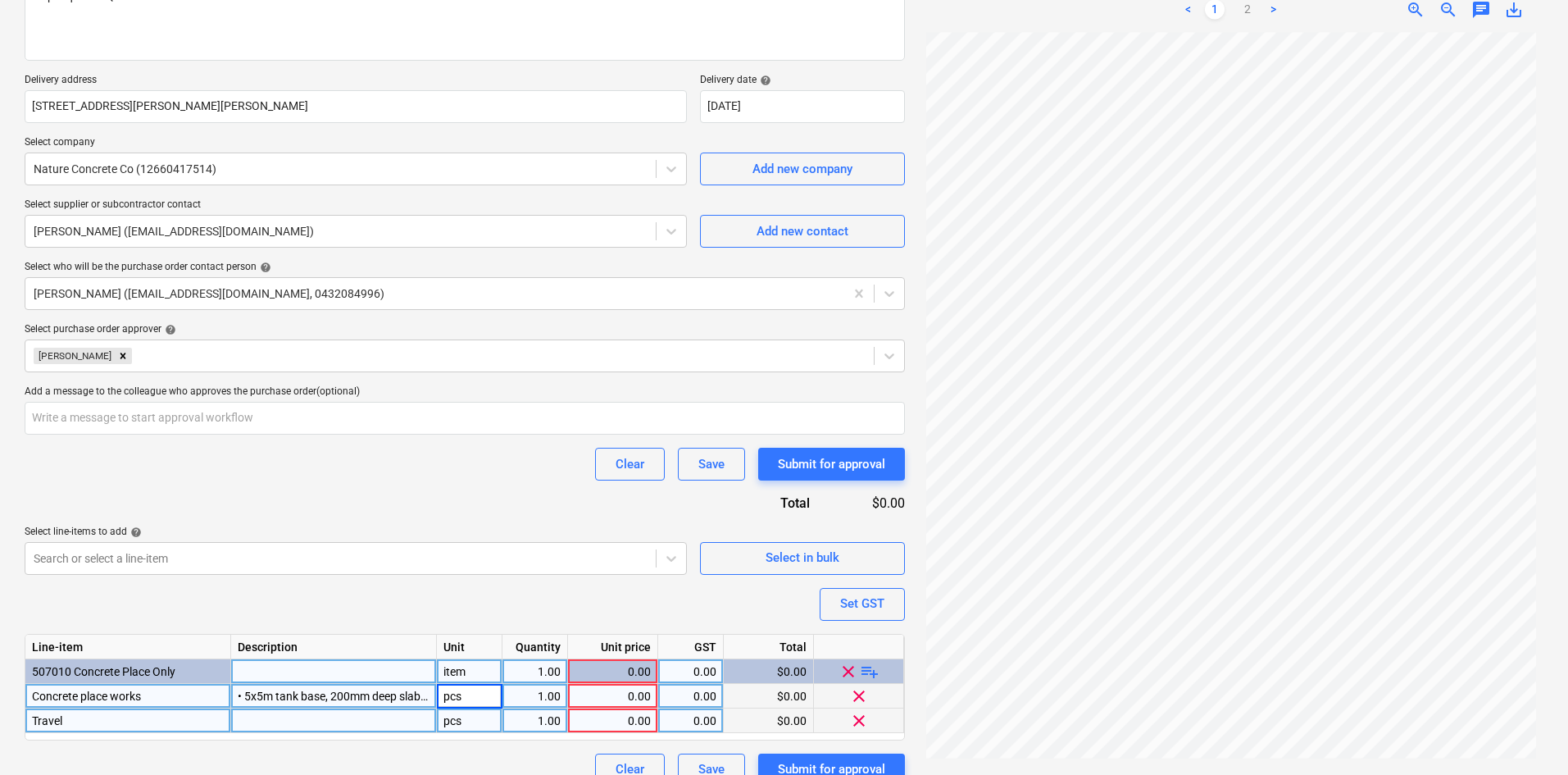
type input "item"
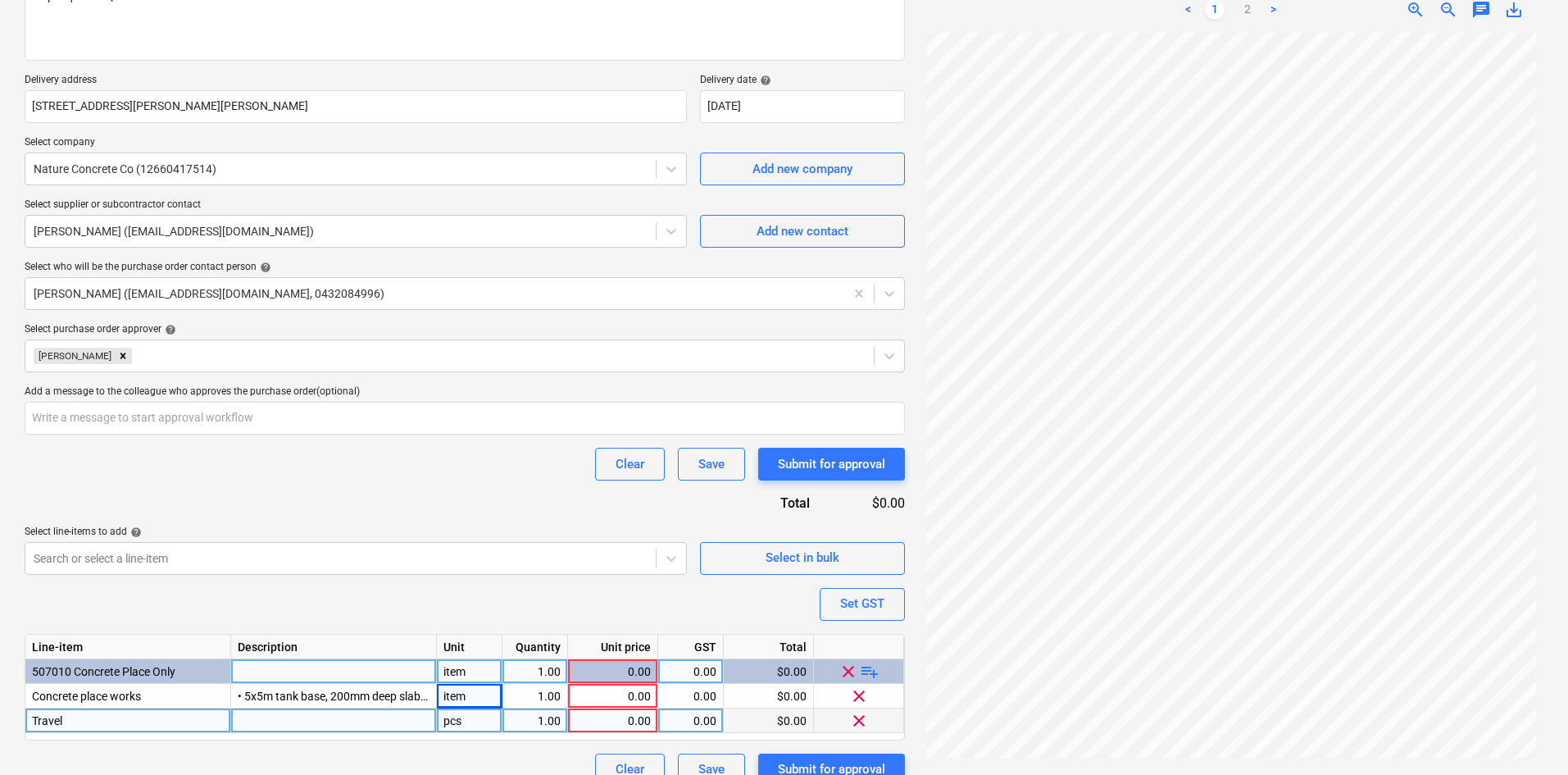
click at [480, 719] on div "pcs" at bounding box center [470, 721] width 66 height 25
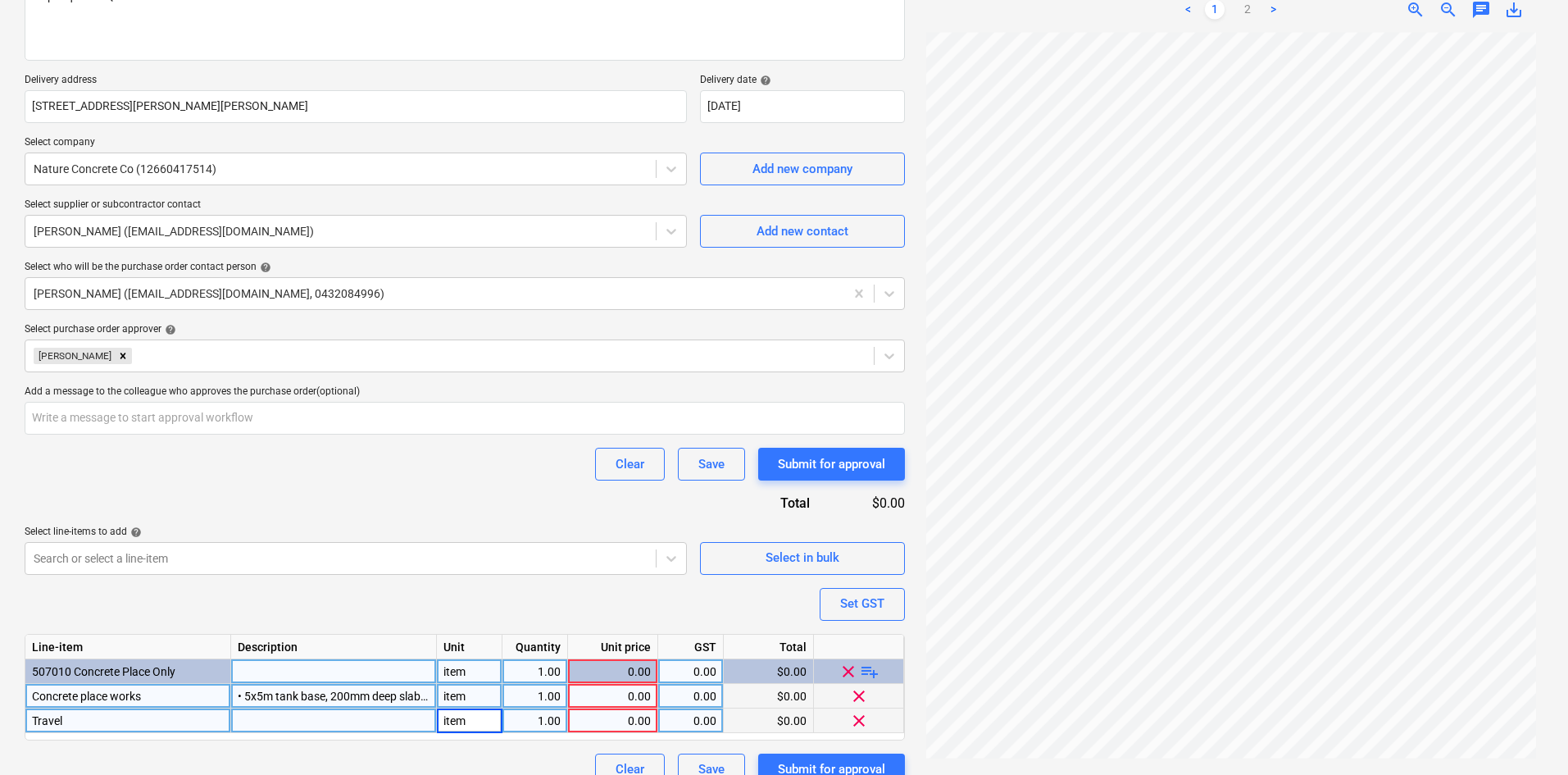
type textarea "x"
click at [625, 697] on div "0.00" at bounding box center [613, 696] width 77 height 25
type input "5700"
type textarea "x"
click at [614, 719] on div "0.00" at bounding box center [613, 721] width 77 height 25
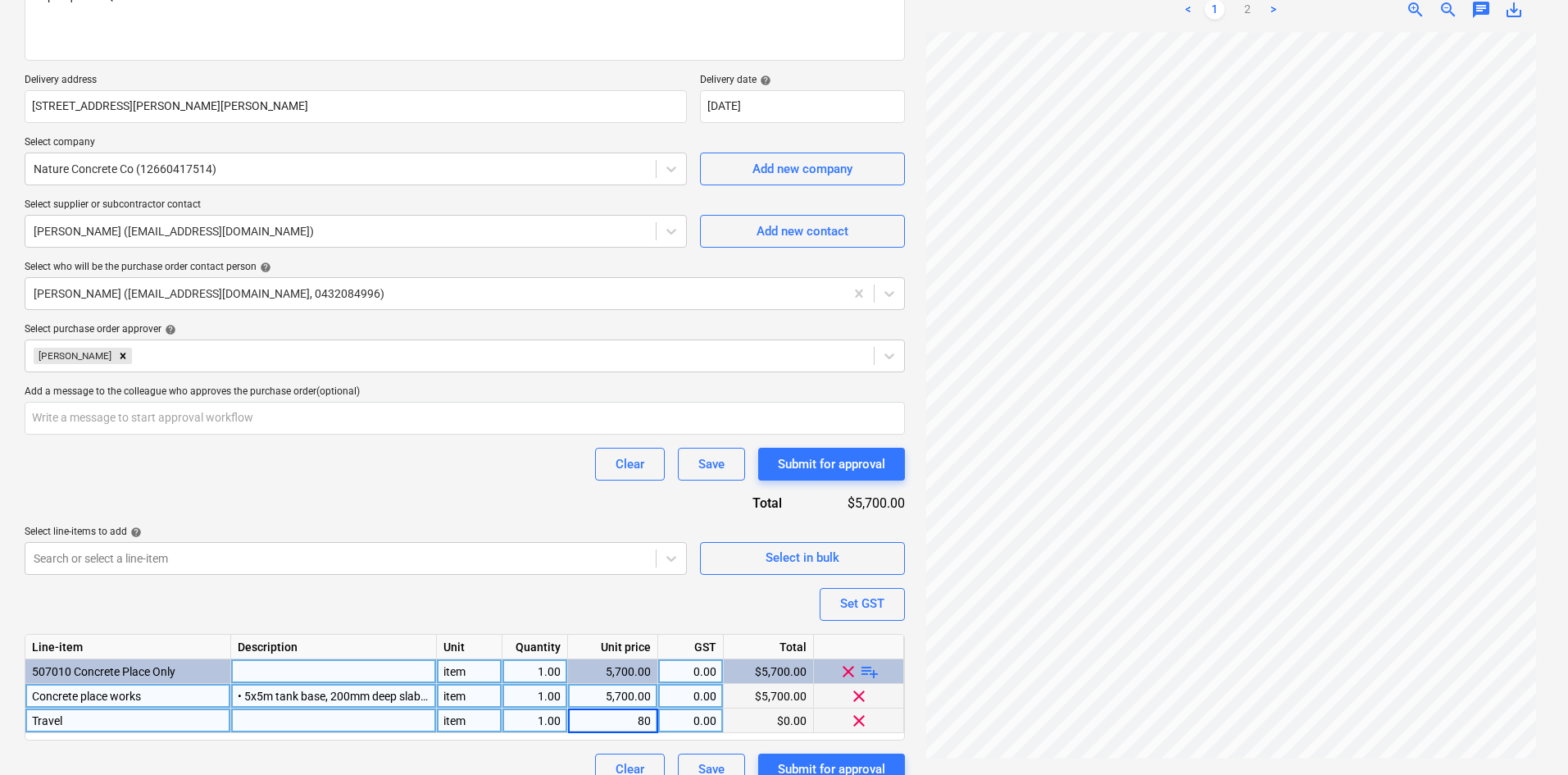
type input "800"
type textarea "x"
click at [842, 609] on div "Set GST" at bounding box center [862, 604] width 44 height 22
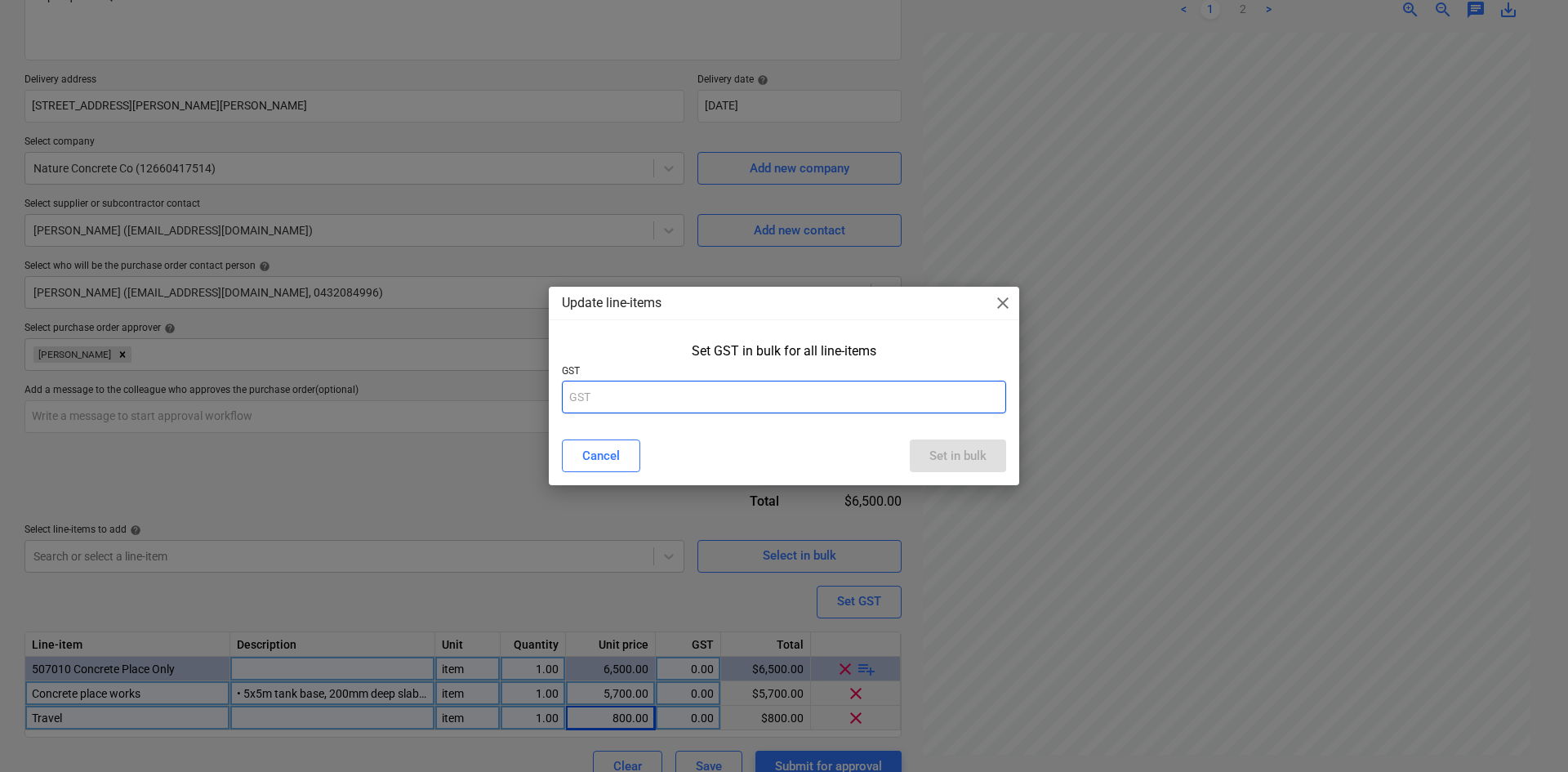
click at [709, 390] on input "text" at bounding box center [784, 397] width 445 height 32
type input "10"
click at [938, 444] on button "Set in bulk" at bounding box center [958, 456] width 96 height 32
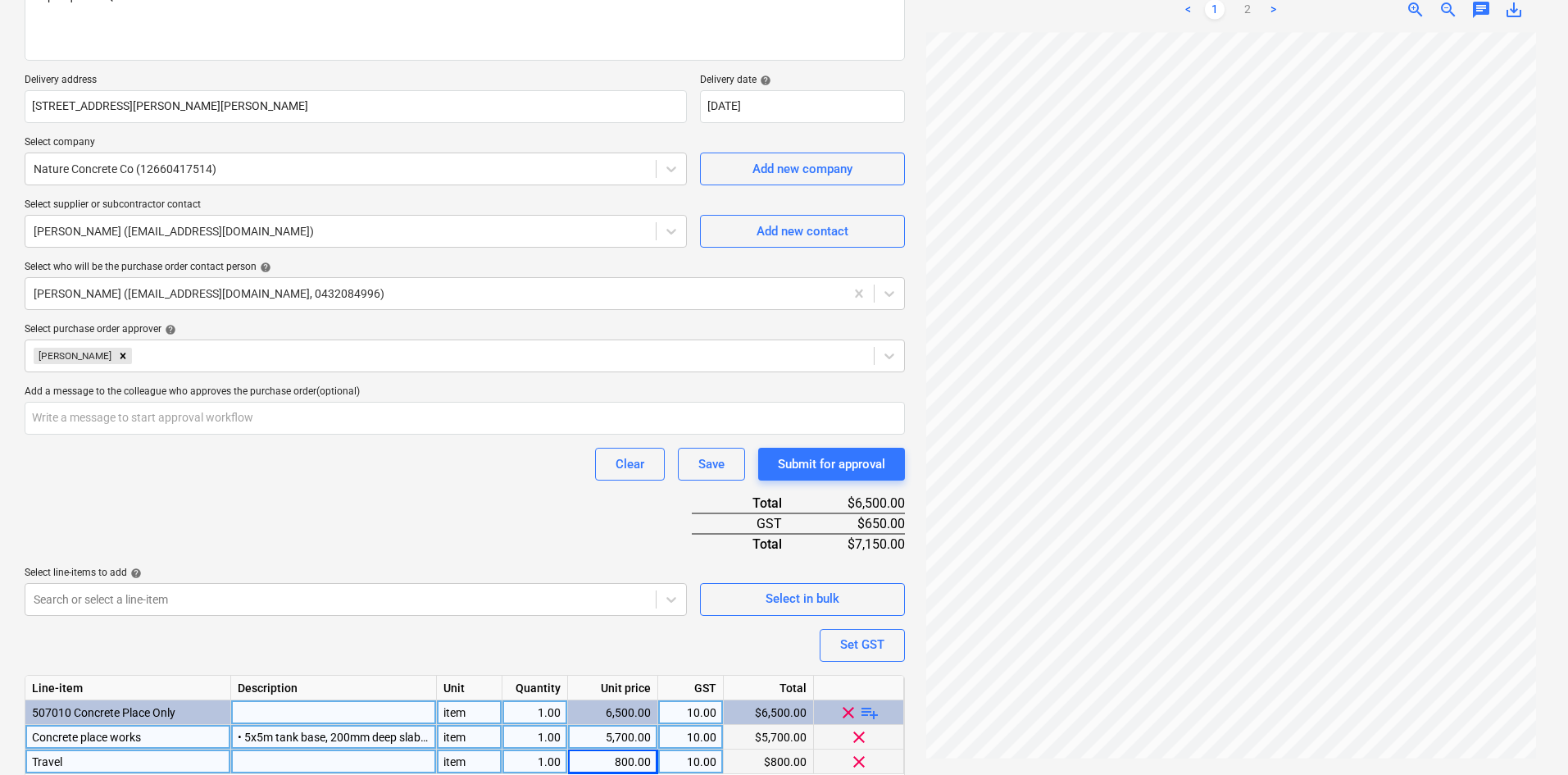
click at [482, 478] on div "Clear Save Submit for approval" at bounding box center [465, 463] width 881 height 32
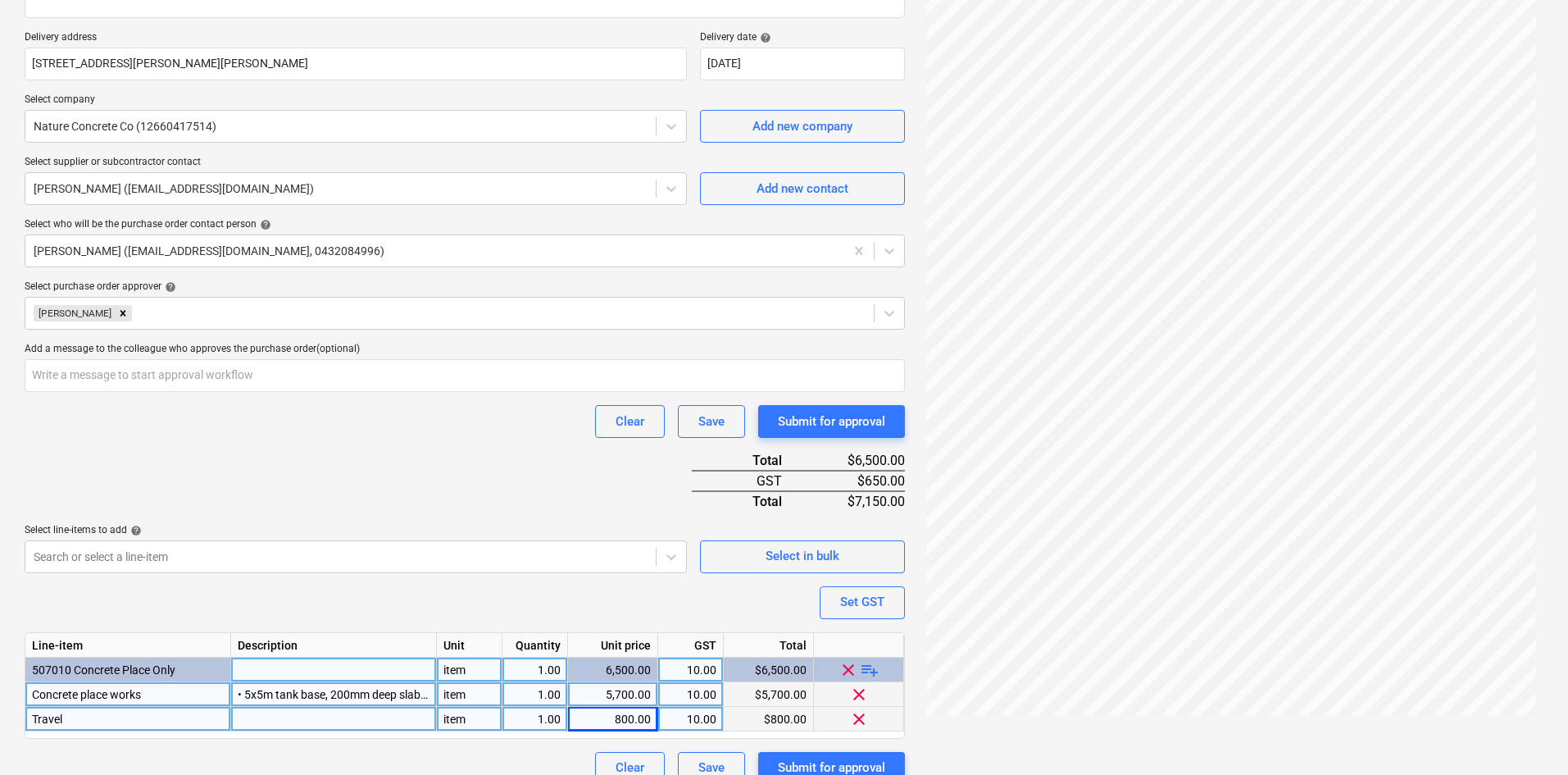
scroll to position [315, 0]
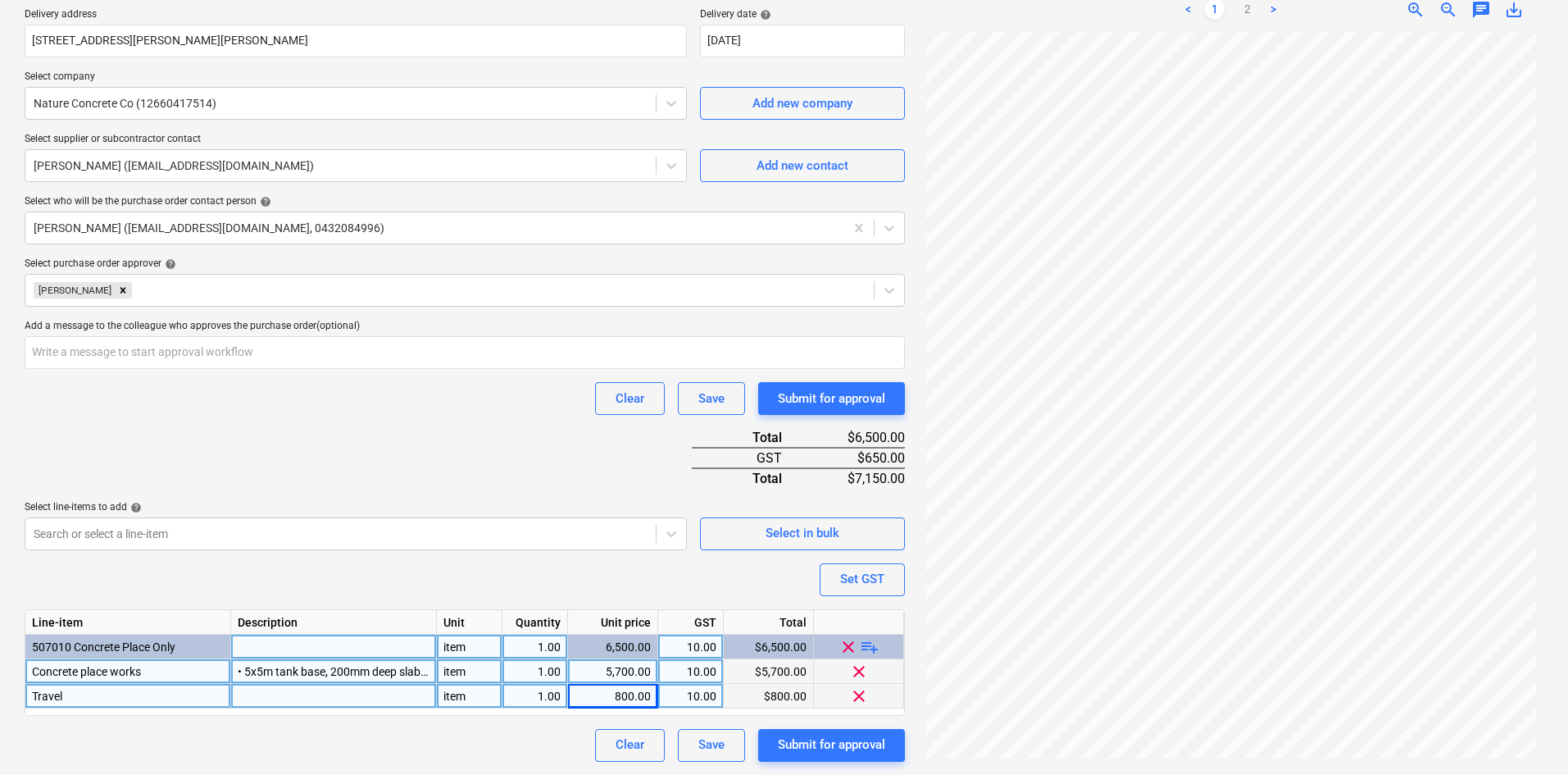
click at [284, 660] on div "• 5x5m tank base, 200mm deep slab • 10 footings for shade structure • Hold down…" at bounding box center [333, 672] width 205 height 25
click at [307, 679] on div "• 5x5m tank base, 200mm deep slab • 10 footings for shade structure • Hold down…" at bounding box center [333, 672] width 205 height 25
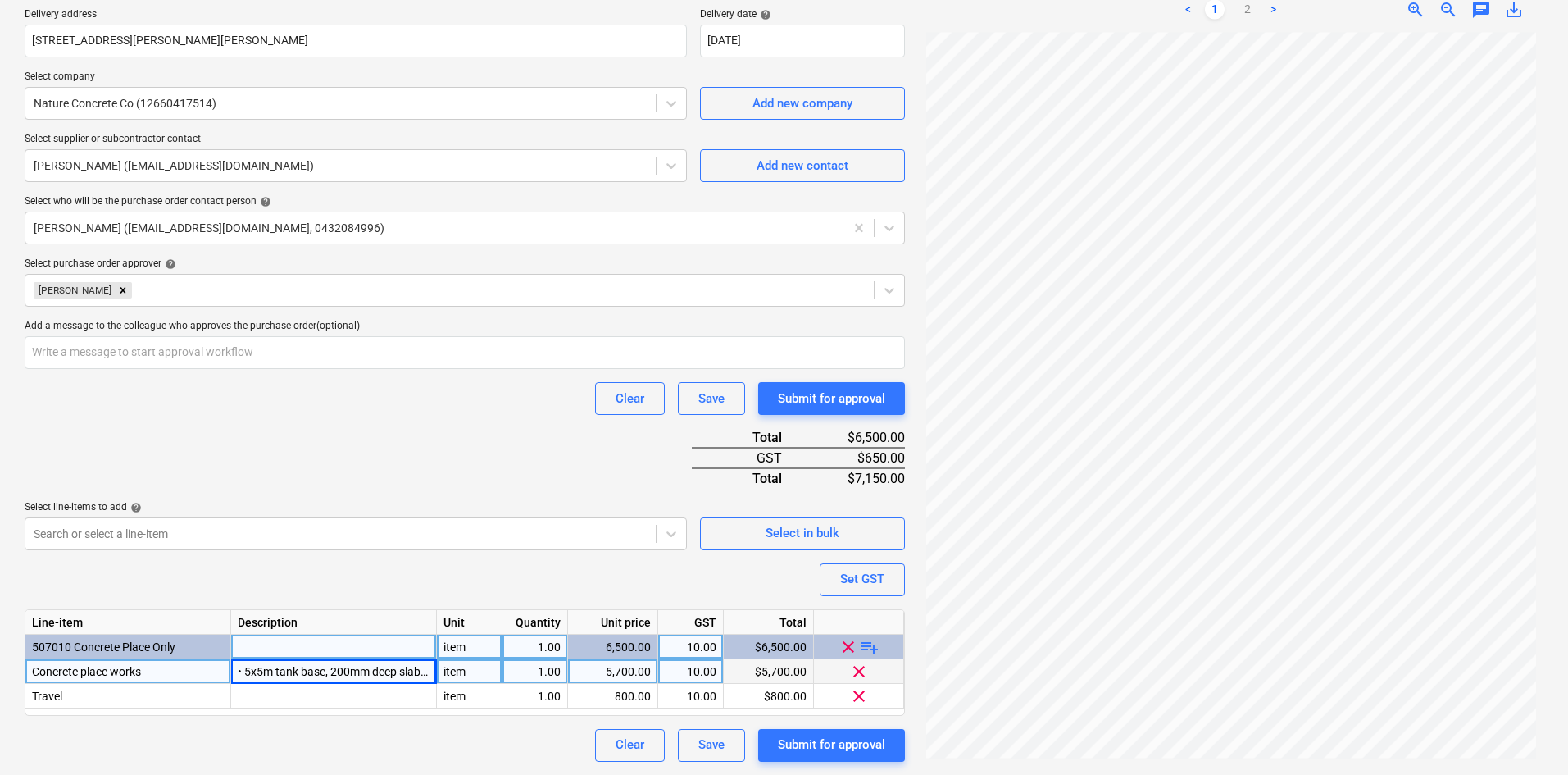
click at [383, 580] on div "Purchase order name help Purchase order Purchase order reference number help 00…" at bounding box center [465, 291] width 881 height 942
click at [624, 590] on div "Purchase order name help Purchase order Purchase order reference number help 00…" at bounding box center [465, 291] width 881 height 942
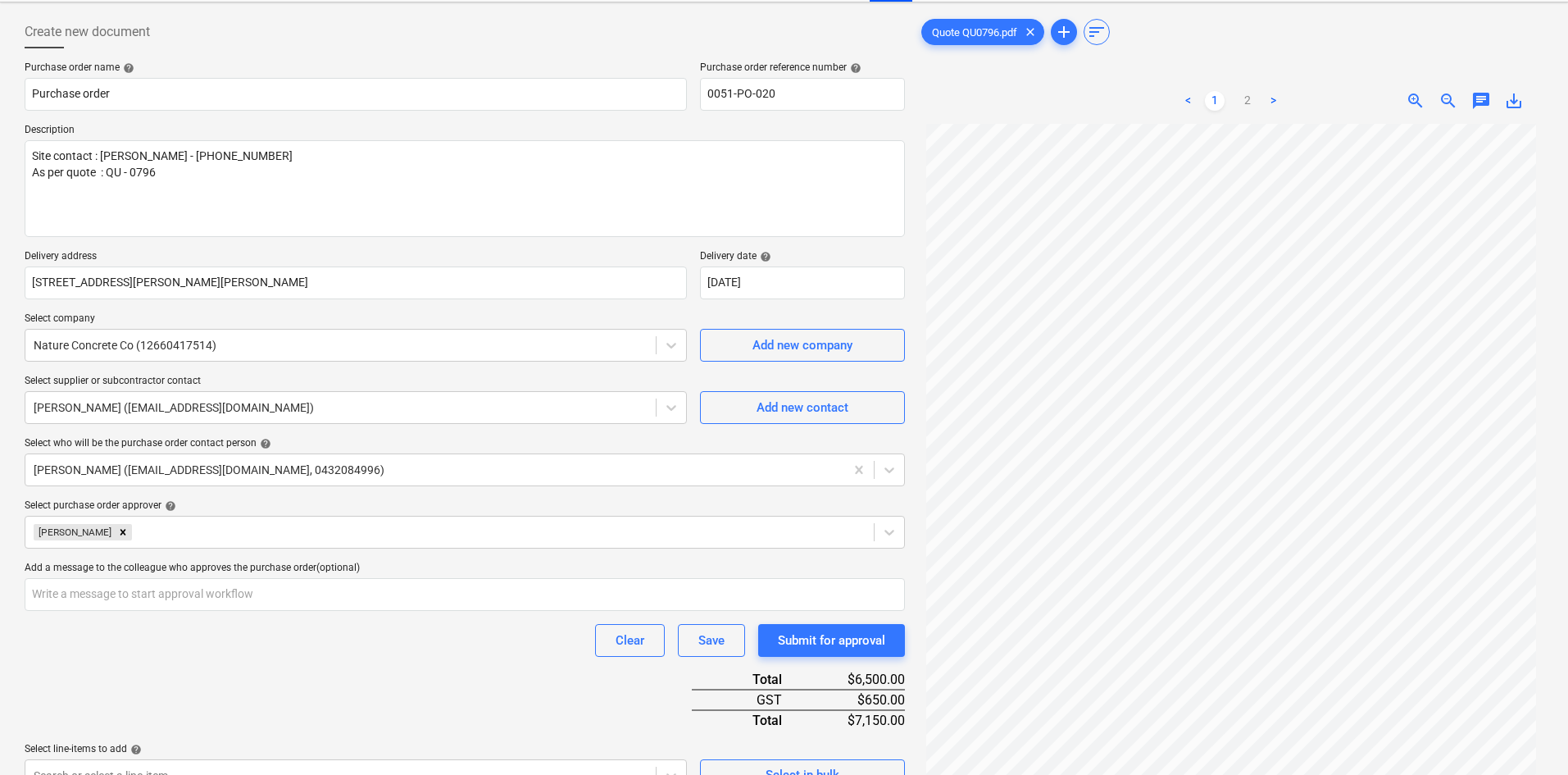
scroll to position [315, 0]
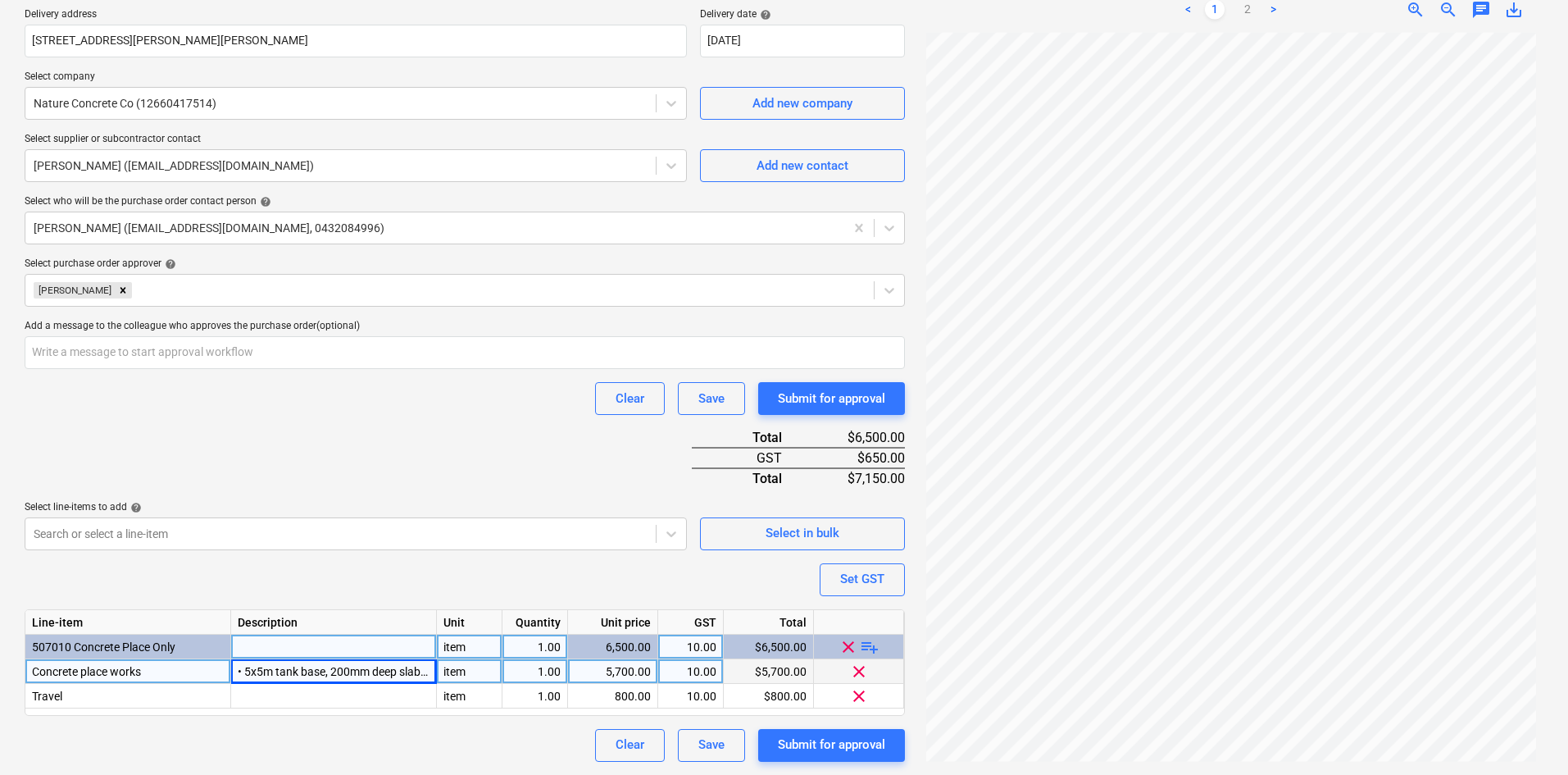
click at [333, 669] on div "• 5x5m tank base, 200mm deep slab • 10 footings for shade structure • Hold down…" at bounding box center [333, 672] width 205 height 25
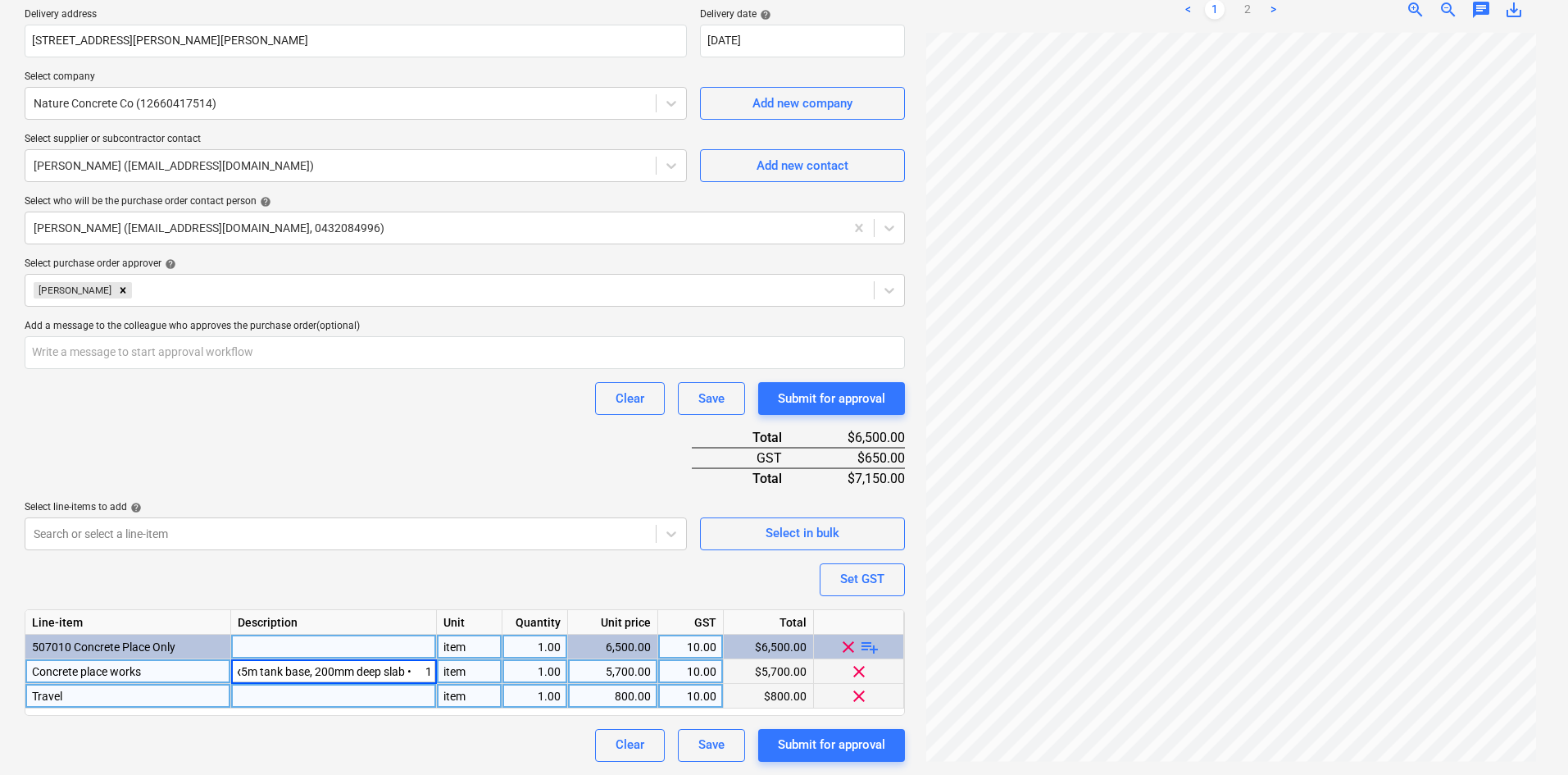
scroll to position [0, 0]
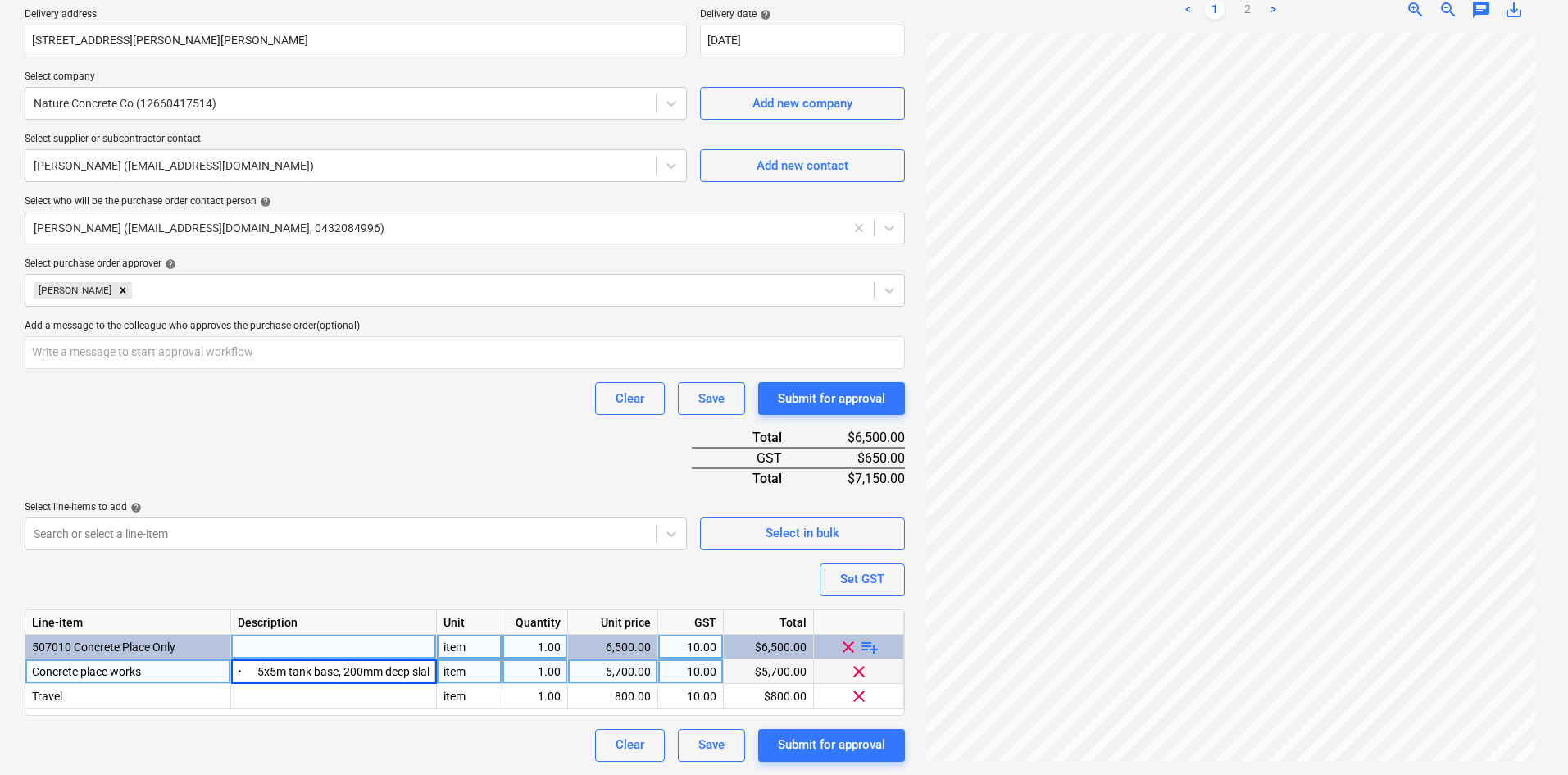
click at [436, 462] on div "Purchase order name help Purchase order Purchase order reference number help 00…" at bounding box center [465, 291] width 881 height 942
click at [1245, 12] on link "2" at bounding box center [1248, 10] width 20 height 20
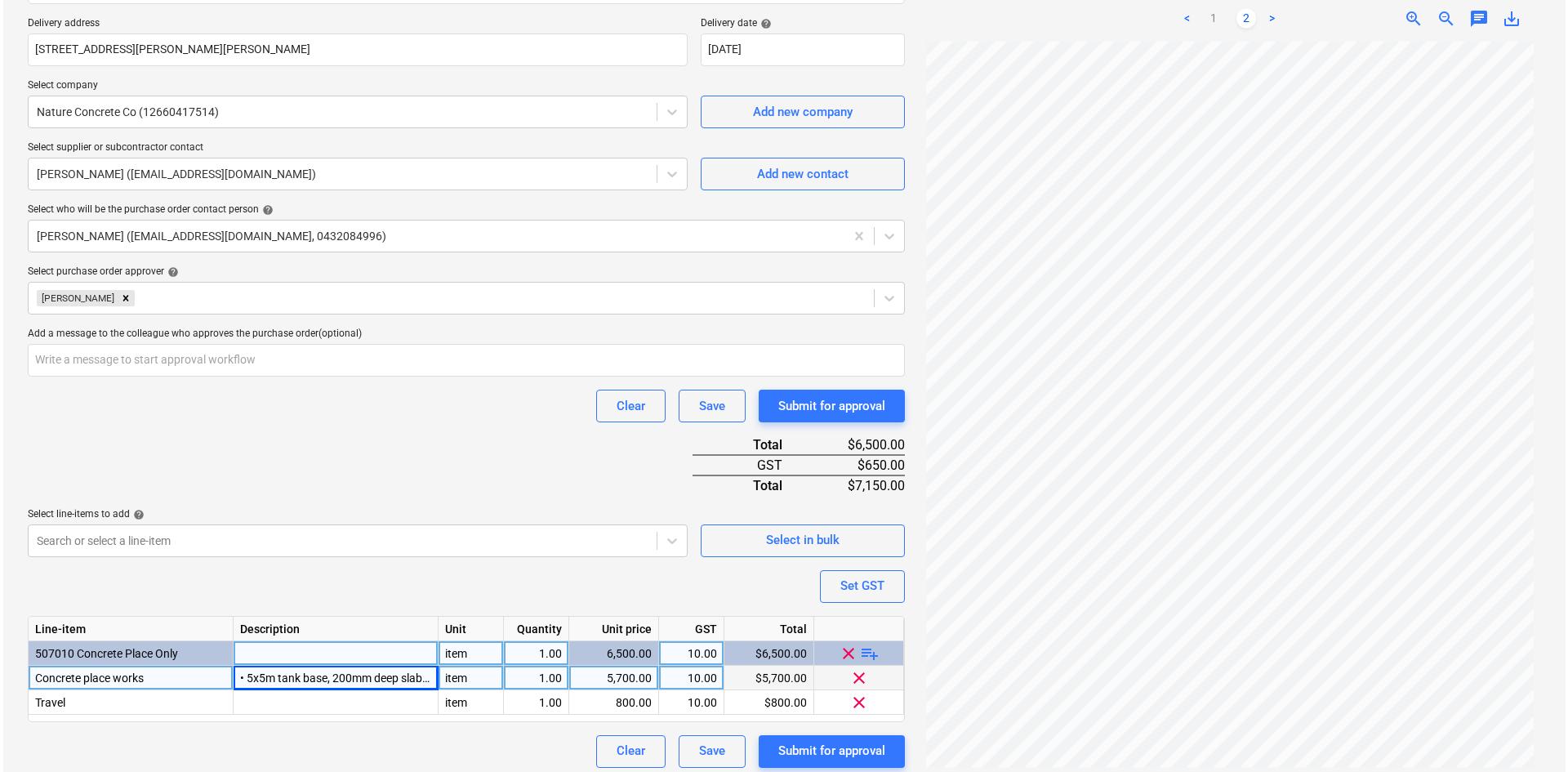
scroll to position [314, 0]
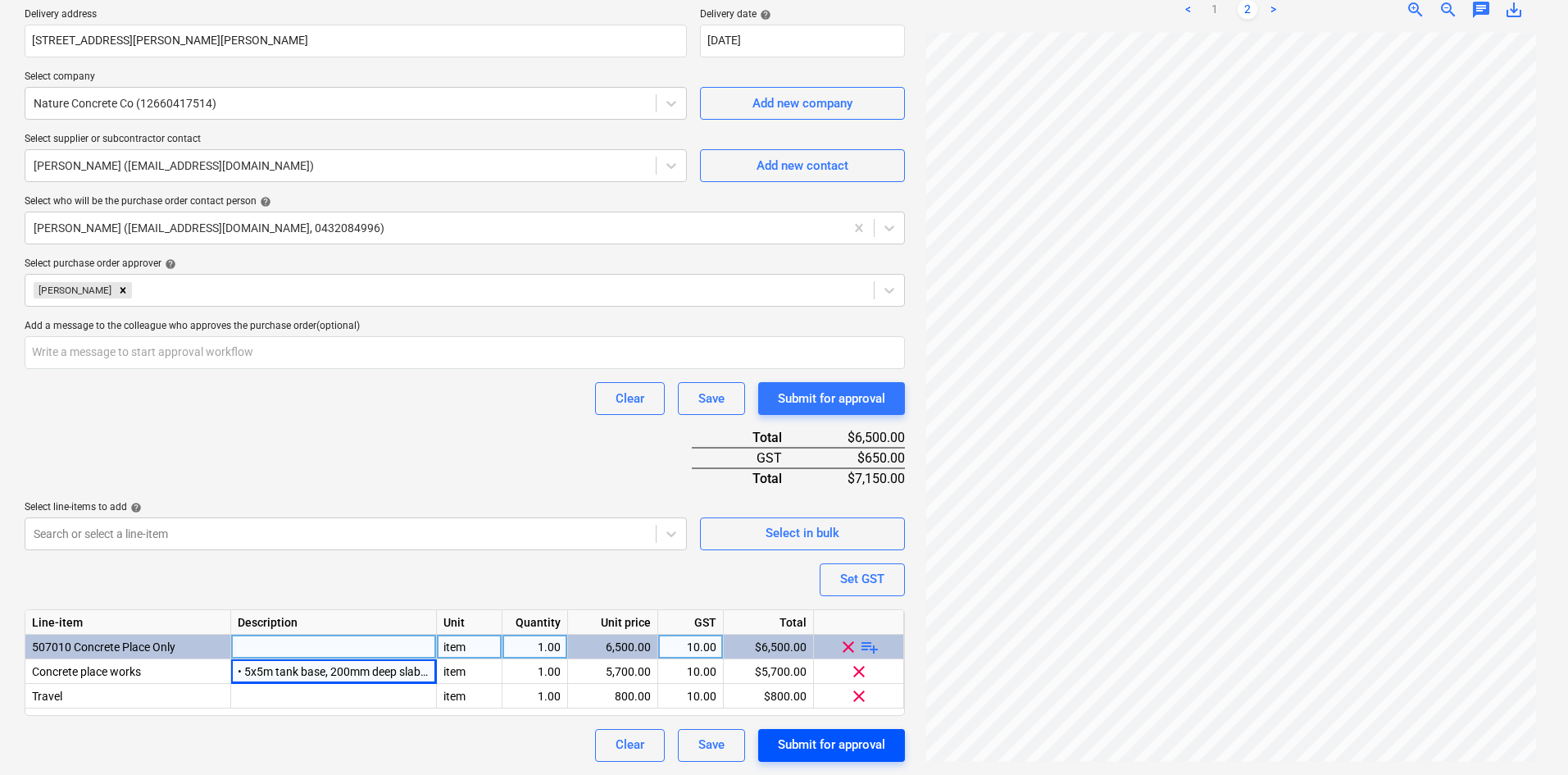
click at [812, 752] on div "Submit for approval" at bounding box center [831, 745] width 107 height 22
type textarea "x"
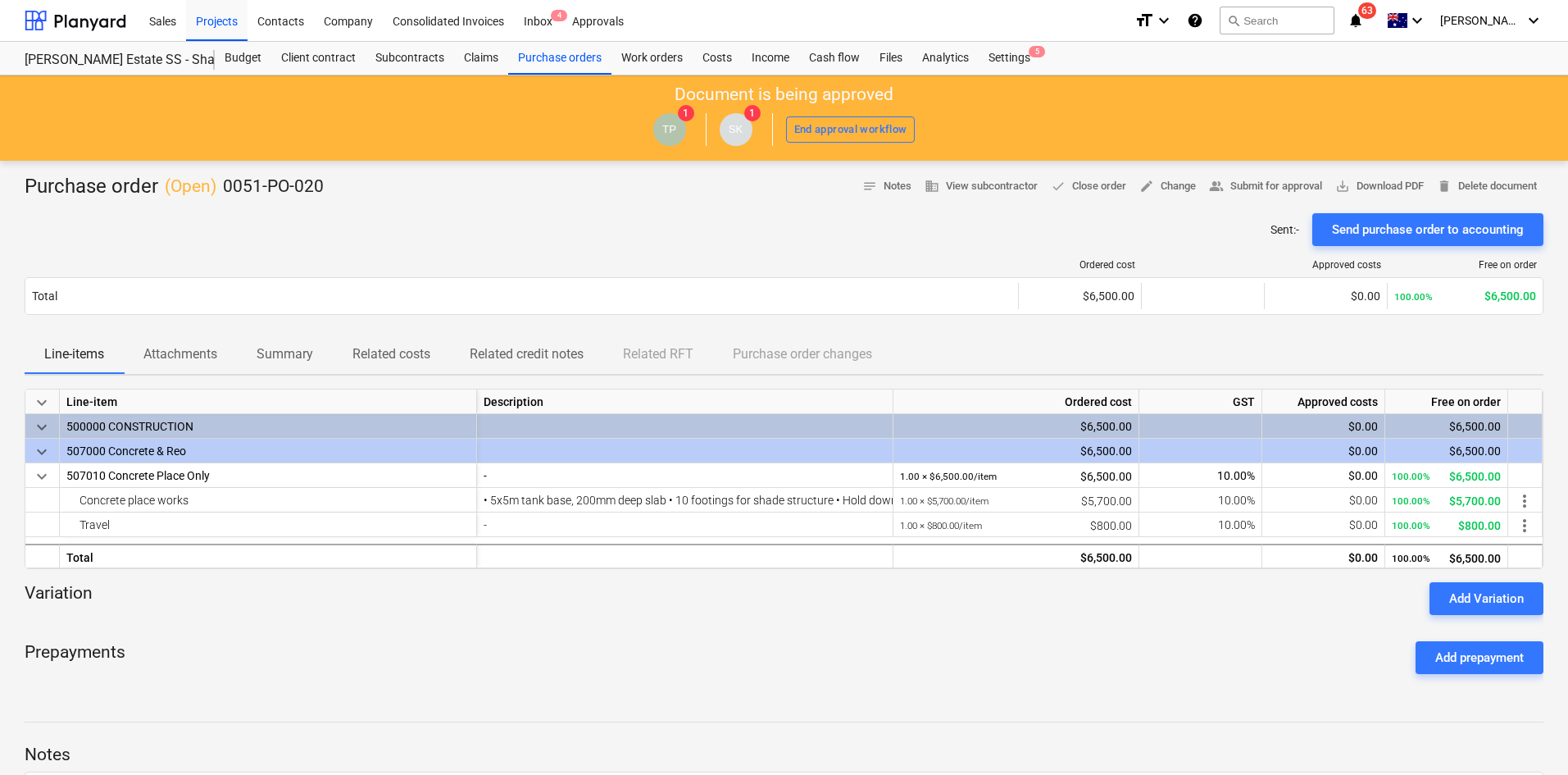
click at [264, 646] on div "Prepayments Add prepayment" at bounding box center [784, 658] width 1519 height 59
click at [269, 711] on div at bounding box center [784, 706] width 1519 height 13
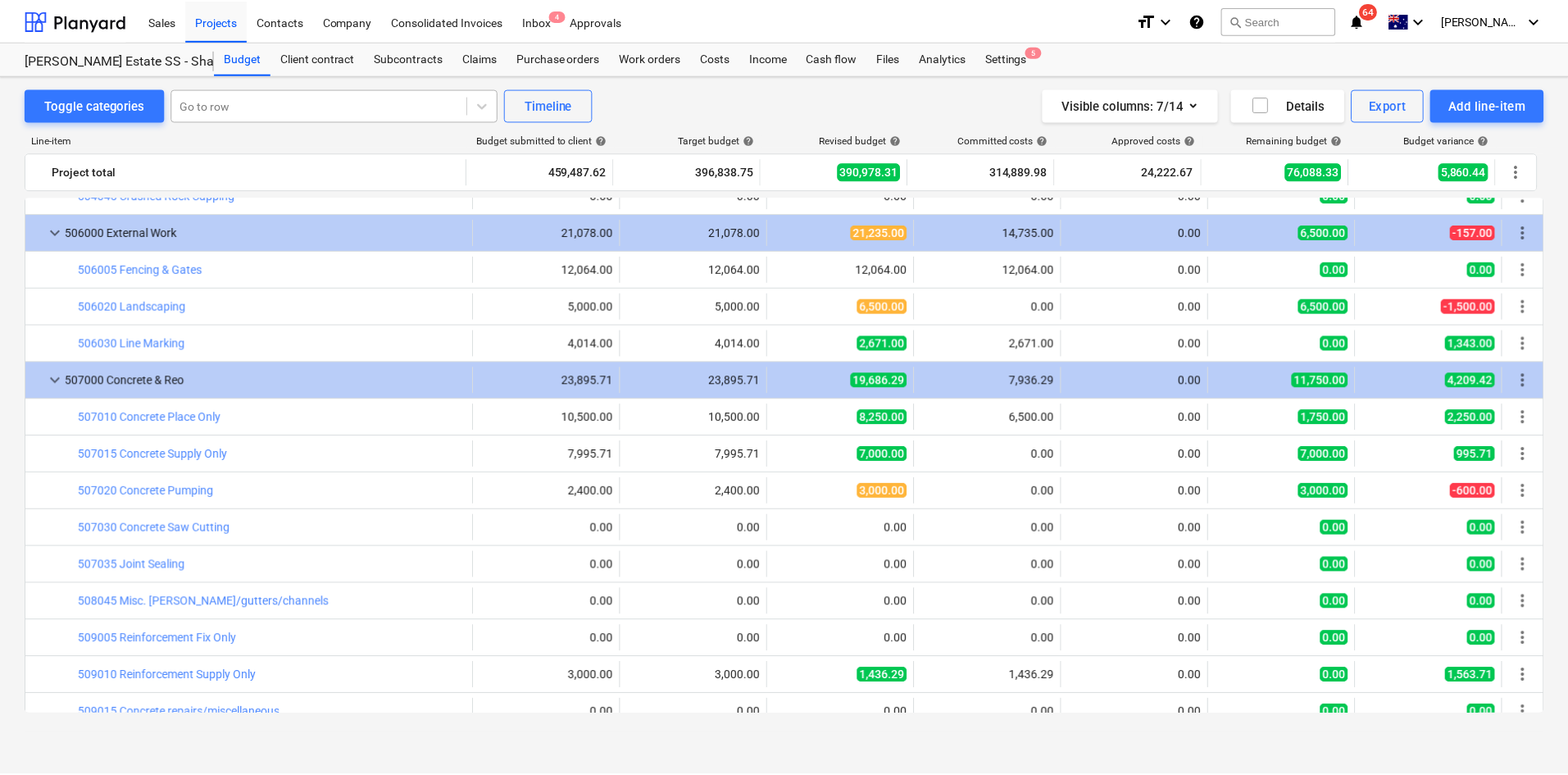
scroll to position [2268, 0]
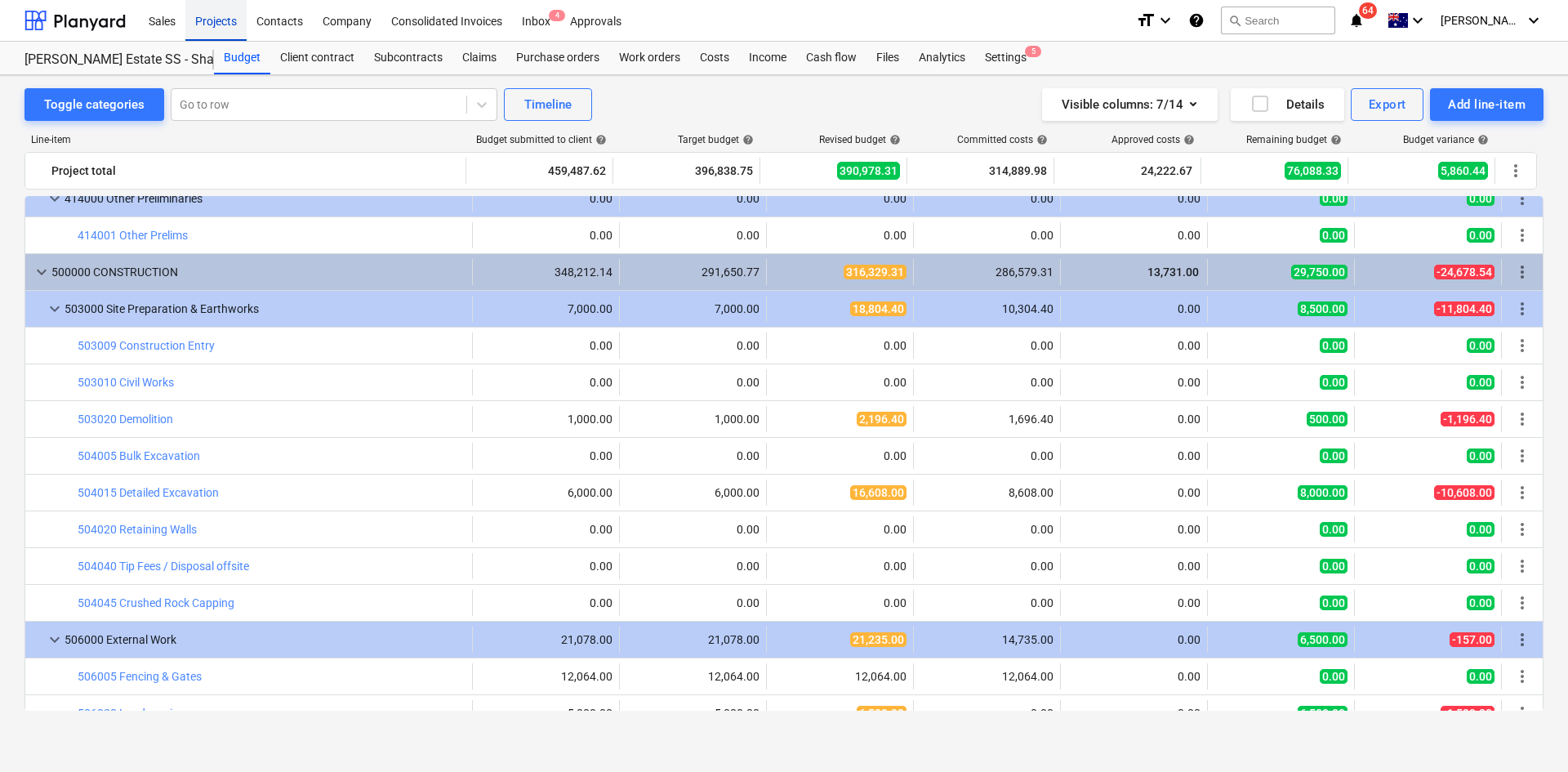
click at [221, 18] on div "Projects" at bounding box center [215, 20] width 62 height 42
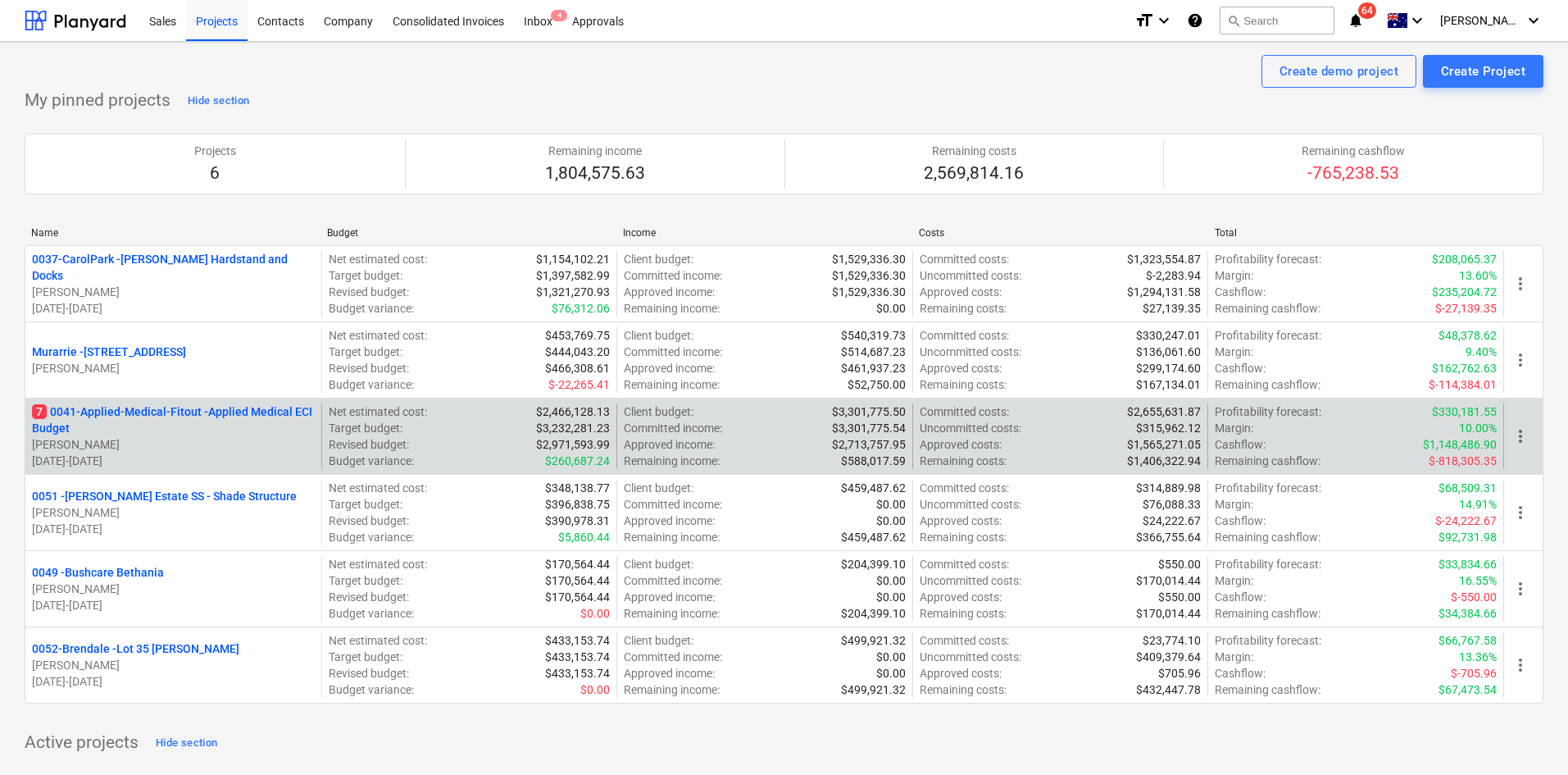
click at [212, 407] on p "7 0041-Applied-Medical-Fitout - Applied Medical ECI Budget" at bounding box center [174, 419] width 283 height 32
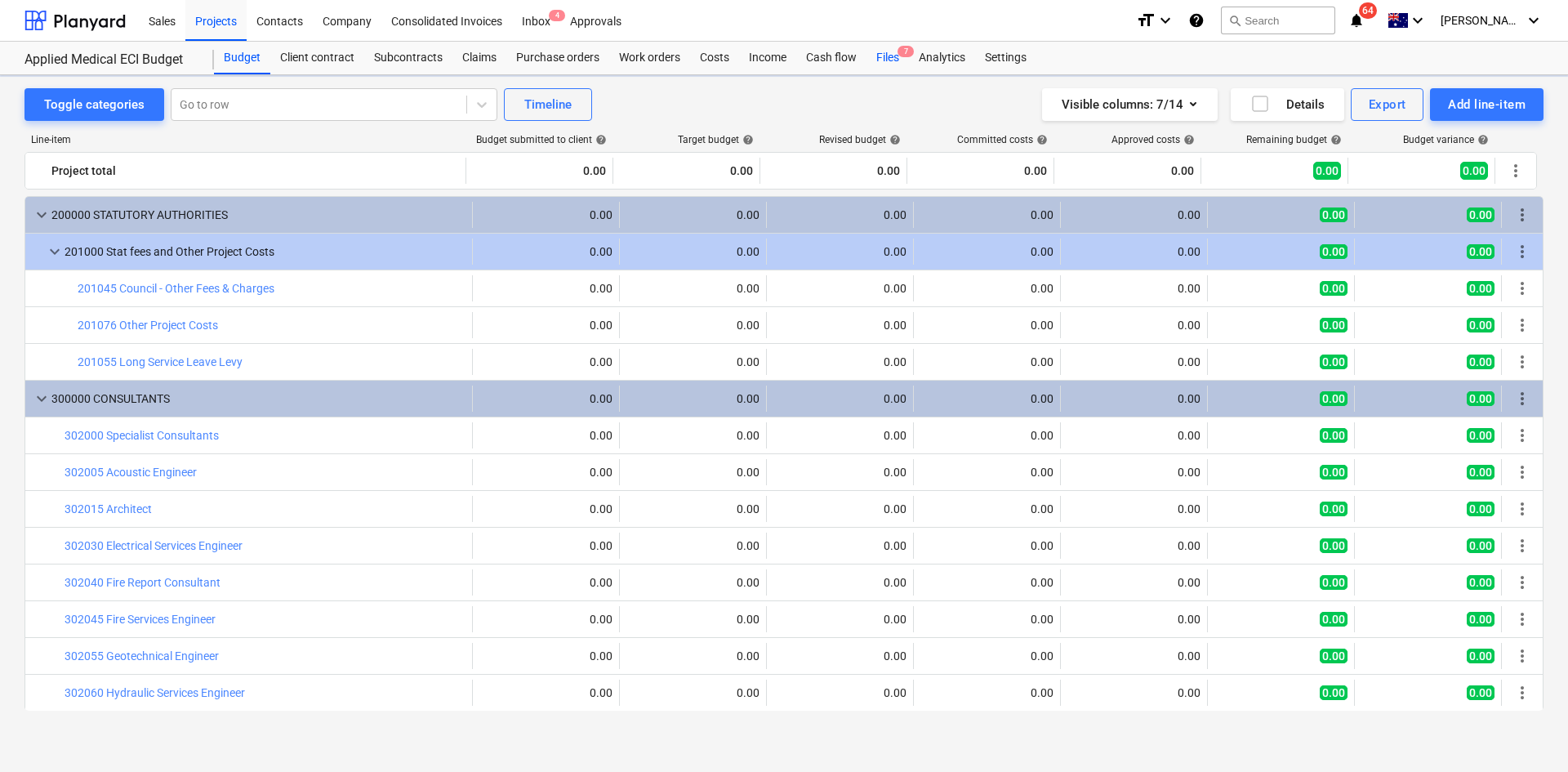
click at [901, 57] on div "Files 7" at bounding box center [887, 58] width 42 height 32
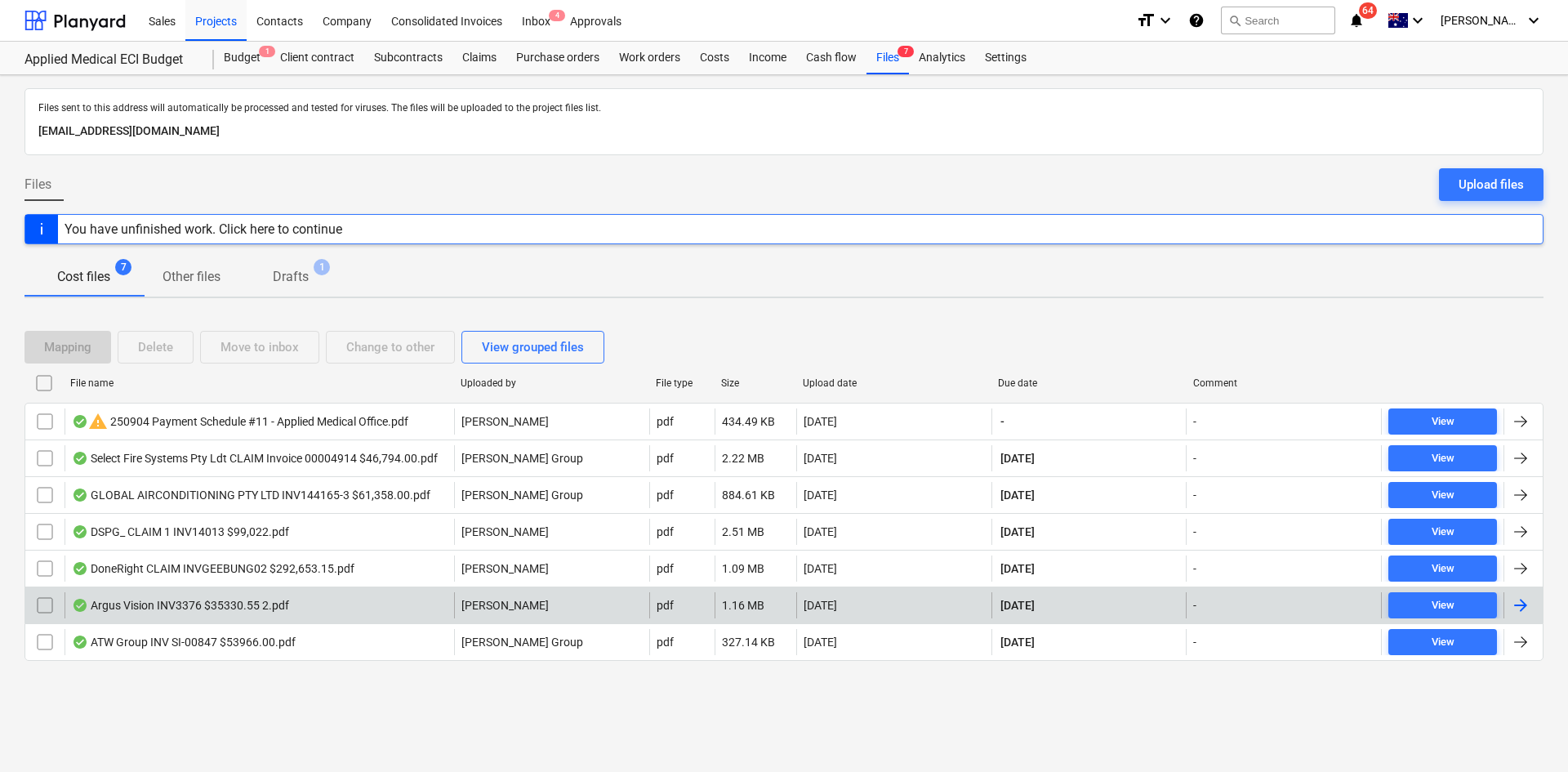
click at [331, 605] on div "Argus Vision INV3376 $35330.55 2.pdf" at bounding box center [260, 605] width 390 height 26
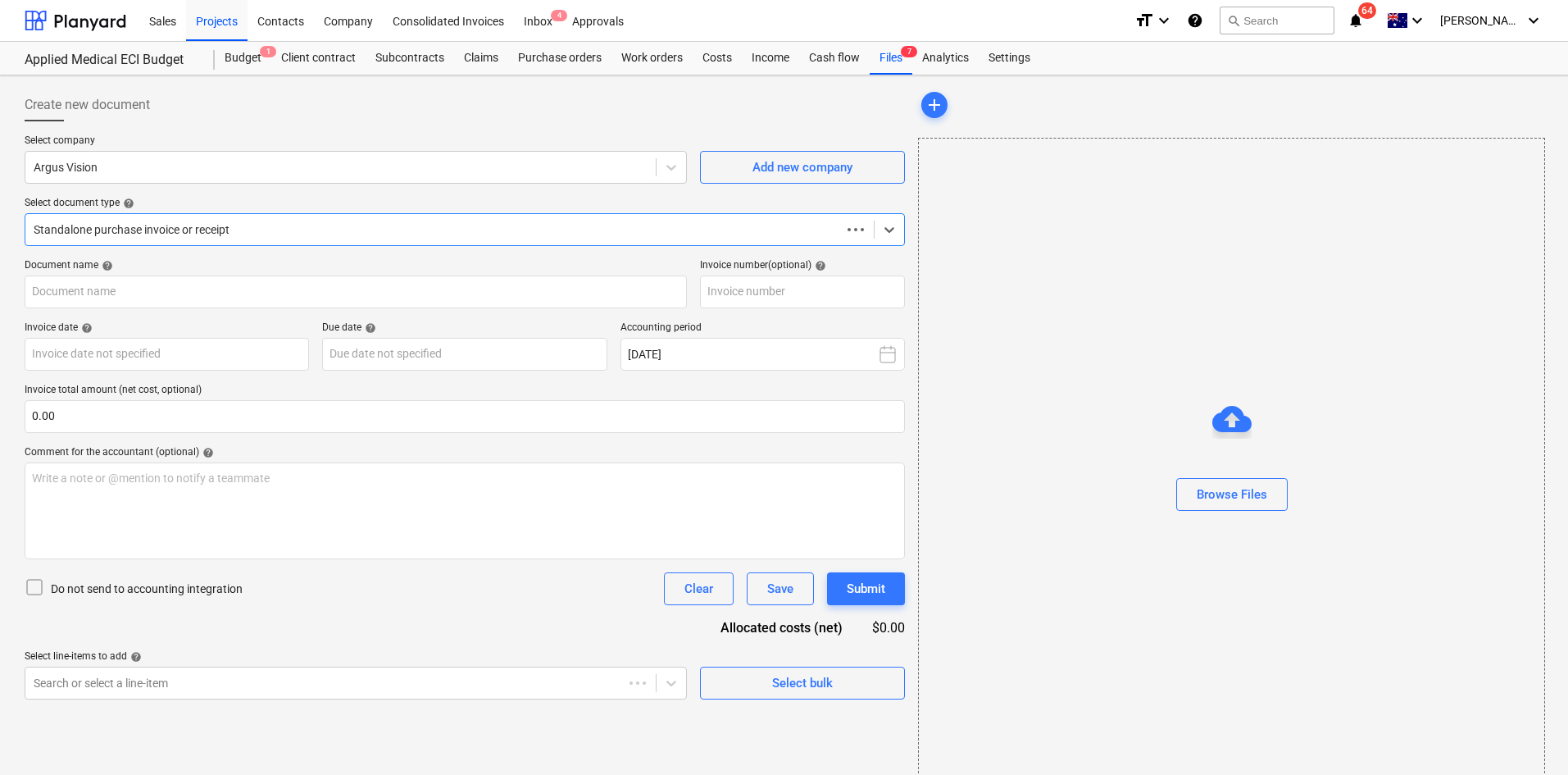
type input "00003376"
type input "[DATE]"
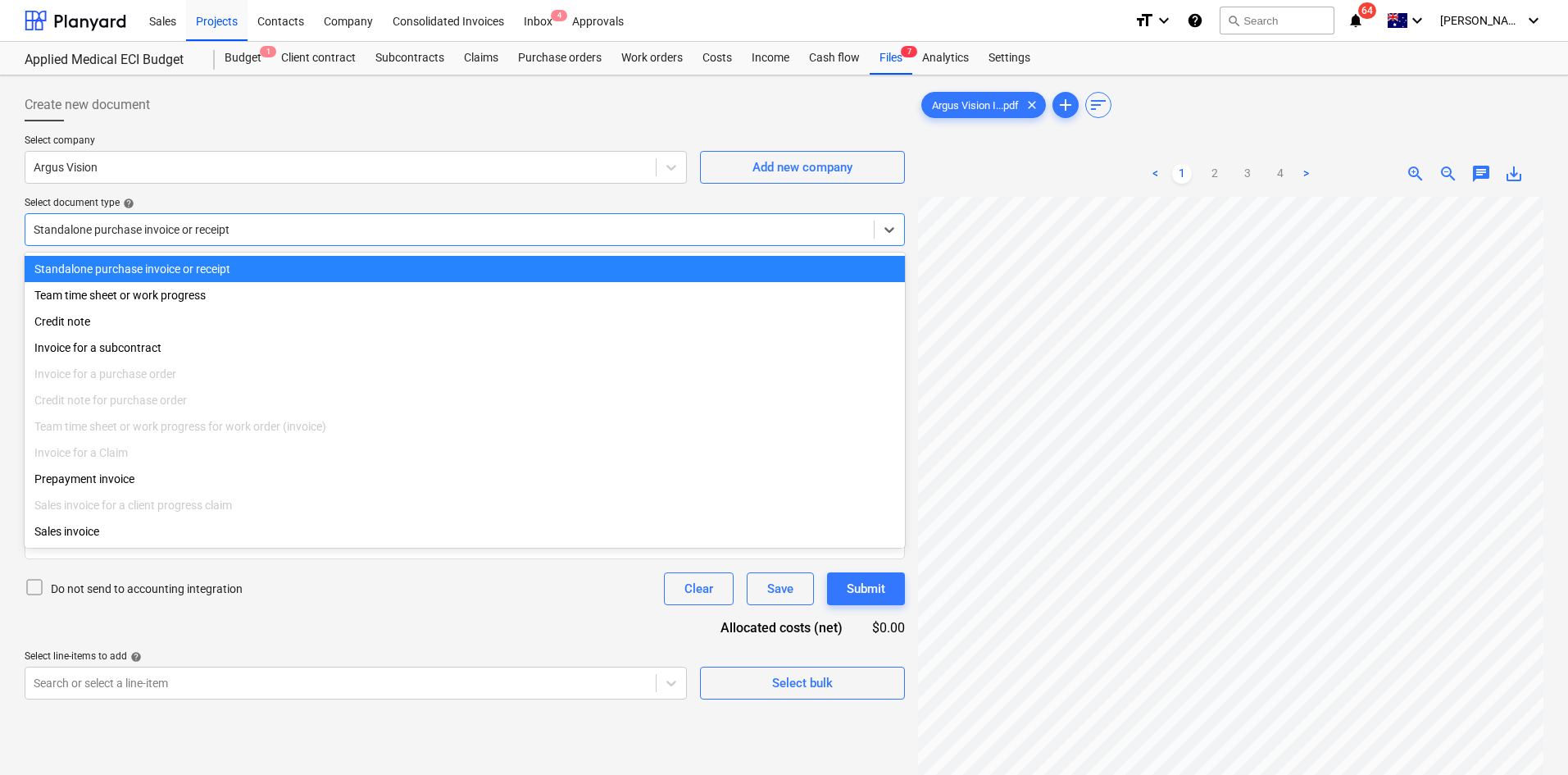
click at [430, 233] on div at bounding box center [449, 229] width 832 height 17
click at [442, 235] on div at bounding box center [449, 229] width 832 height 17
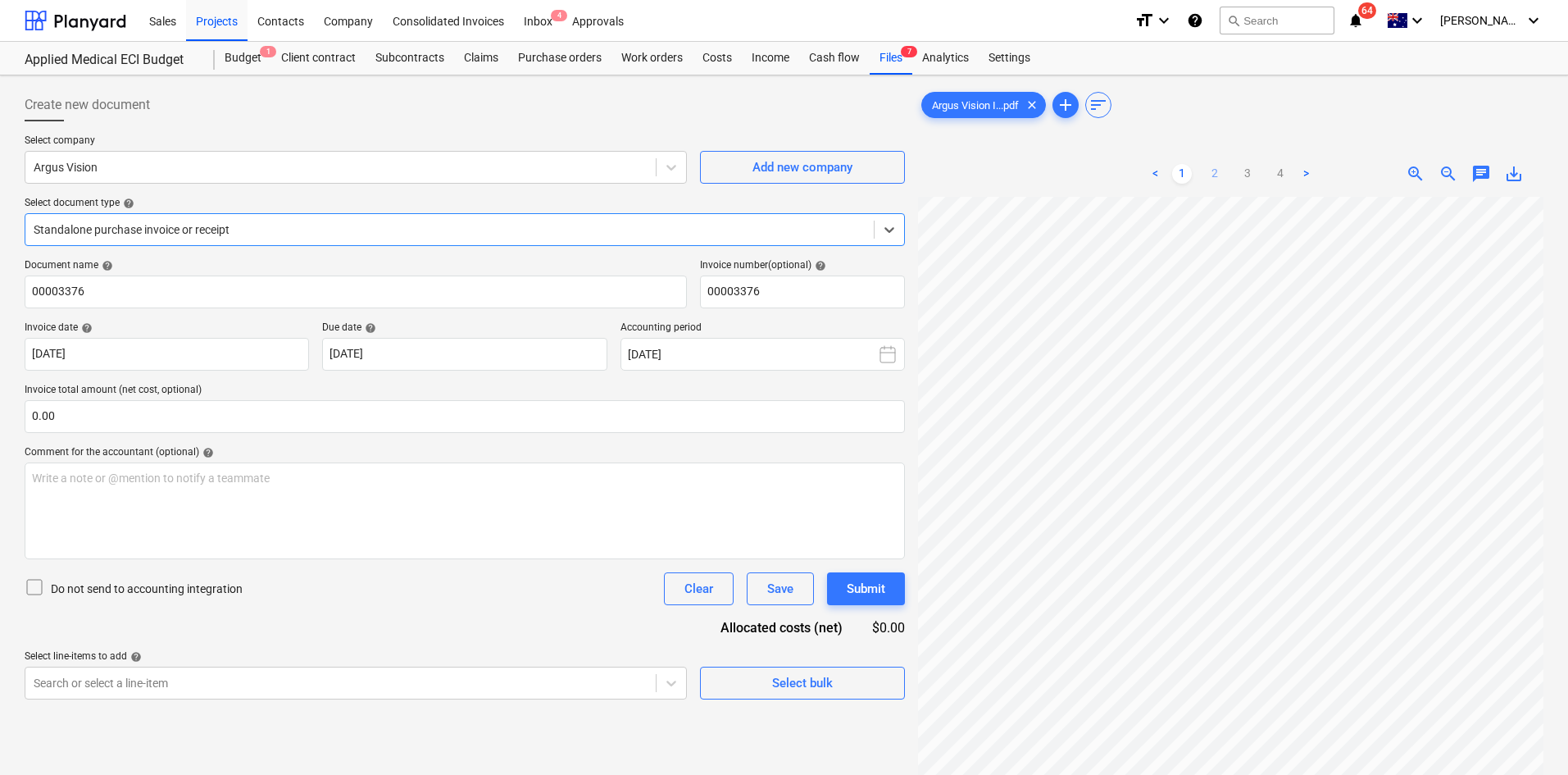
click at [1212, 175] on link "2" at bounding box center [1215, 174] width 20 height 20
click at [1246, 171] on link "3" at bounding box center [1248, 174] width 20 height 20
click at [1275, 171] on link "4" at bounding box center [1281, 174] width 20 height 20
click at [1180, 174] on link "1" at bounding box center [1183, 174] width 20 height 20
click at [482, 57] on div "Claims" at bounding box center [481, 58] width 54 height 32
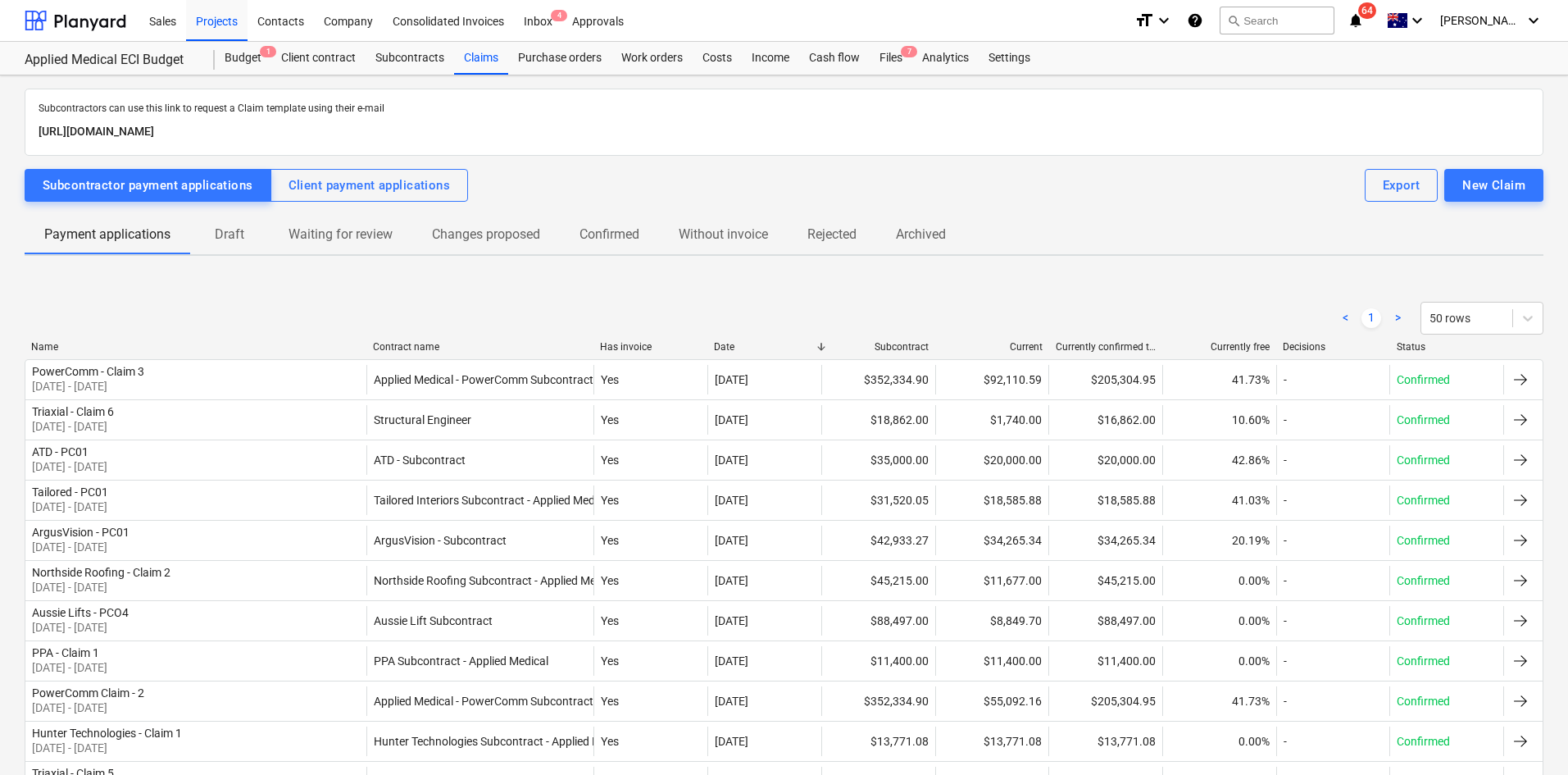
click at [418, 345] on div "Contract name" at bounding box center [480, 347] width 215 height 12
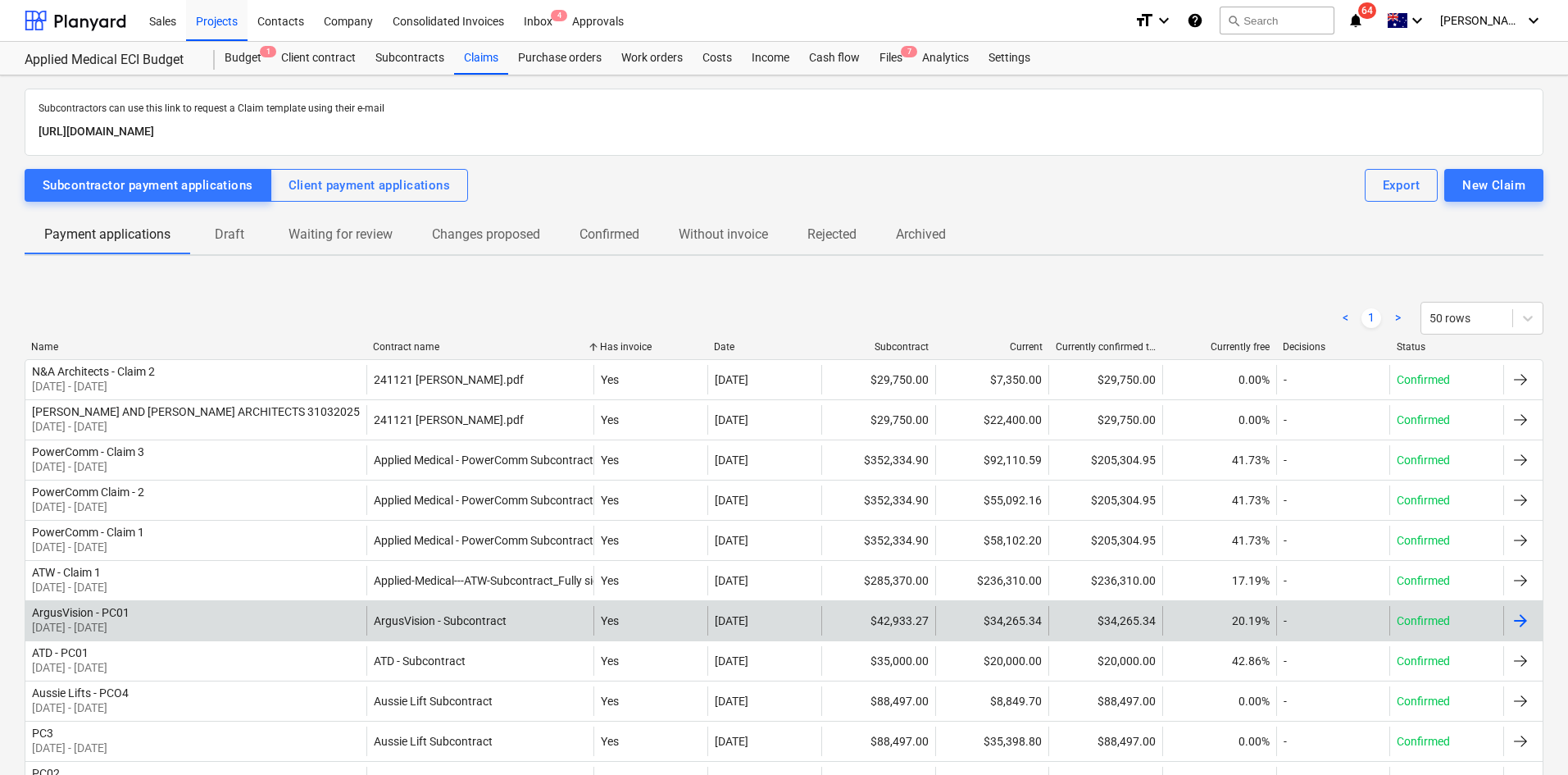
click at [313, 610] on div "ArgusVision - PC01 01 Aug 2025 - 31 Aug 2025" at bounding box center [196, 621] width 341 height 30
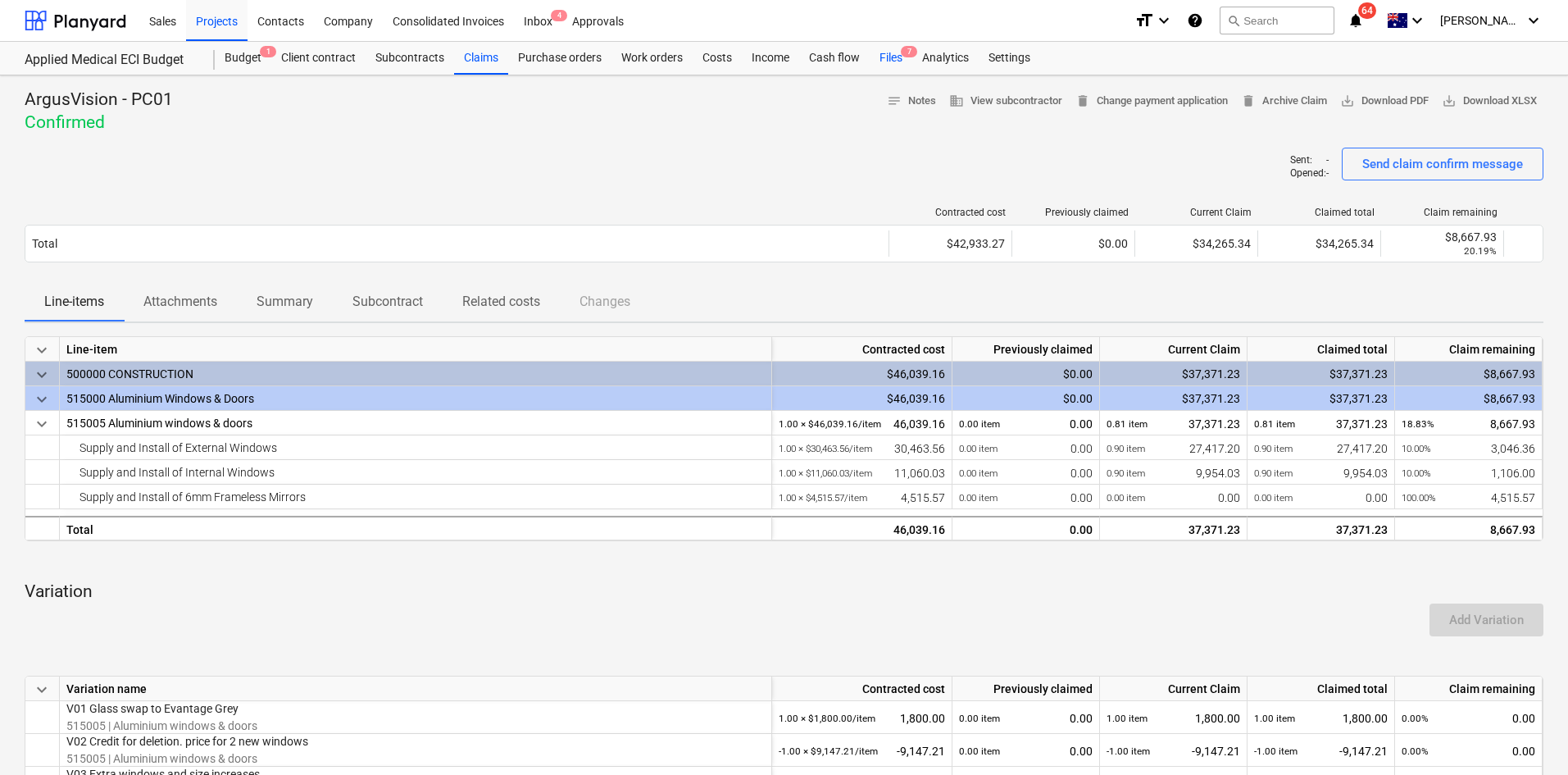
click at [896, 61] on div "Files 7" at bounding box center [891, 58] width 42 height 32
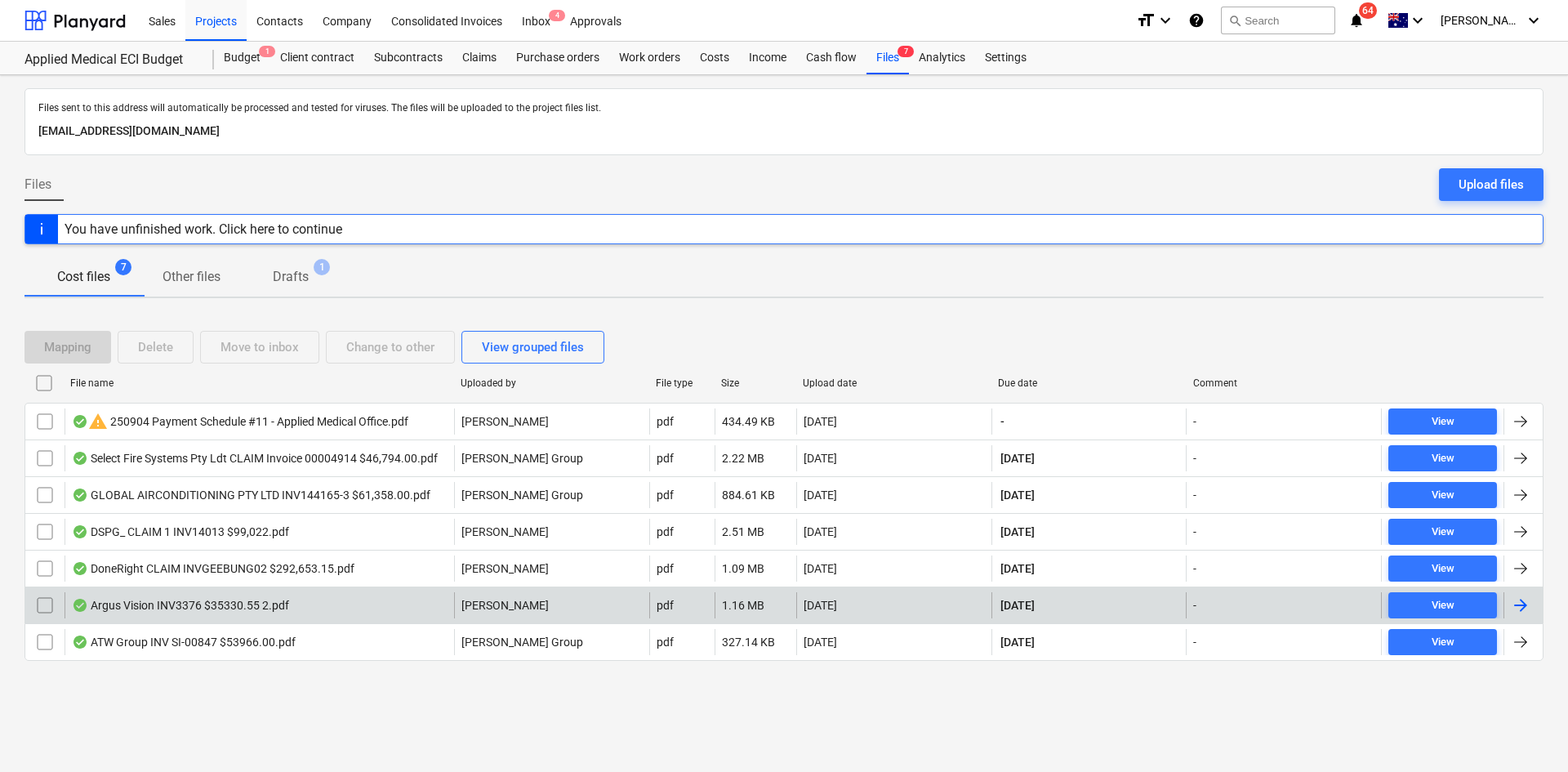
click at [267, 601] on div "Argus Vision INV3376 $35330.55 2.pdf" at bounding box center [180, 604] width 217 height 13
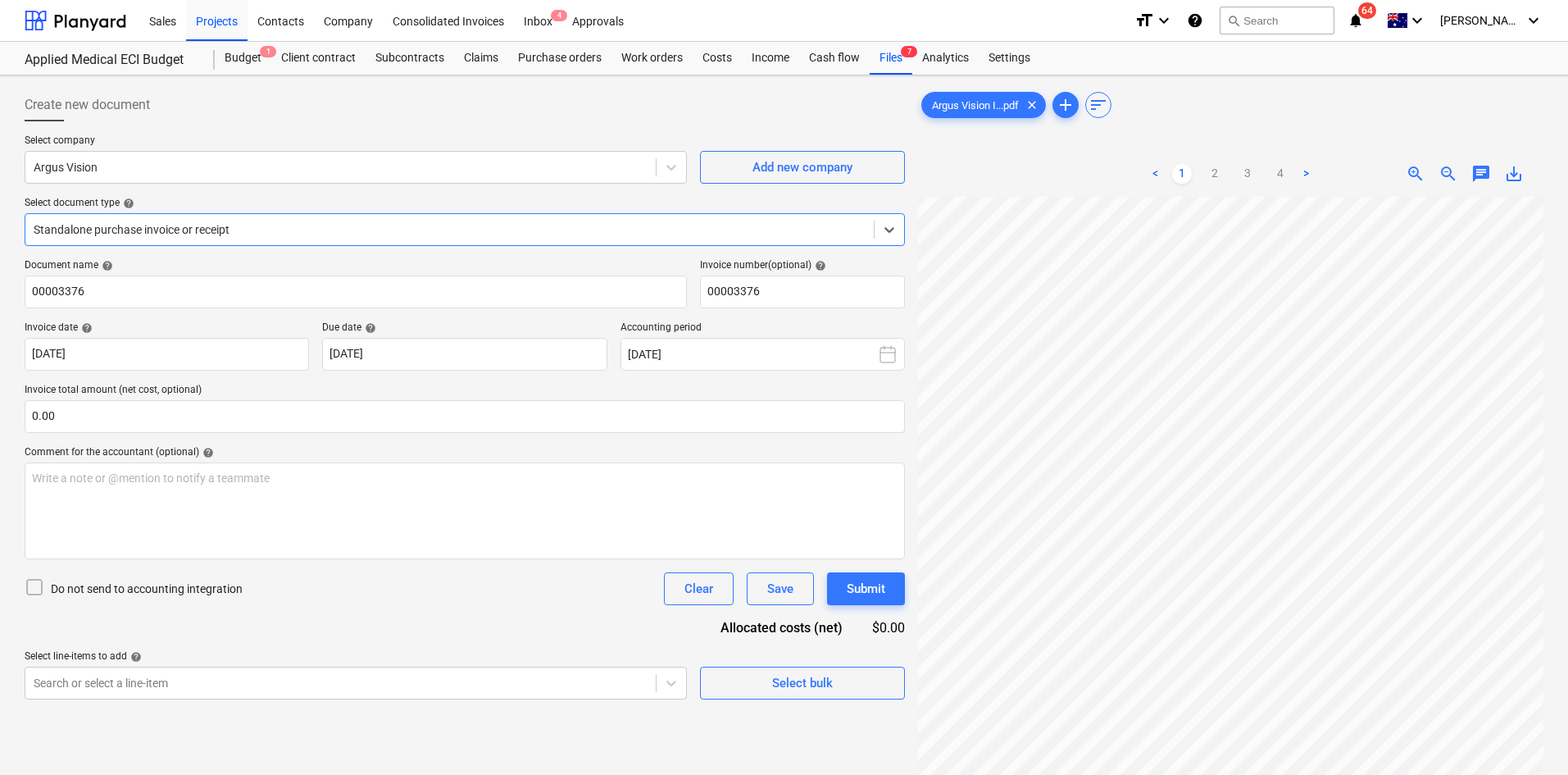
scroll to position [95, 0]
click at [1217, 175] on link "2" at bounding box center [1215, 174] width 20 height 20
click at [1181, 174] on link "1" at bounding box center [1183, 174] width 20 height 20
click at [482, 62] on div "Claims" at bounding box center [481, 58] width 54 height 32
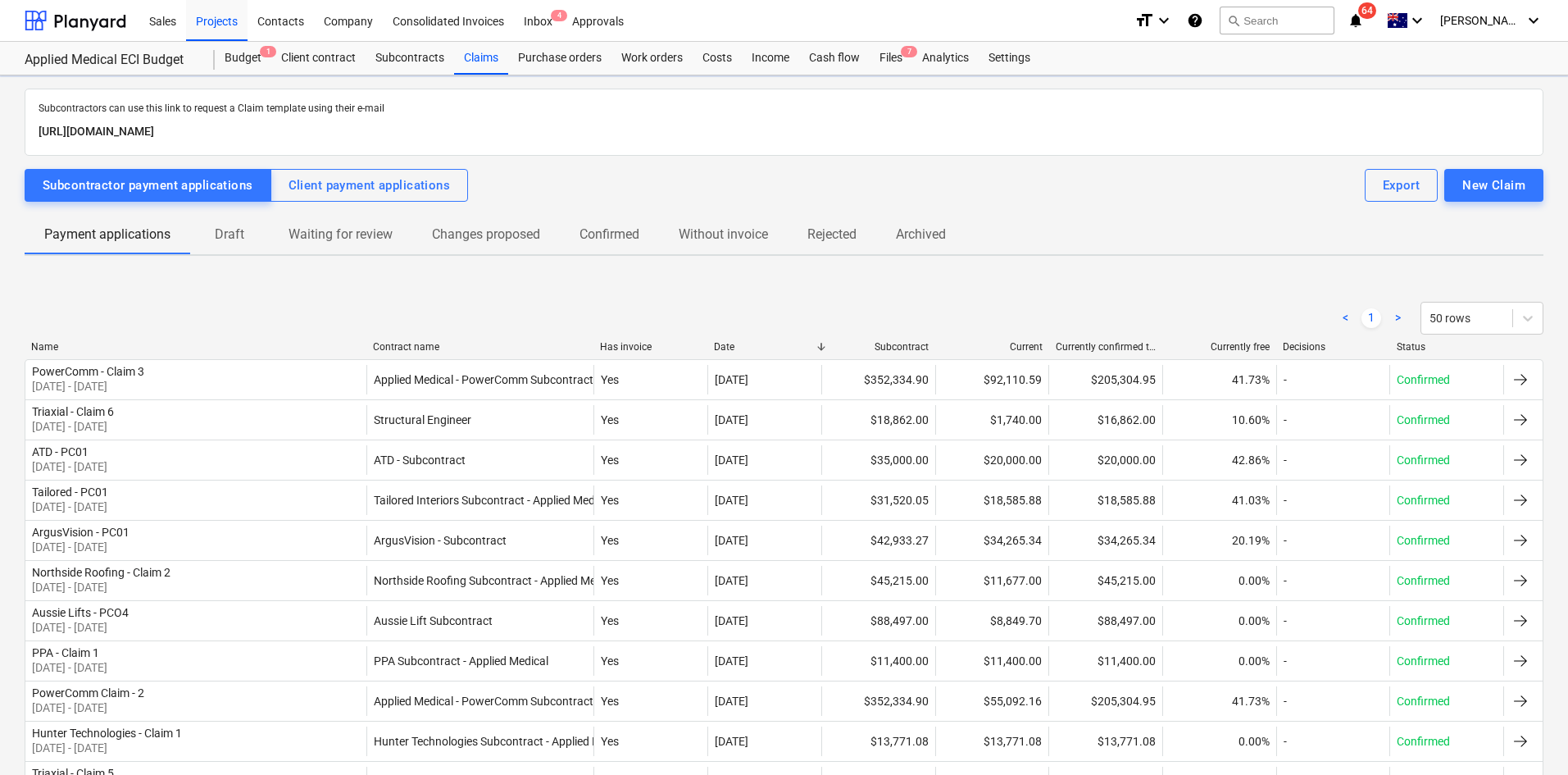
click at [411, 344] on div "Contract name" at bounding box center [480, 347] width 215 height 12
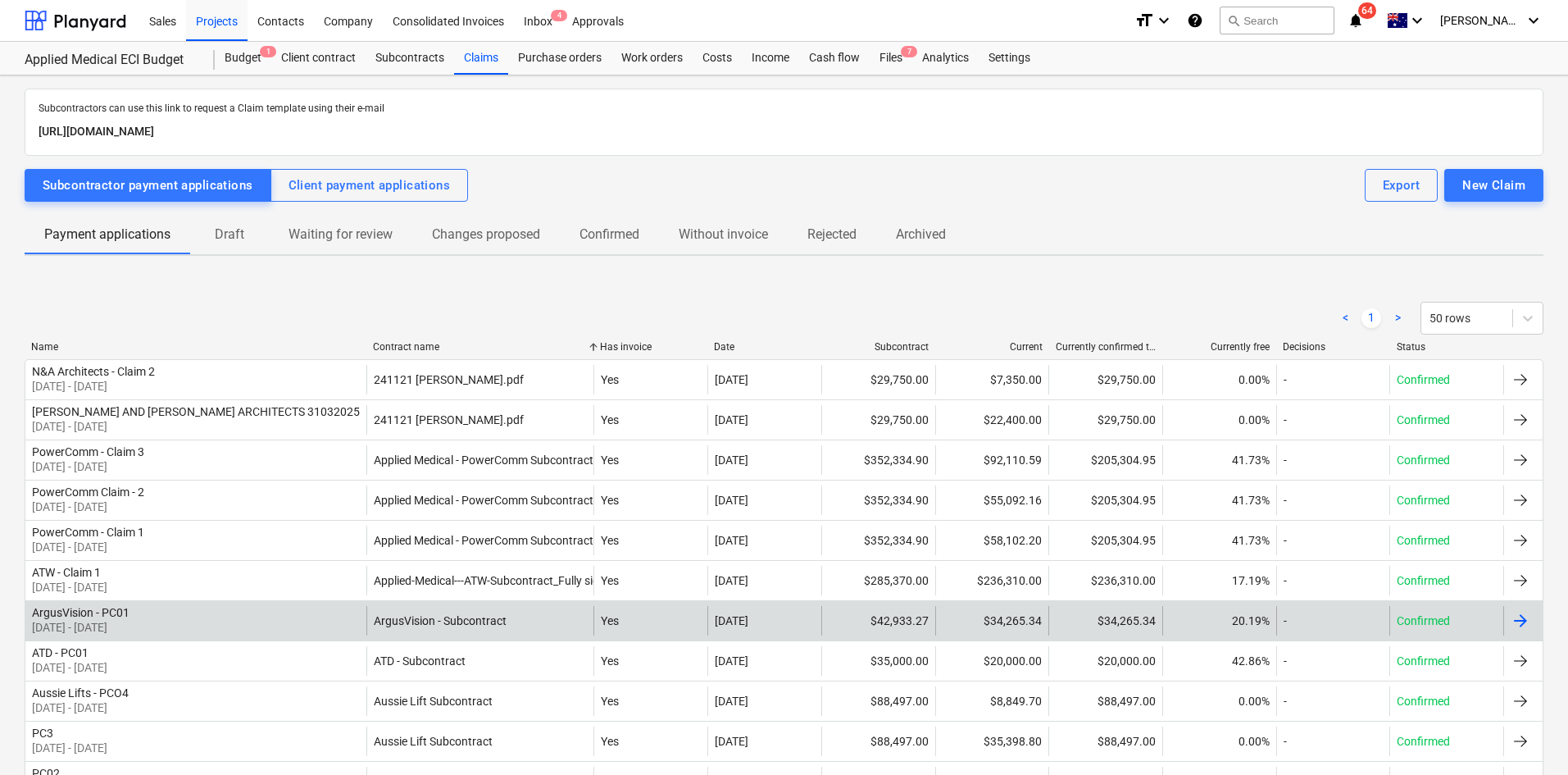
click at [521, 627] on div "ArgusVision - Subcontract" at bounding box center [480, 621] width 227 height 30
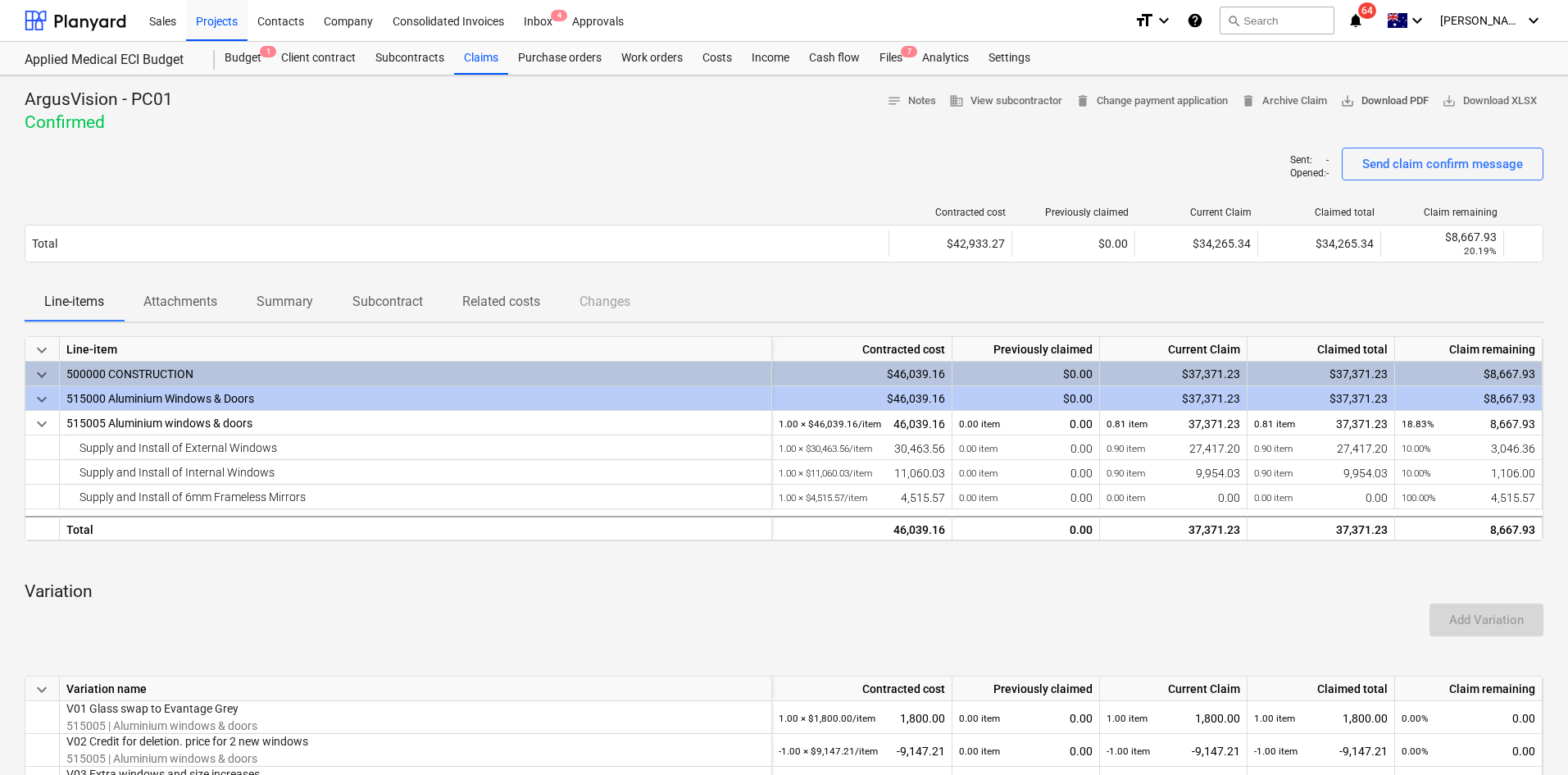
click at [1385, 106] on span "save_alt Download PDF" at bounding box center [1385, 100] width 88 height 19
click at [895, 54] on div "Files 7" at bounding box center [891, 58] width 42 height 32
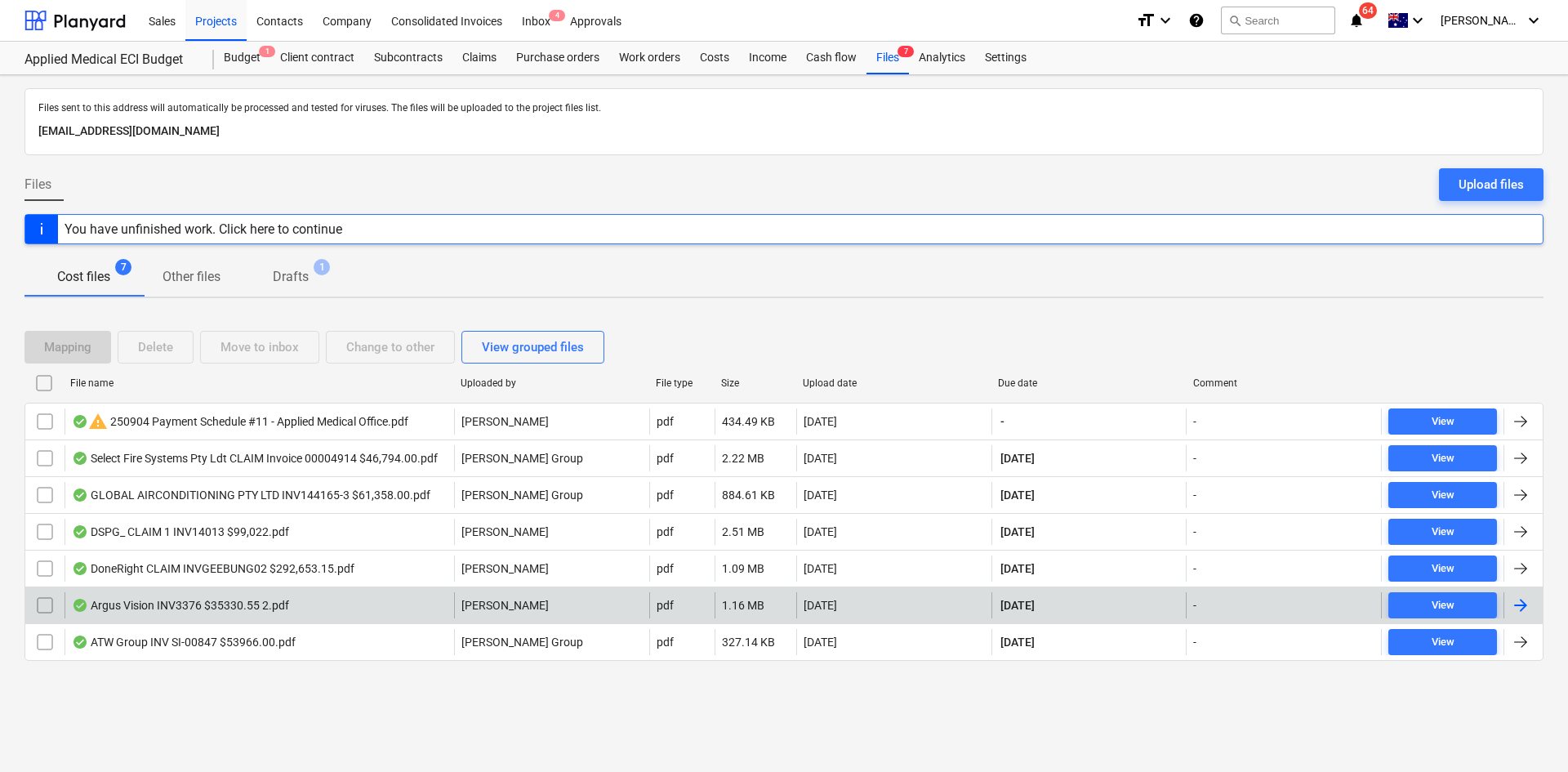
click at [272, 602] on div "Argus Vision INV3376 $35330.55 2.pdf" at bounding box center [180, 604] width 217 height 13
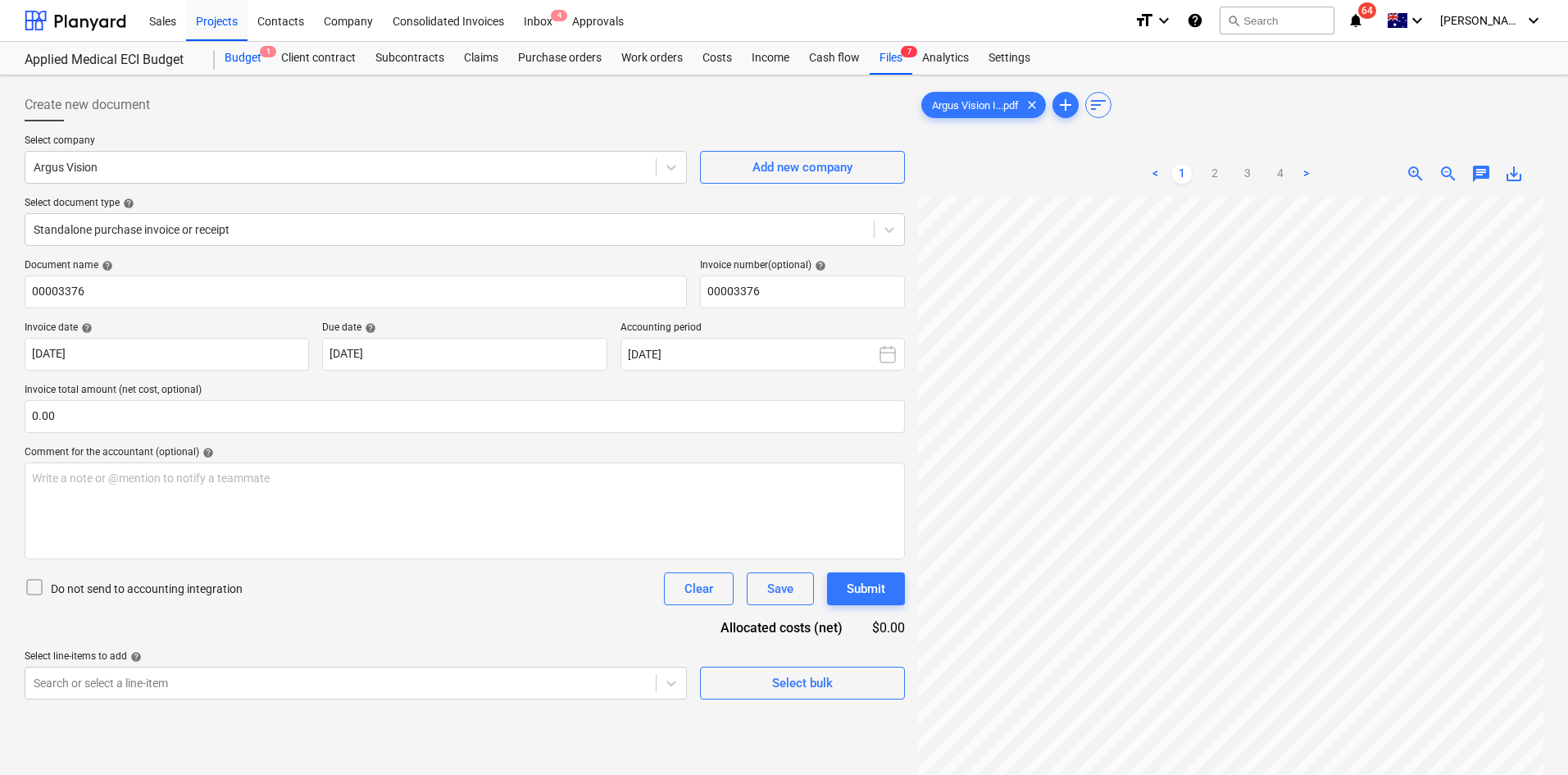
click at [235, 56] on div "Budget 1" at bounding box center [244, 58] width 57 height 32
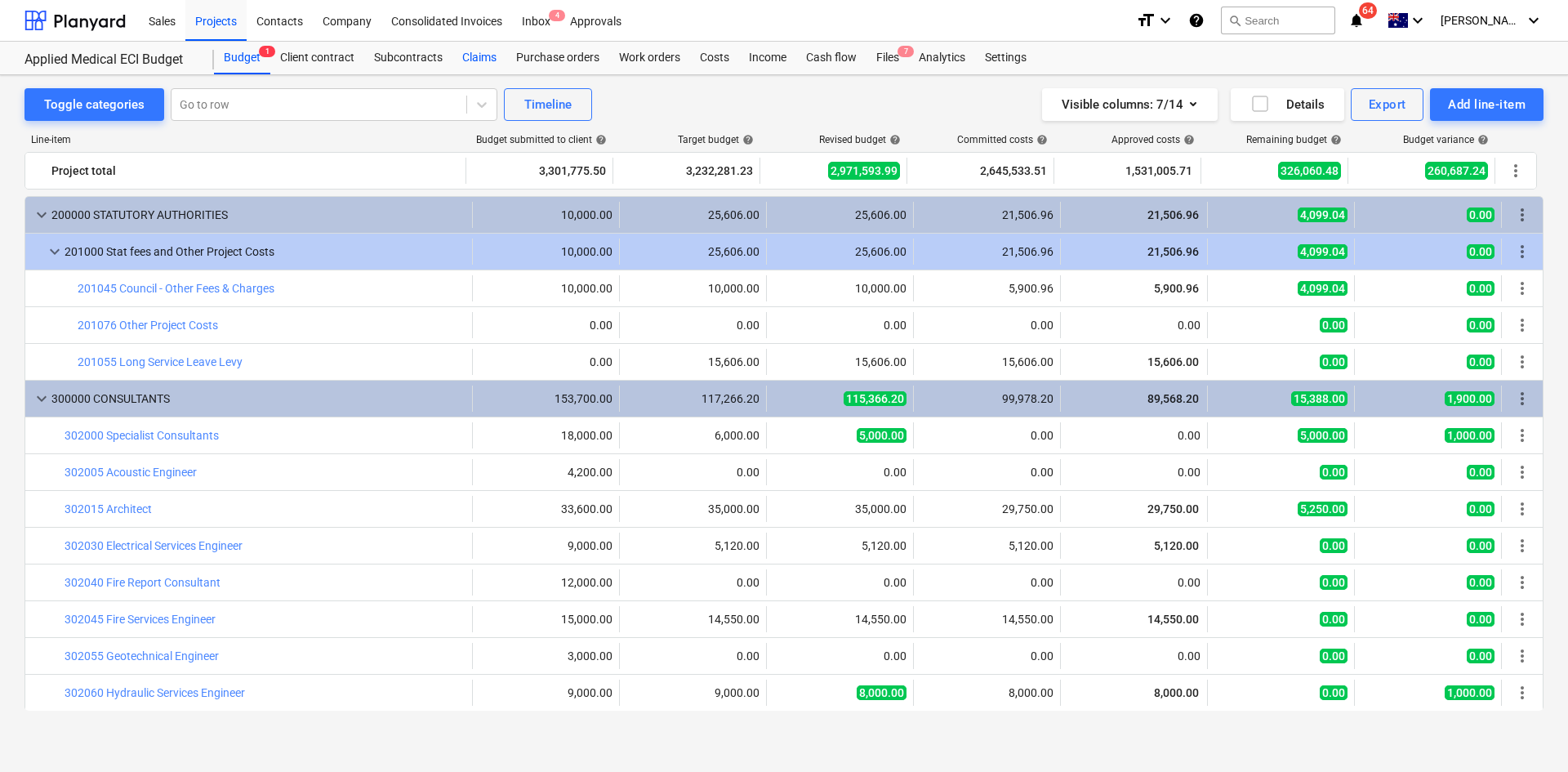
click at [481, 56] on div "Claims" at bounding box center [479, 58] width 54 height 32
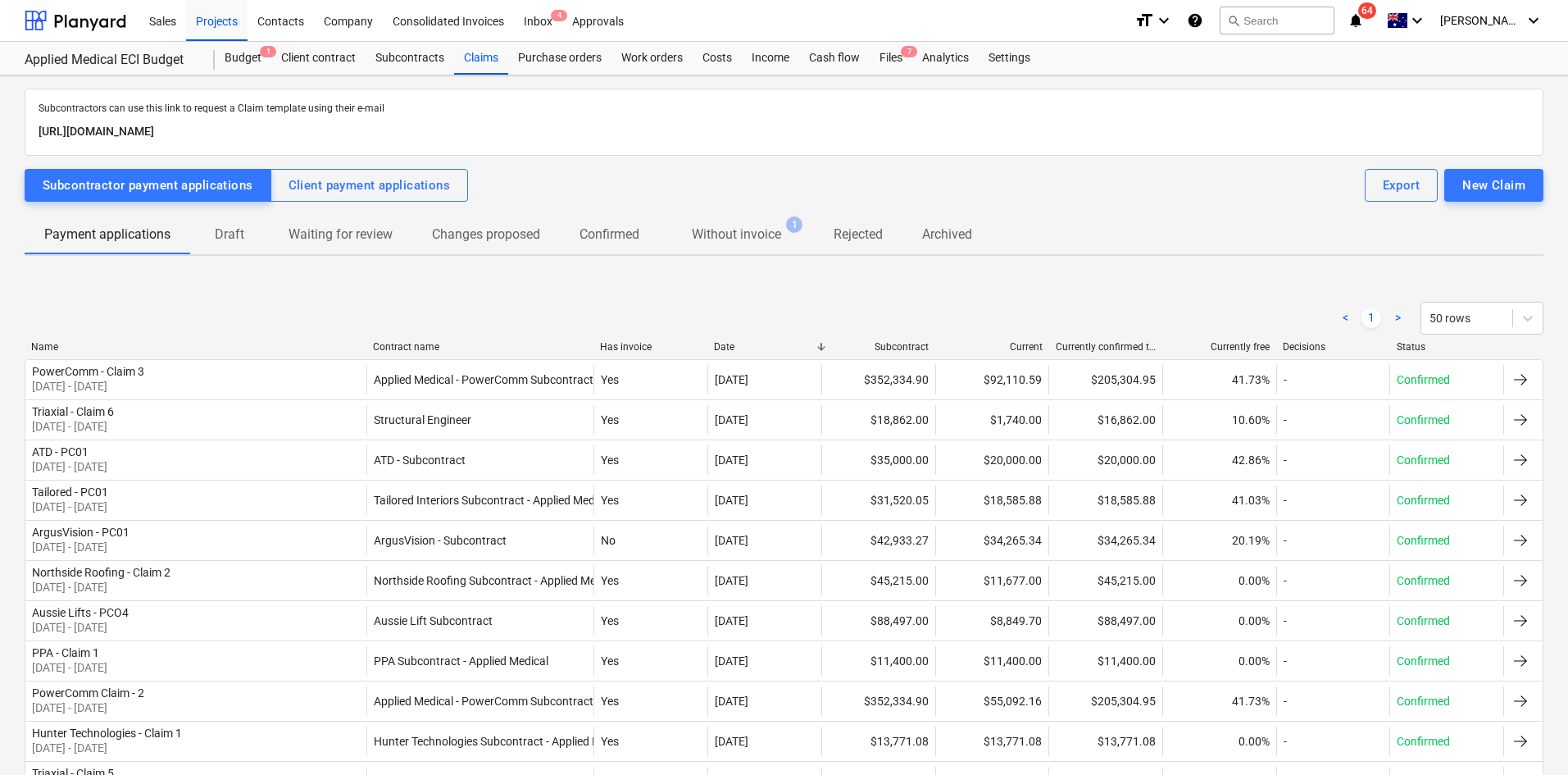
click at [765, 228] on p "Without invoice" at bounding box center [736, 235] width 89 height 20
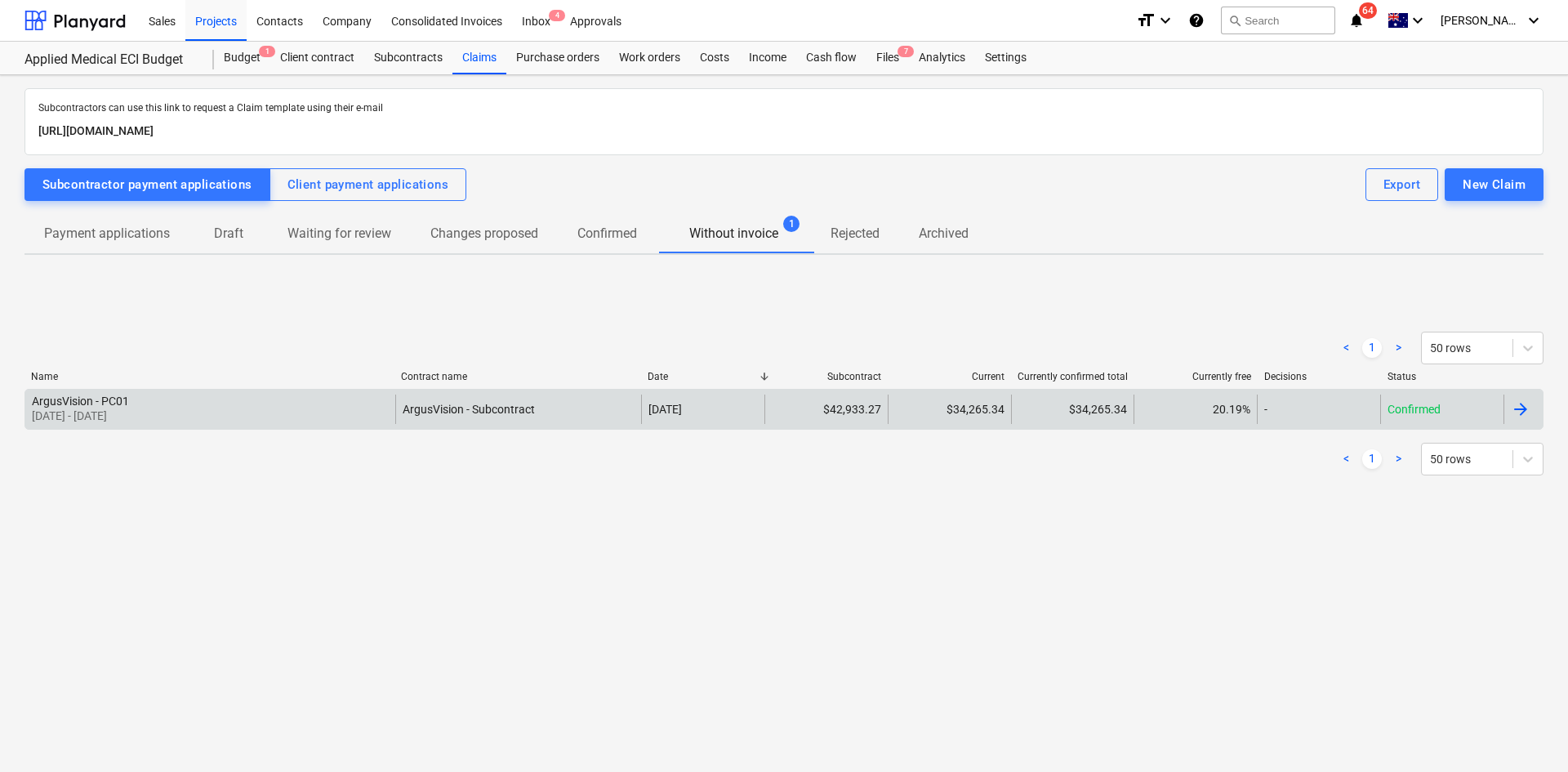
click at [311, 407] on div "ArgusVision - PC01 01 Aug 2025 - 31 Aug 2025" at bounding box center [211, 410] width 370 height 29
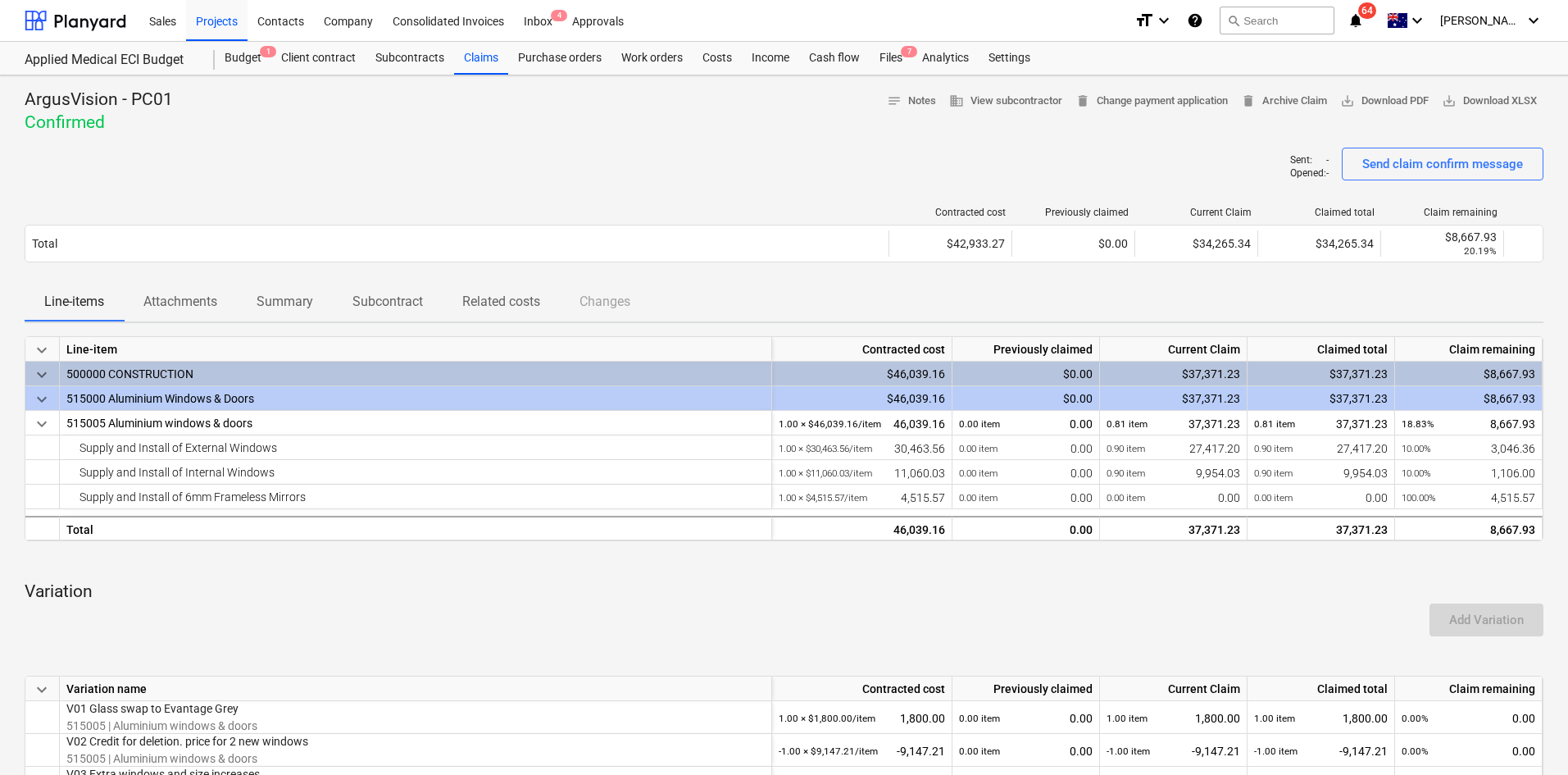
click at [669, 171] on div "Sent : - Opened : - Send claim confirm message" at bounding box center [784, 170] width 1519 height 46
click at [896, 59] on div "Files 7" at bounding box center [891, 58] width 42 height 32
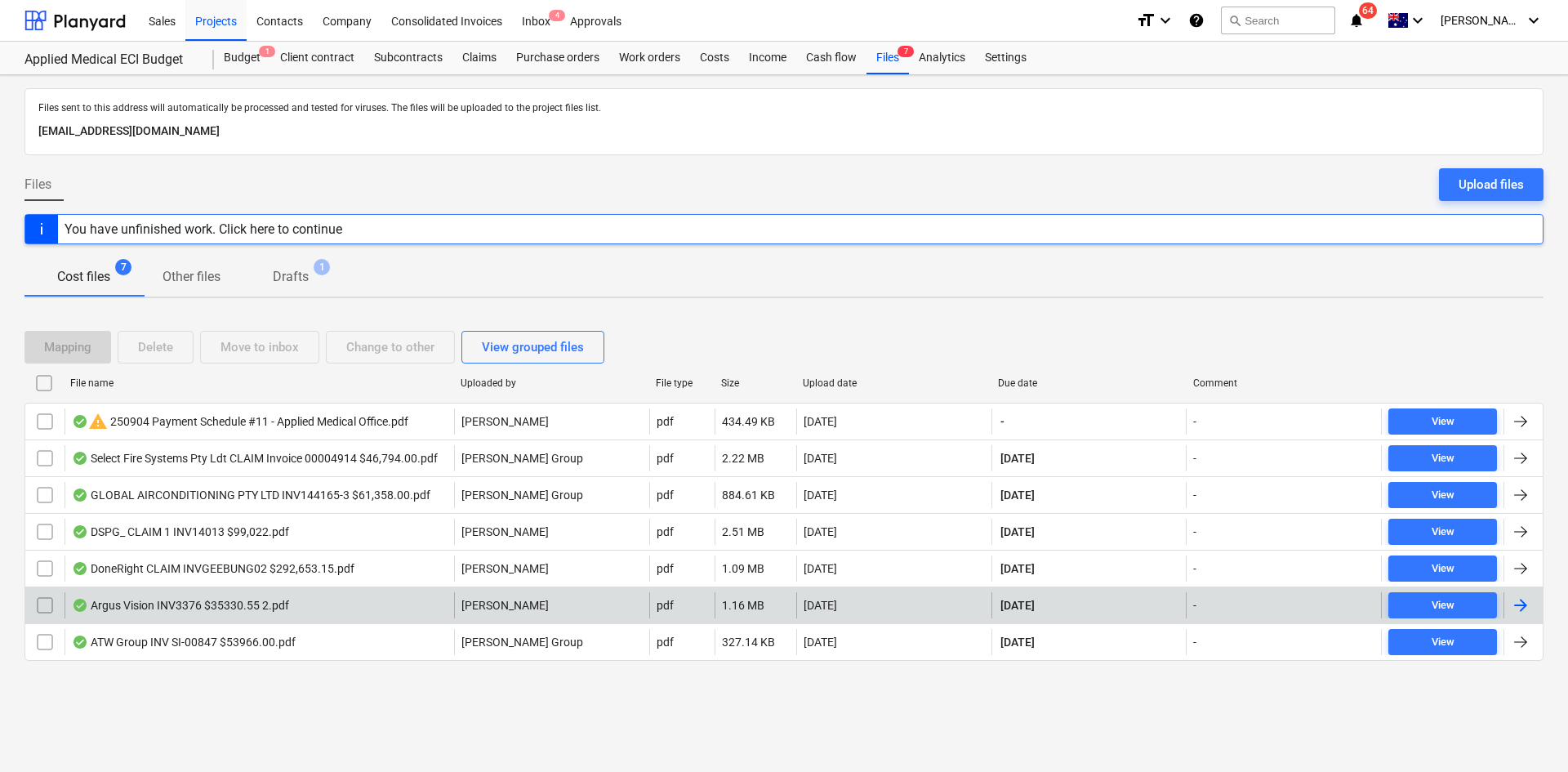
click at [226, 611] on div "Argus Vision INV3376 $35330.55 2.pdf" at bounding box center [180, 604] width 217 height 13
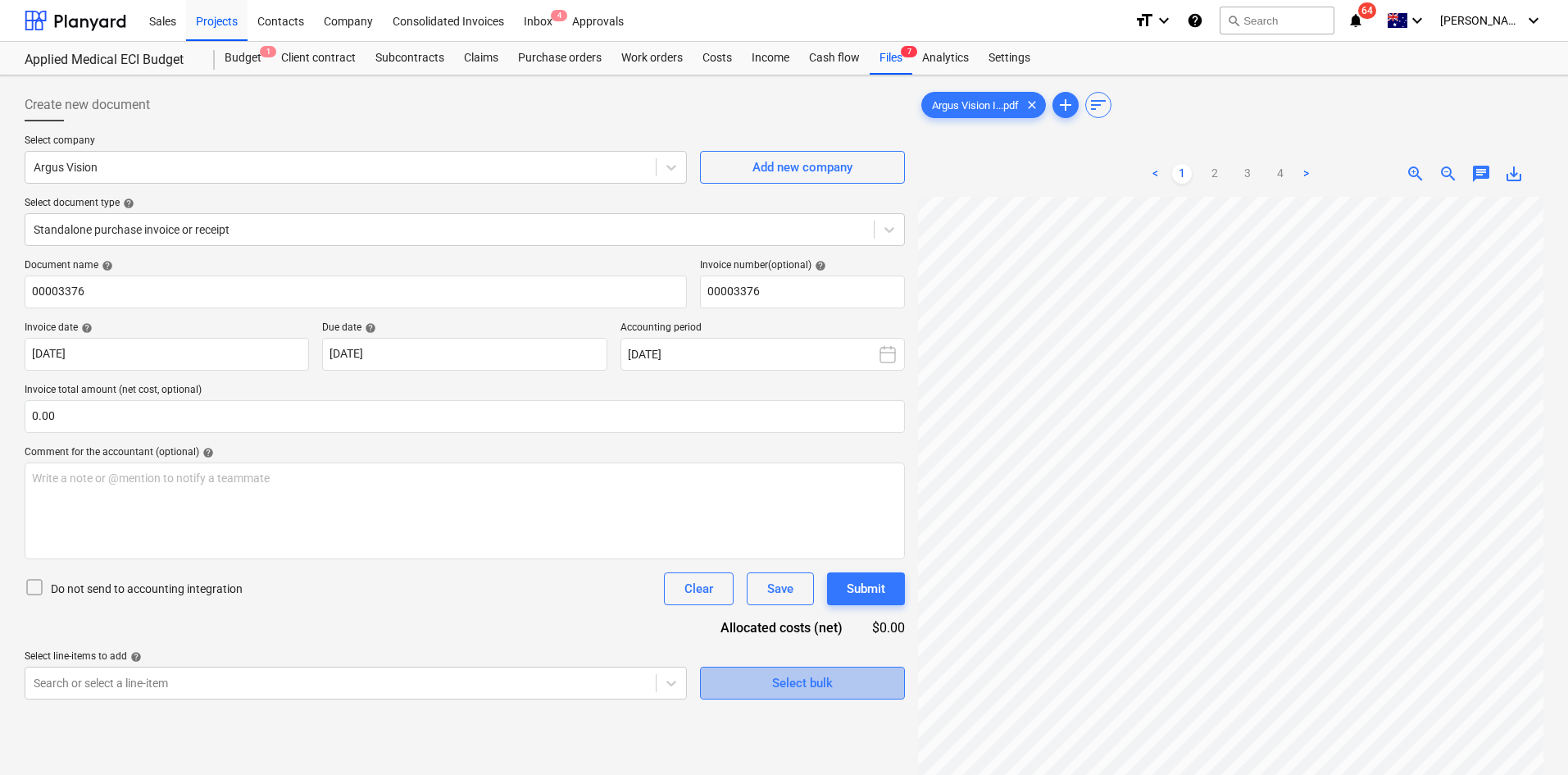
click at [768, 685] on span "Select bulk" at bounding box center [802, 684] width 164 height 22
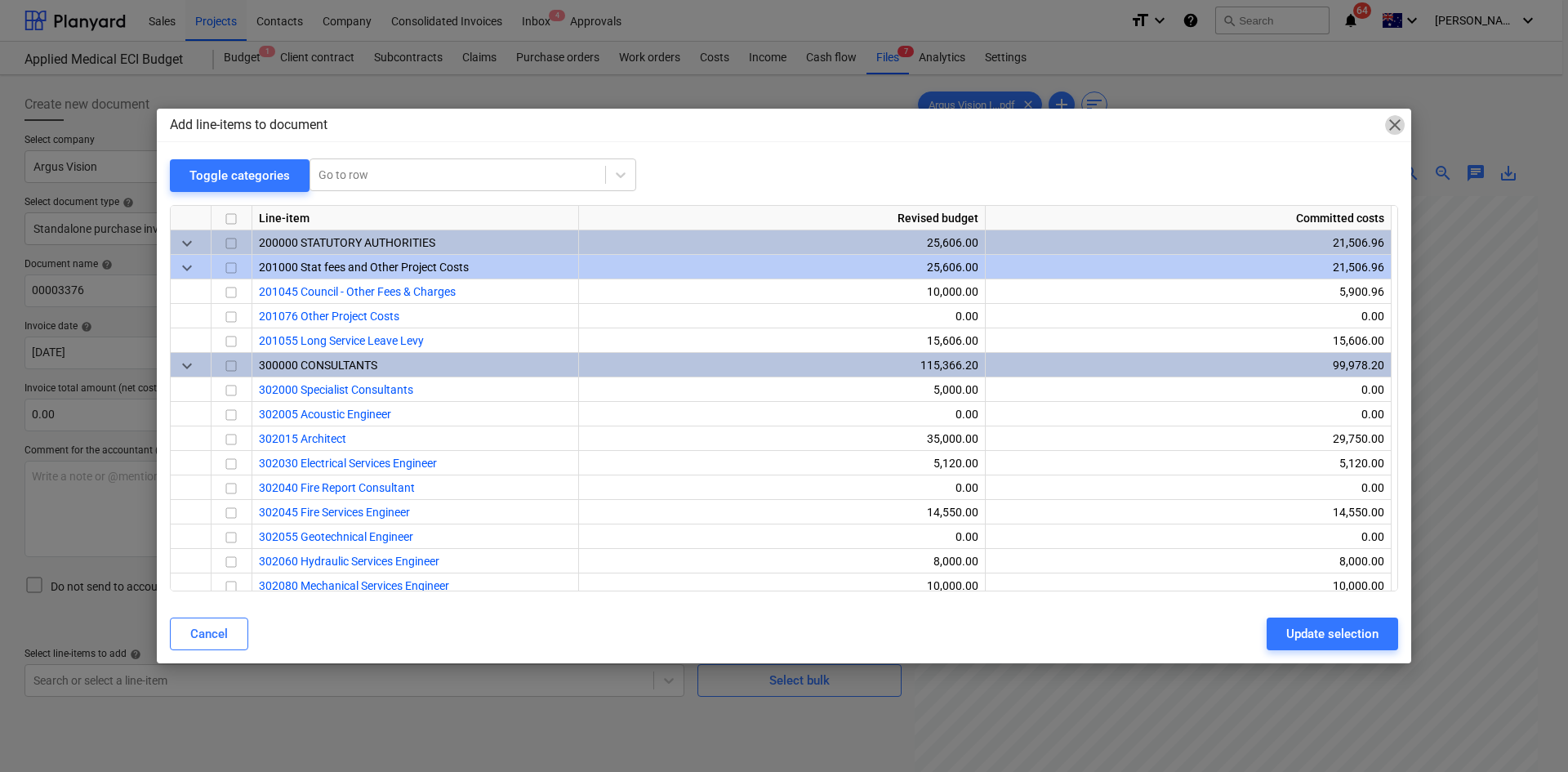
click at [1396, 123] on span "close" at bounding box center [1395, 125] width 20 height 20
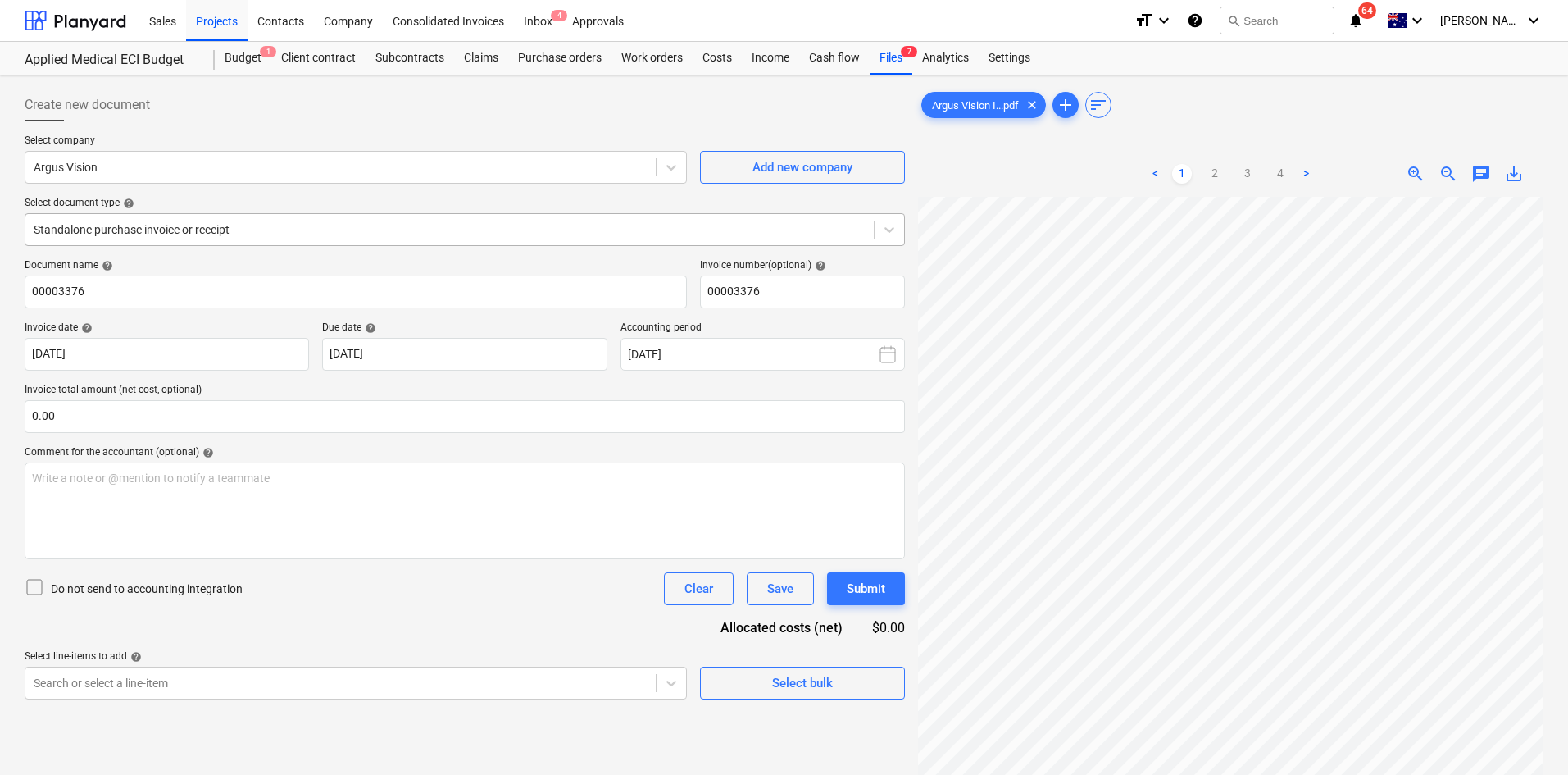
click at [361, 228] on div at bounding box center [449, 229] width 832 height 17
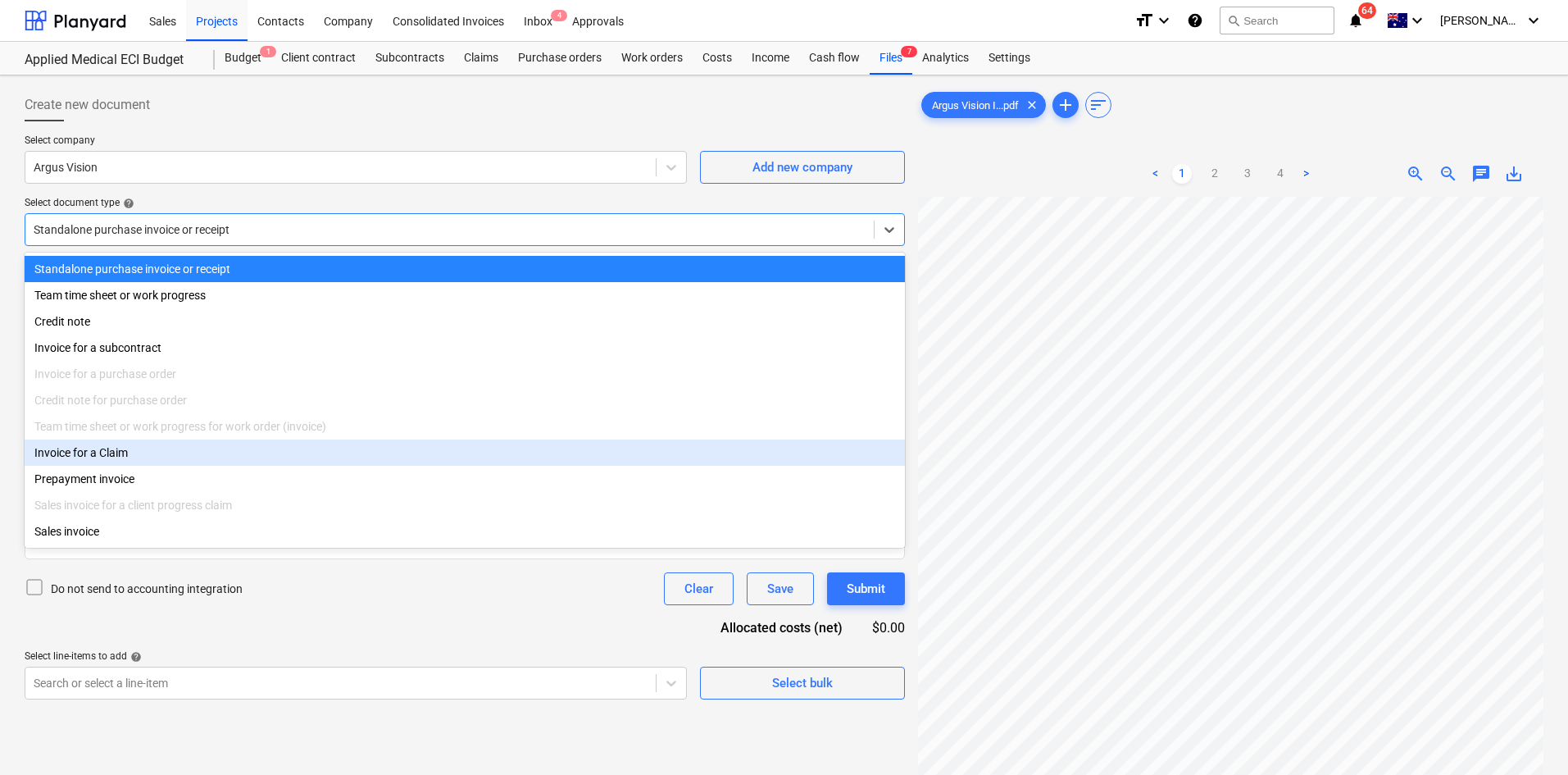
click at [152, 466] on div "Invoice for a Claim" at bounding box center [465, 452] width 881 height 27
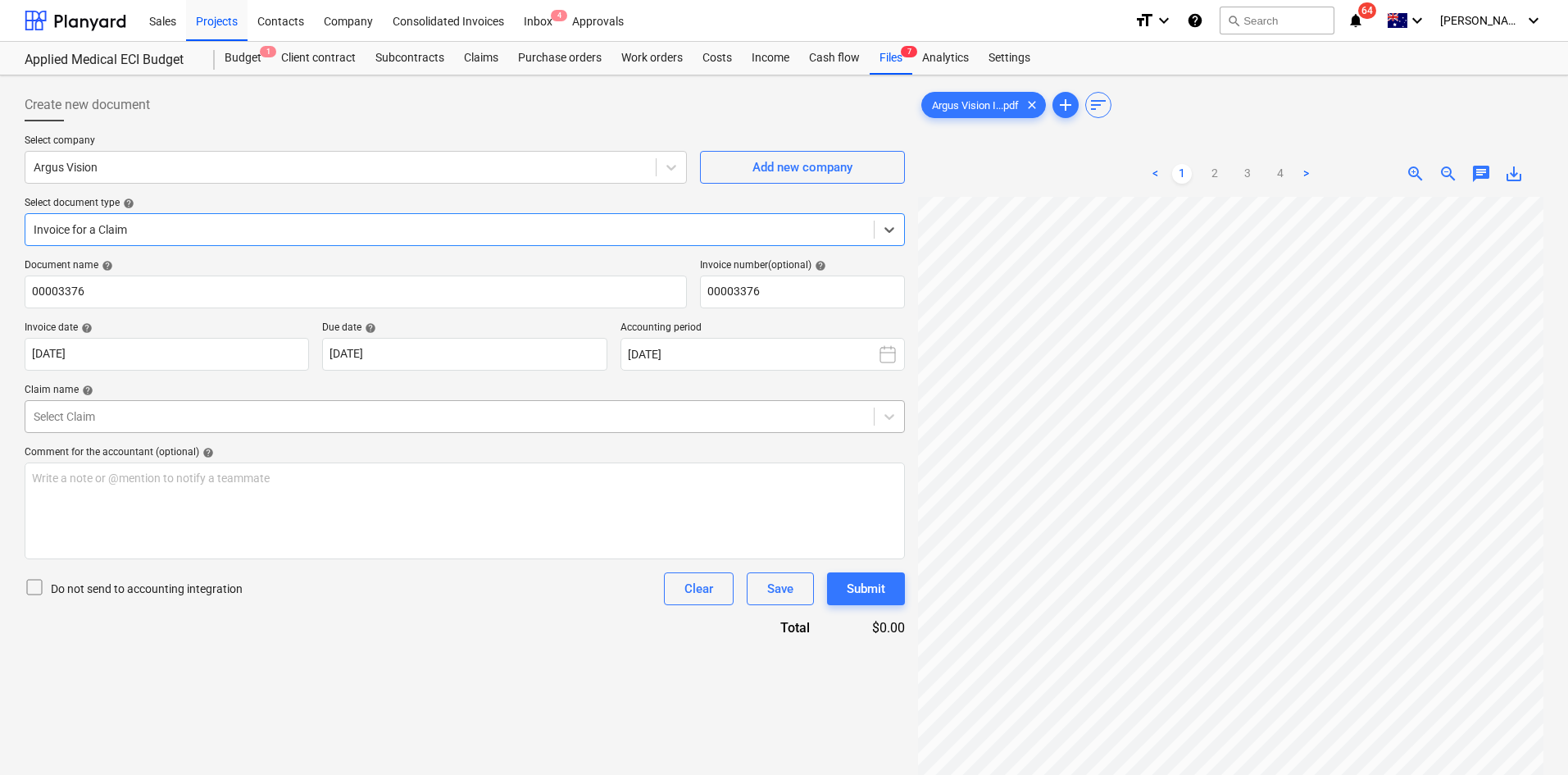
click at [107, 418] on div at bounding box center [449, 416] width 832 height 17
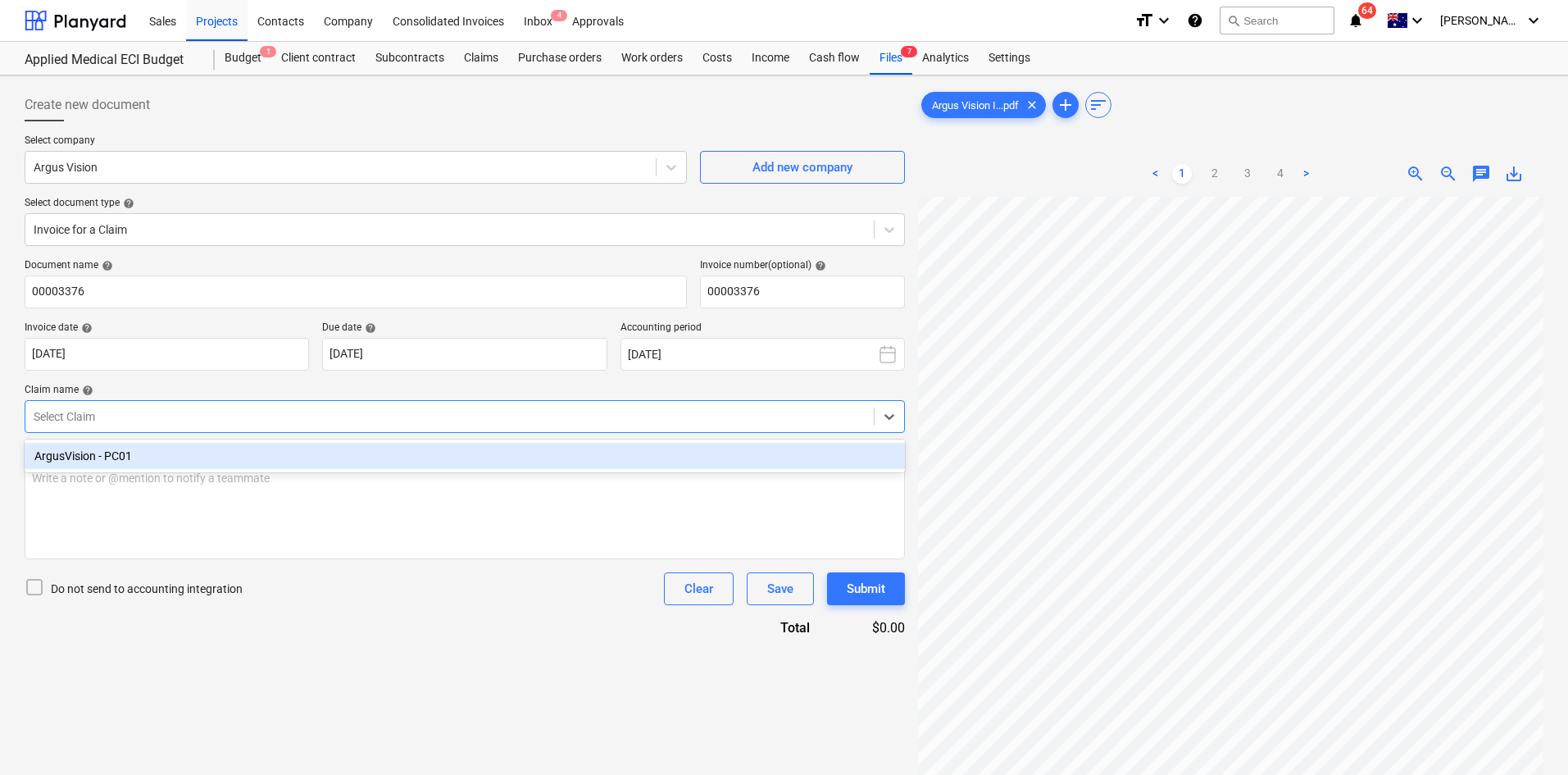
click at [115, 457] on div "ArgusVision - PC01" at bounding box center [465, 455] width 881 height 27
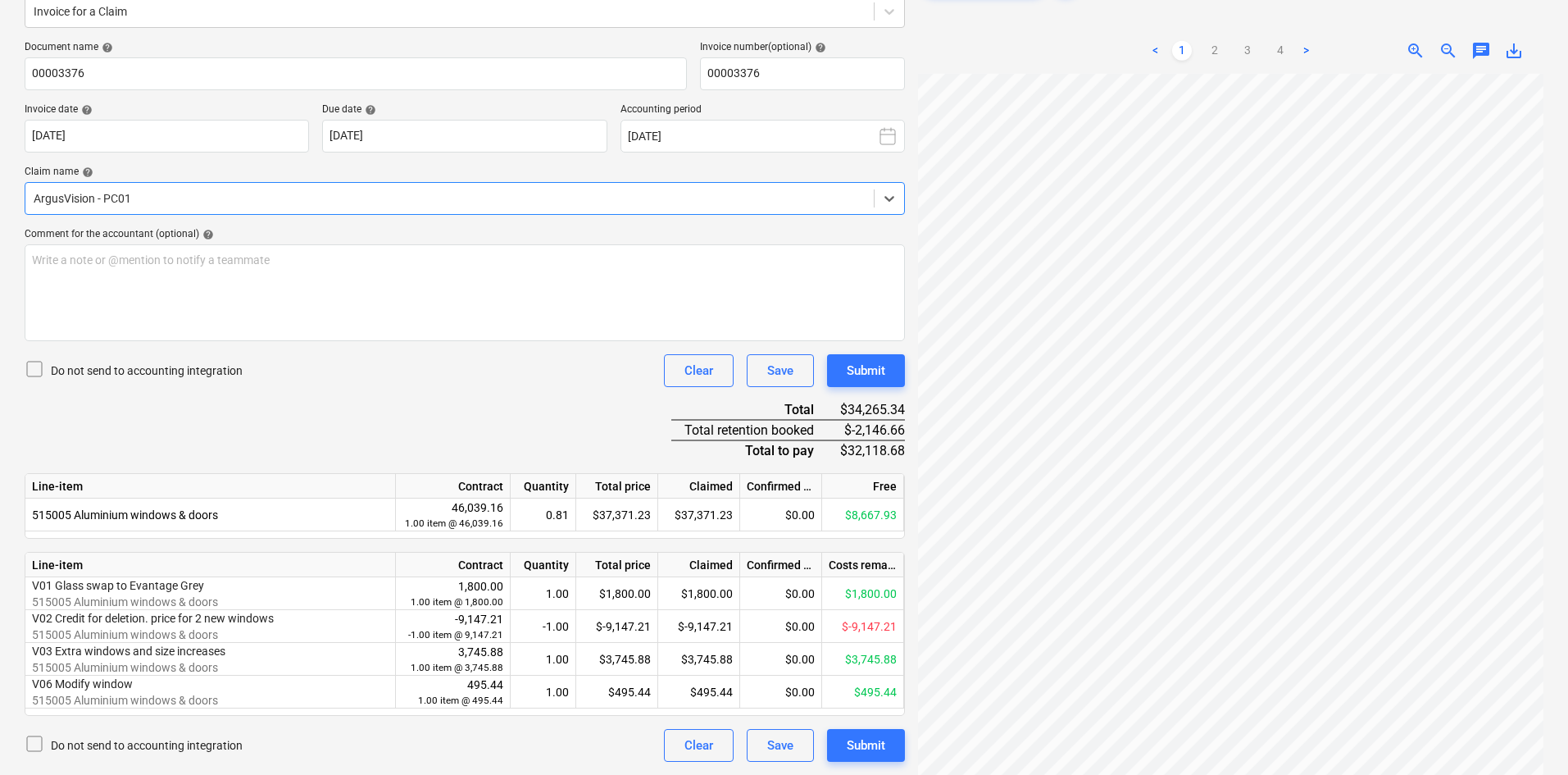
scroll to position [95, 0]
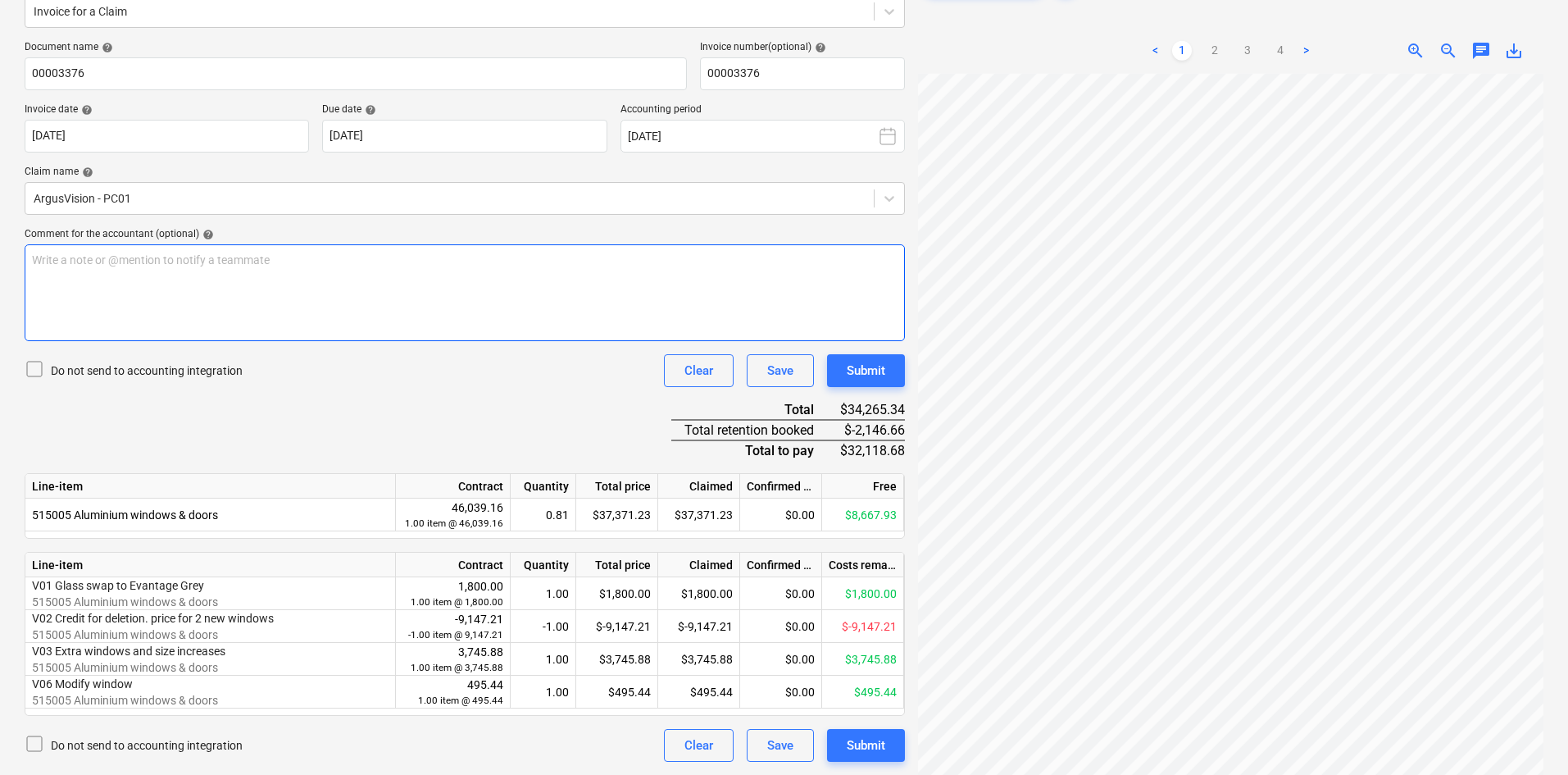
click at [274, 252] on p "Write a note or @mention to notify a teammate ﻿" at bounding box center [465, 260] width 866 height 17
click at [238, 252] on p "Corrected" at bounding box center [465, 260] width 866 height 17
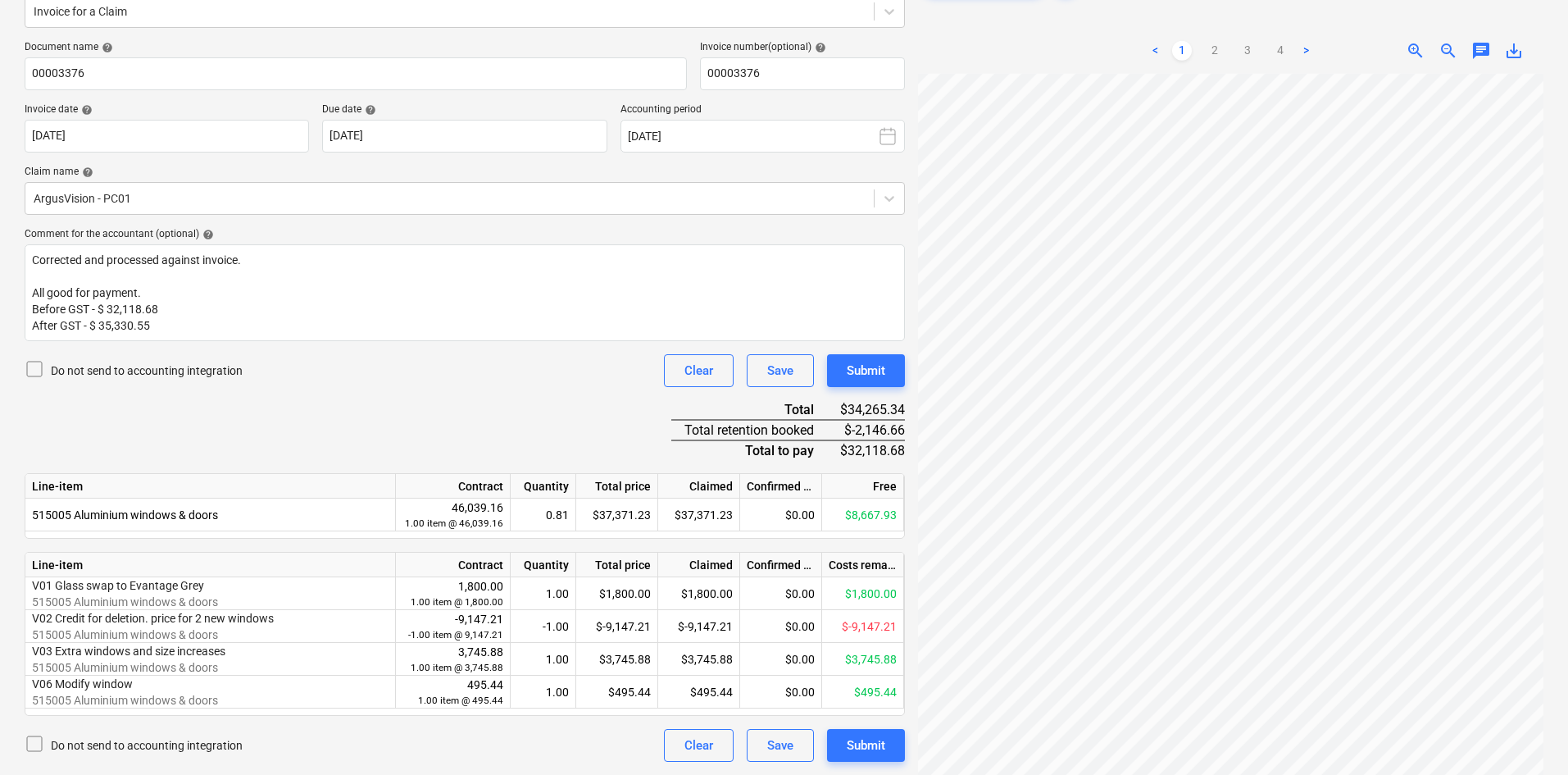
click at [267, 369] on div "Document name help 00003376 Invoice number (optional) help 00003376 Invoice dat…" at bounding box center [465, 401] width 881 height 721
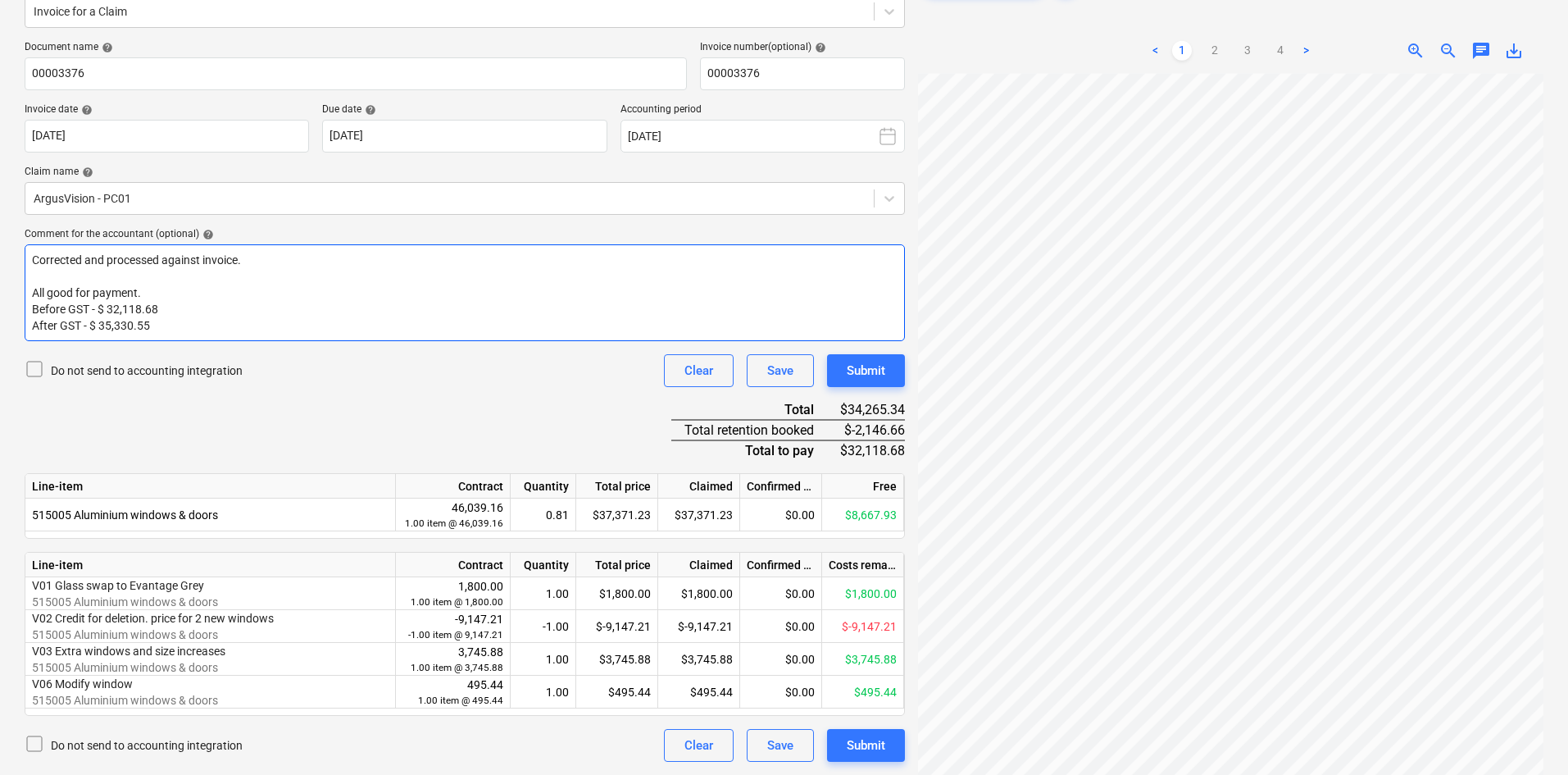
click at [201, 254] on span "Corrected and processed against invoice." at bounding box center [137, 260] width 209 height 13
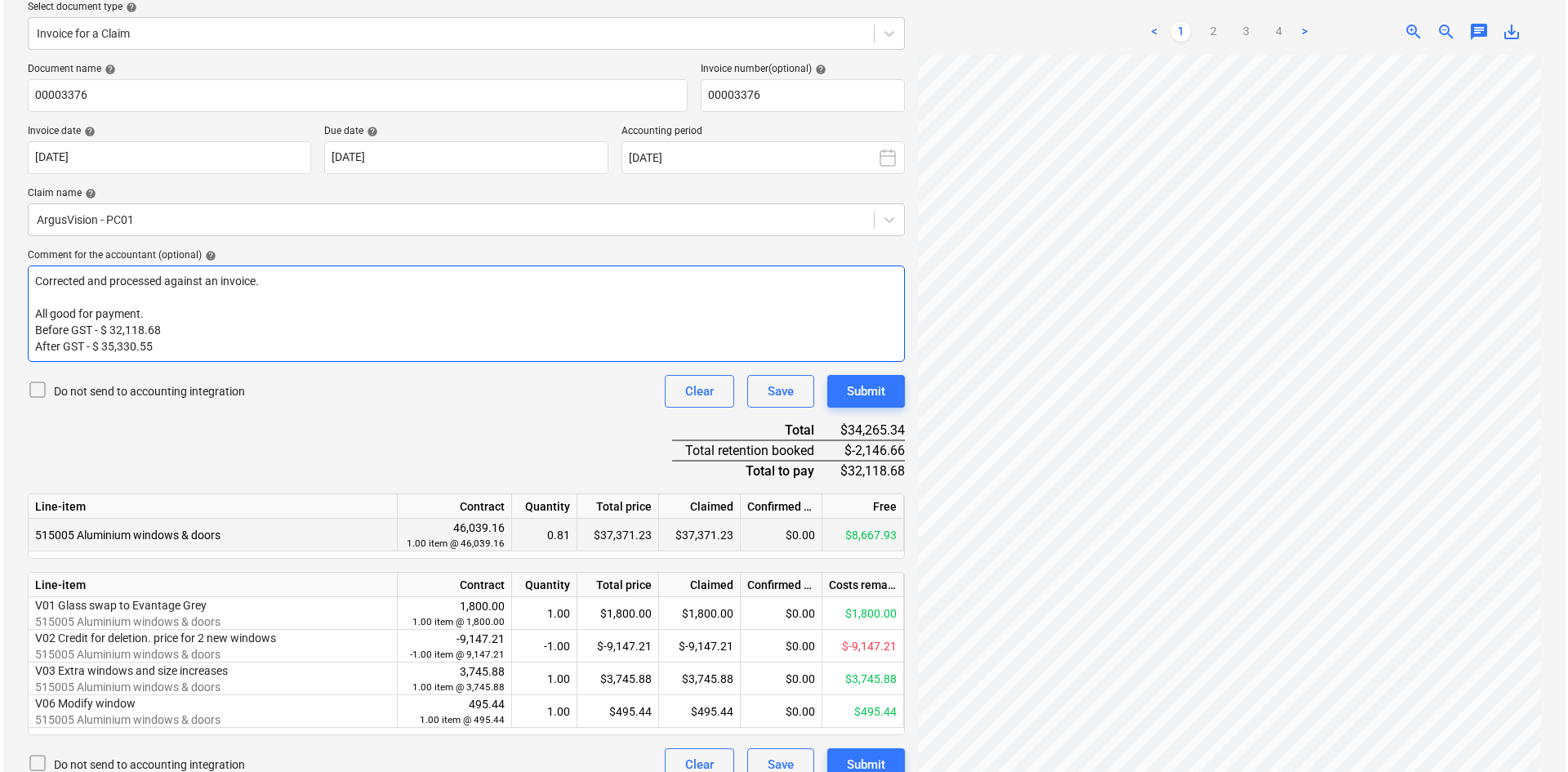
scroll to position [217, 0]
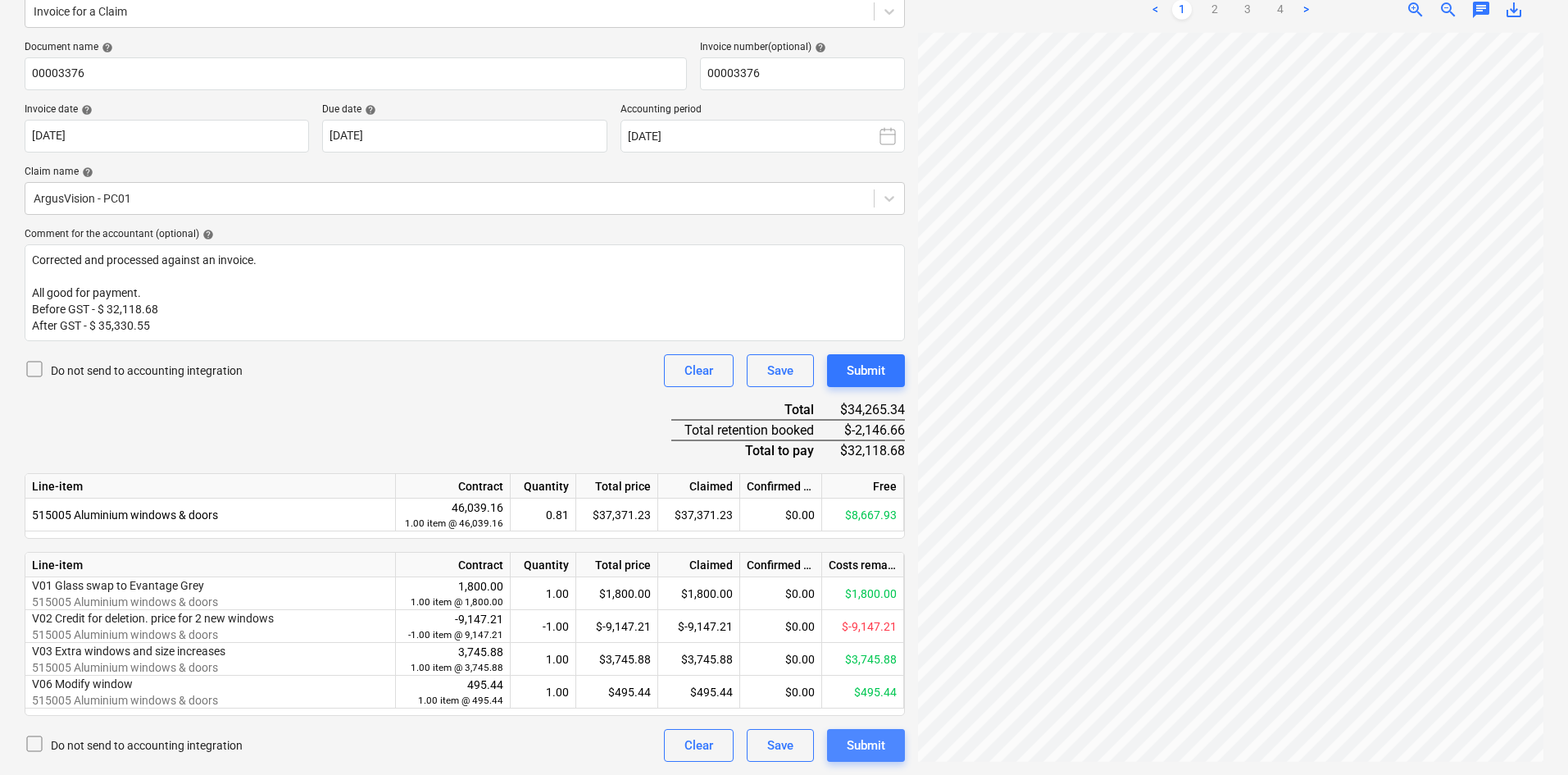
click at [862, 738] on div "Submit" at bounding box center [865, 745] width 38 height 22
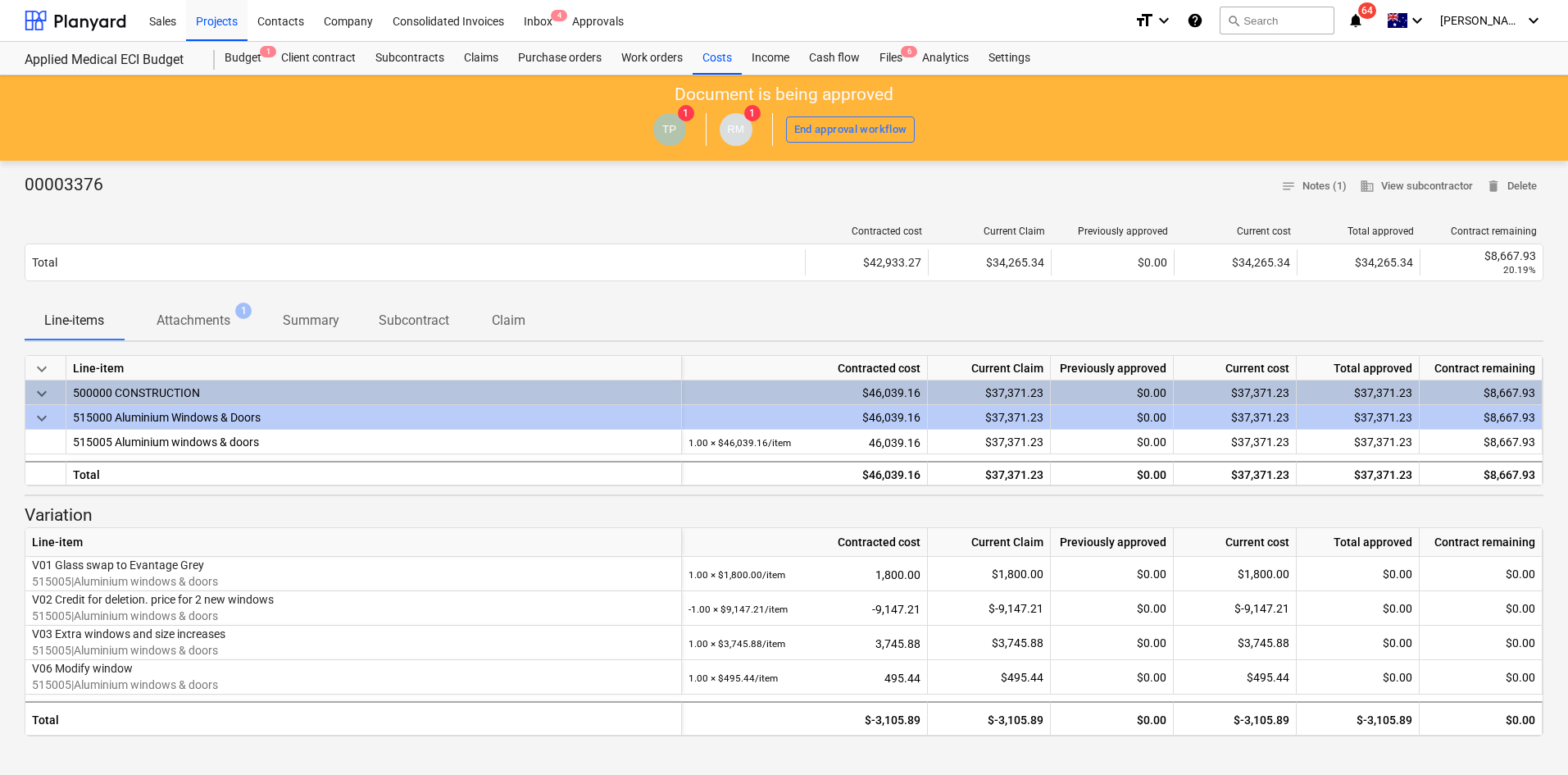
click at [634, 215] on div "Contracted cost Current Claim Previously approved Current cost Total approved C…" at bounding box center [784, 257] width 1519 height 89
click at [223, 27] on div "Projects" at bounding box center [216, 20] width 62 height 42
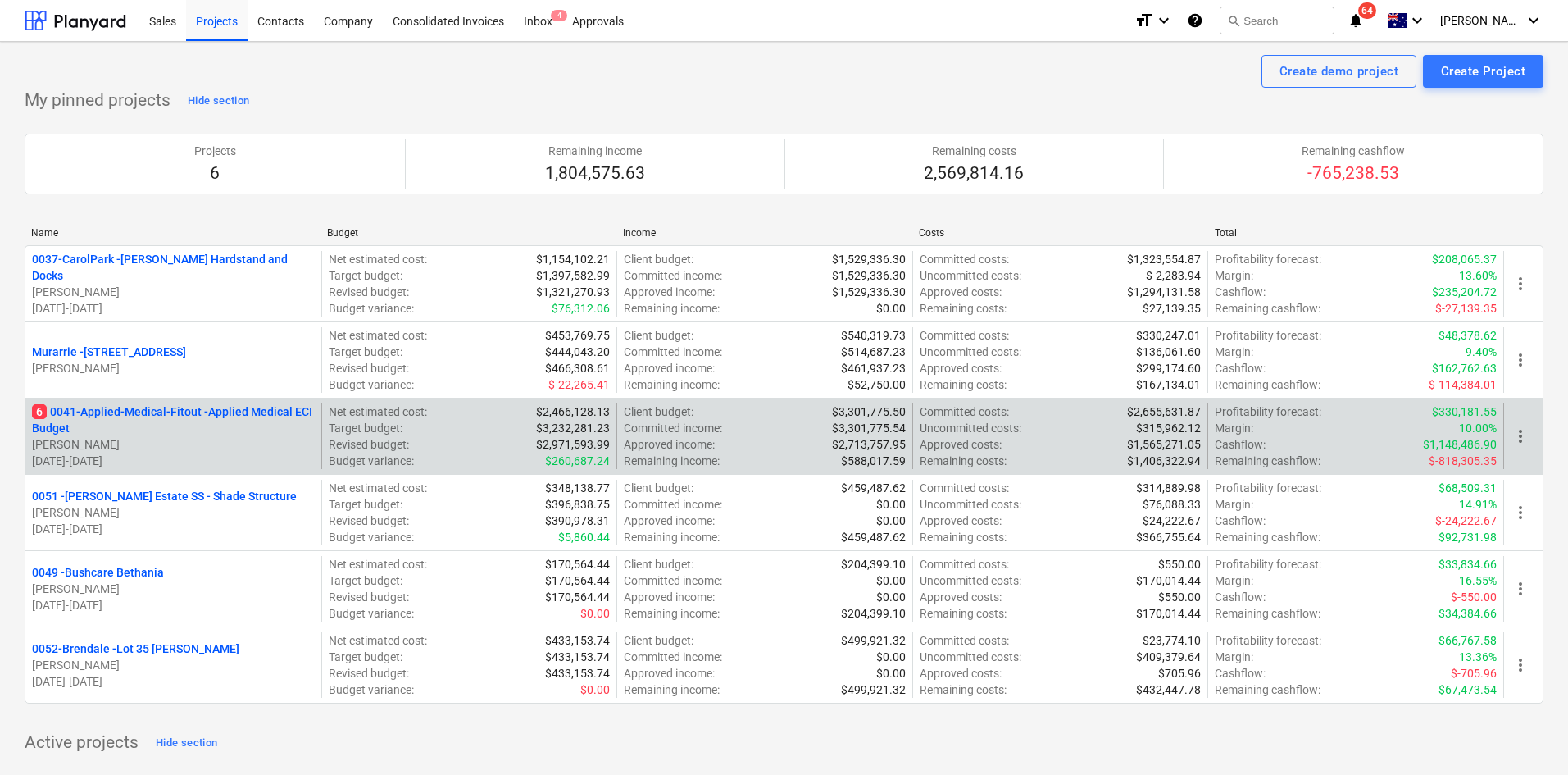
click at [179, 427] on p "6 0041-Applied-Medical-Fitout - Applied Medical ECI Budget" at bounding box center [174, 419] width 283 height 32
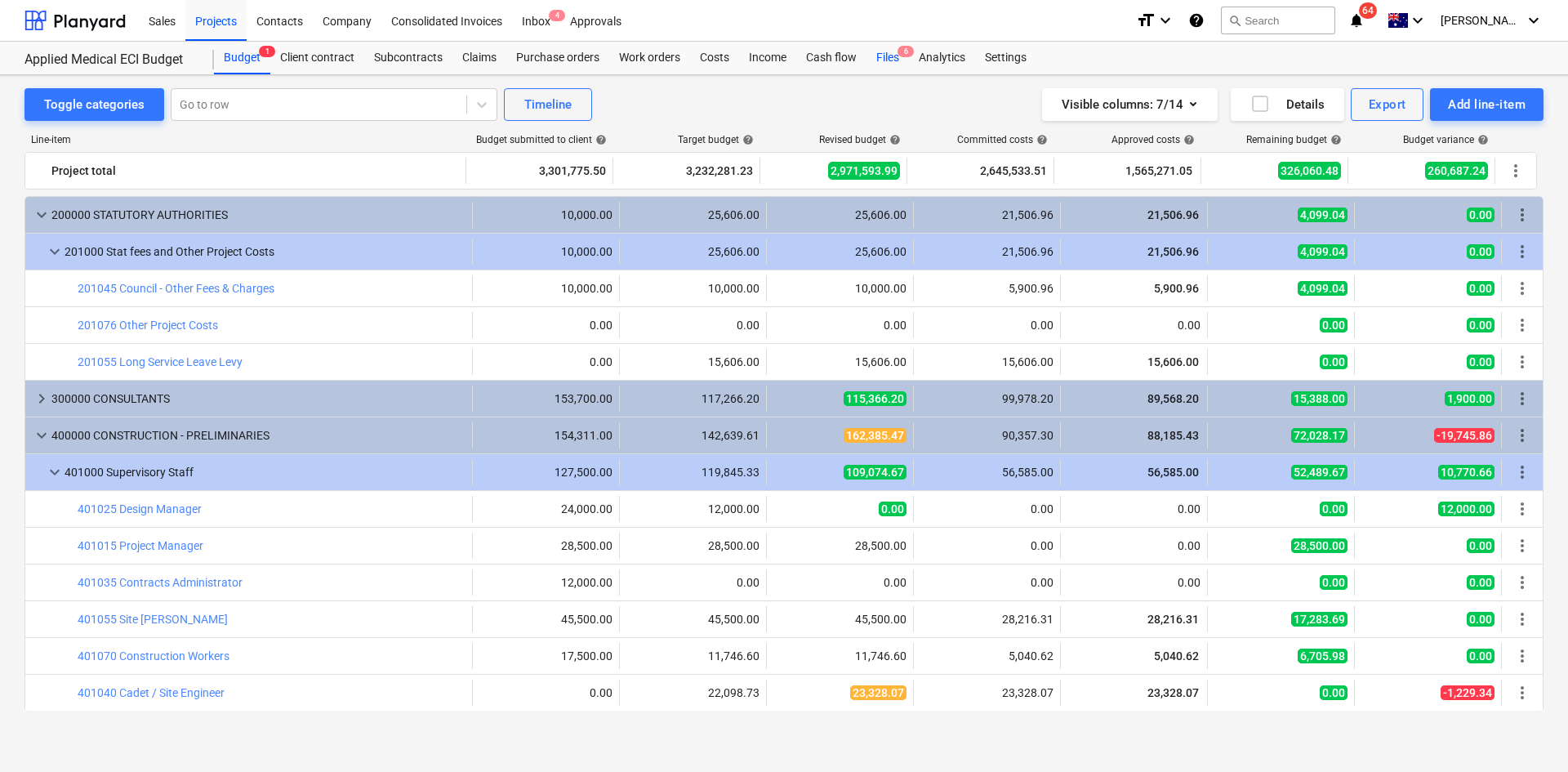
click at [903, 57] on span "6" at bounding box center [906, 52] width 17 height 12
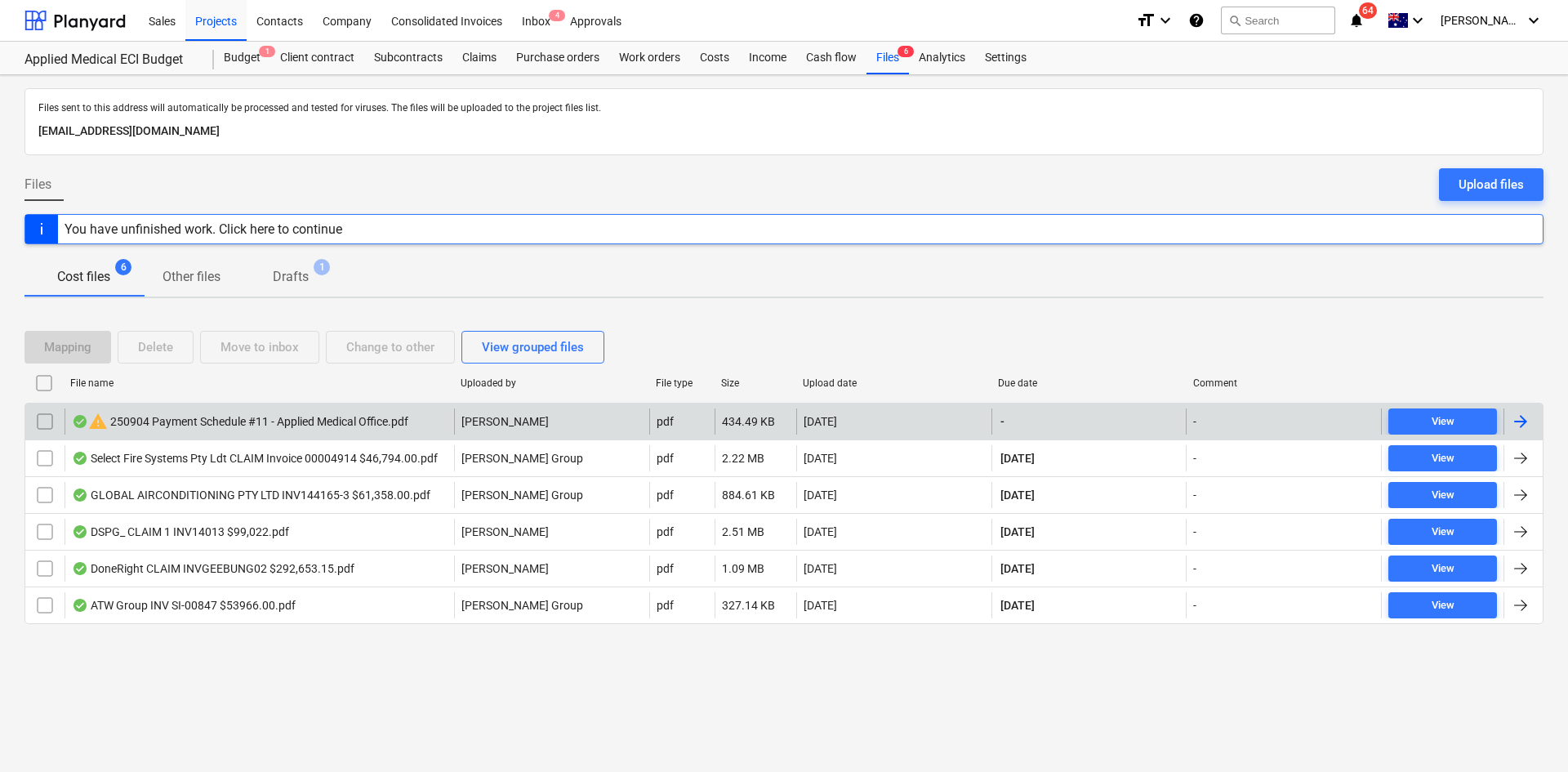
click at [52, 420] on input "checkbox" at bounding box center [45, 421] width 26 height 26
click at [396, 351] on div "Change to other" at bounding box center [391, 348] width 88 height 22
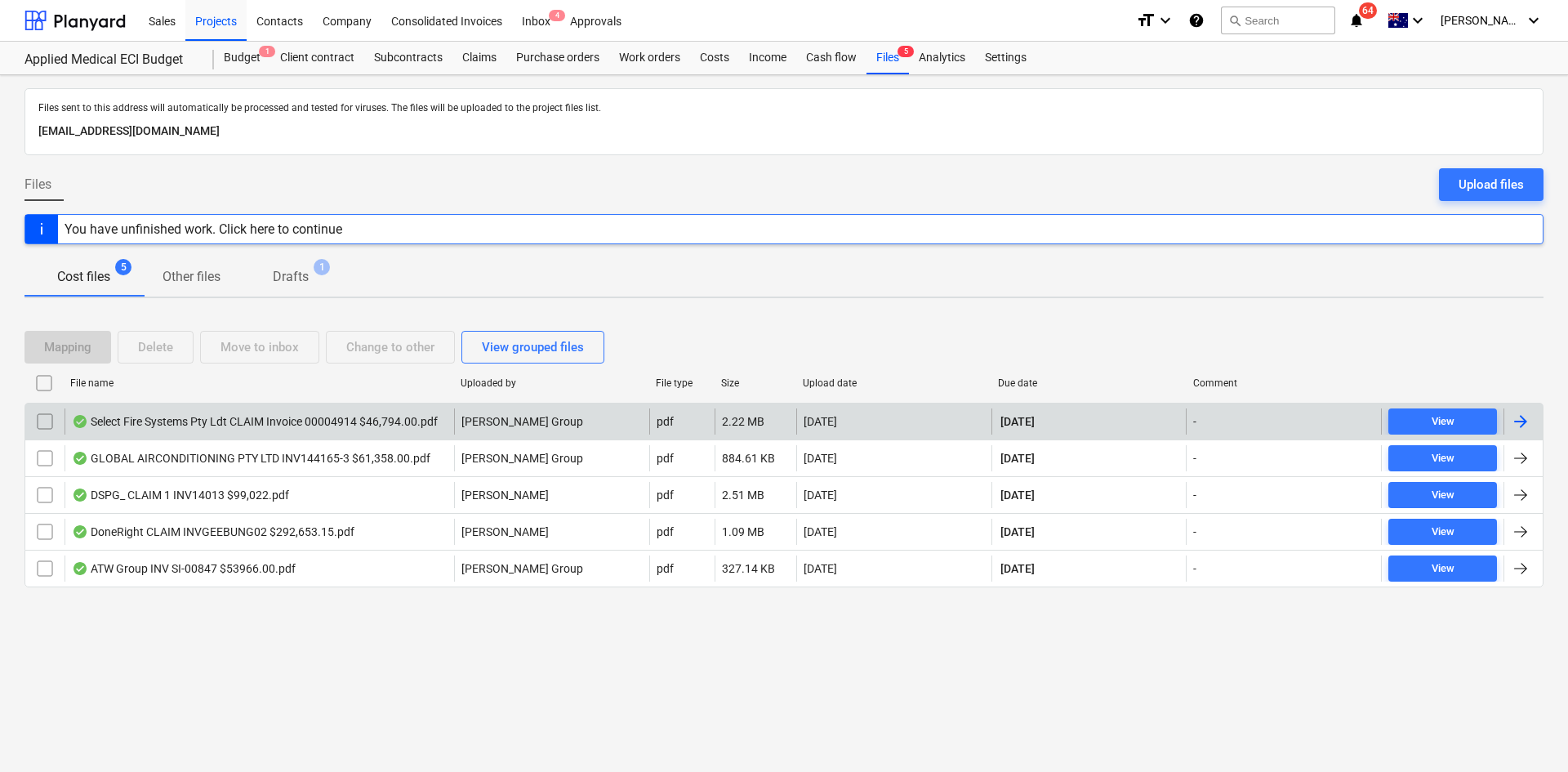
click at [307, 282] on p "Drafts" at bounding box center [291, 277] width 36 height 20
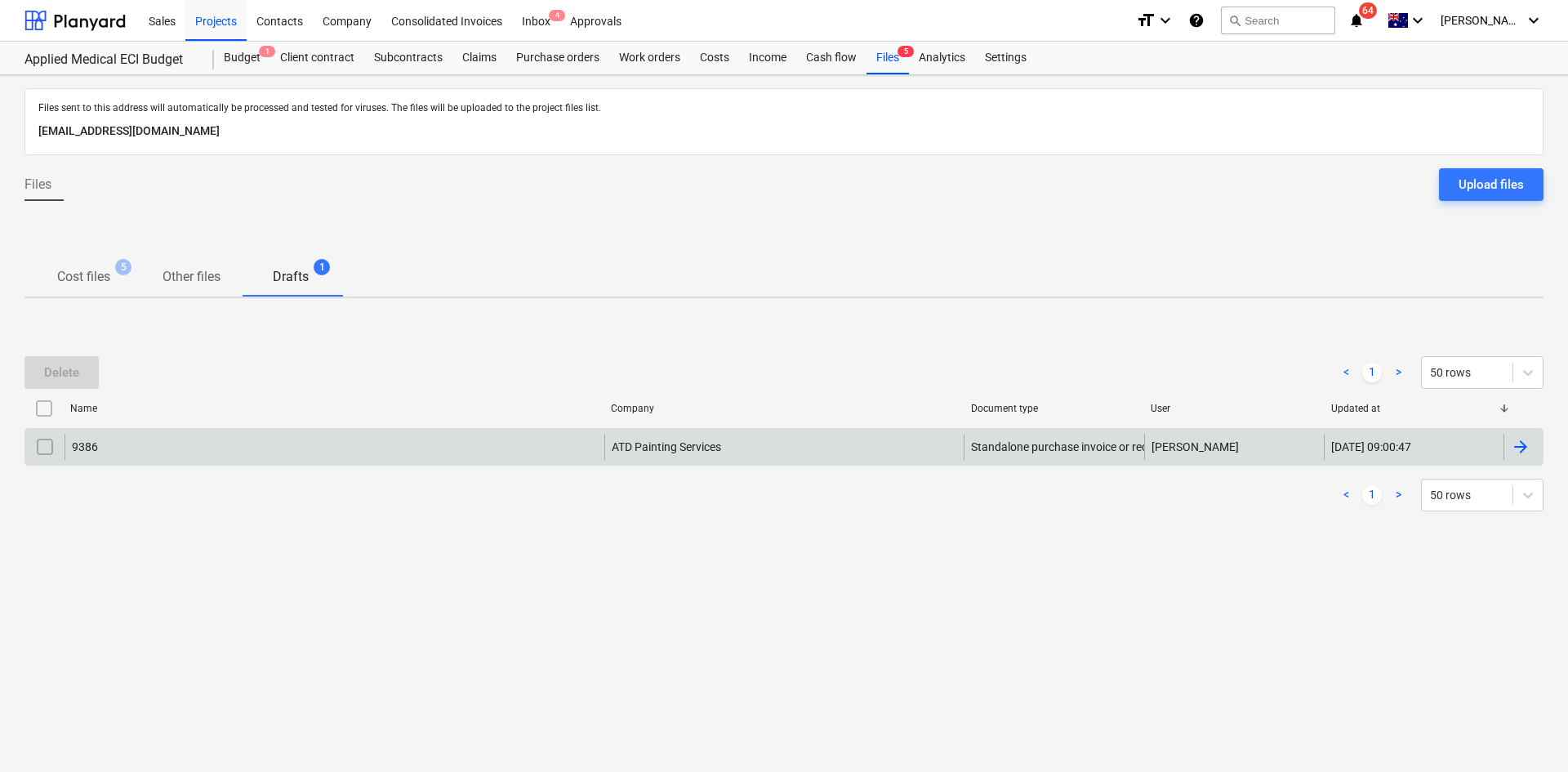
click at [59, 438] on div at bounding box center [45, 447] width 39 height 26
click at [46, 441] on input "checkbox" at bounding box center [45, 447] width 26 height 26
click at [60, 373] on div "Delete" at bounding box center [62, 372] width 35 height 22
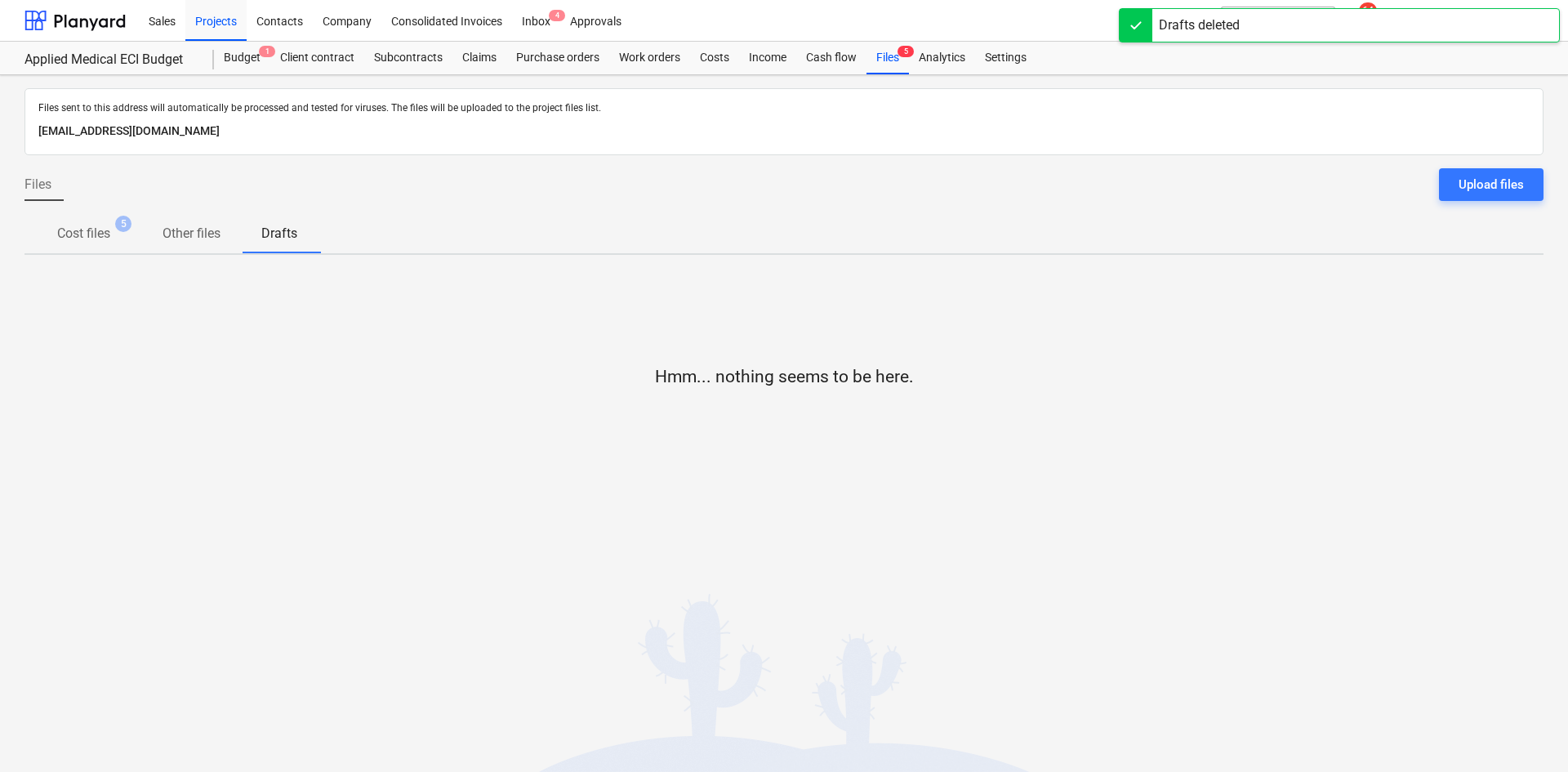
click at [99, 270] on div "Hmm... nothing seems to be here." at bounding box center [784, 391] width 1519 height 245
click at [111, 224] on p "Cost files" at bounding box center [83, 234] width 53 height 20
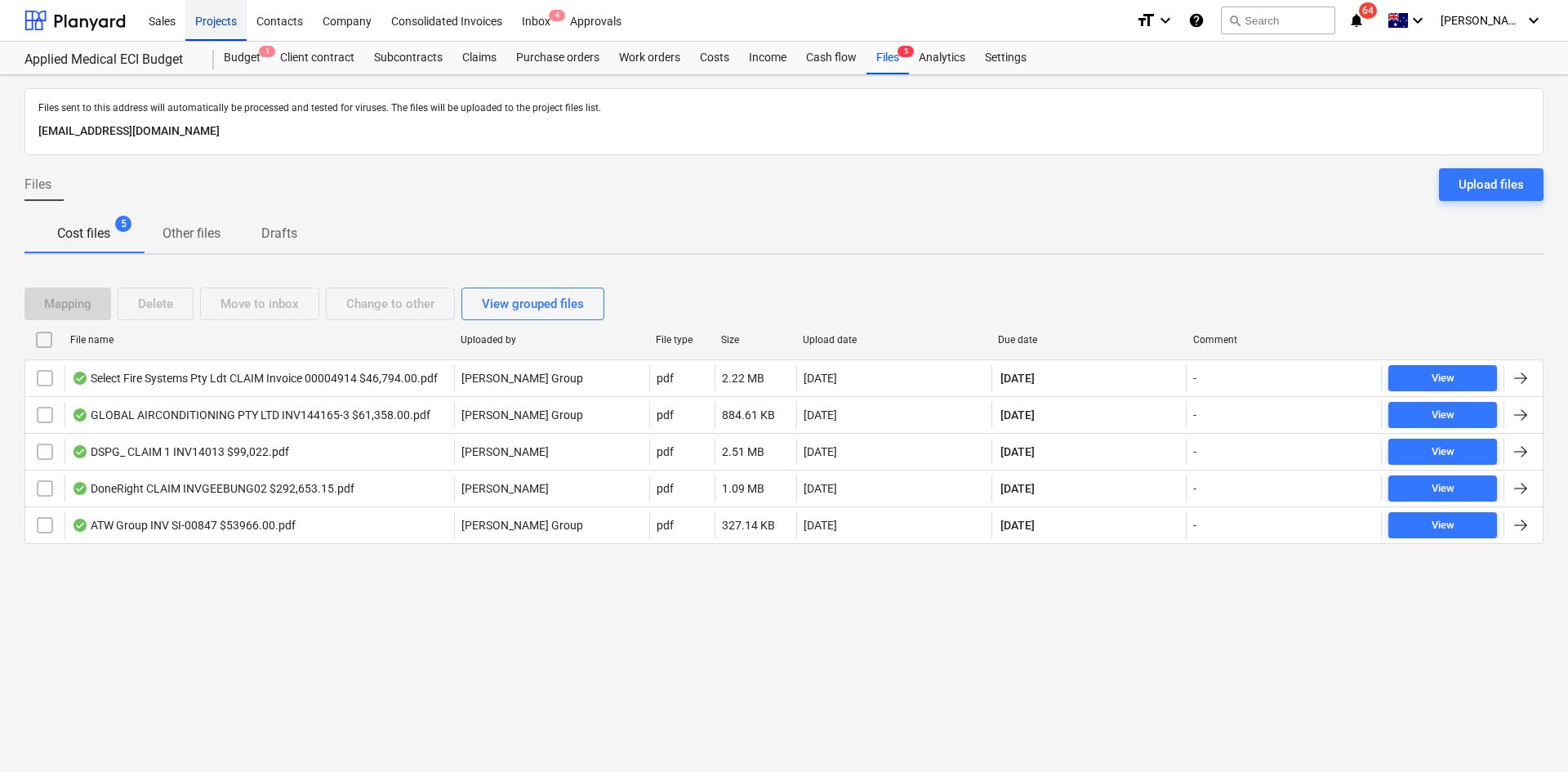
click at [244, 22] on div "Projects" at bounding box center [215, 20] width 62 height 42
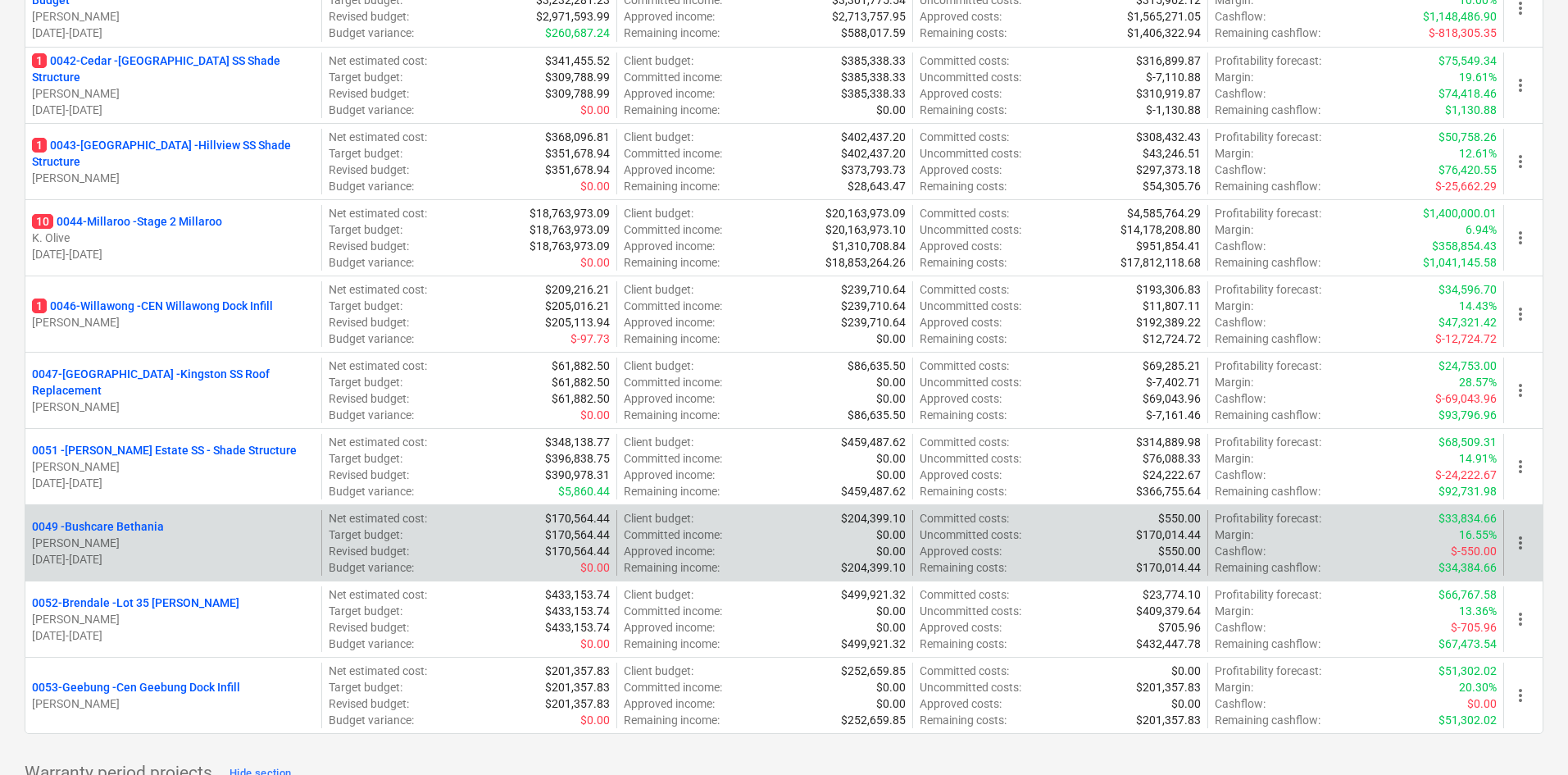
scroll to position [1149, 0]
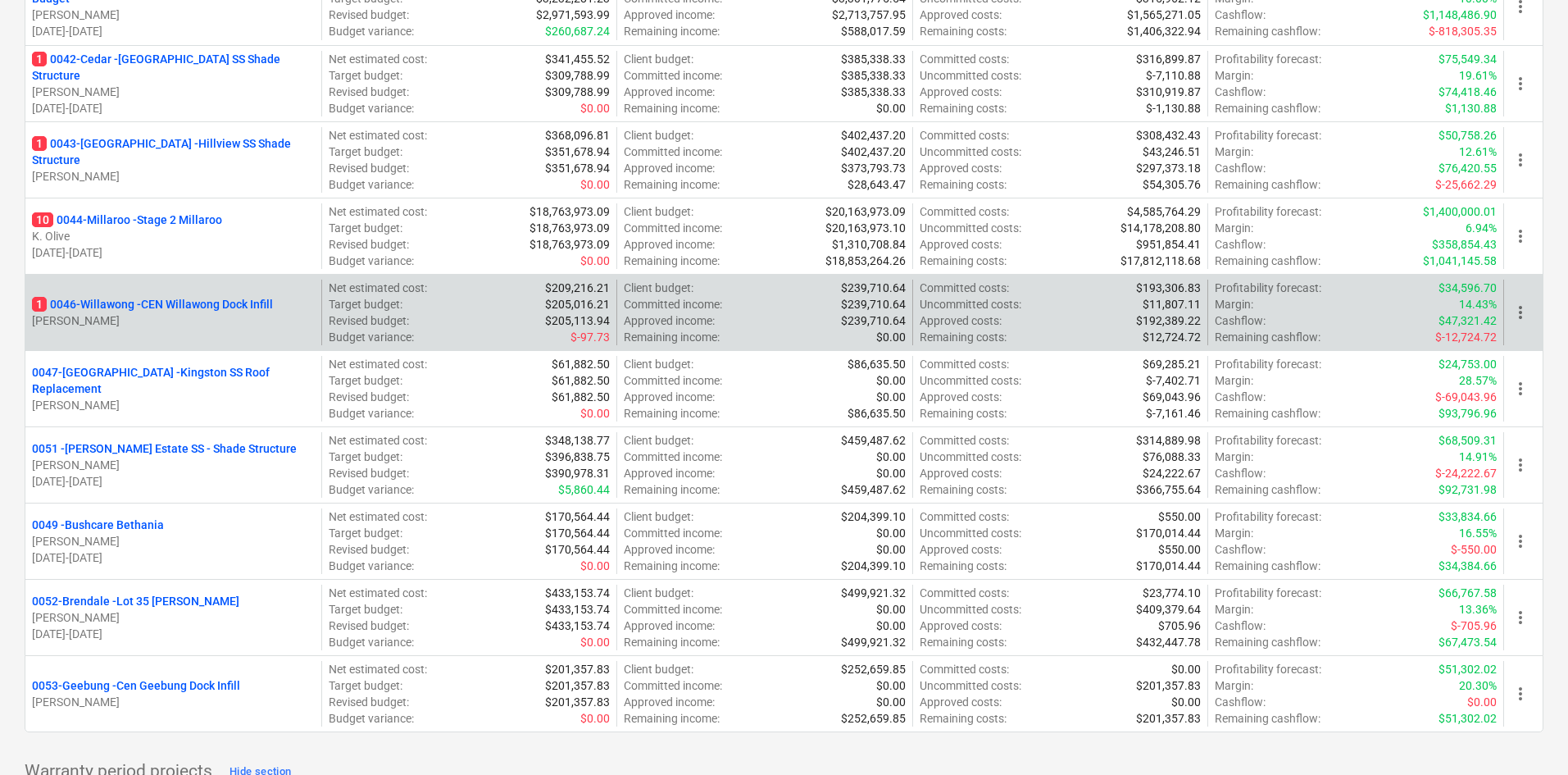
click at [195, 301] on p "1 0046-Willawong - CEN Willawong Dock Infill" at bounding box center [152, 304] width 241 height 17
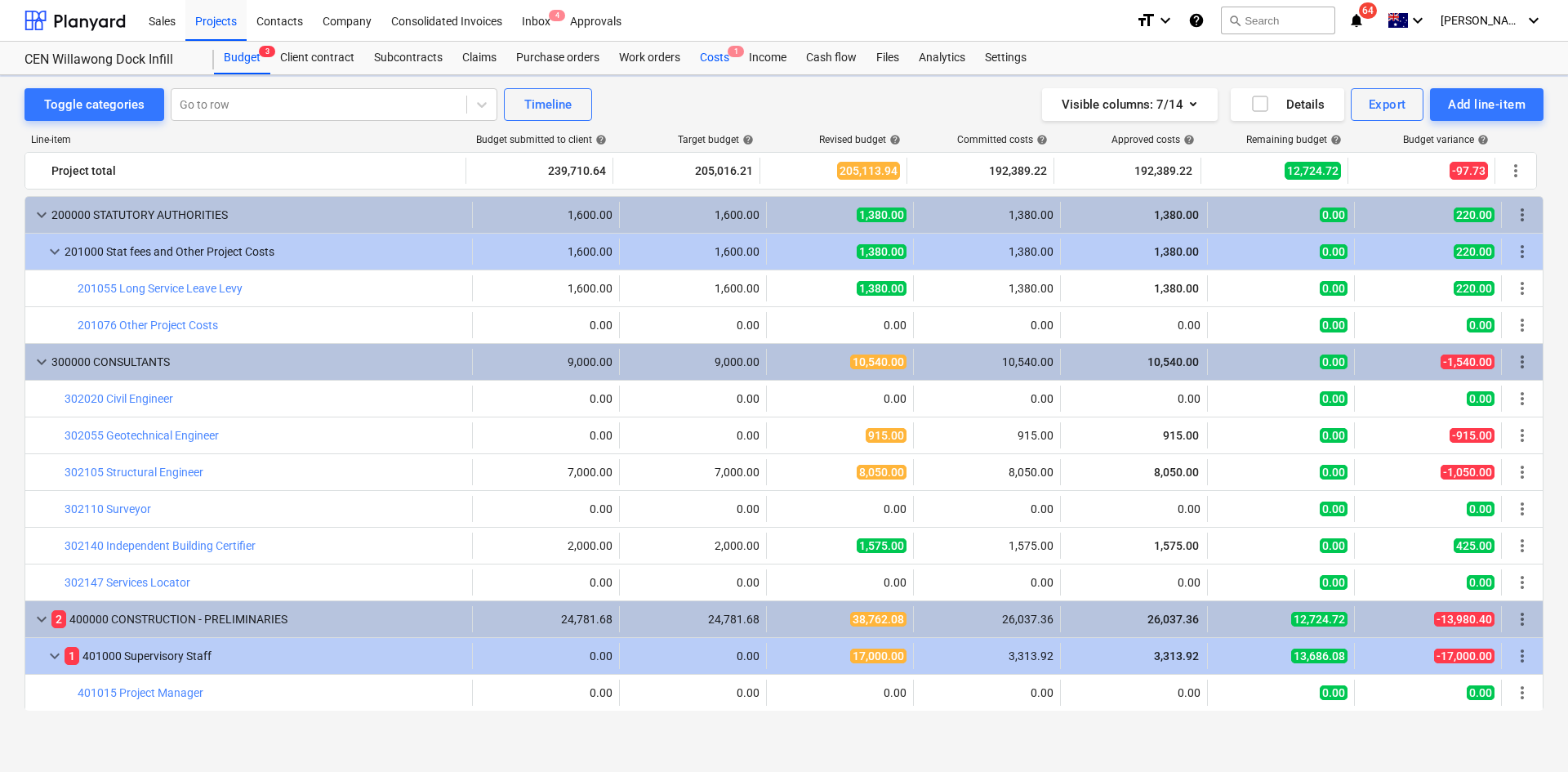
click at [706, 46] on div "Costs 1" at bounding box center [715, 58] width 49 height 32
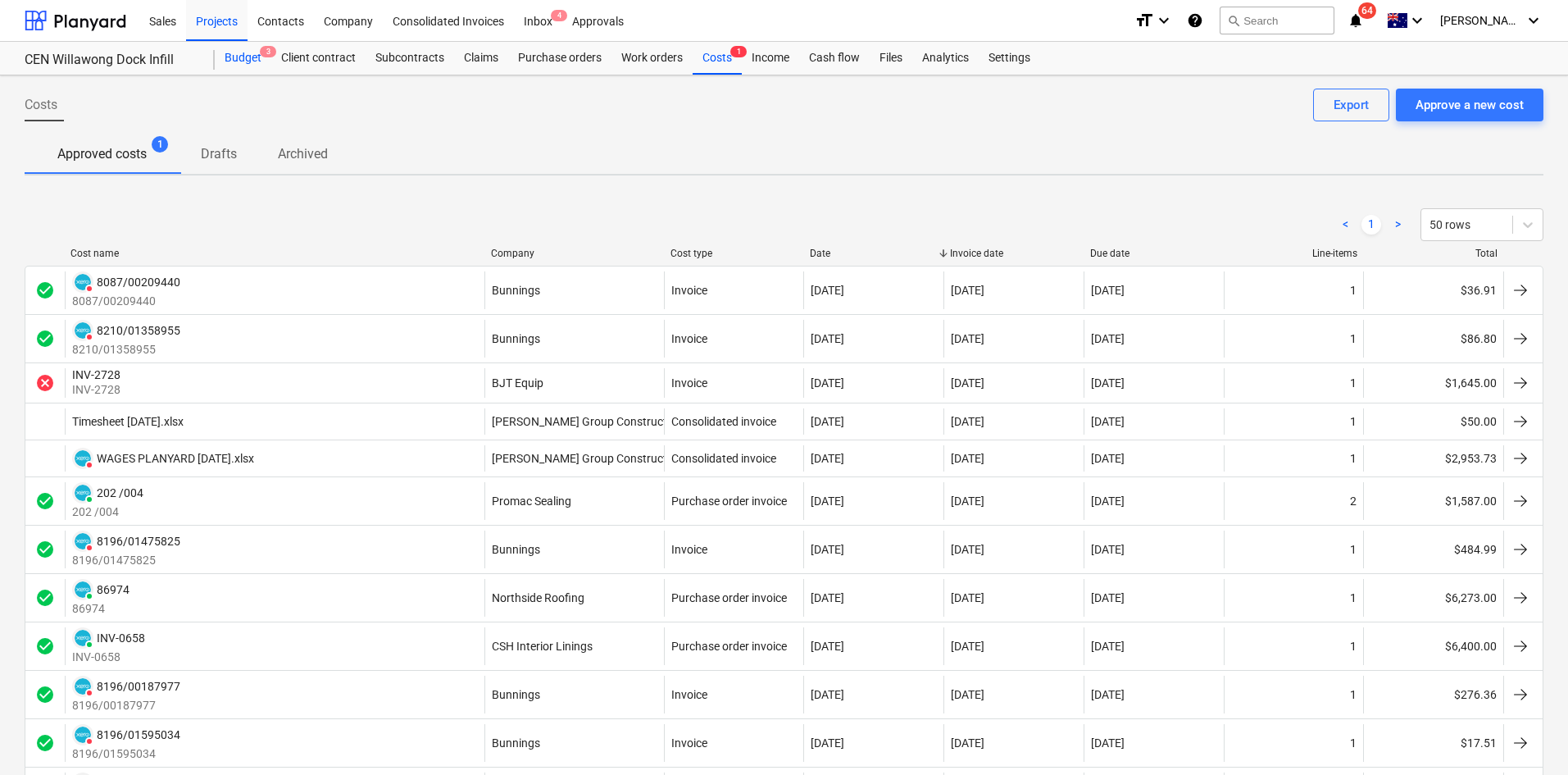
click at [247, 58] on div "Budget 3" at bounding box center [244, 58] width 57 height 32
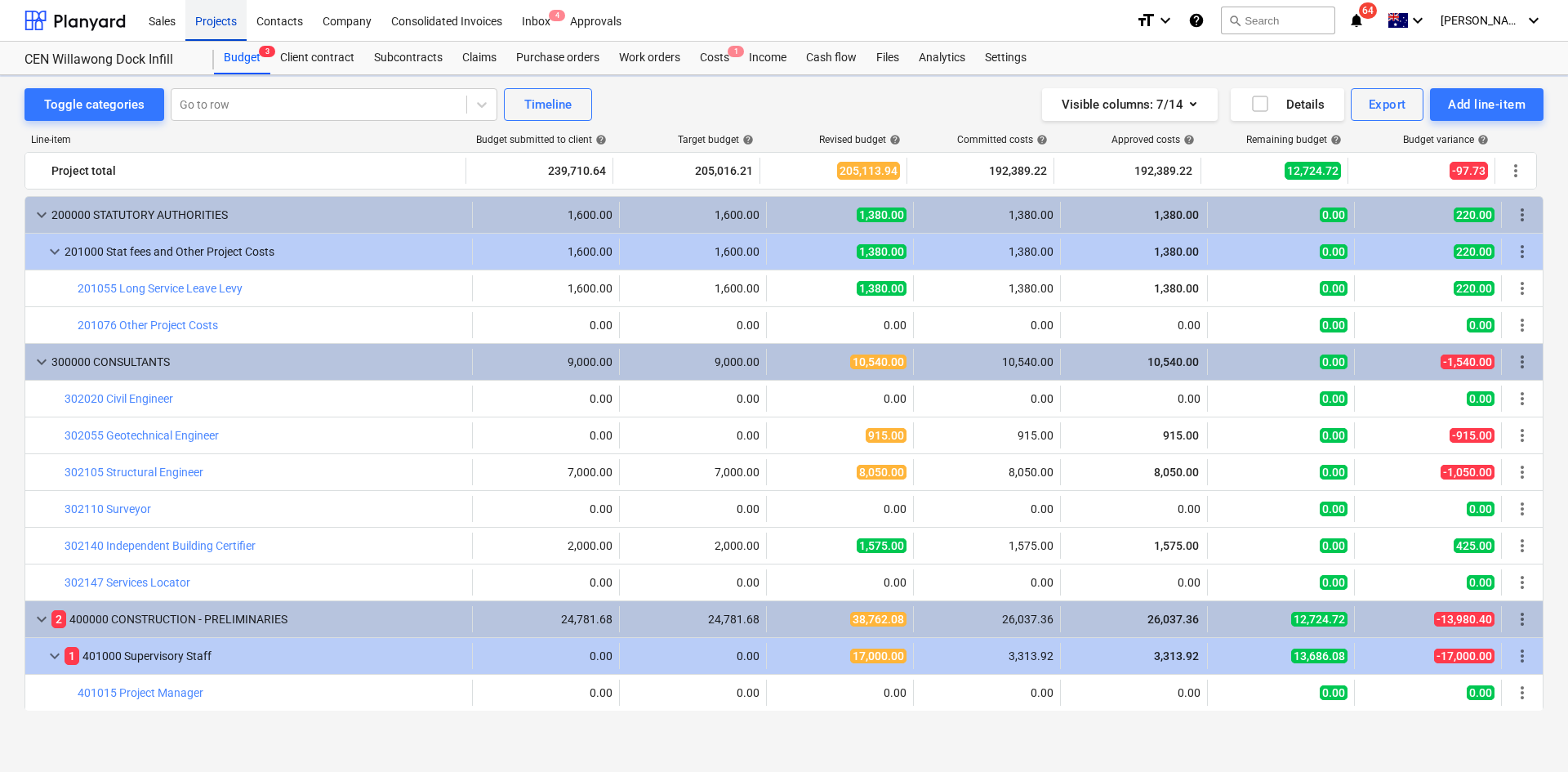
click at [226, 26] on div "Projects" at bounding box center [215, 20] width 62 height 42
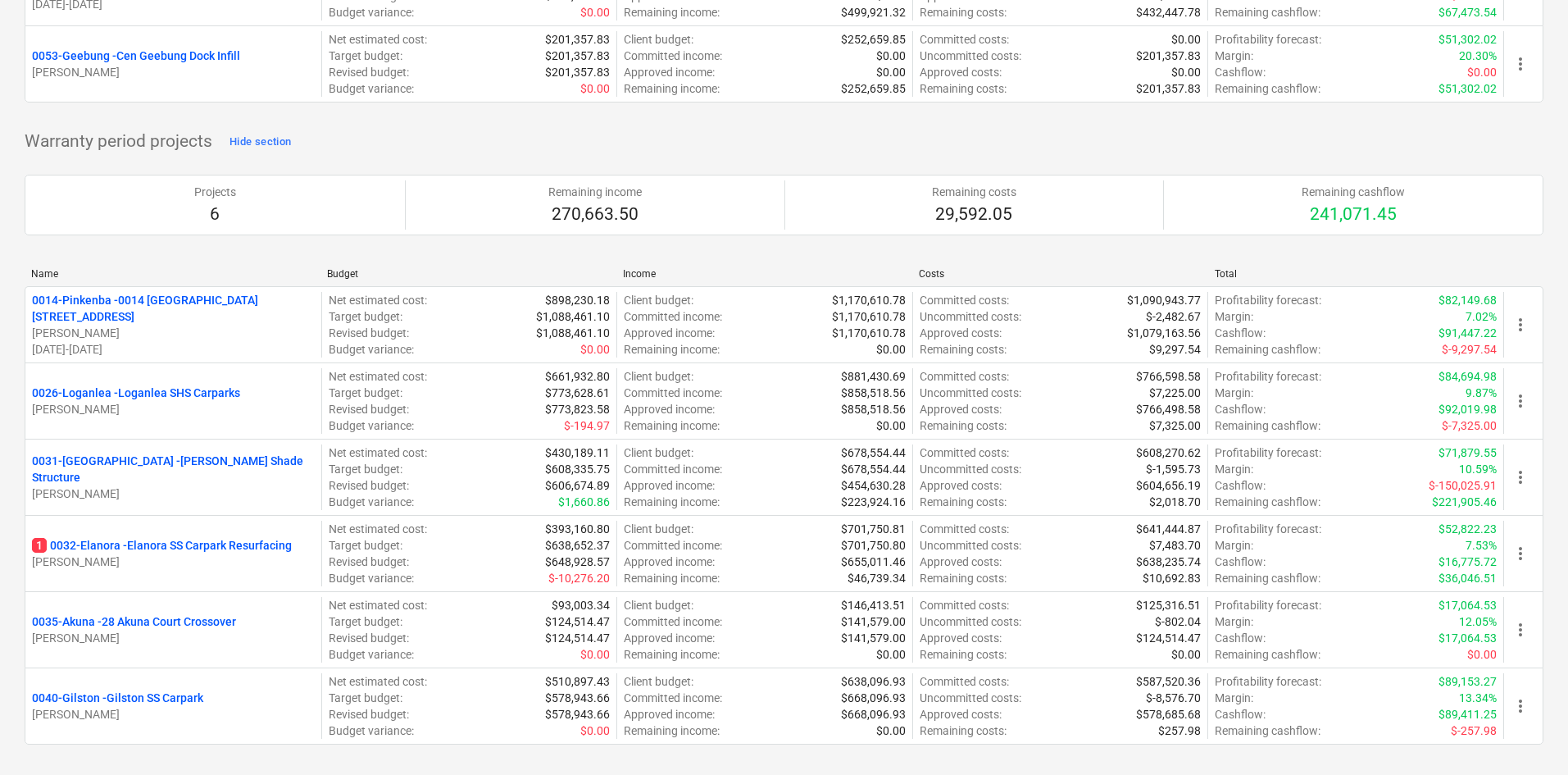
scroll to position [1969, 0]
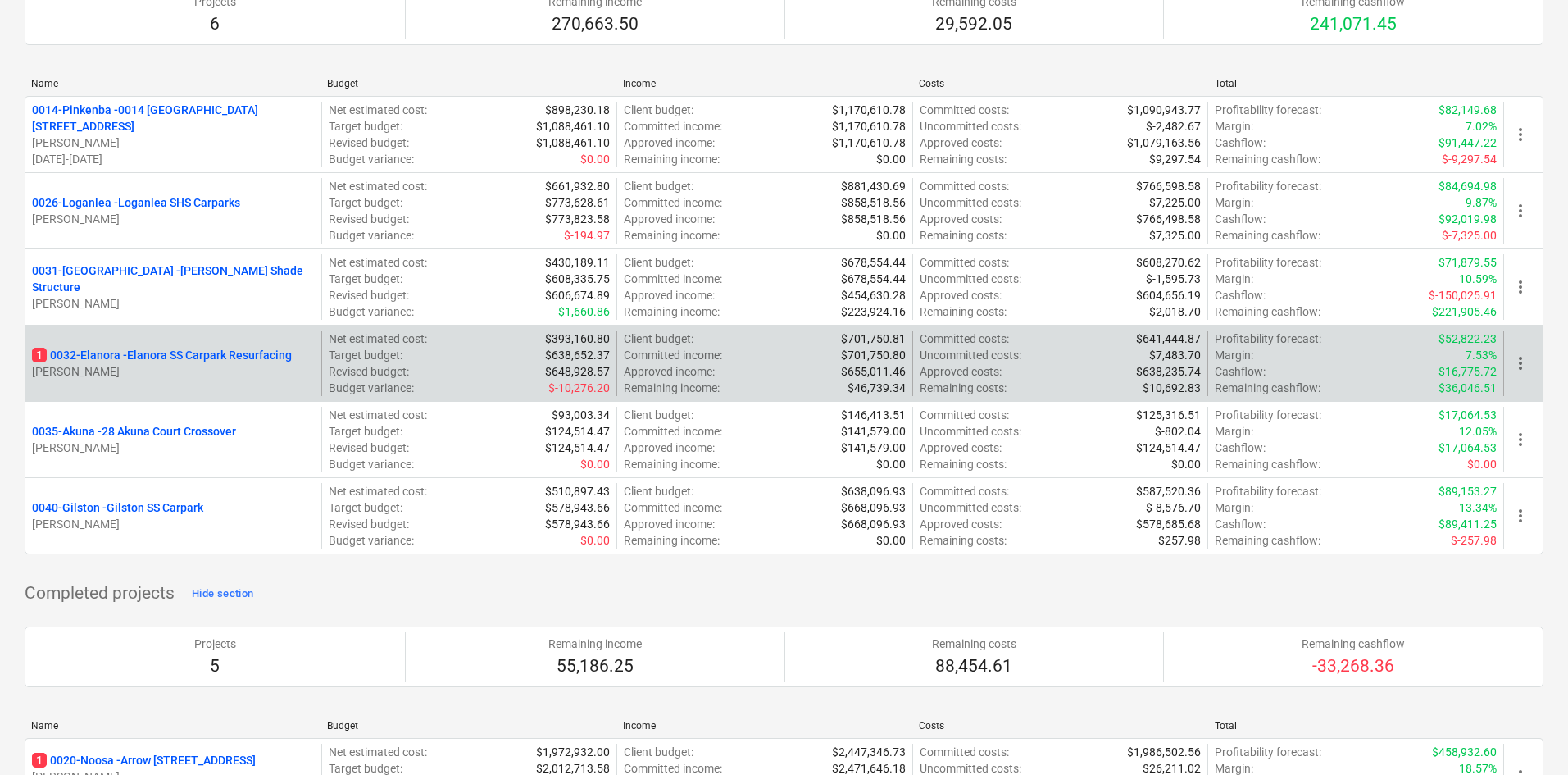
click at [247, 358] on p "1 0032-Elanora - Elanora SS Carpark Resurfacing" at bounding box center [162, 355] width 260 height 17
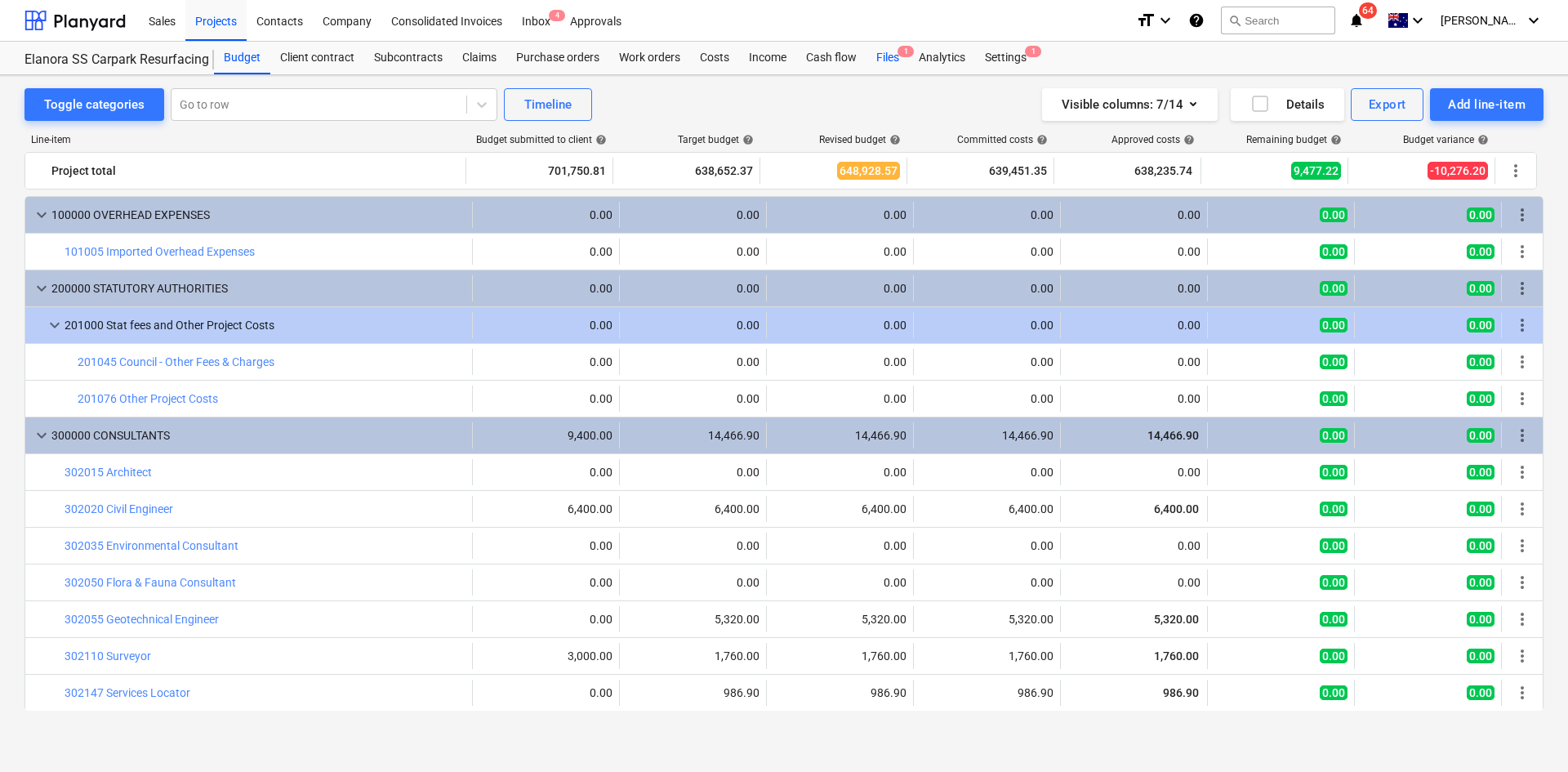
click at [910, 52] on span "1" at bounding box center [906, 52] width 17 height 12
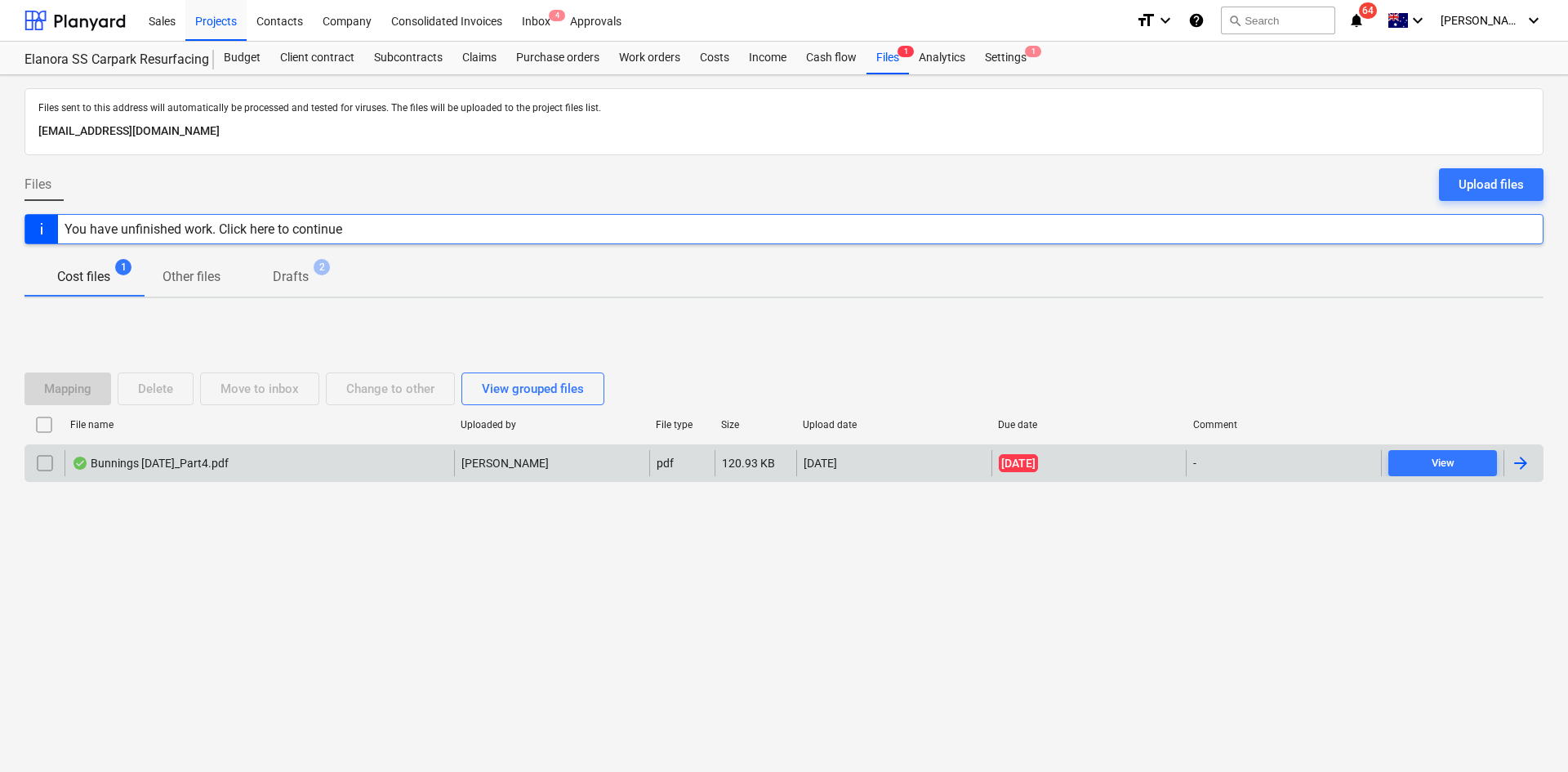
click at [180, 475] on div "Bunnings July 25_Part4.pdf" at bounding box center [260, 463] width 390 height 26
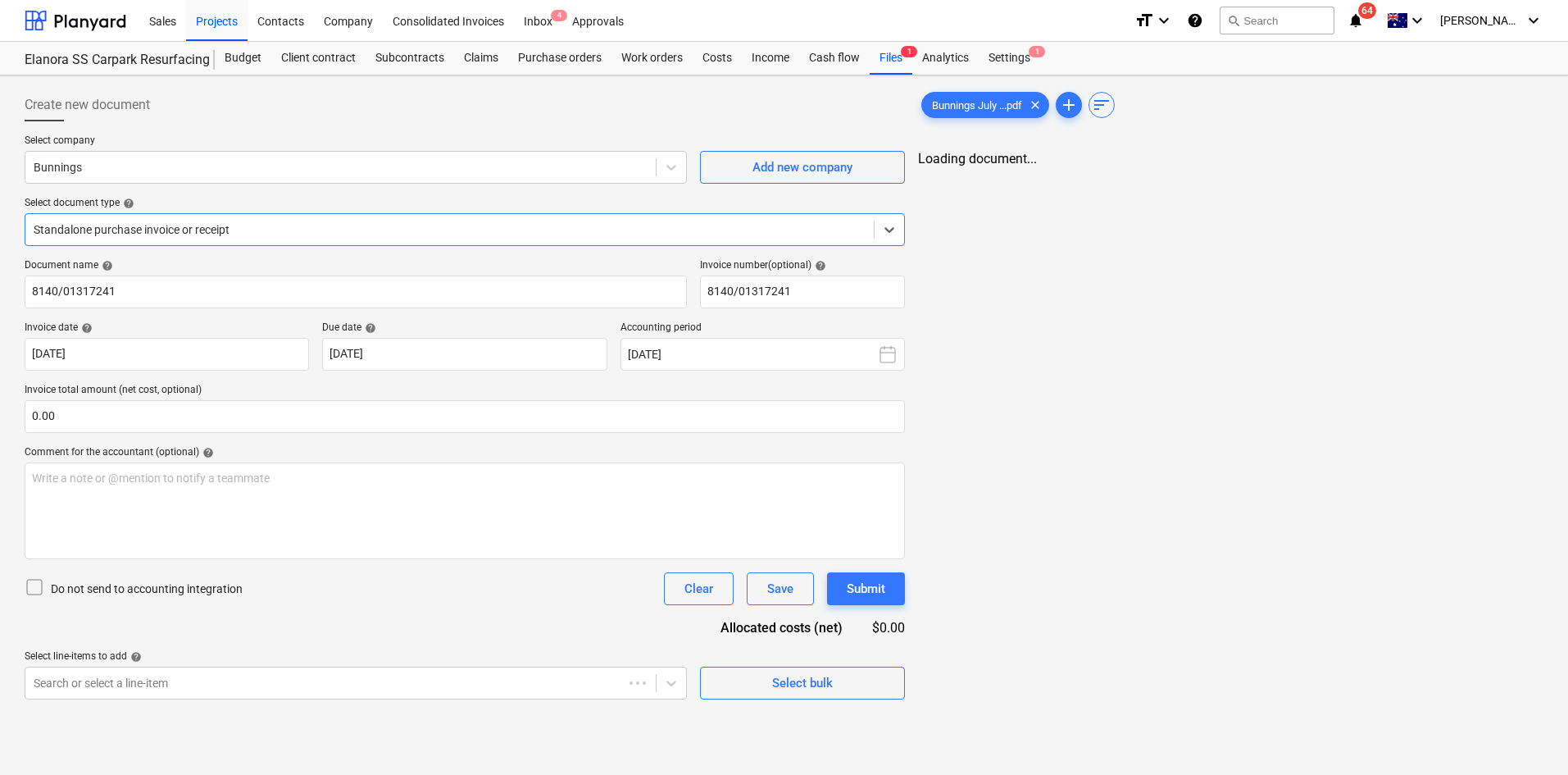
type input "8140/01317241"
type input "[DATE]"
click at [323, 226] on div at bounding box center [449, 229] width 832 height 17
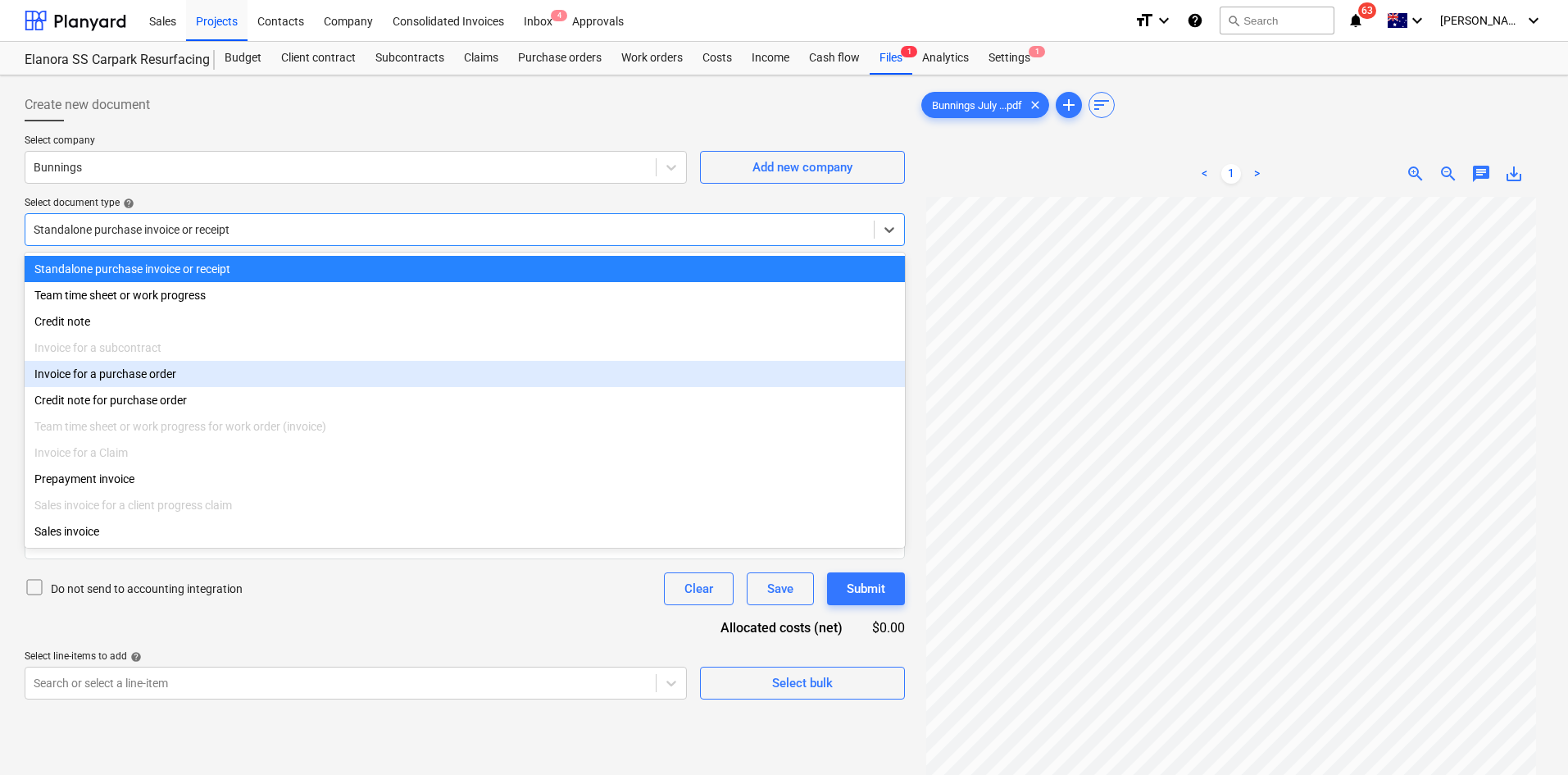
click at [127, 387] on div "Invoice for a purchase order" at bounding box center [465, 374] width 881 height 27
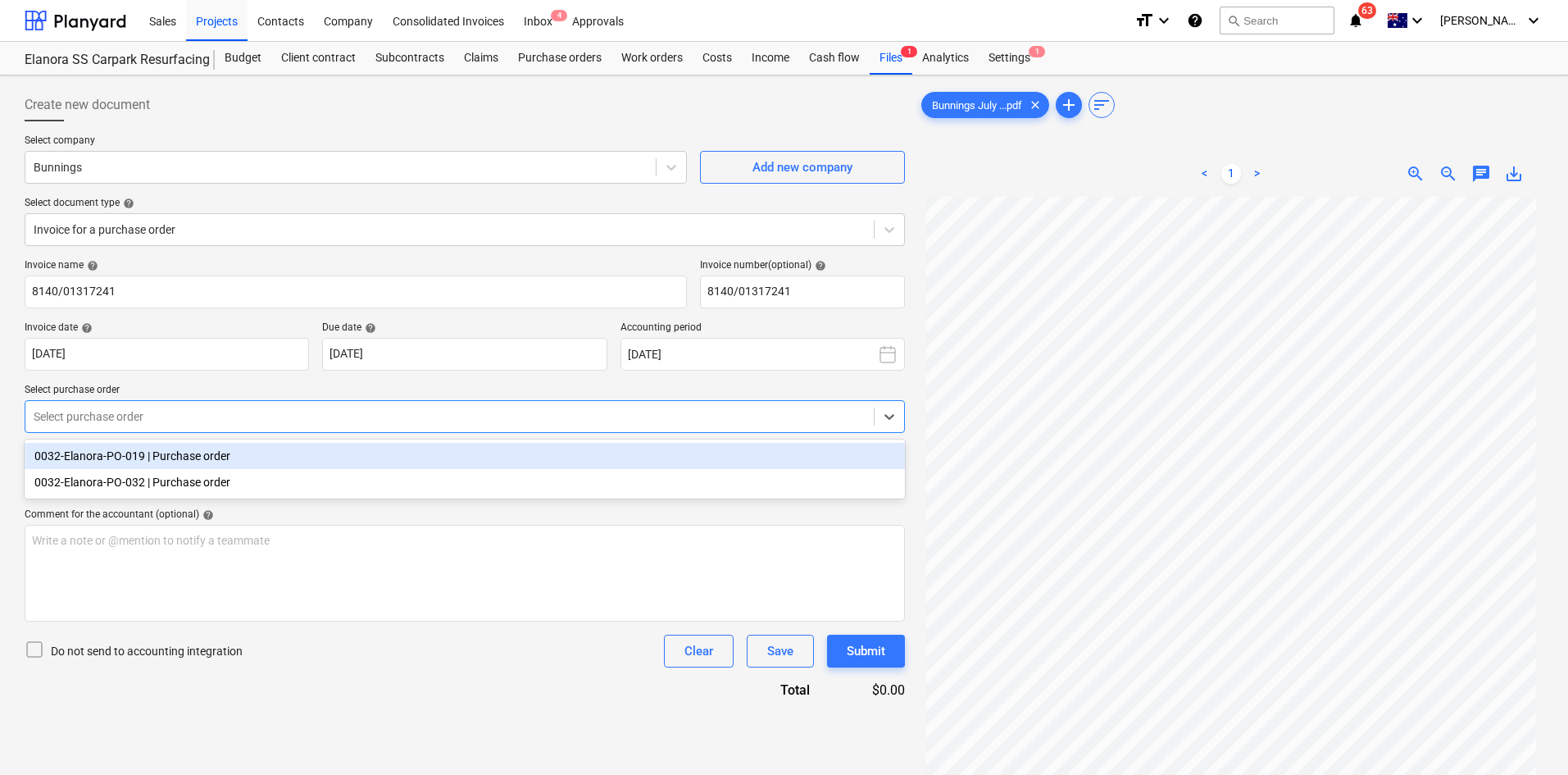
click at [234, 423] on div at bounding box center [449, 416] width 832 height 17
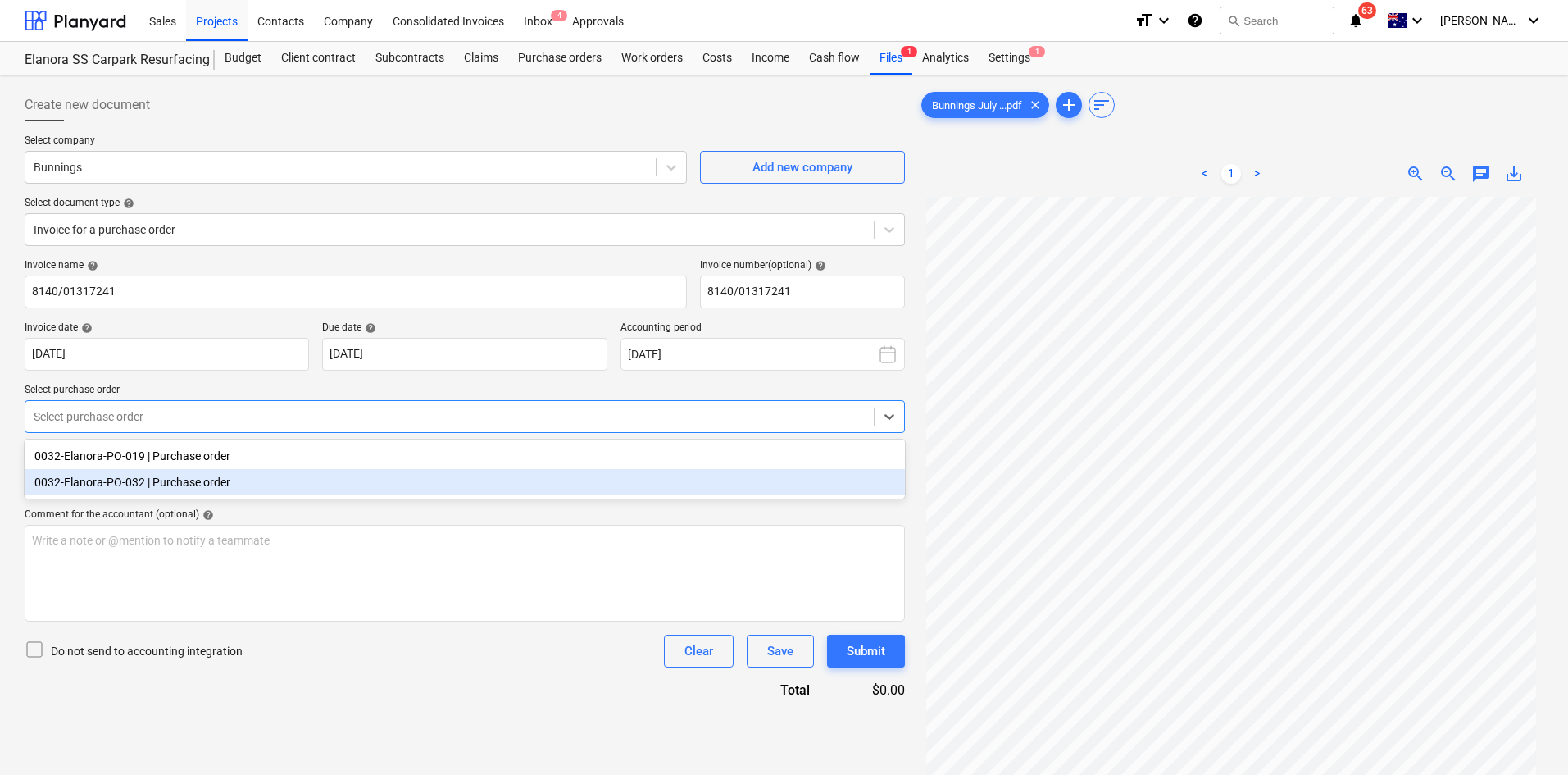
click at [200, 480] on div "0032-Elanora-PO-032 | Purchase order" at bounding box center [465, 482] width 881 height 27
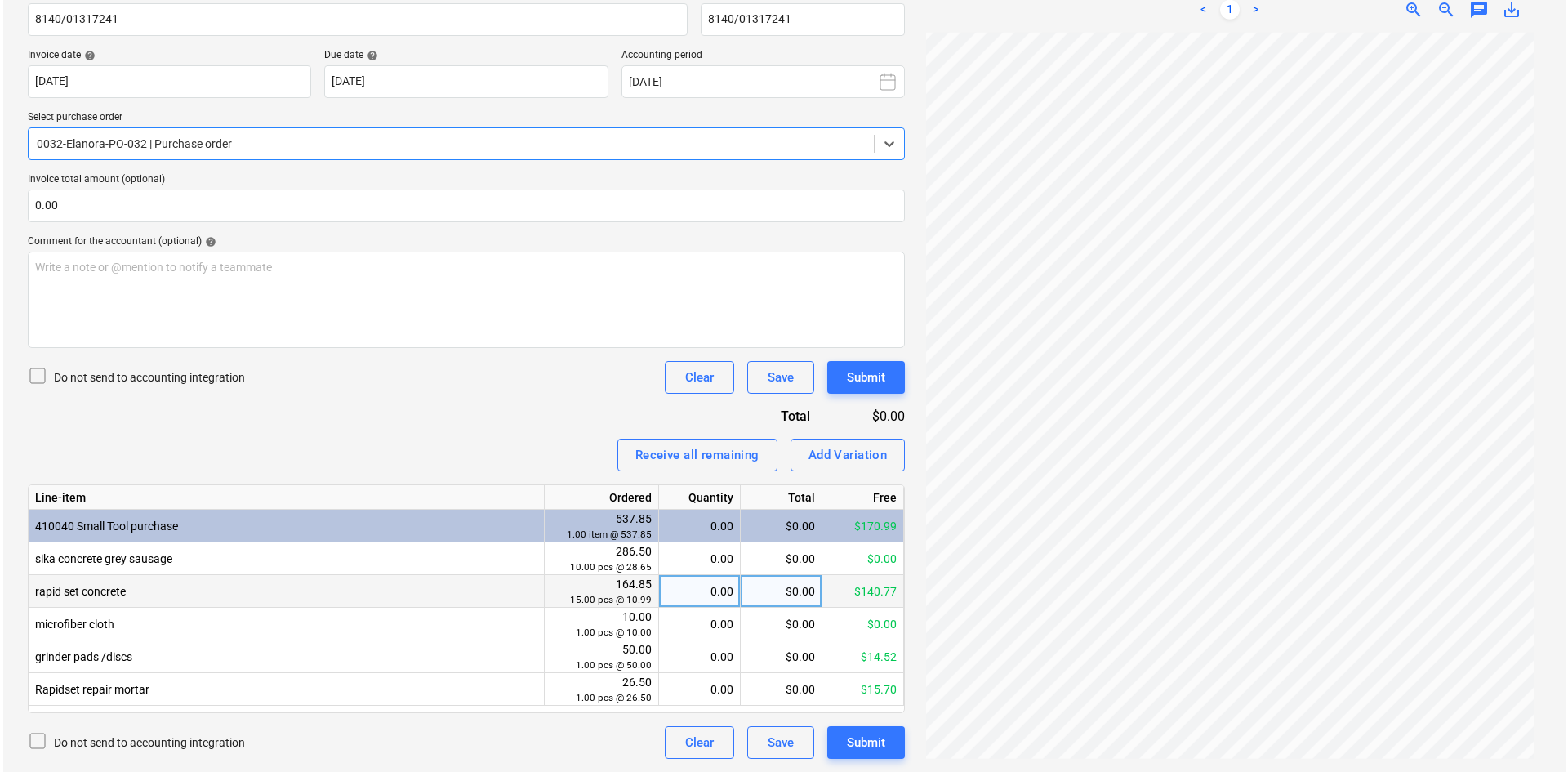
scroll to position [136, 0]
click at [787, 592] on div "$0.00" at bounding box center [778, 591] width 81 height 32
type input "37.37"
click at [566, 429] on div "Invoice name help 8140/01317241 Invoice number (optional) help 8140/01317241 In…" at bounding box center [463, 373] width 878 height 772
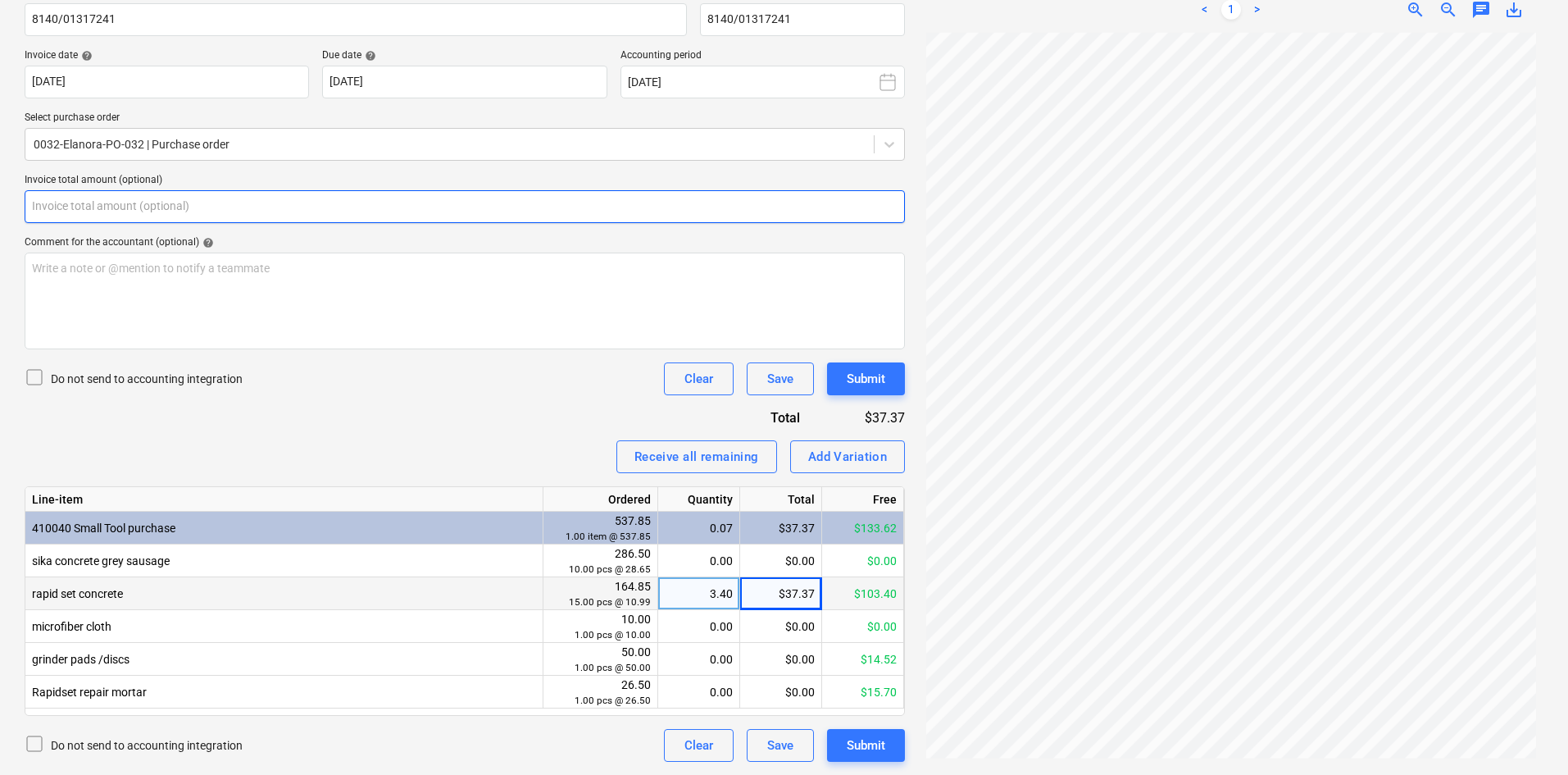
click at [235, 212] on input "text" at bounding box center [465, 206] width 881 height 32
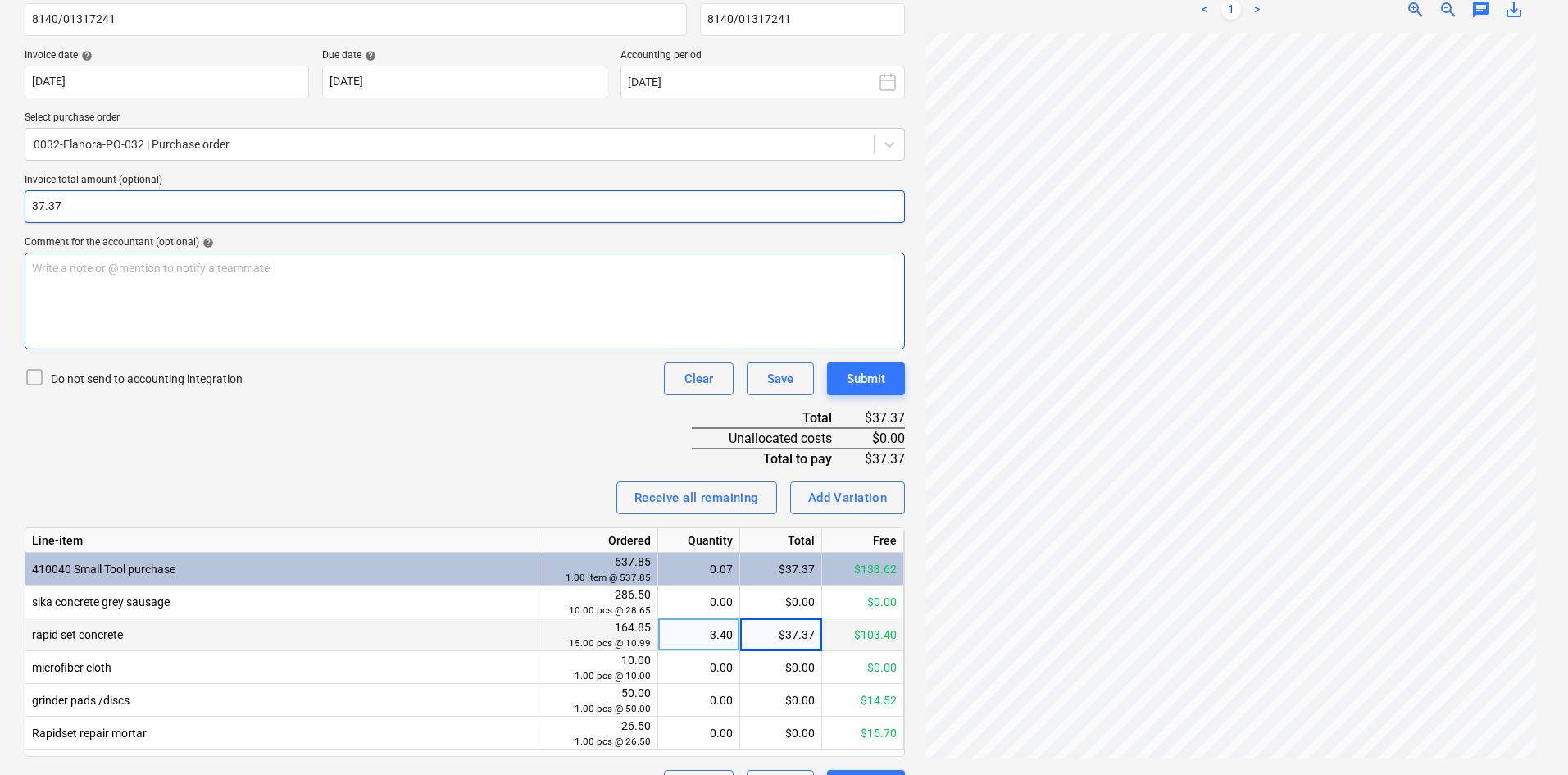
type input "37.37"
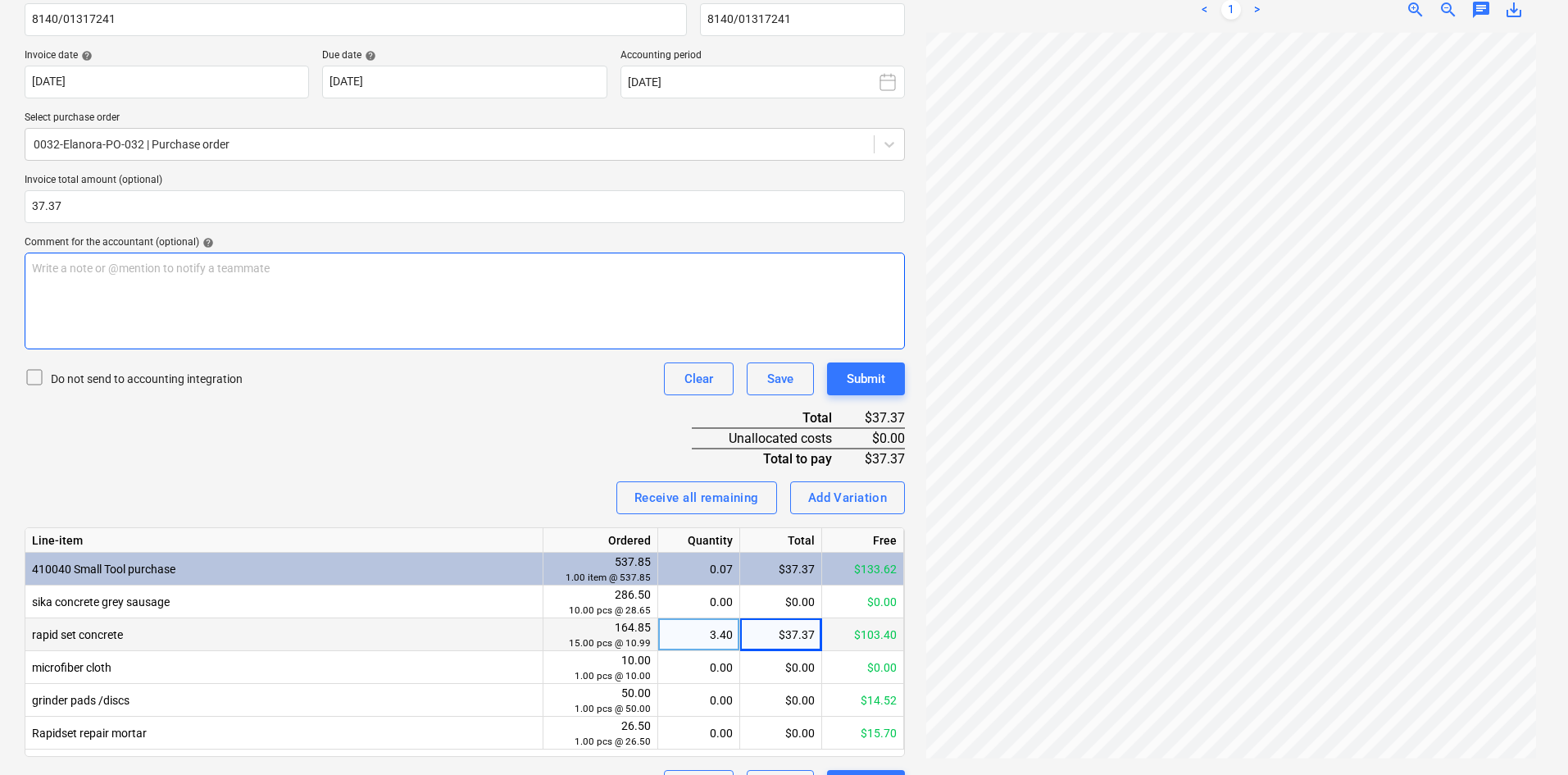
click at [258, 319] on div "Write a note or @mention to notify a teammate ﻿" at bounding box center [465, 301] width 881 height 96
click at [314, 261] on p "Confirmed with Ronan. Fixed some capping's on wall" at bounding box center [465, 268] width 866 height 17
click at [368, 295] on div "Confirmed with Ronan. Fixed some capping's on wall" at bounding box center [465, 301] width 881 height 96
click at [365, 413] on div "Invoice name help 8140/01317241 Invoice number (optional) help 8140/01317241 In…" at bounding box center [465, 395] width 881 height 816
click at [40, 301] on span "Alotted to PO32 as we had some money available." at bounding box center [159, 300] width 254 height 13
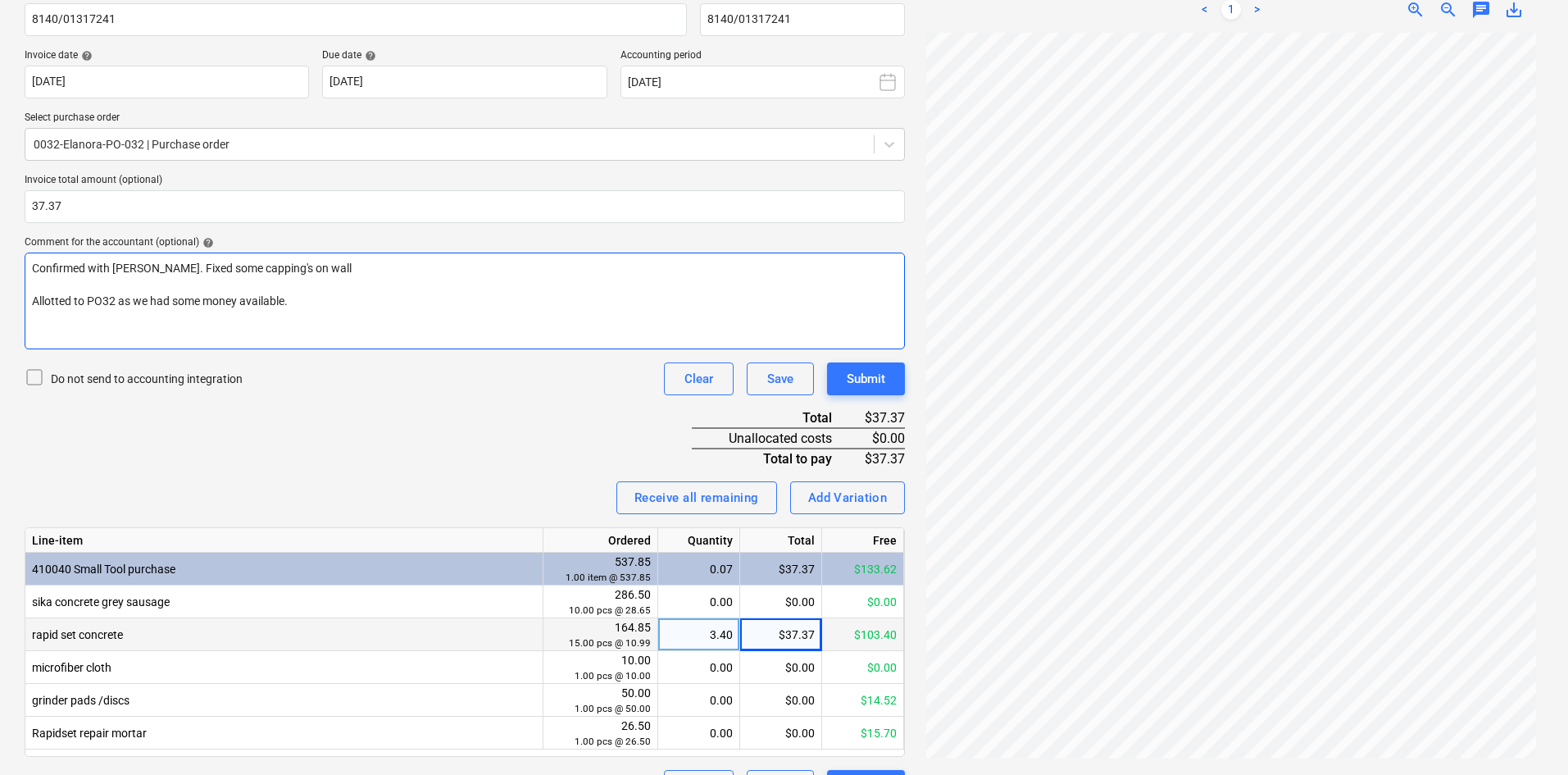
click at [361, 316] on div "Confirmed with Ronan. Fixed some capping's on wall ﻿ Allotted to PO32 as we had…" at bounding box center [465, 301] width 881 height 96
click at [866, 382] on div "Submit" at bounding box center [865, 379] width 38 height 22
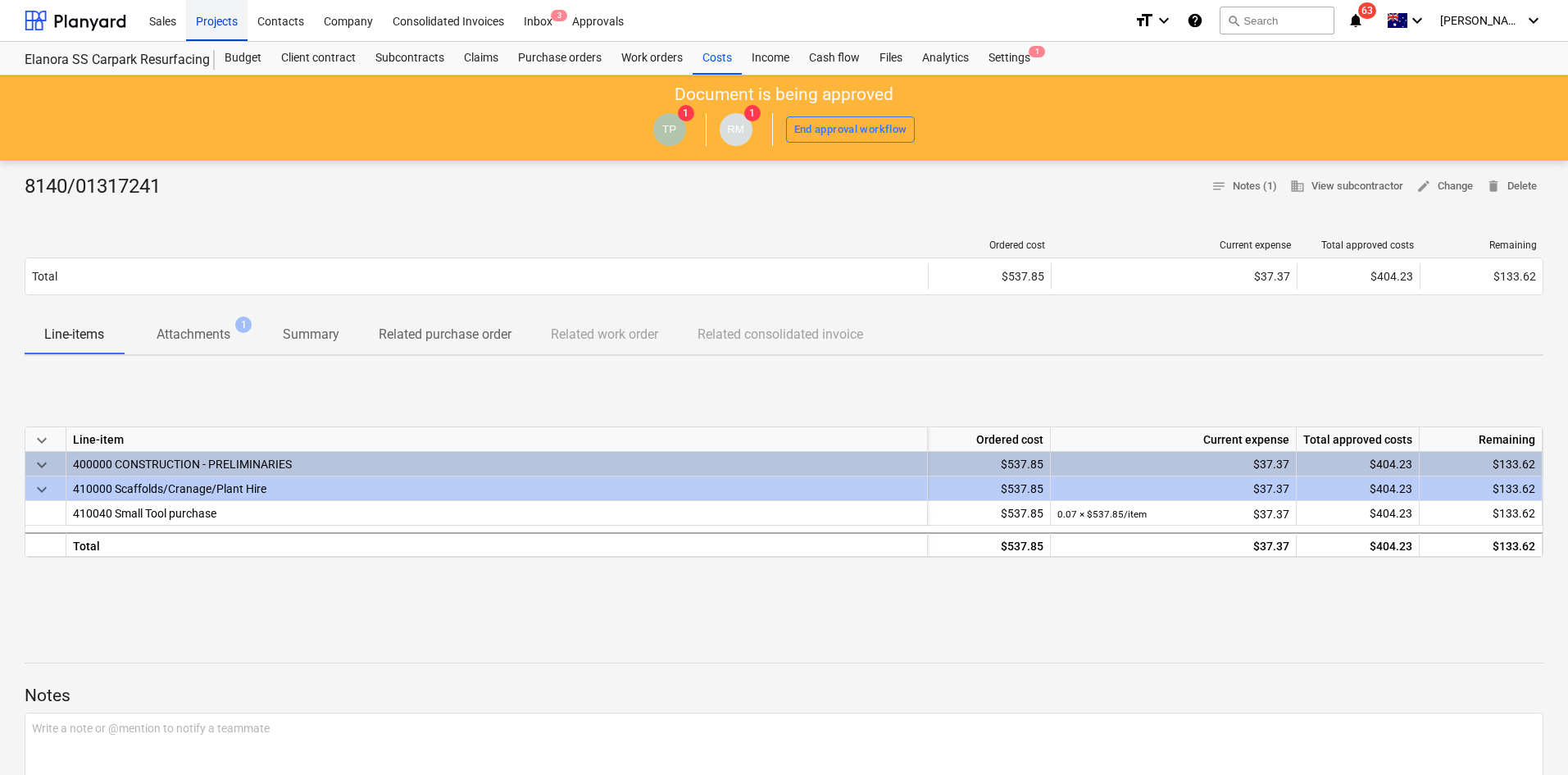
click at [238, 22] on div "Projects" at bounding box center [216, 20] width 62 height 42
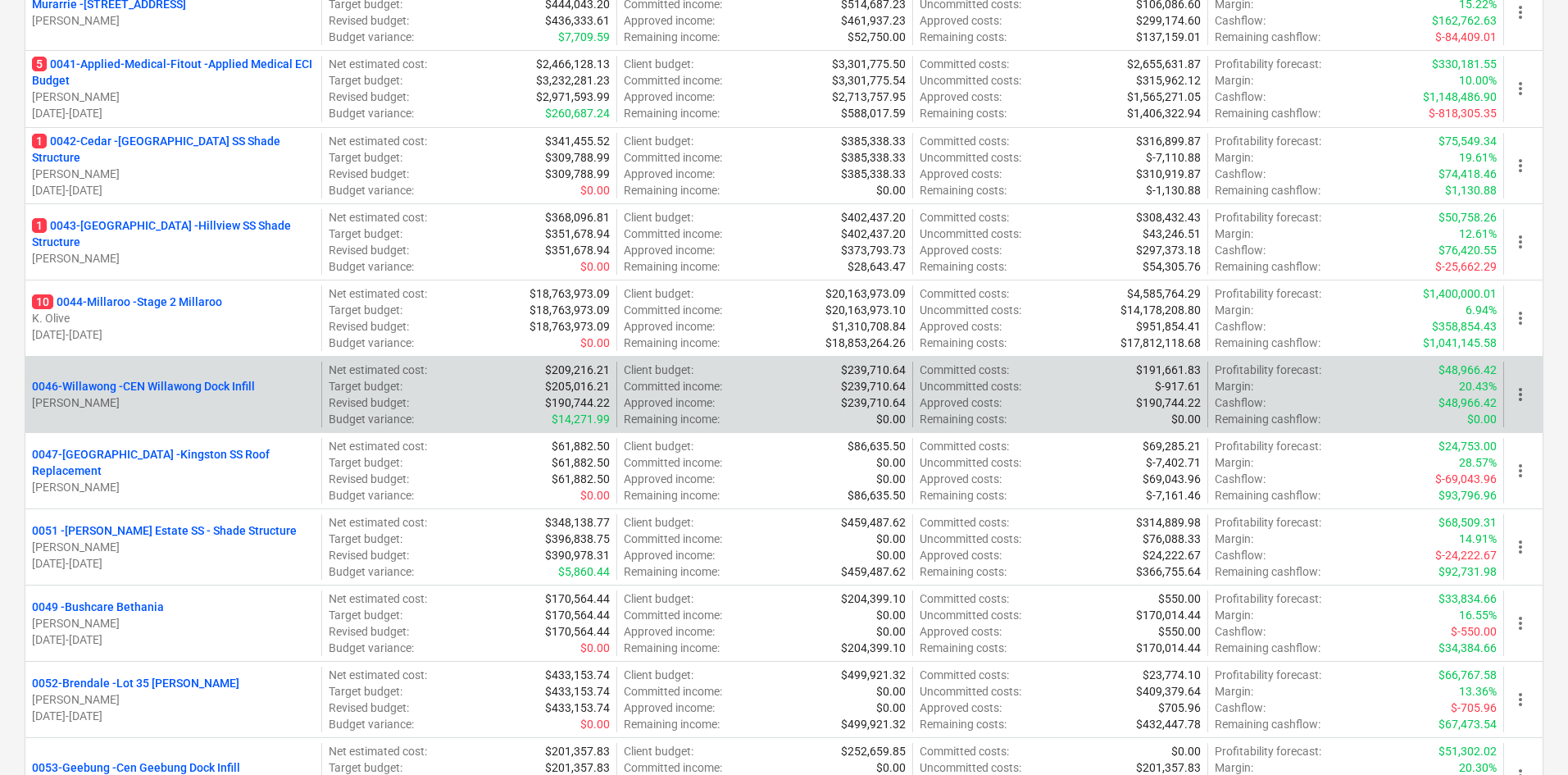
scroll to position [656, 0]
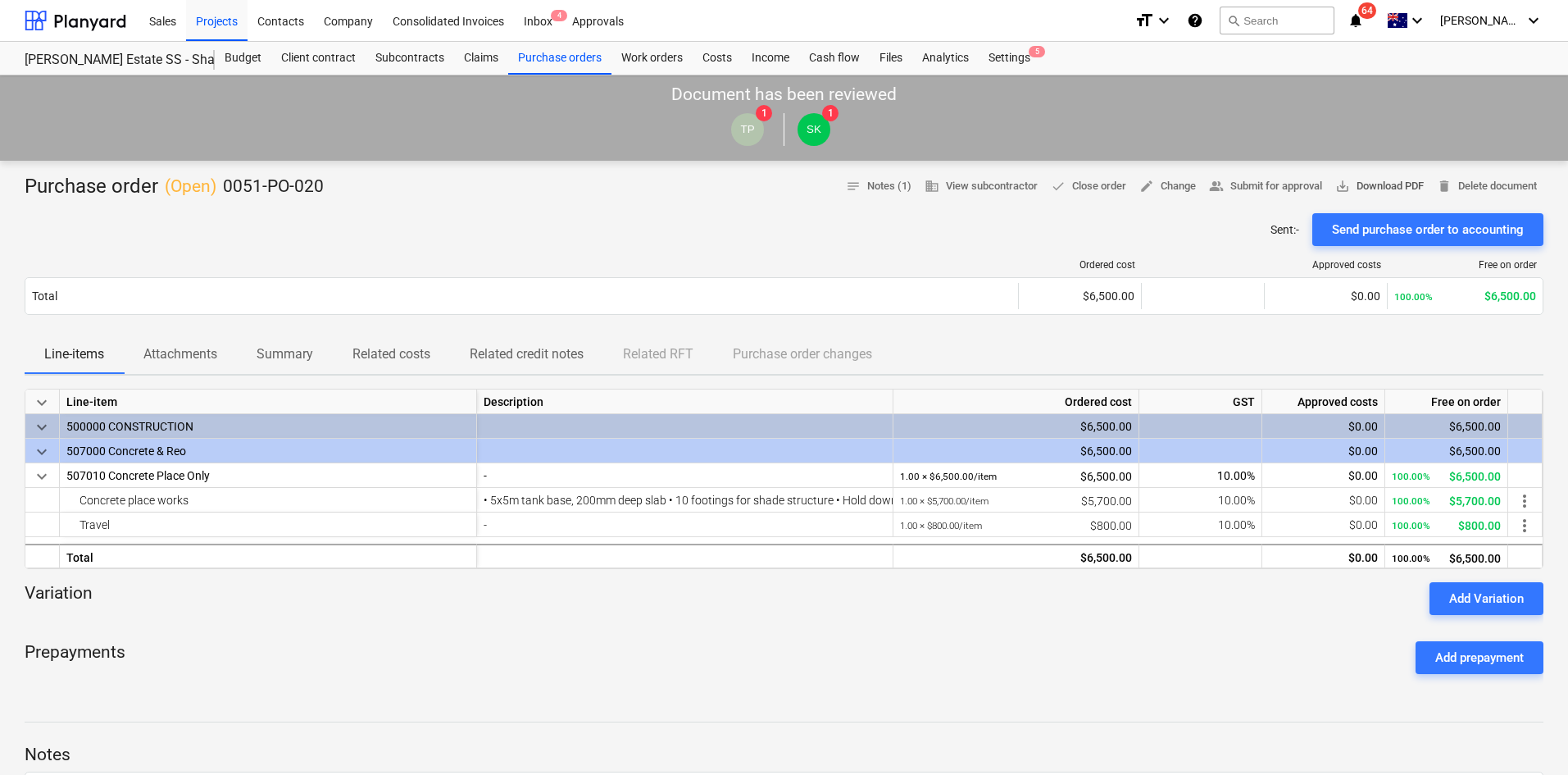
click at [1368, 179] on span "save_alt Download PDF" at bounding box center [1380, 186] width 88 height 19
drag, startPoint x: 499, startPoint y: 213, endPoint x: 522, endPoint y: 204, distance: 24.7
click at [499, 213] on div "Sent : - Send purchase order to accounting" at bounding box center [784, 229] width 1519 height 32
click at [851, 650] on div "Prepayments Add prepayment" at bounding box center [784, 658] width 1519 height 59
click at [650, 618] on div at bounding box center [784, 621] width 1519 height 13
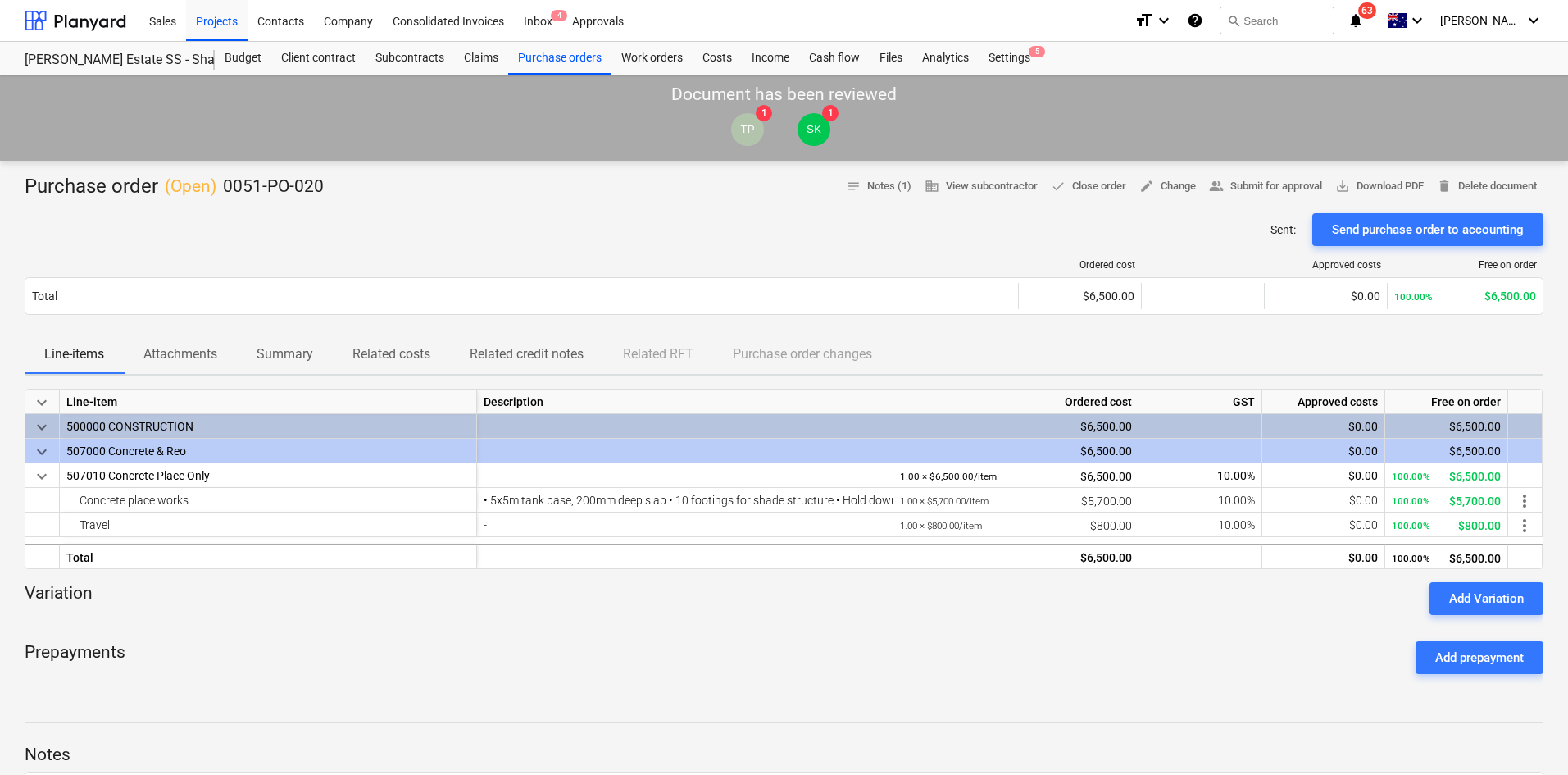
click at [1163, 697] on div "Purchase order ( Open ) 0051-PO-020 notes Notes (1) business View subcontractor…" at bounding box center [784, 648] width 1568 height 976
click at [569, 687] on div "Purchase order ( Open ) 0051-PO-020 notes Notes (1) business View subcontractor…" at bounding box center [784, 648] width 1568 height 976
click at [204, 10] on div "Projects" at bounding box center [216, 20] width 62 height 42
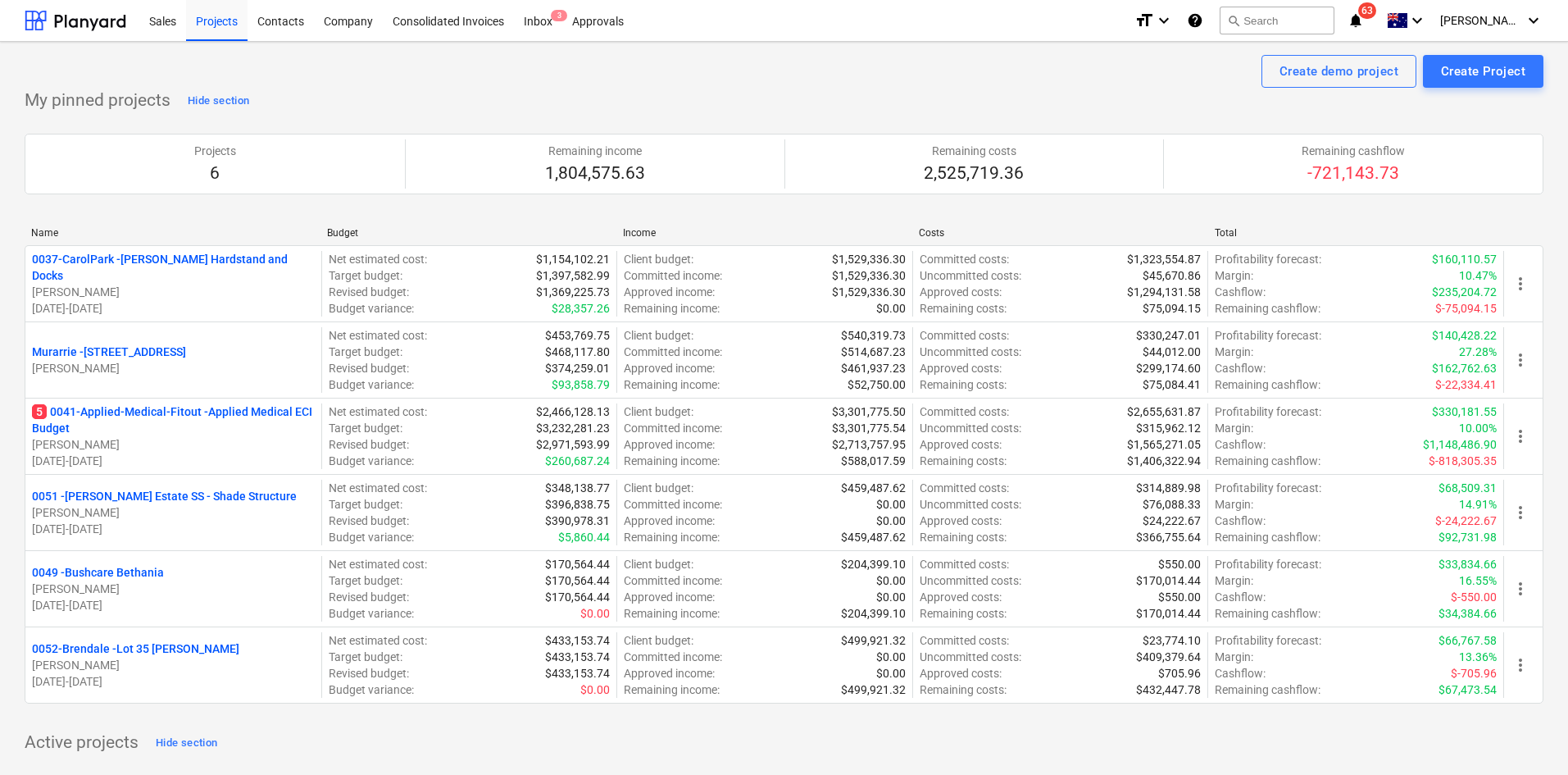
click at [159, 416] on p "5 0041-Applied-Medical-Fitout - Applied Medical ECI Budget" at bounding box center [174, 419] width 283 height 32
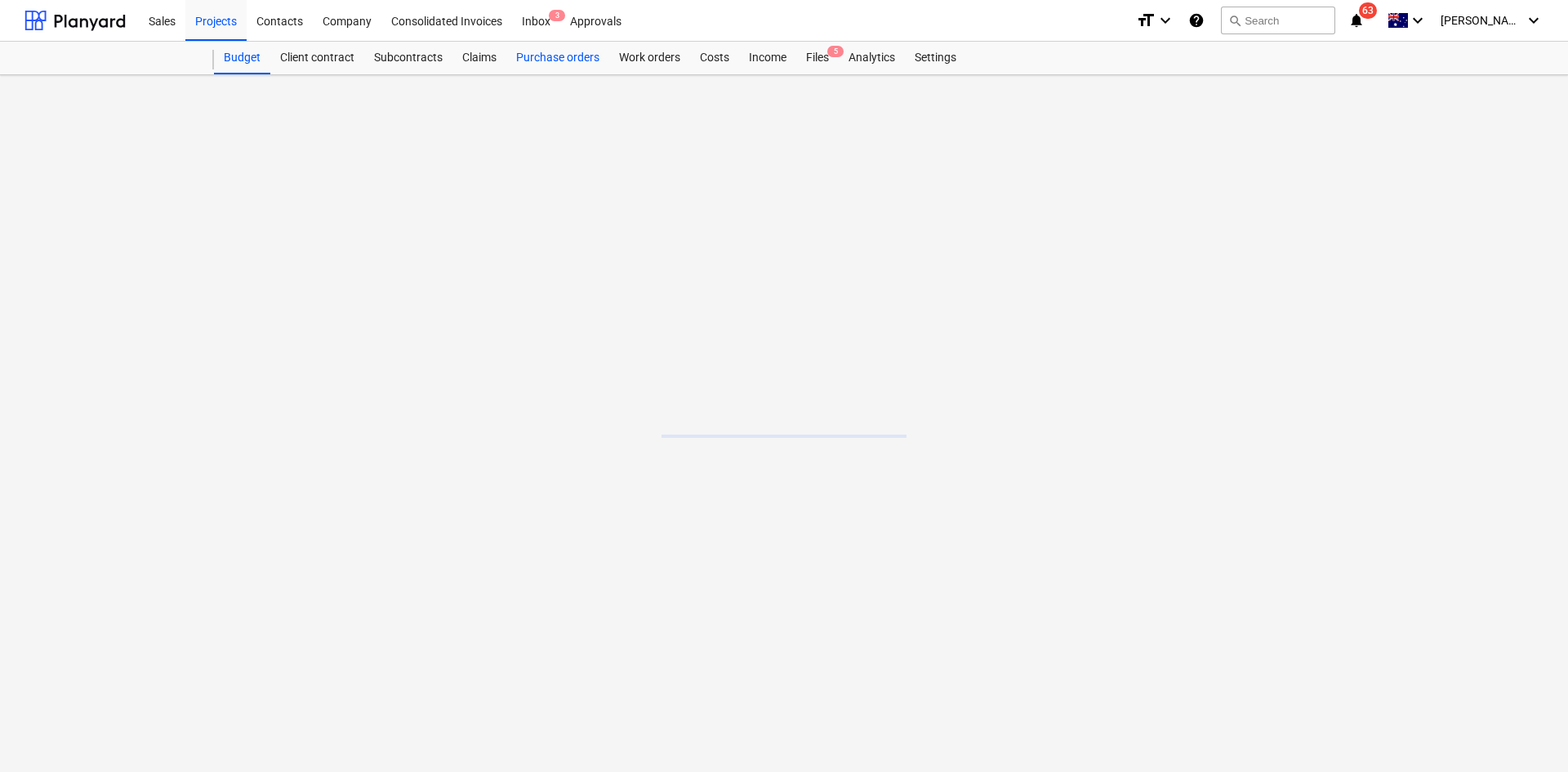
click at [546, 72] on div "Purchase orders" at bounding box center [557, 58] width 103 height 32
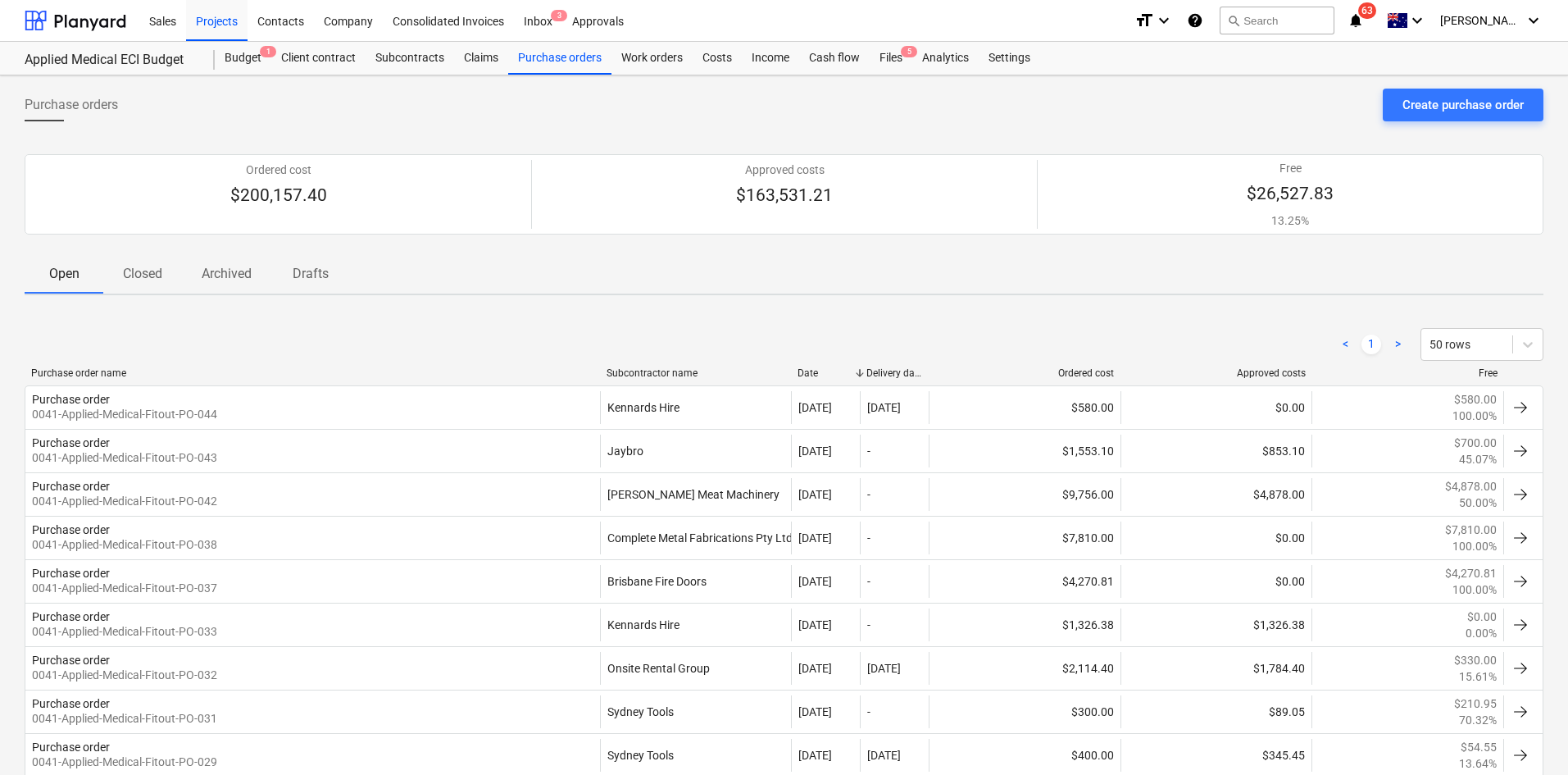
click at [699, 303] on div "Purchase orders Create purchase order Ordered cost $200,157.40 Approved costs $…" at bounding box center [784, 690] width 1568 height 1229
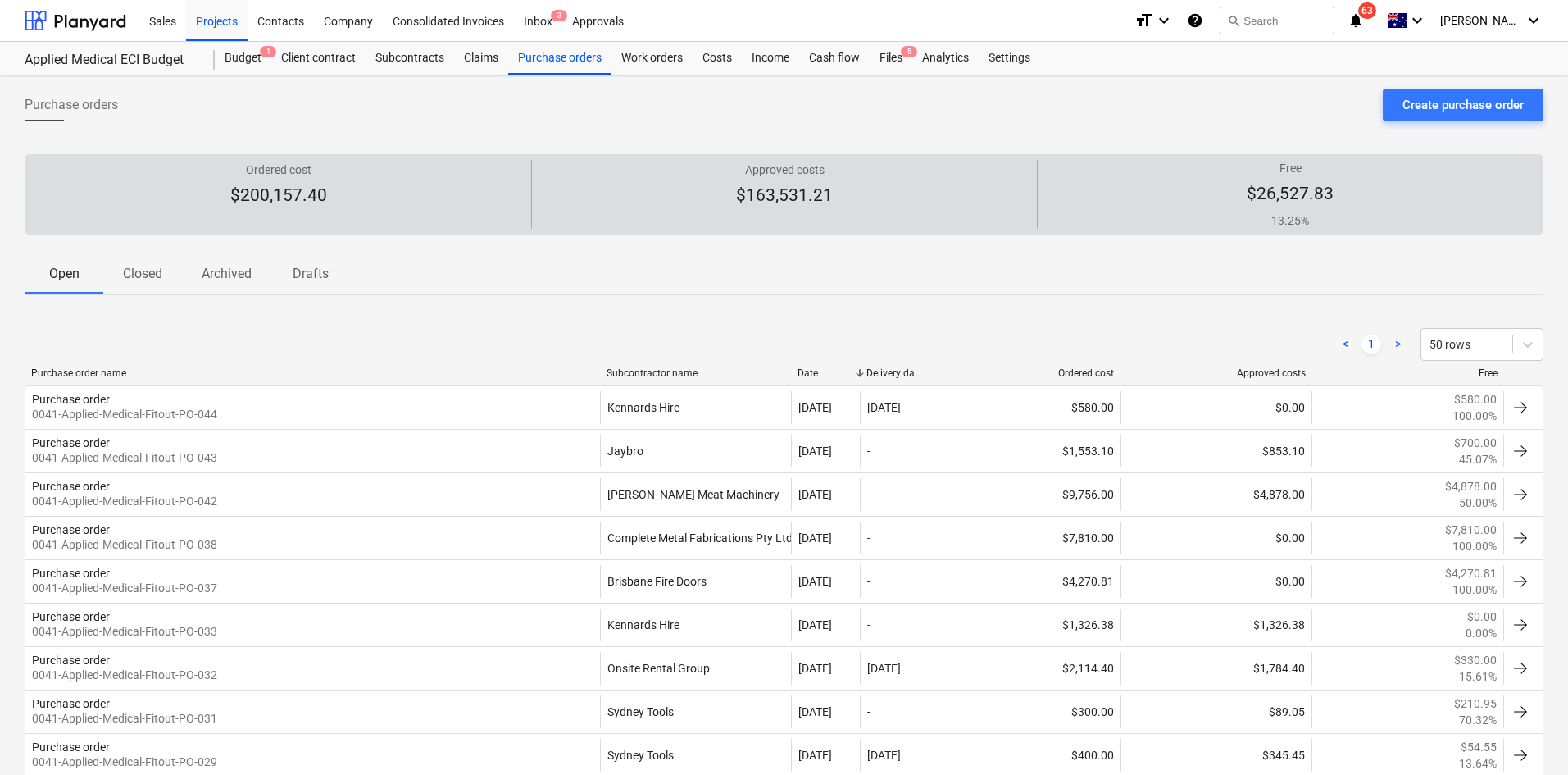
drag, startPoint x: 659, startPoint y: 244, endPoint x: 509, endPoint y: 175, distance: 165.1
click at [659, 243] on div "Ordered cost $200,157.40 Approved costs $163,531.21 Free $26,527.83 13.25% Plea…" at bounding box center [784, 195] width 1519 height 120
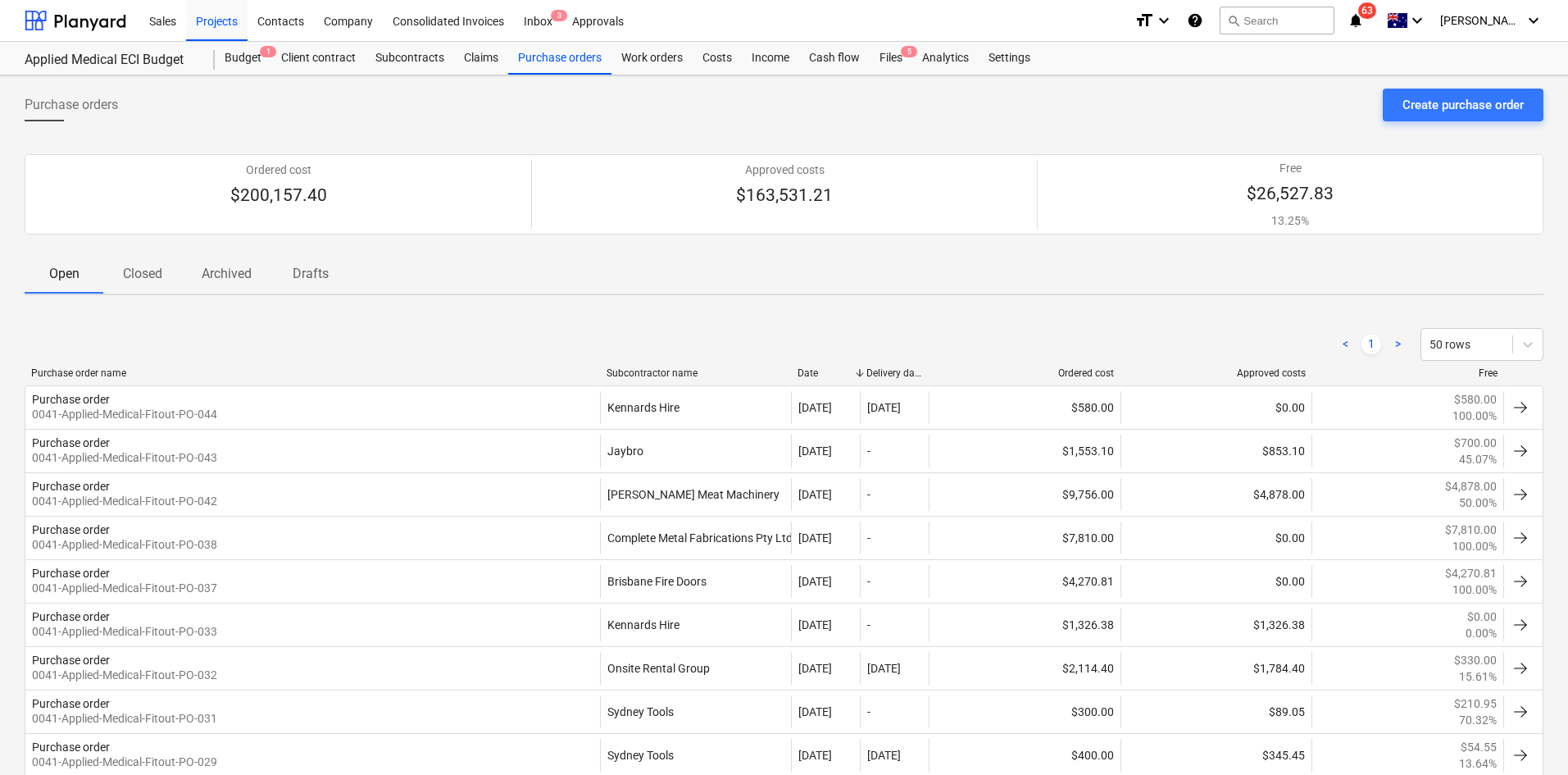
click at [422, 114] on div "Purchase orders Create purchase order" at bounding box center [784, 111] width 1519 height 46
